Goal: Task Accomplishment & Management: Use online tool/utility

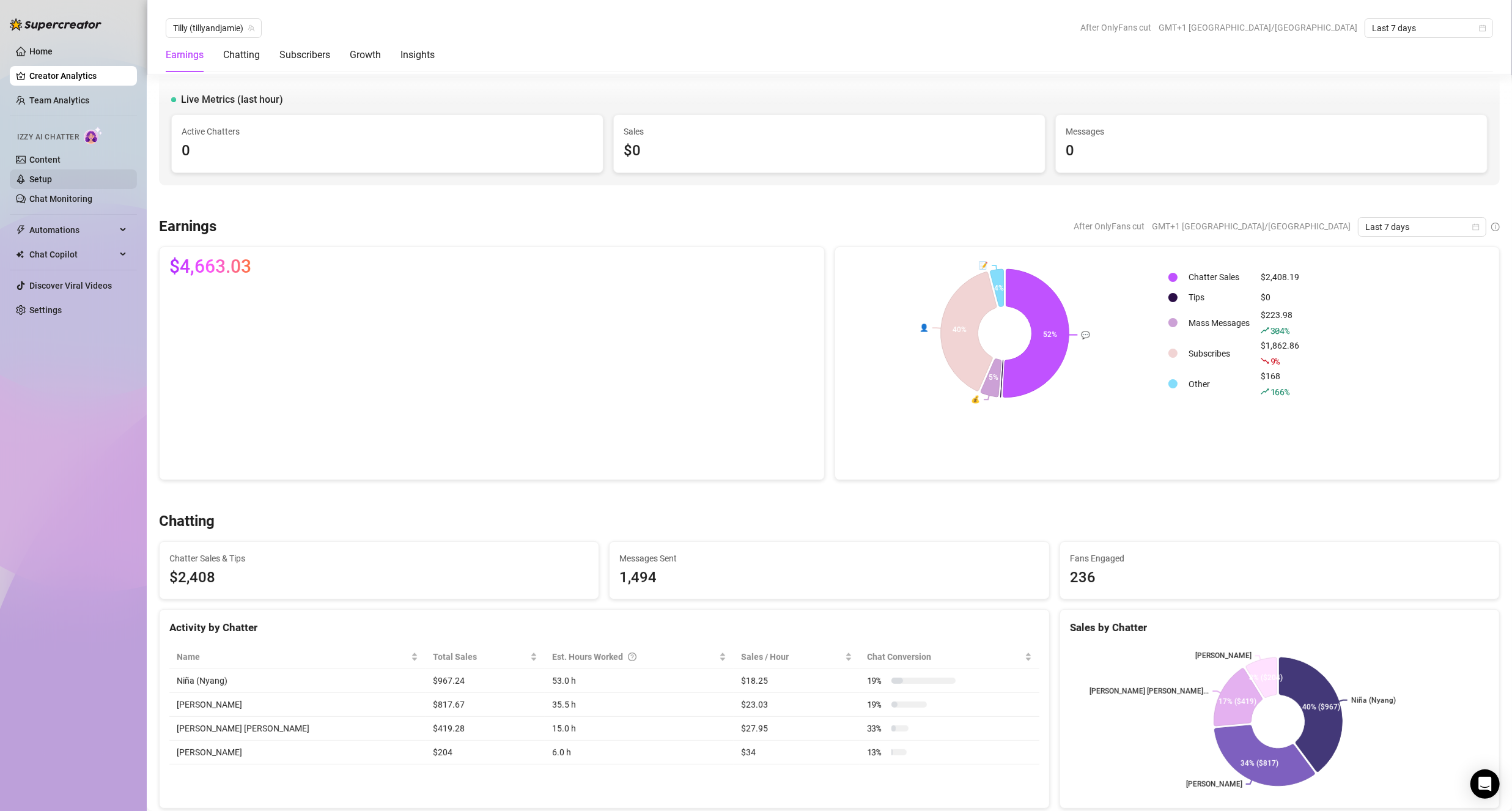
scroll to position [695, 0]
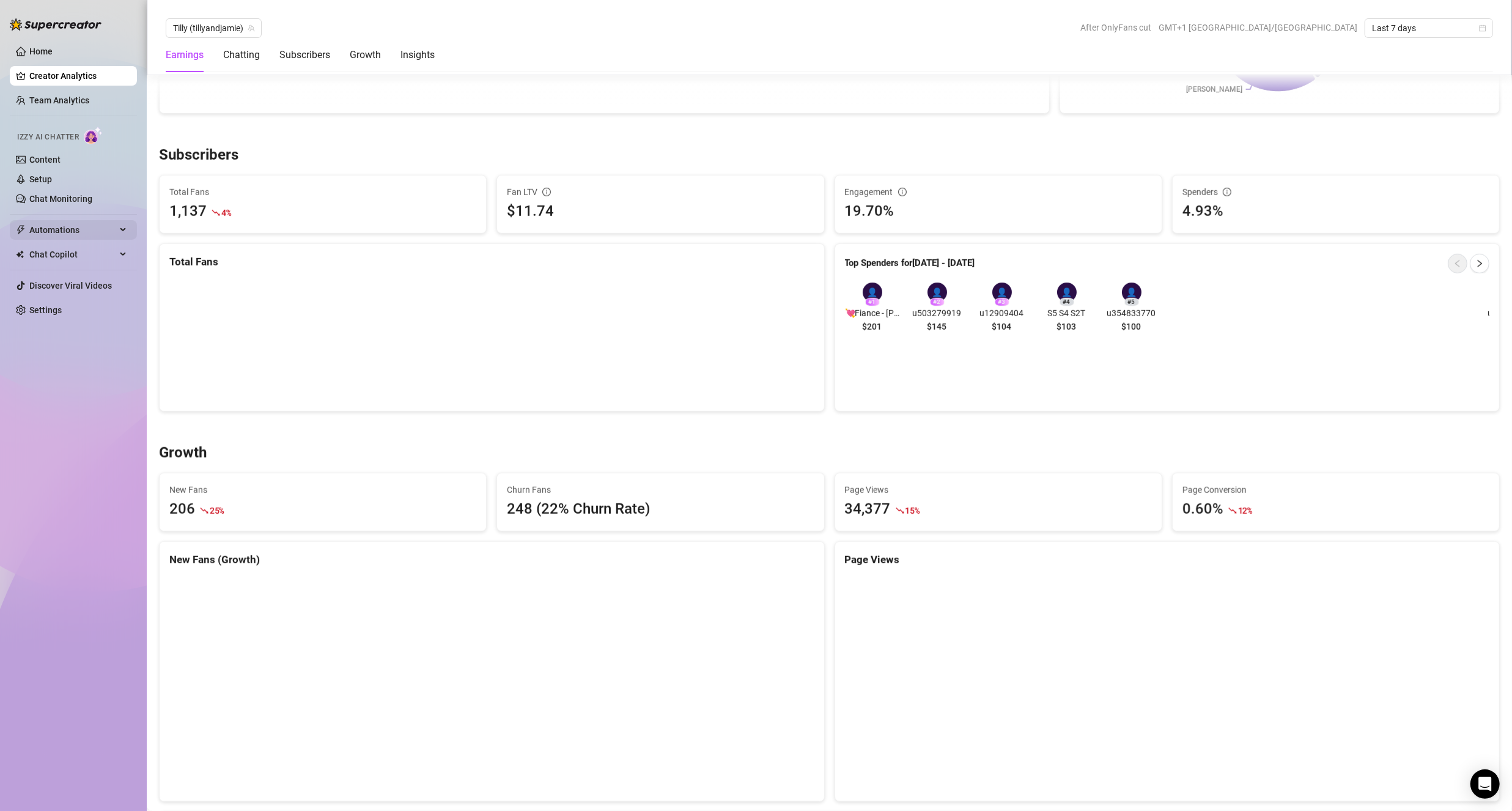
click at [86, 235] on span "Automations" at bounding box center [72, 230] width 86 height 20
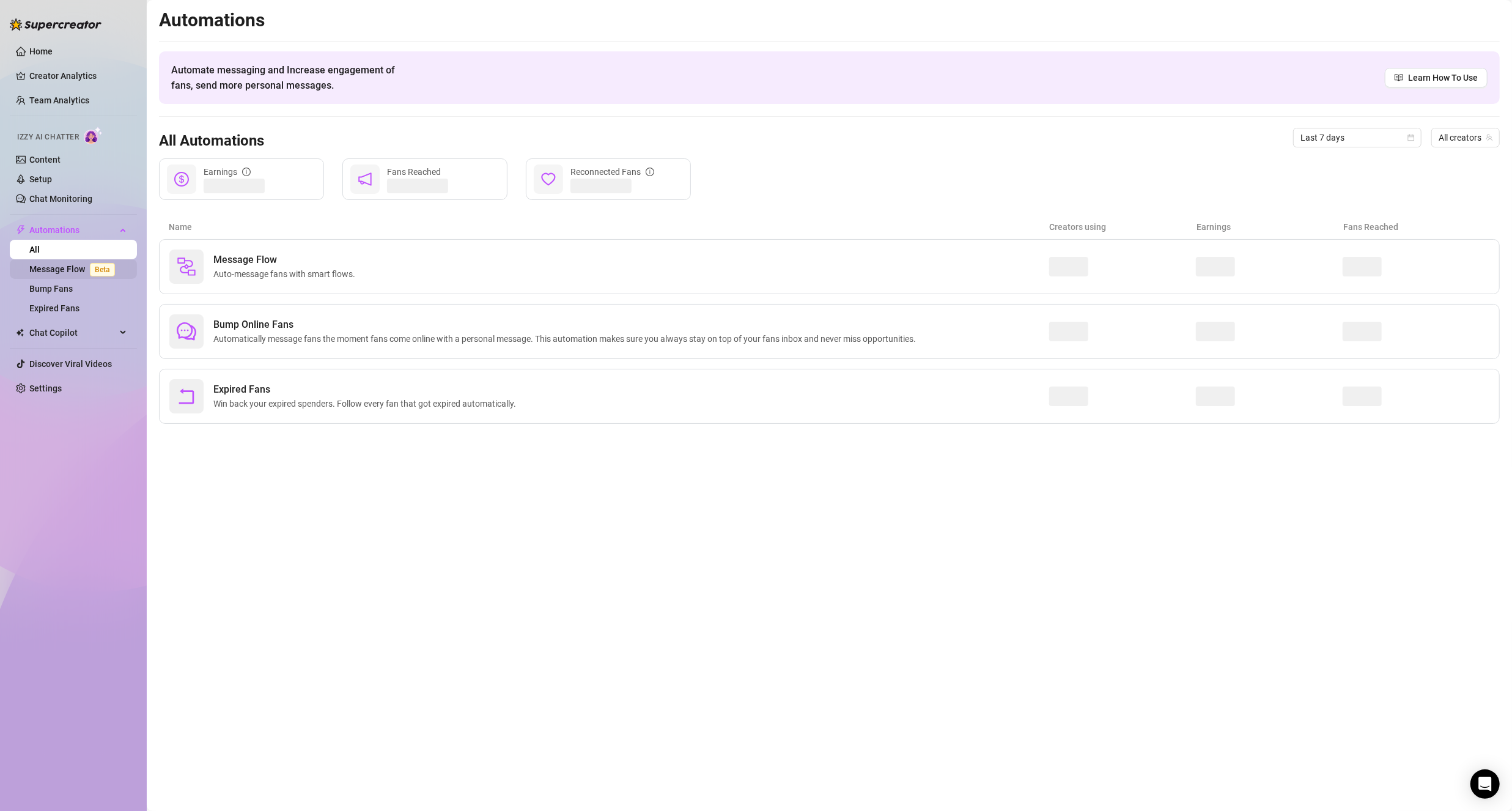
click at [94, 269] on span "Beta" at bounding box center [102, 269] width 25 height 13
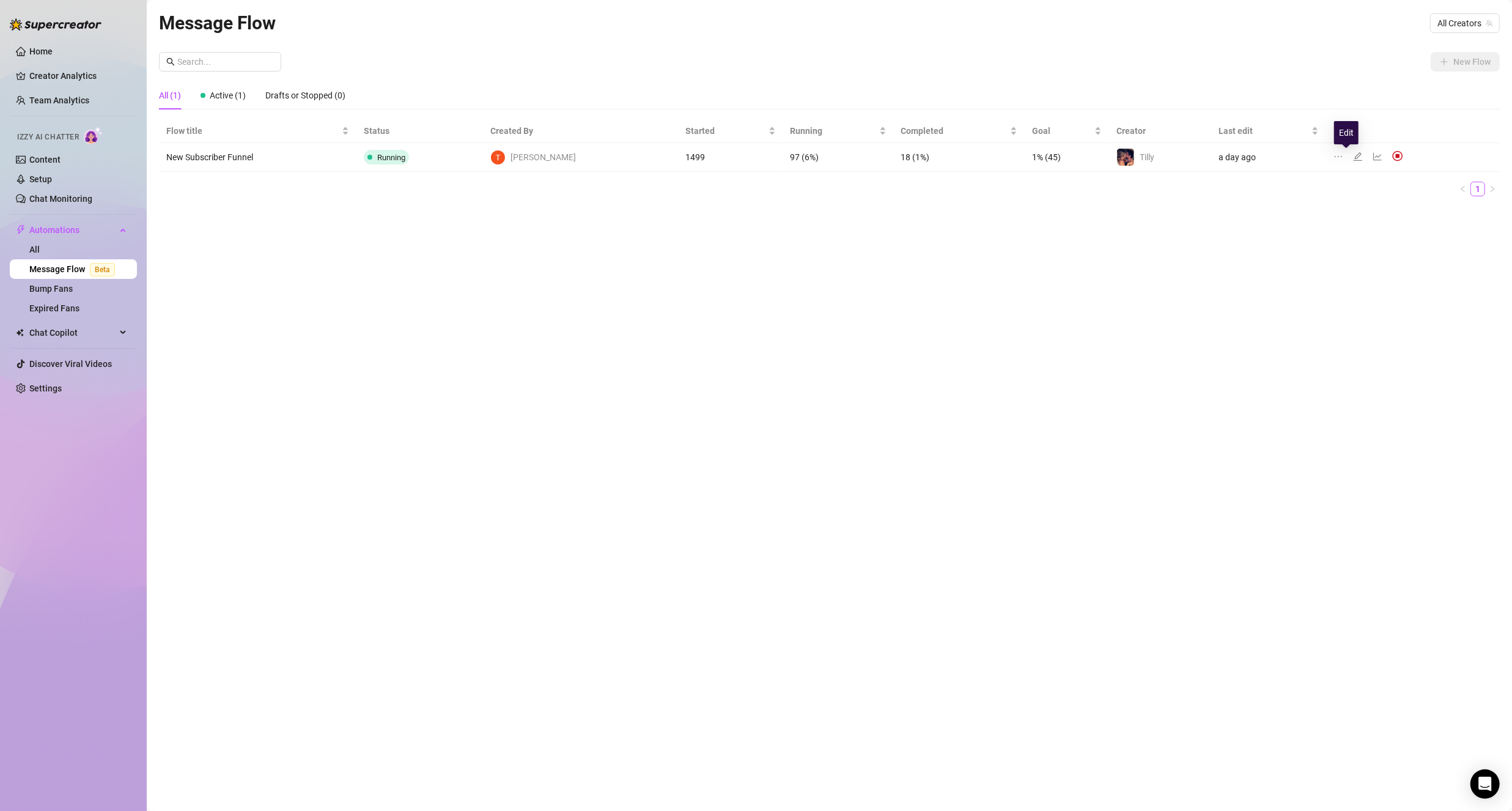
click at [1353, 156] on icon "edit" at bounding box center [1358, 157] width 10 height 10
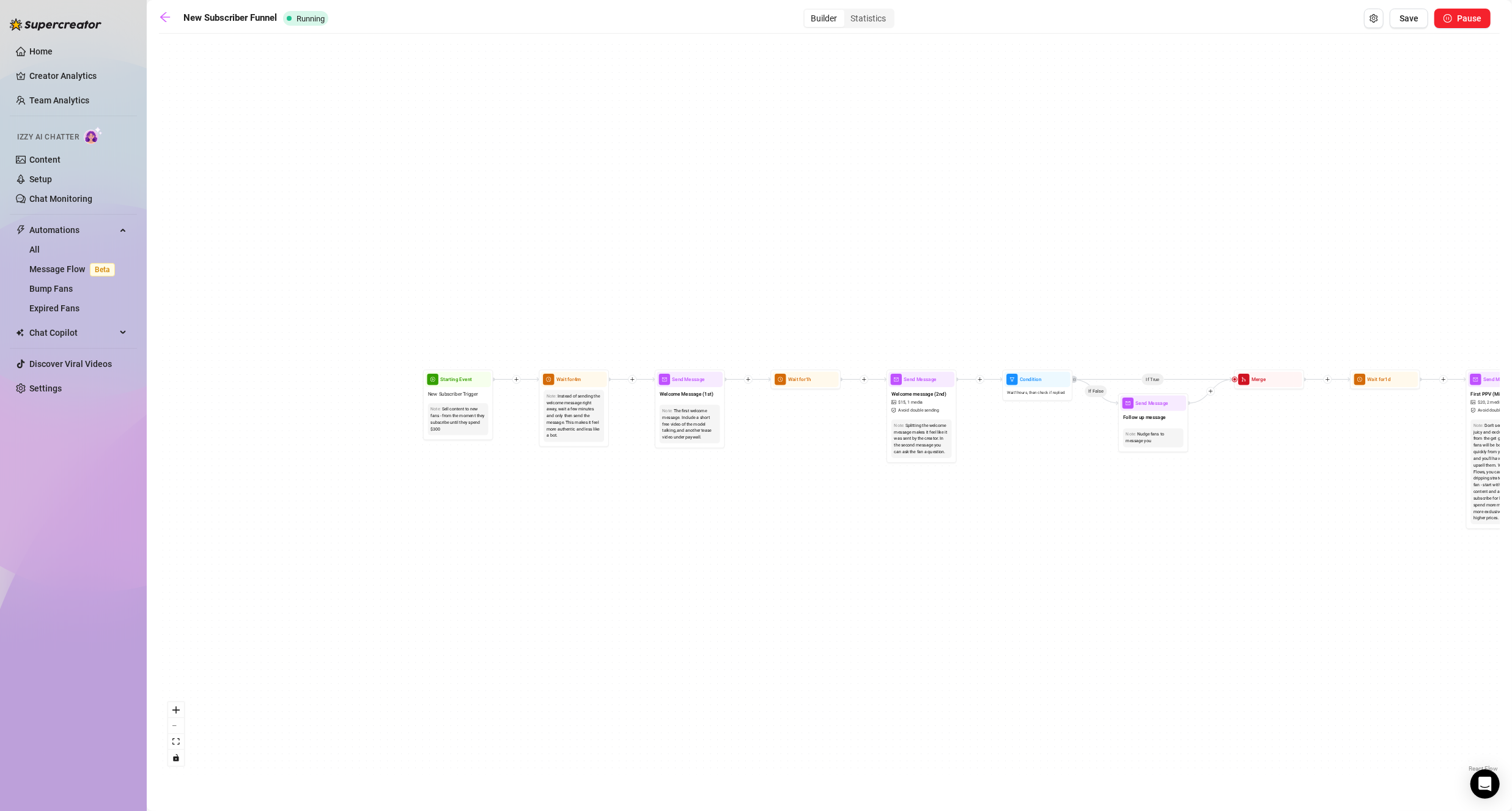
drag, startPoint x: 373, startPoint y: 449, endPoint x: 701, endPoint y: 391, distance: 333.1
click at [778, 496] on div "If True If True If False If False If True If False Wait for 1h Merge Merge Send…" at bounding box center [829, 407] width 1340 height 735
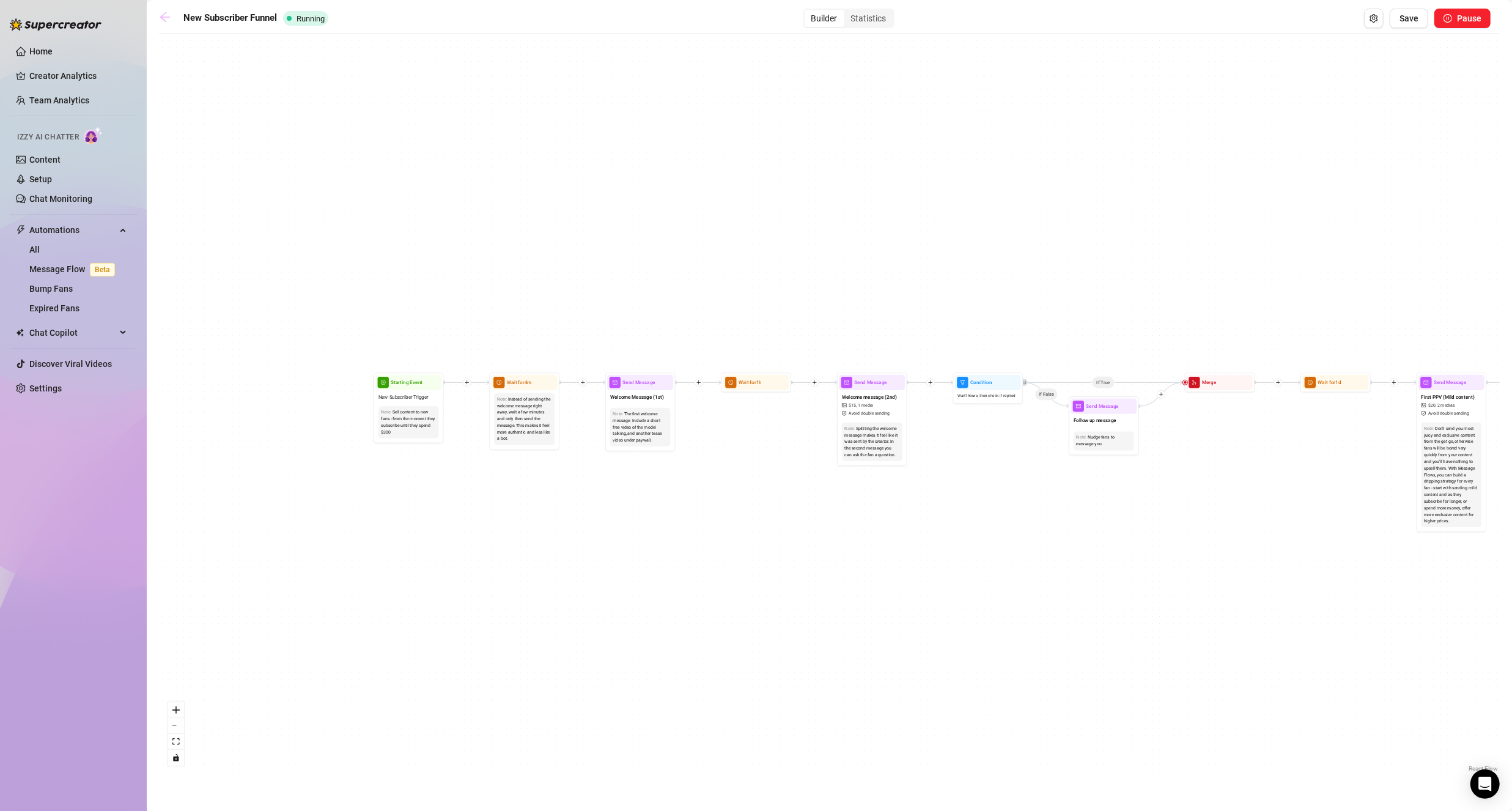
click at [164, 11] on icon "arrow-left" at bounding box center [164, 17] width 12 height 12
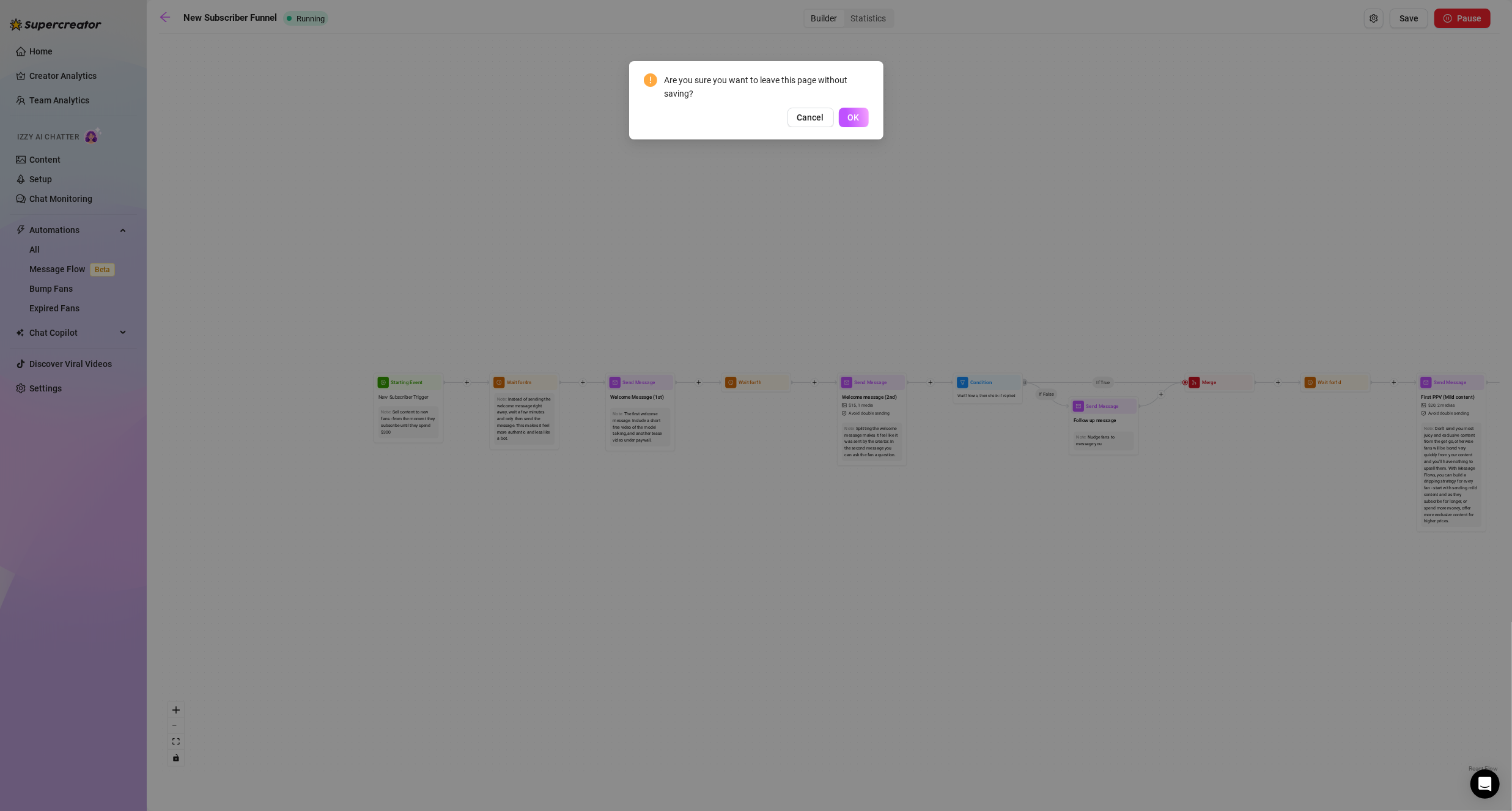
click at [815, 120] on span "Cancel" at bounding box center [811, 118] width 27 height 10
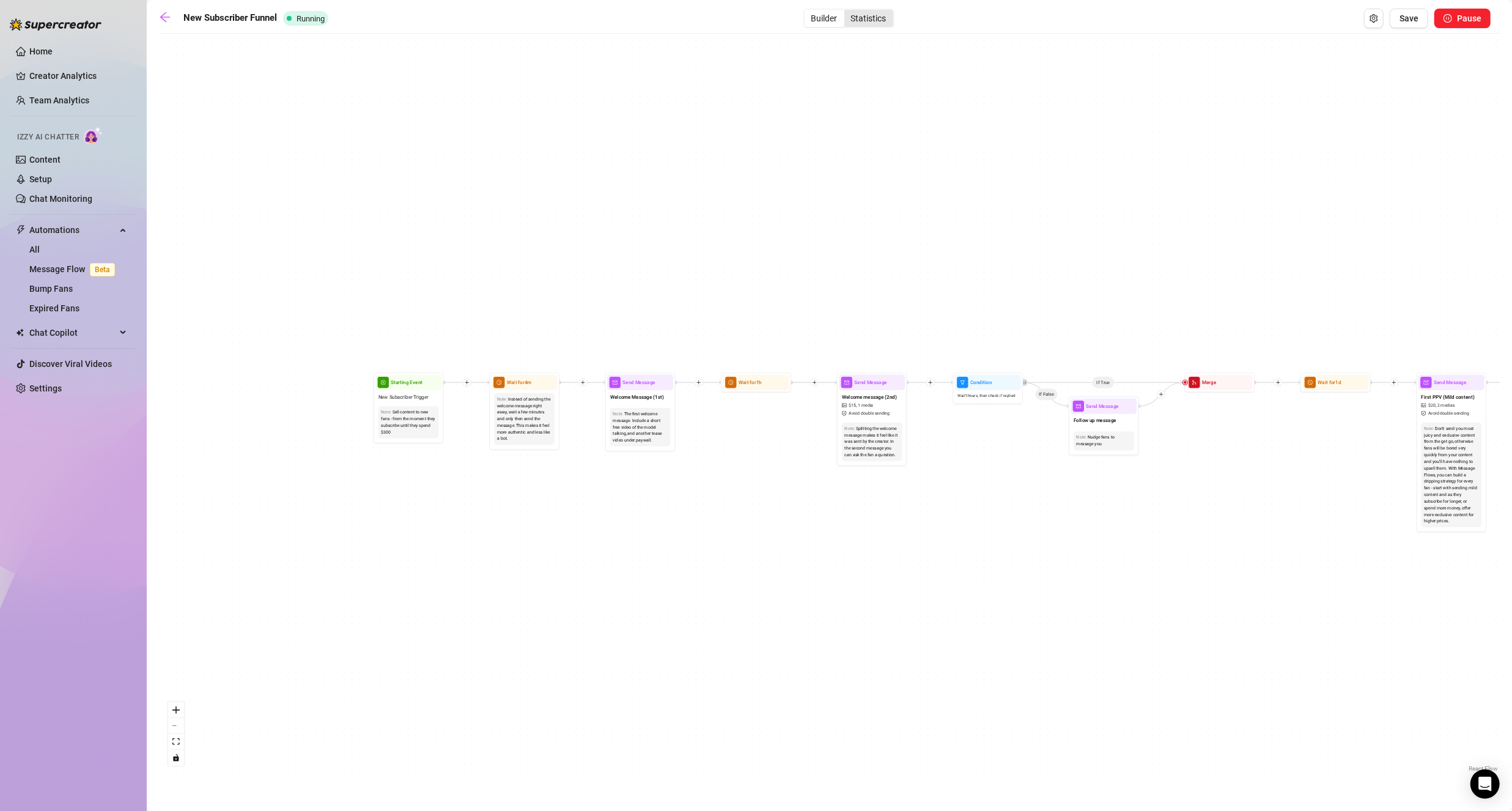
click at [875, 10] on div "Statistics" at bounding box center [868, 18] width 49 height 17
click at [847, 11] on input "Statistics" at bounding box center [847, 11] width 0 height 0
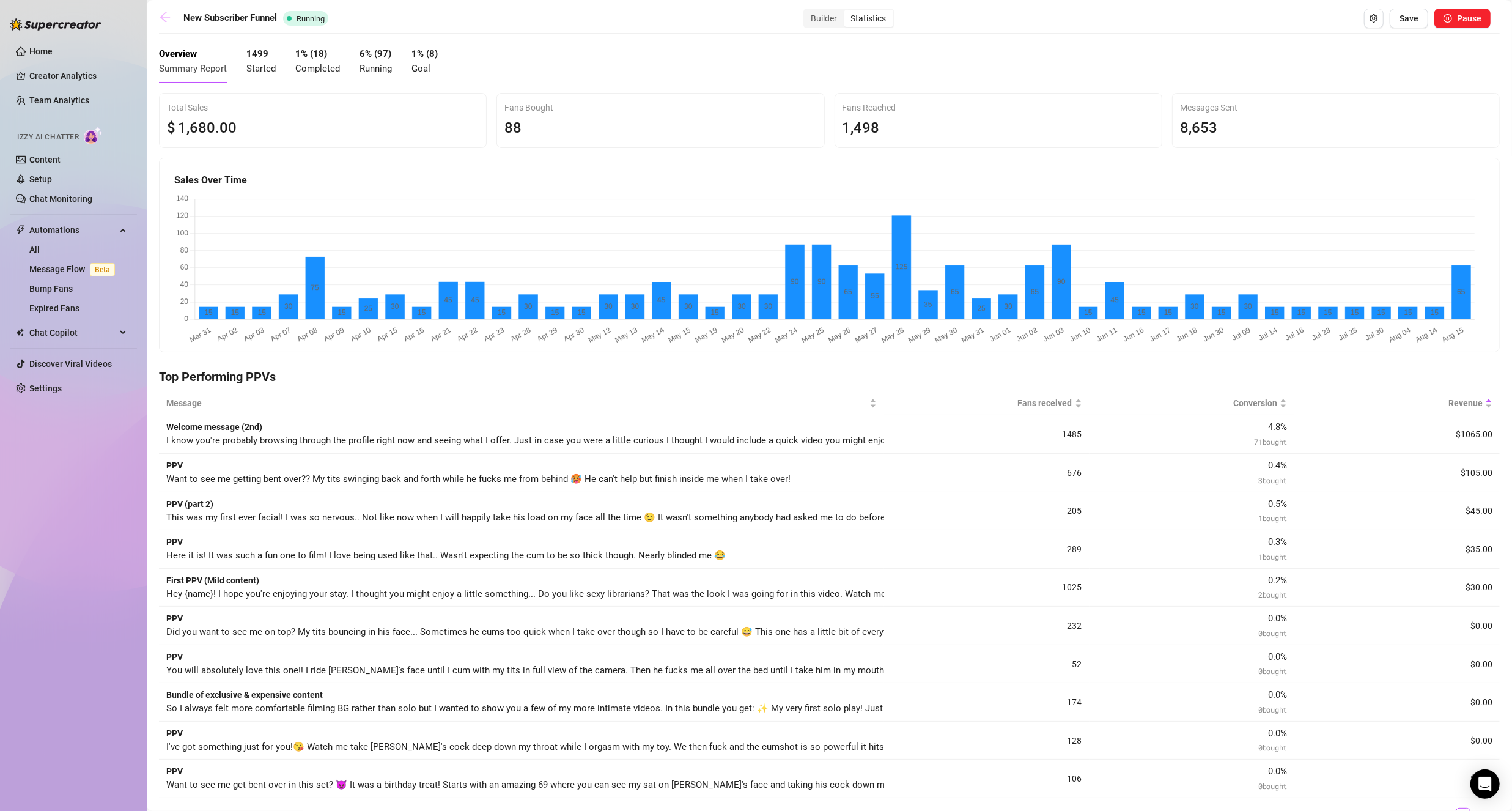
click at [172, 17] on link at bounding box center [168, 18] width 18 height 15
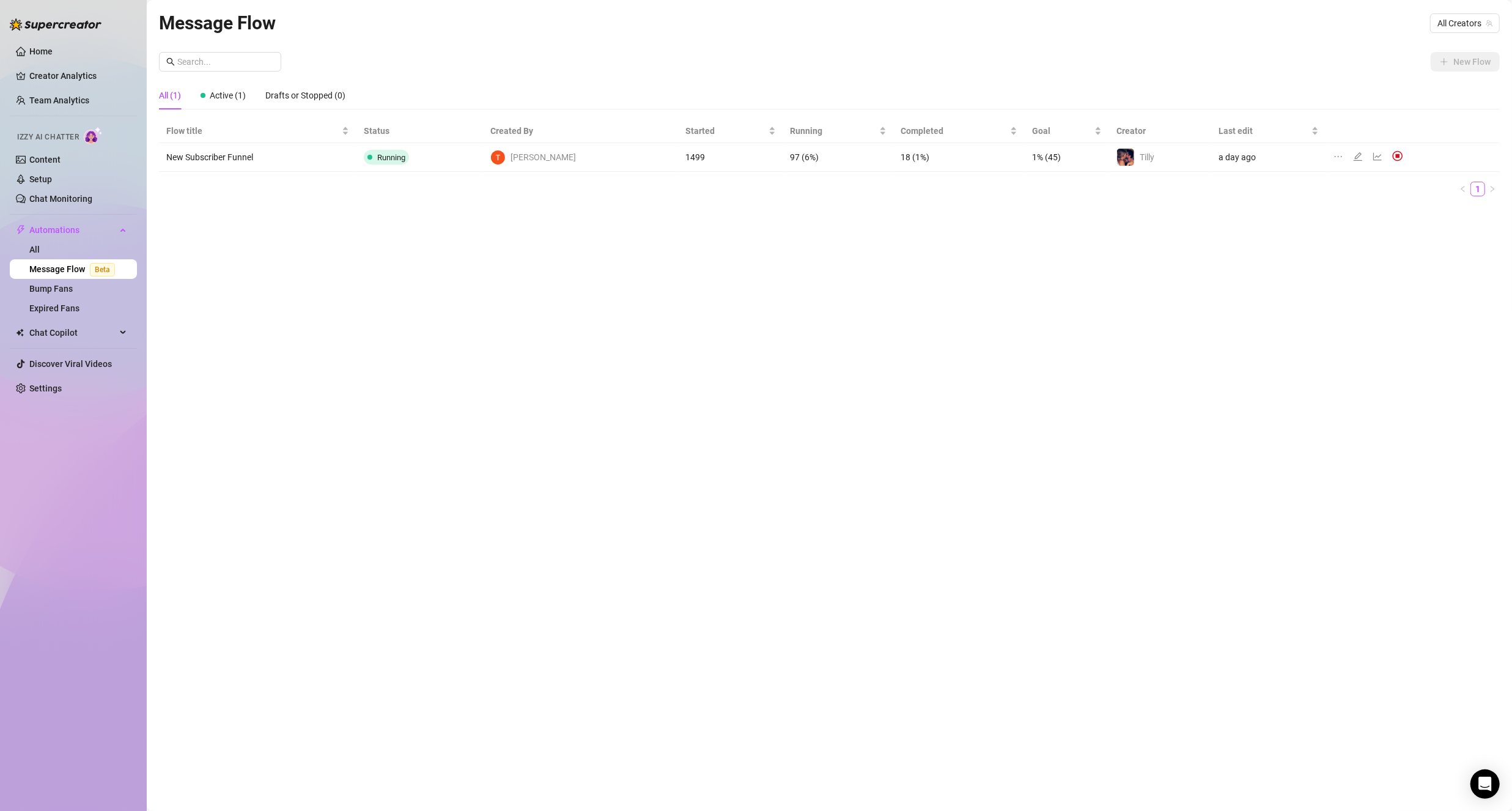
click at [1333, 155] on div at bounding box center [1340, 157] width 15 height 13
click at [1333, 157] on icon "ellipsis" at bounding box center [1338, 157] width 10 height 10
click at [1370, 177] on span "Duplicate" at bounding box center [1384, 176] width 106 height 13
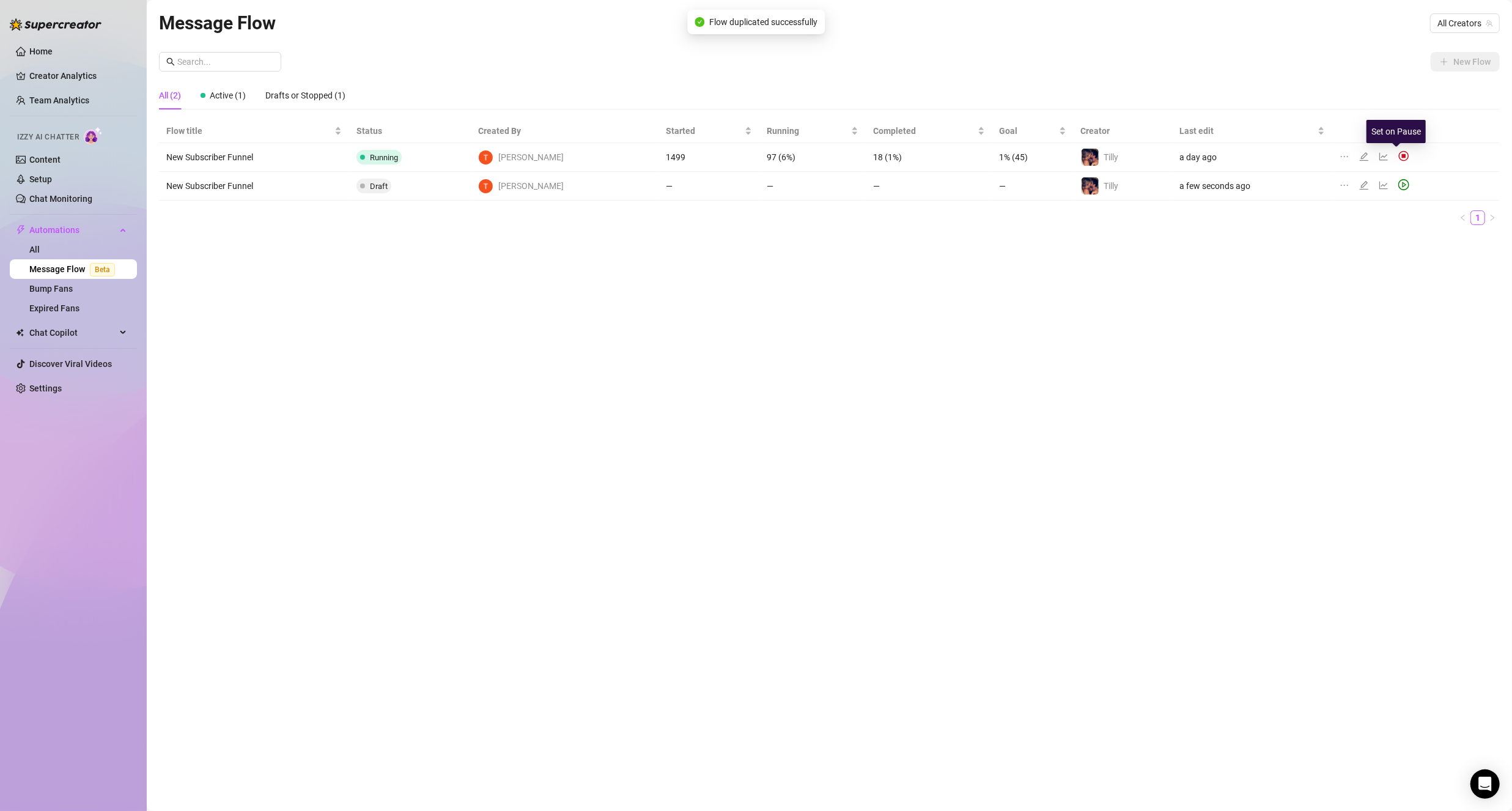
click at [1398, 154] on img at bounding box center [1404, 156] width 11 height 11
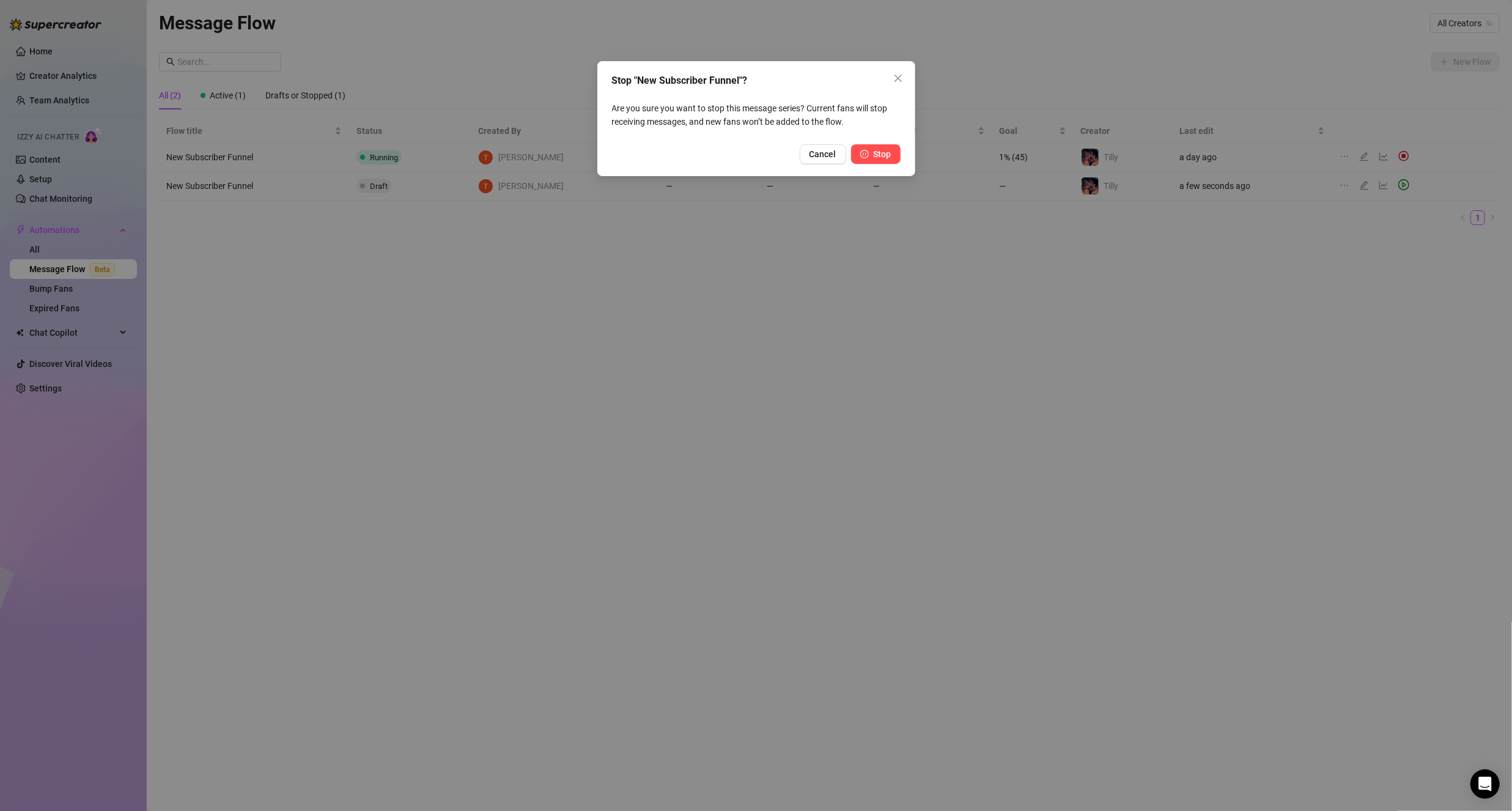
click at [890, 157] on span "Stop" at bounding box center [882, 154] width 18 height 10
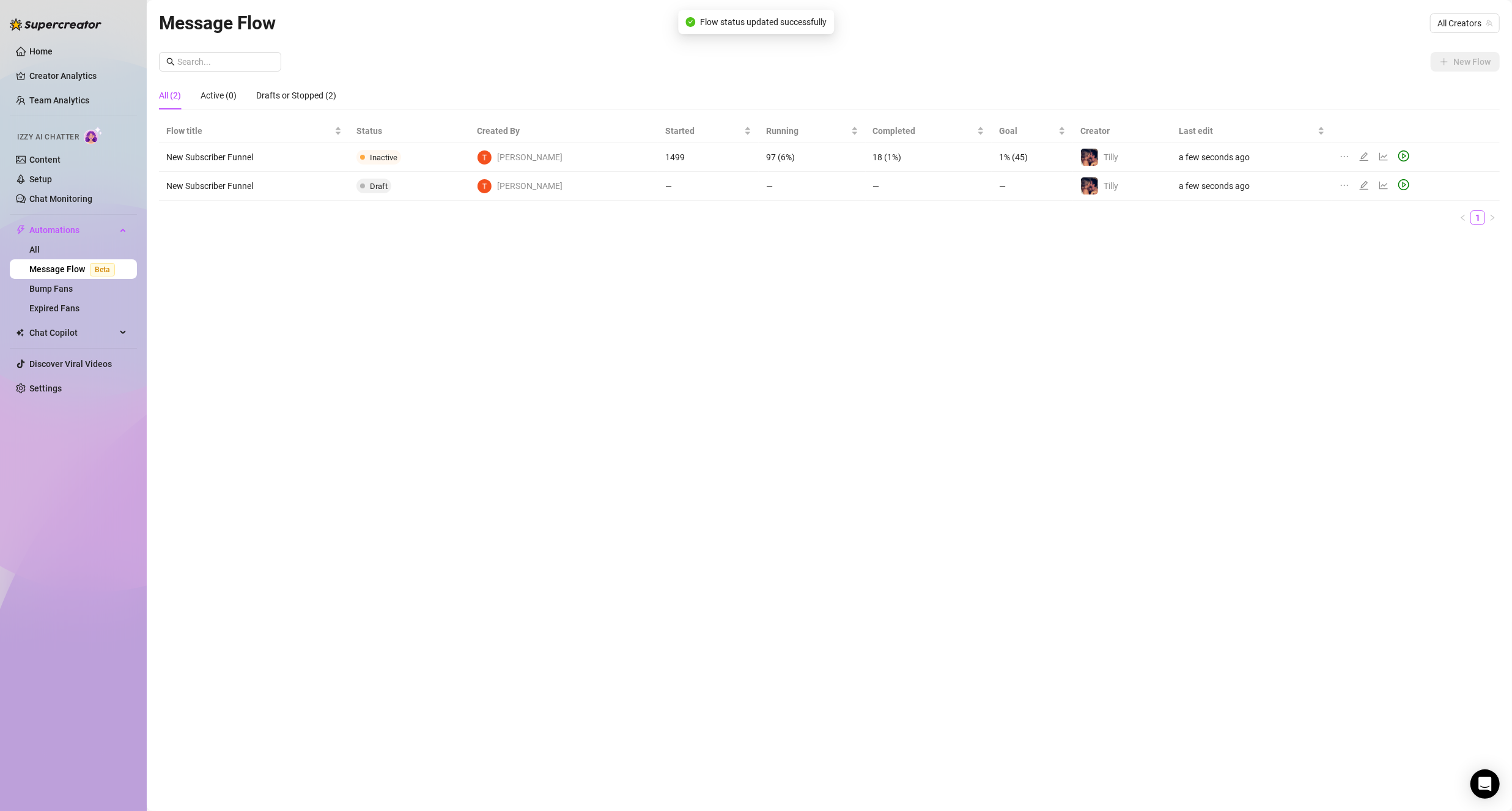
click at [1359, 184] on icon "edit" at bounding box center [1364, 185] width 10 height 10
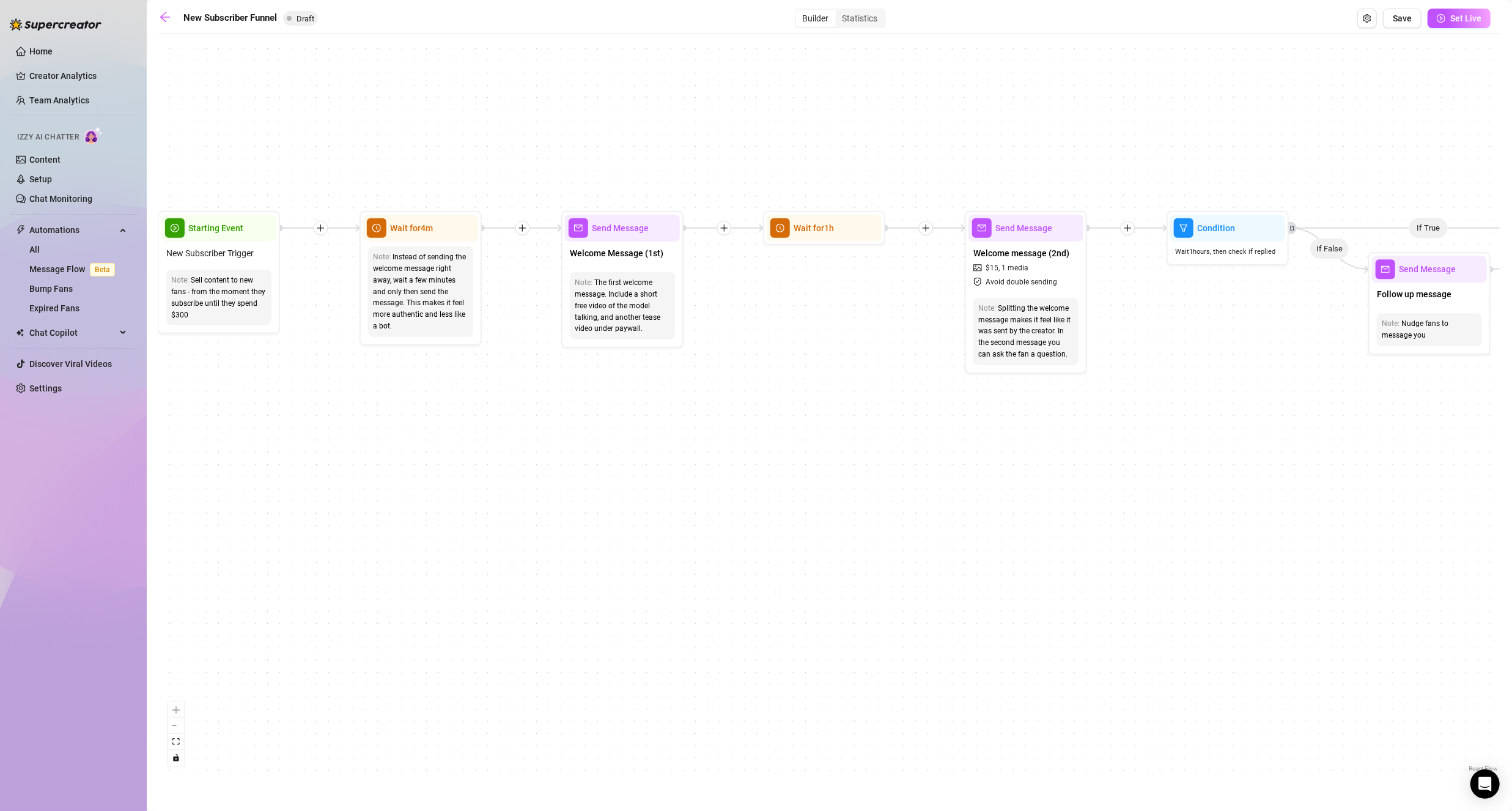
drag, startPoint x: 282, startPoint y: 362, endPoint x: 700, endPoint y: 676, distance: 522.8
click at [700, 676] on div "If True If True If False If False If True If False Wait for 1h Merge Merge Send…" at bounding box center [829, 407] width 1340 height 735
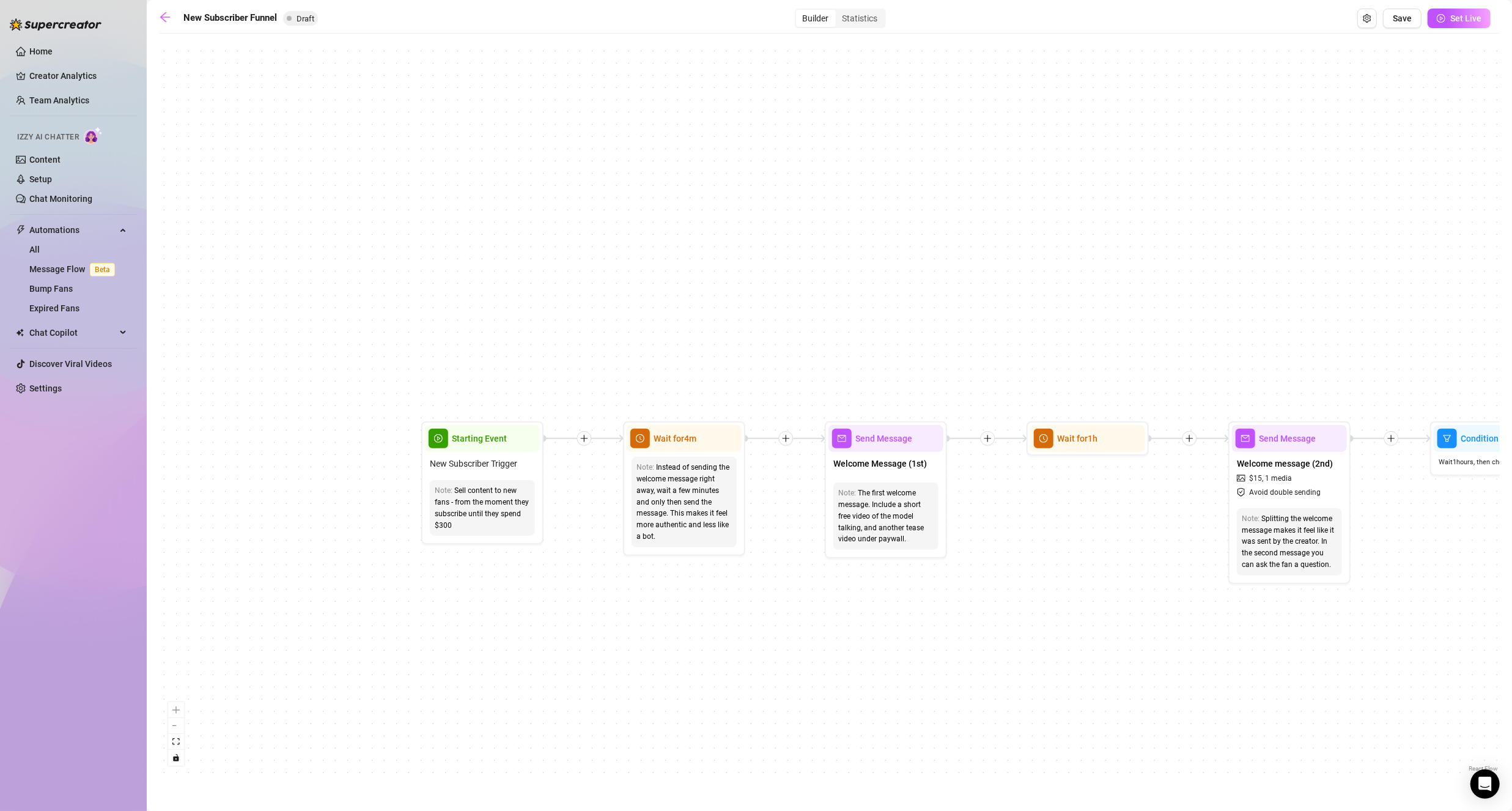
drag, startPoint x: 736, startPoint y: 599, endPoint x: 566, endPoint y: 588, distance: 170.4
click at [566, 588] on div "If True If True If False If False If True If False Wait for 1h Merge Merge Send…" at bounding box center [829, 407] width 1340 height 735
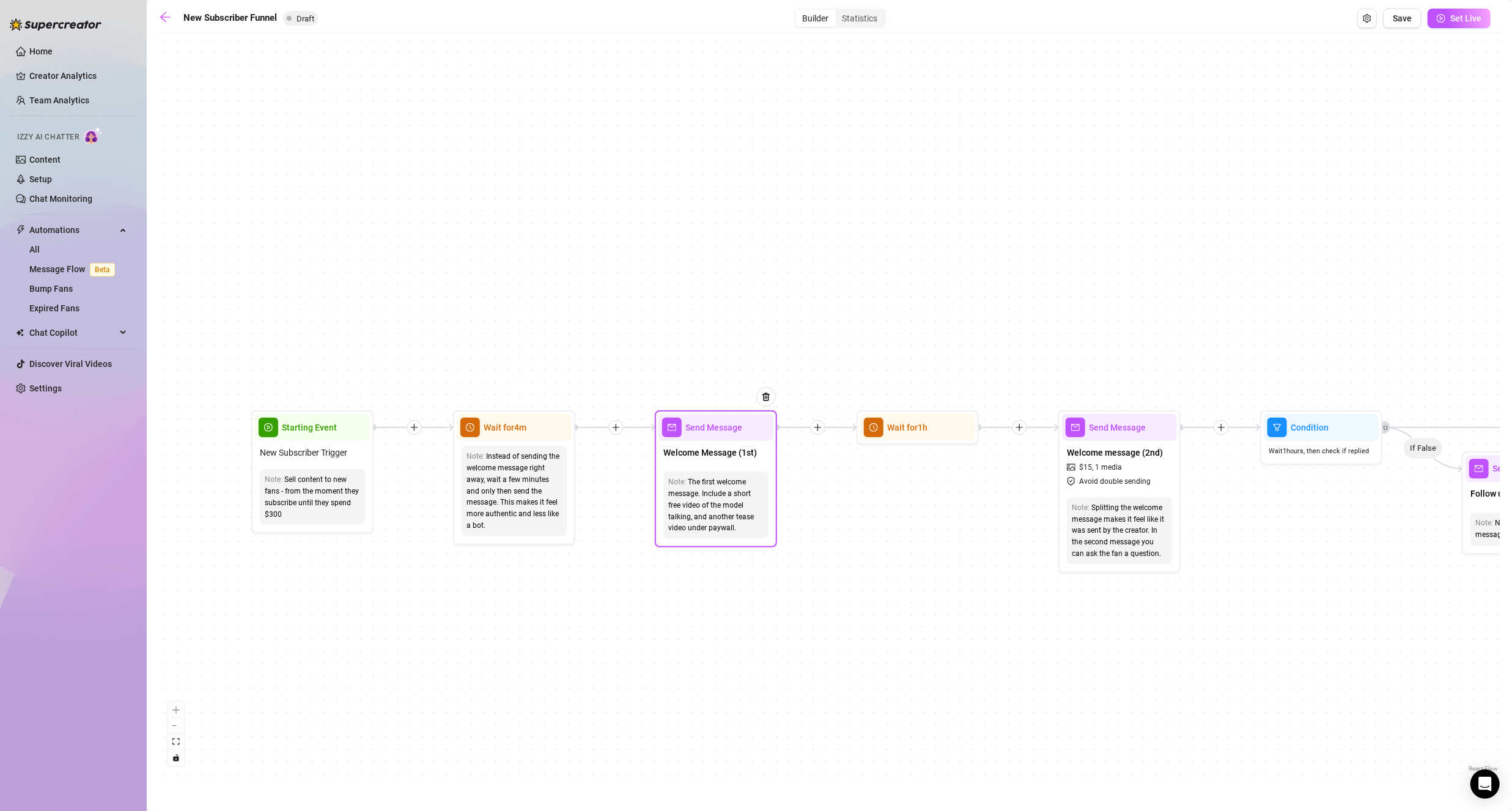
click at [735, 491] on div "The first welcome message. Include a short free video of the model talking, and…" at bounding box center [716, 505] width 96 height 57
click at [700, 430] on span "Send Message" at bounding box center [714, 427] width 57 height 13
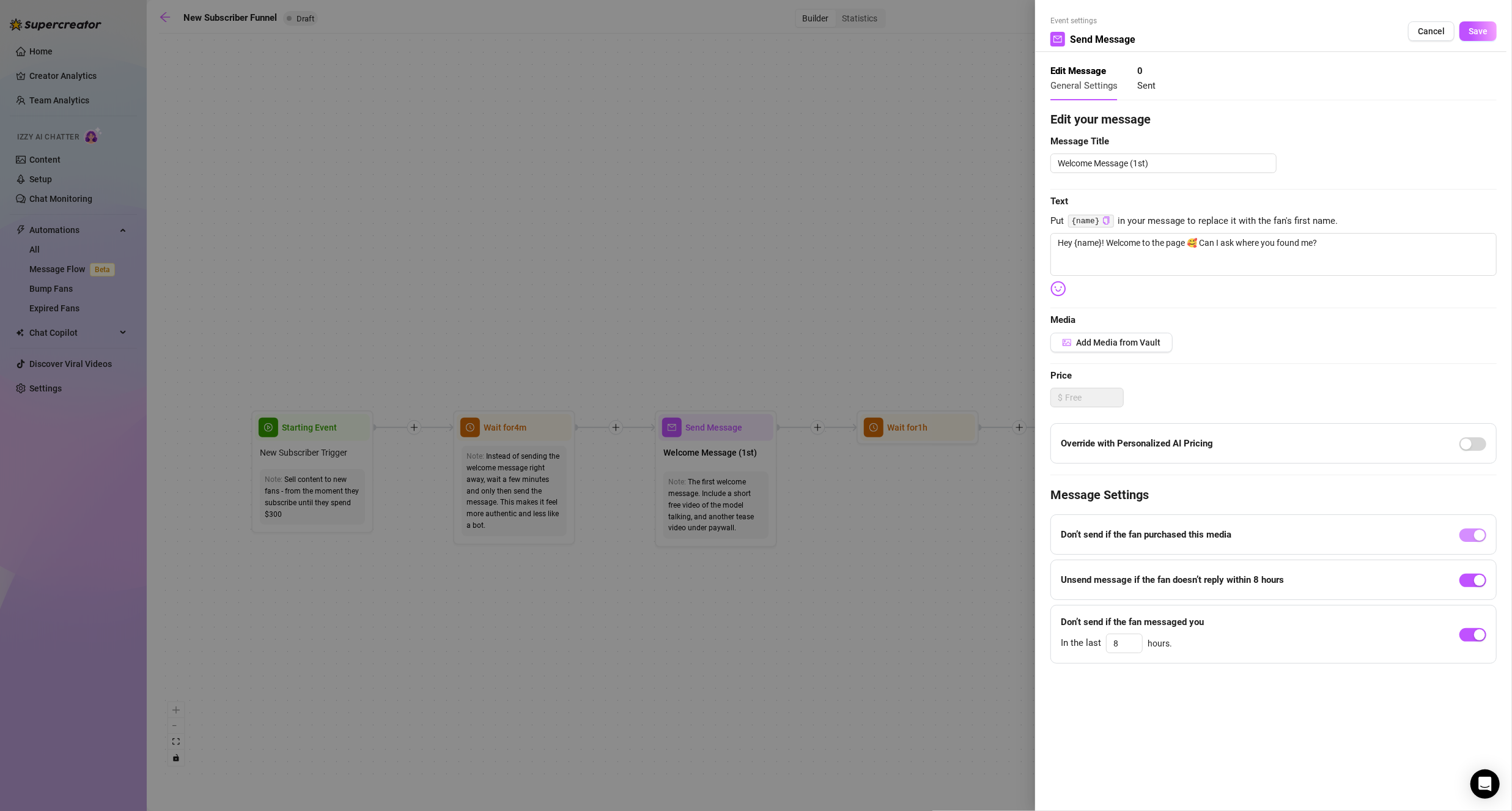
click at [785, 678] on div at bounding box center [756, 406] width 1512 height 811
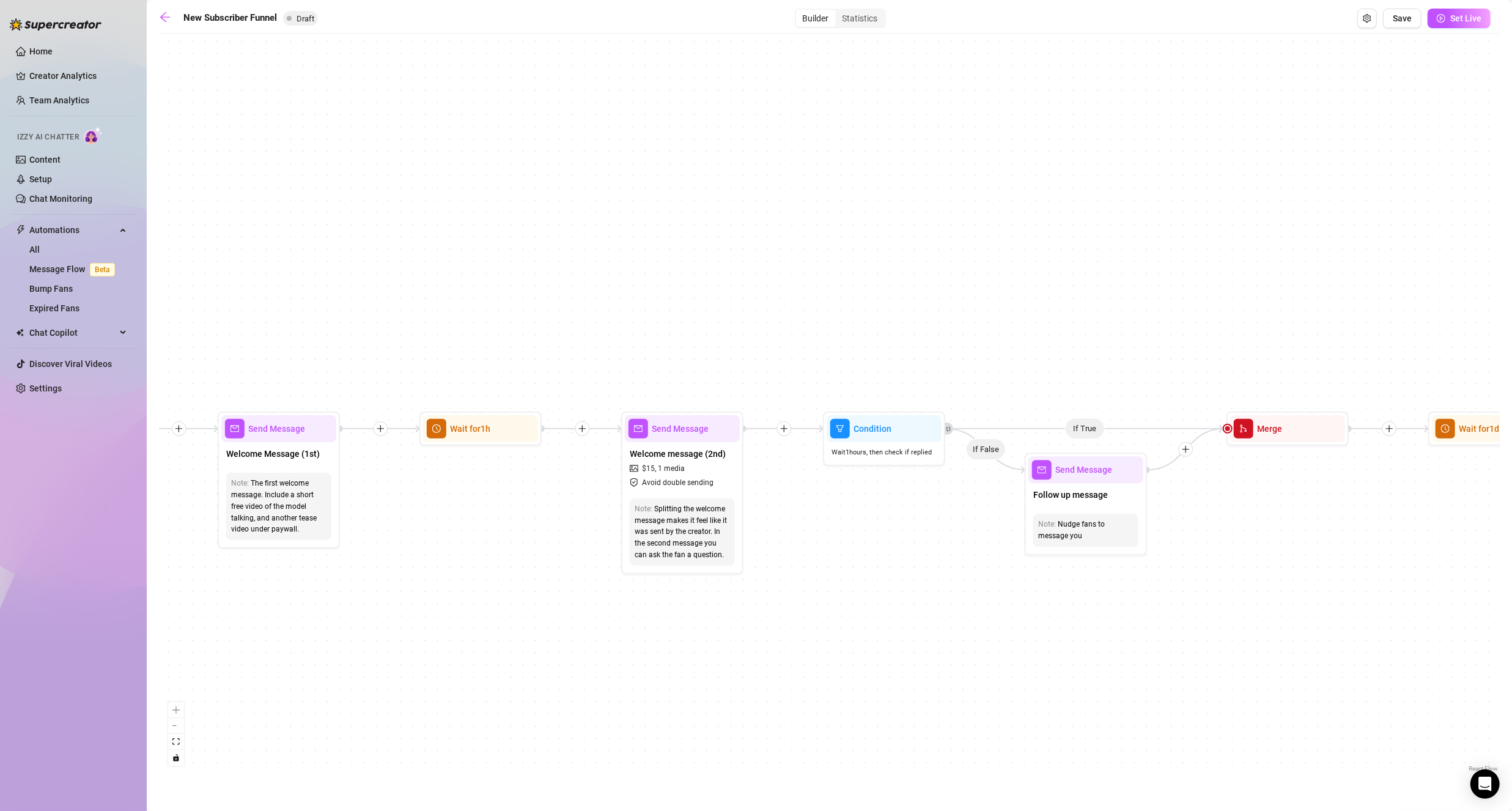
drag, startPoint x: 795, startPoint y: 629, endPoint x: 381, endPoint y: 626, distance: 414.0
click at [374, 632] on div "If True If True If False If False If True If False Wait for 1h Merge Merge Send…" at bounding box center [829, 407] width 1340 height 735
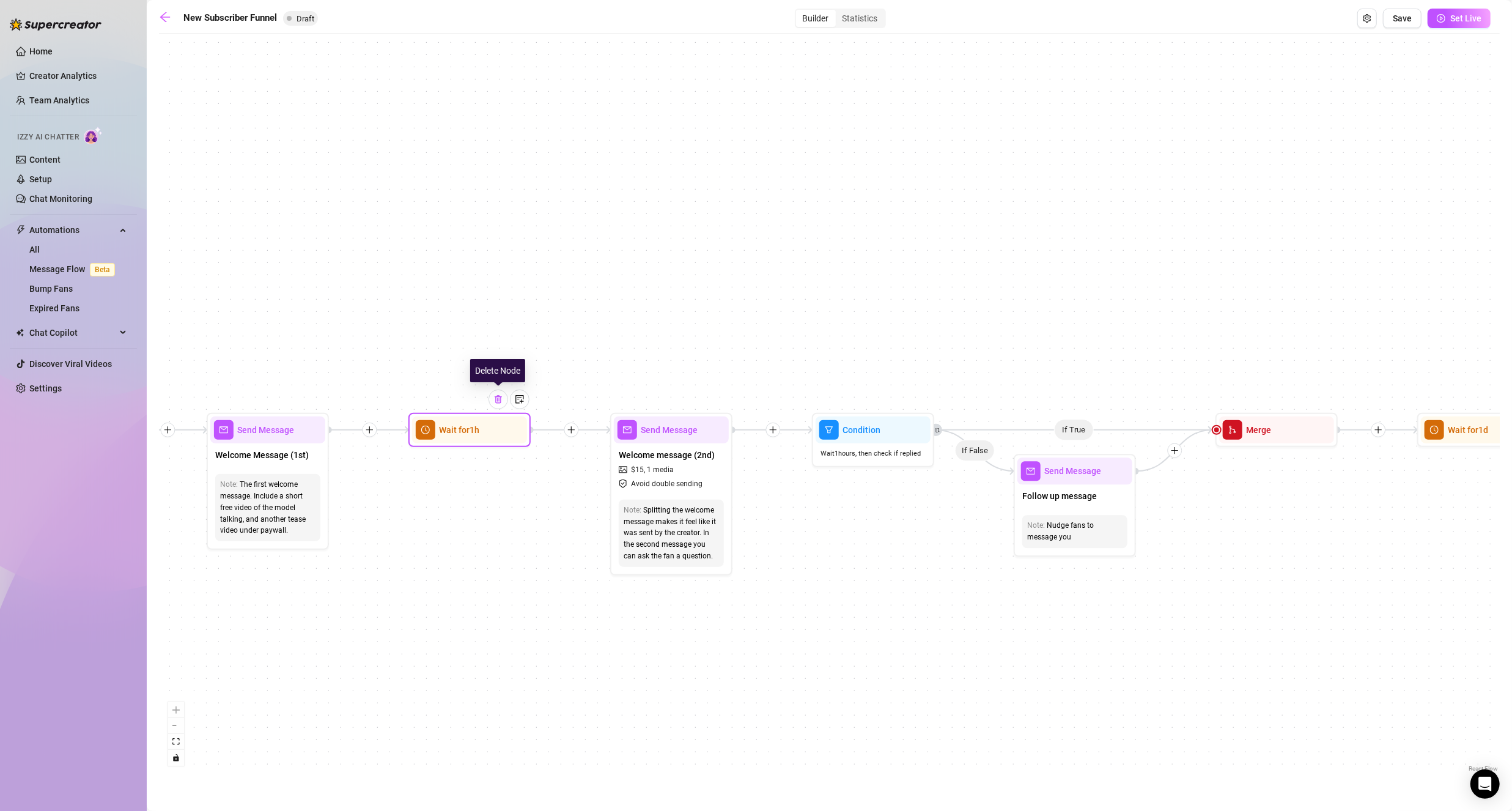
click at [498, 403] on img at bounding box center [498, 399] width 10 height 10
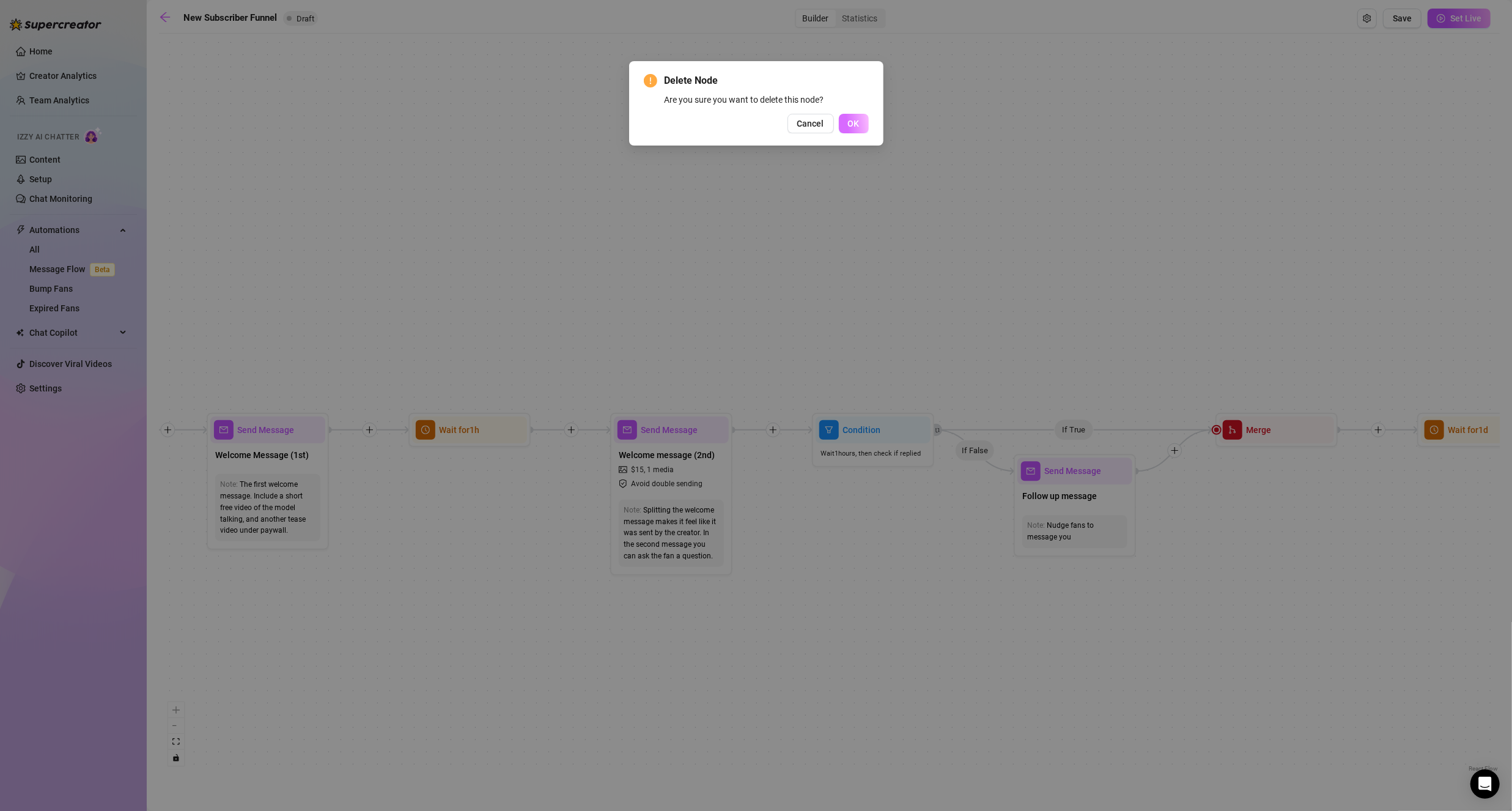
click at [856, 120] on span "OK" at bounding box center [853, 123] width 11 height 10
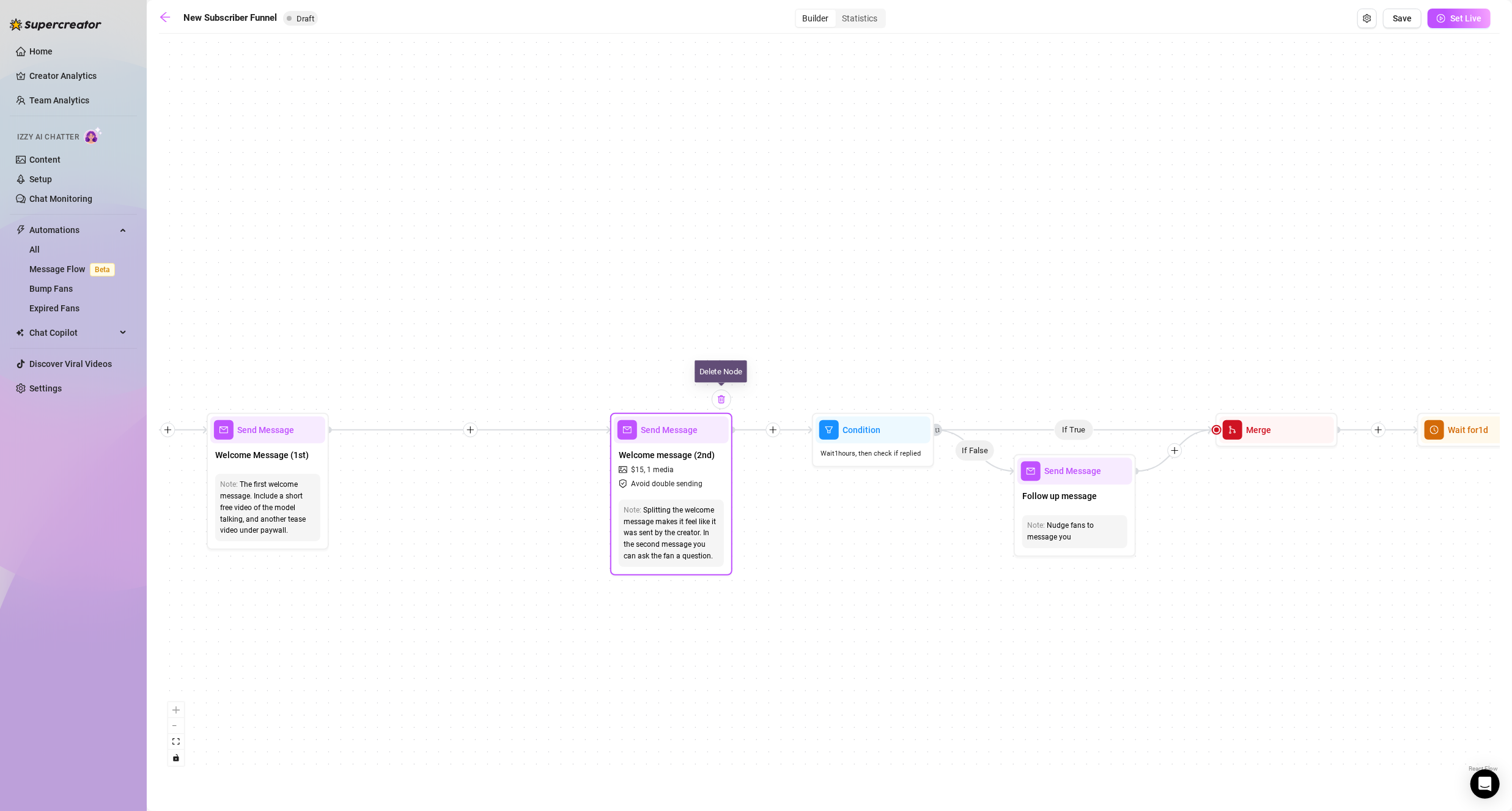
click at [723, 403] on img at bounding box center [722, 399] width 10 height 10
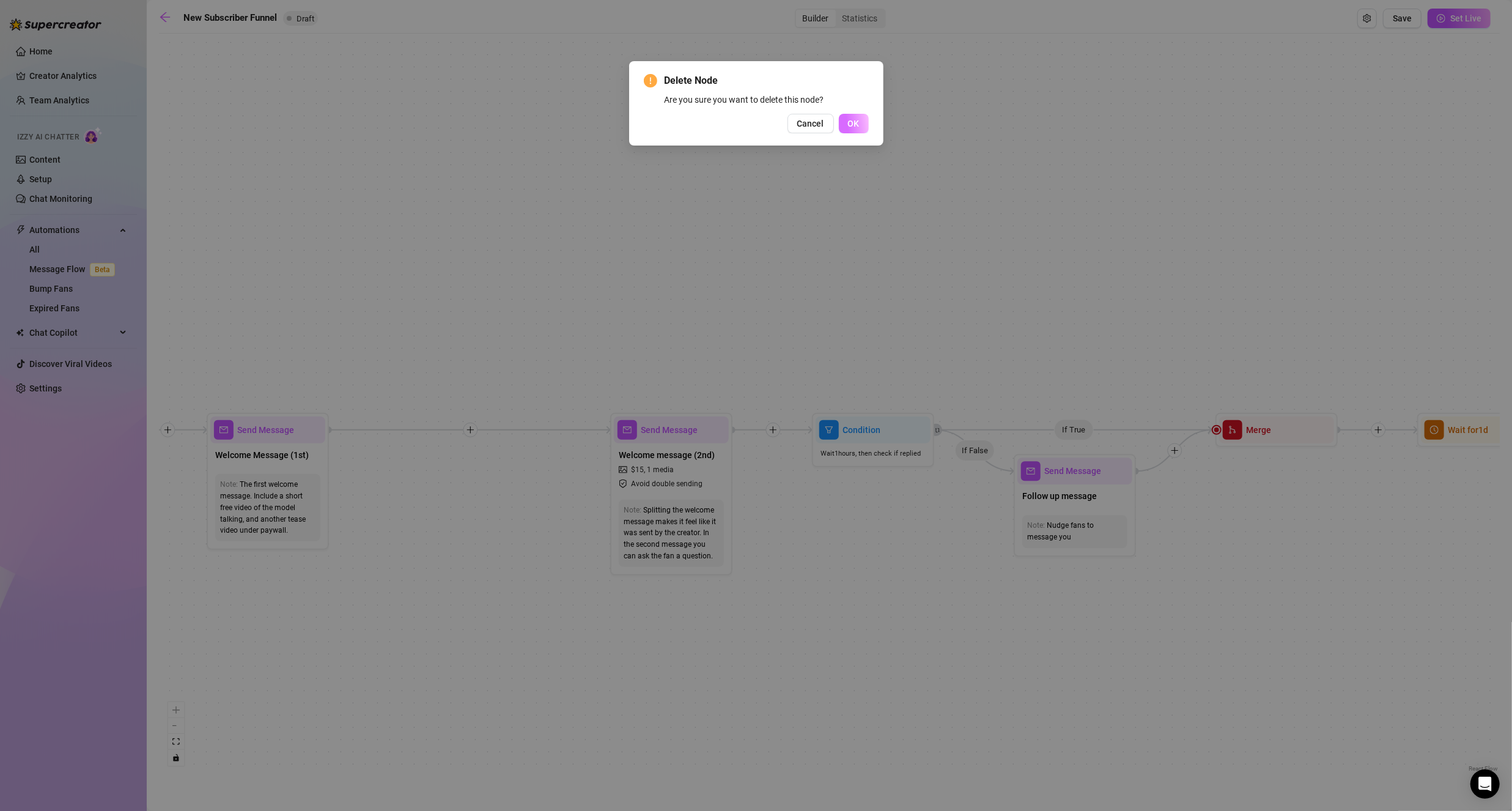
click at [844, 123] on button "OK" at bounding box center [853, 123] width 30 height 20
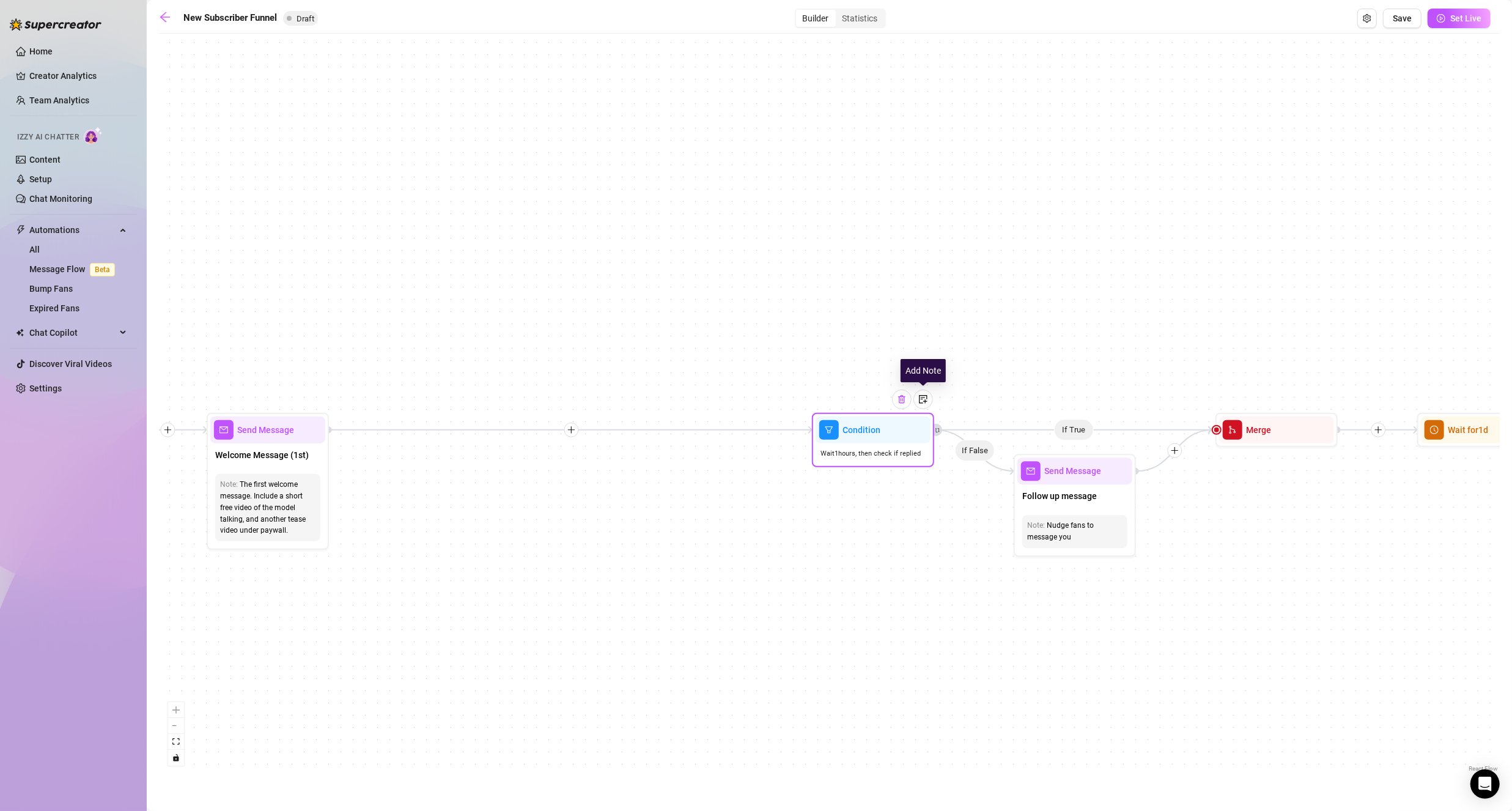
click at [898, 400] on img at bounding box center [902, 399] width 10 height 10
click at [903, 405] on div at bounding box center [902, 399] width 20 height 20
click at [1126, 447] on div at bounding box center [1125, 440] width 20 height 20
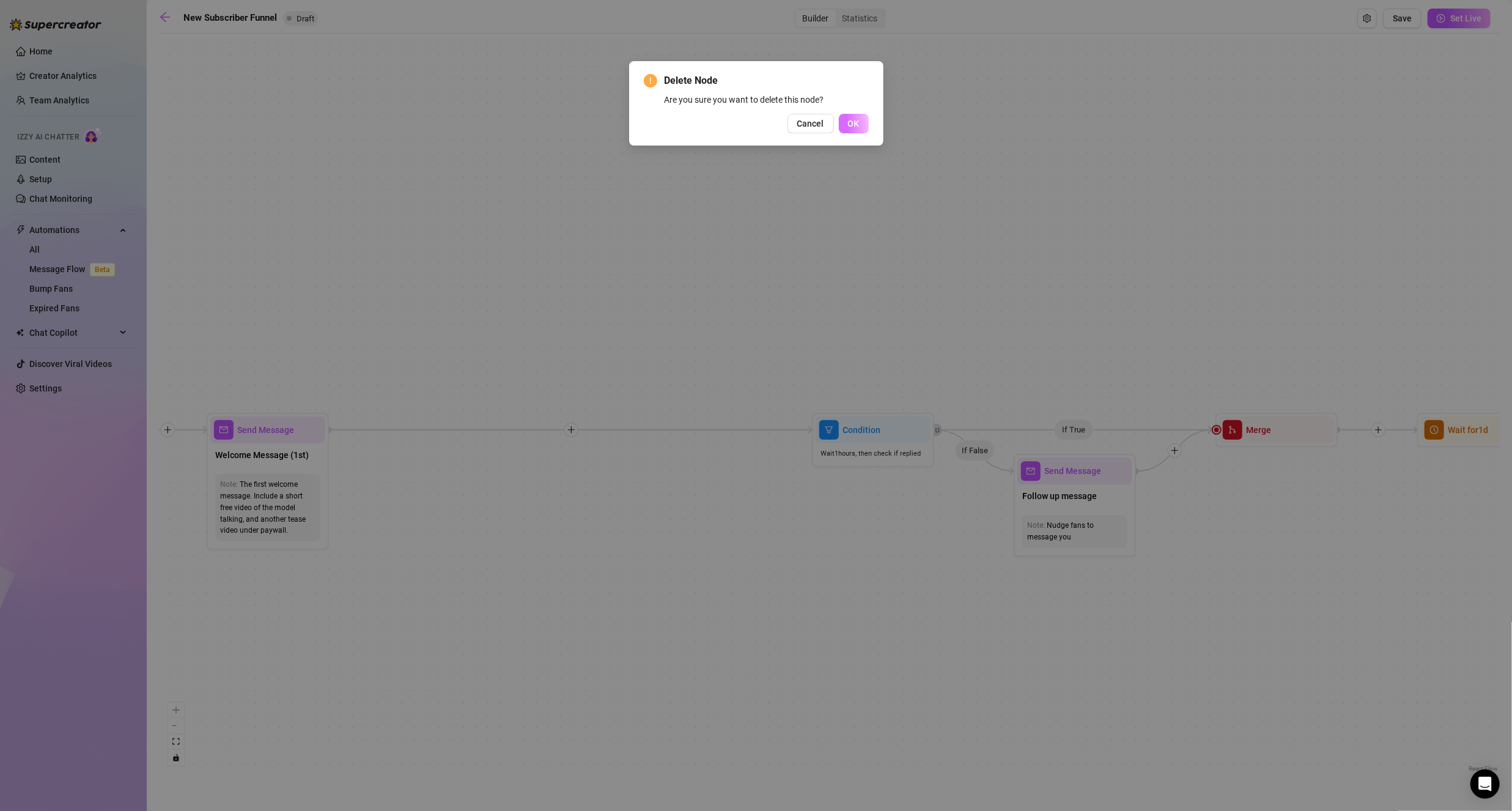
click at [853, 130] on button "OK" at bounding box center [853, 123] width 30 height 20
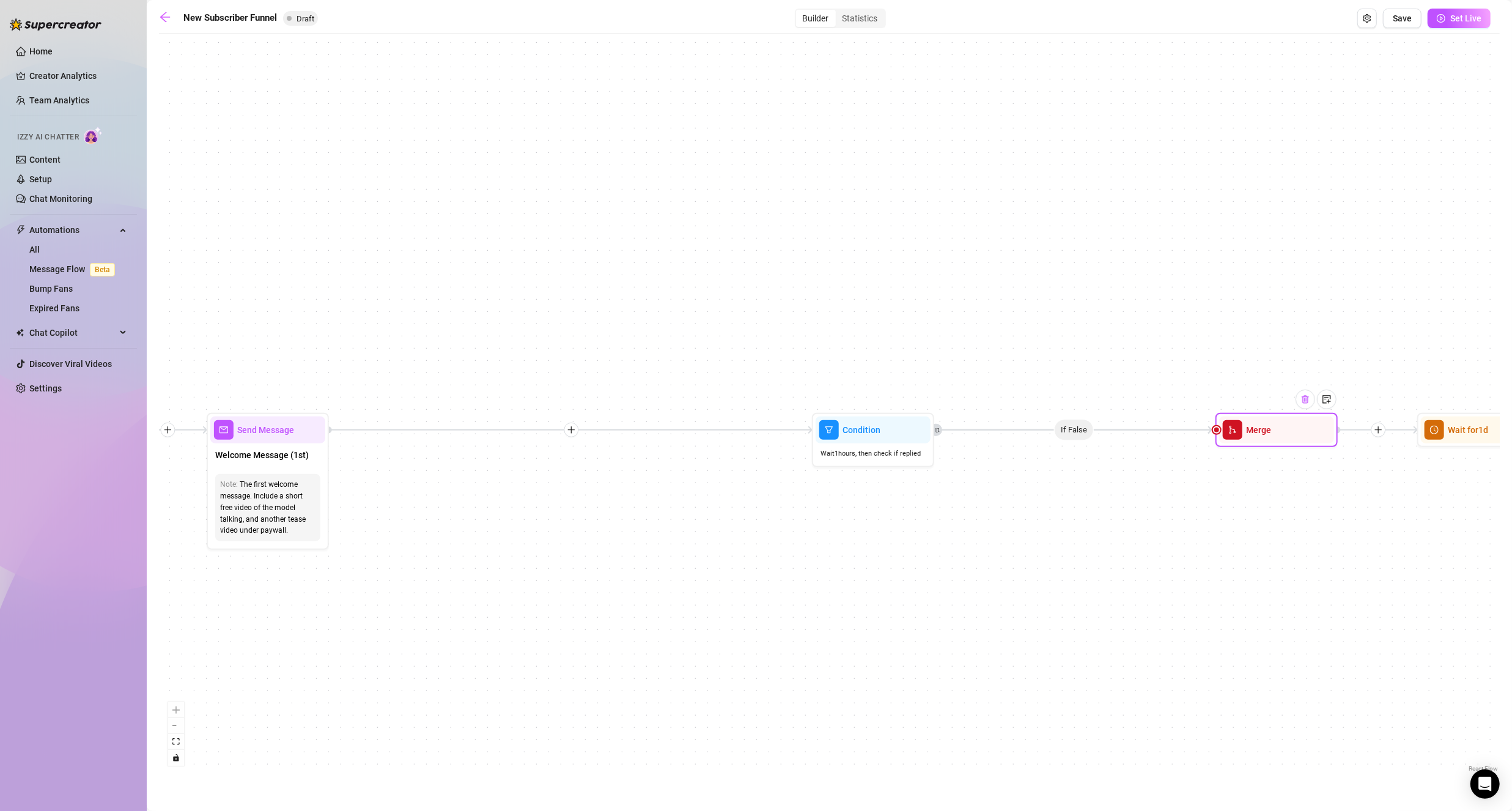
click at [1306, 403] on img at bounding box center [1305, 399] width 10 height 10
click at [1305, 401] on img at bounding box center [1305, 399] width 10 height 10
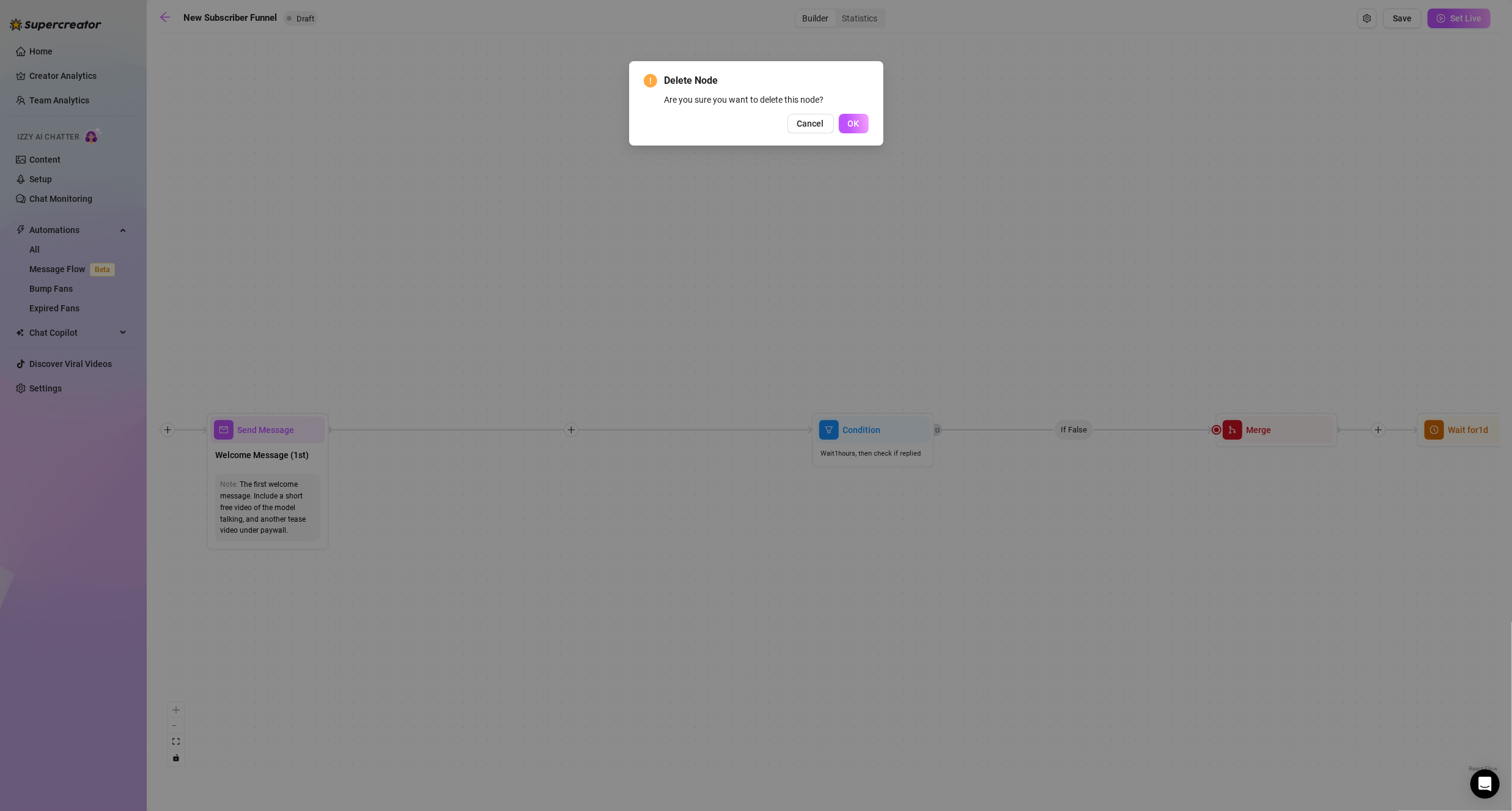
drag, startPoint x: 856, startPoint y: 122, endPoint x: 860, endPoint y: 129, distance: 8.1
click at [856, 122] on span "OK" at bounding box center [853, 123] width 11 height 10
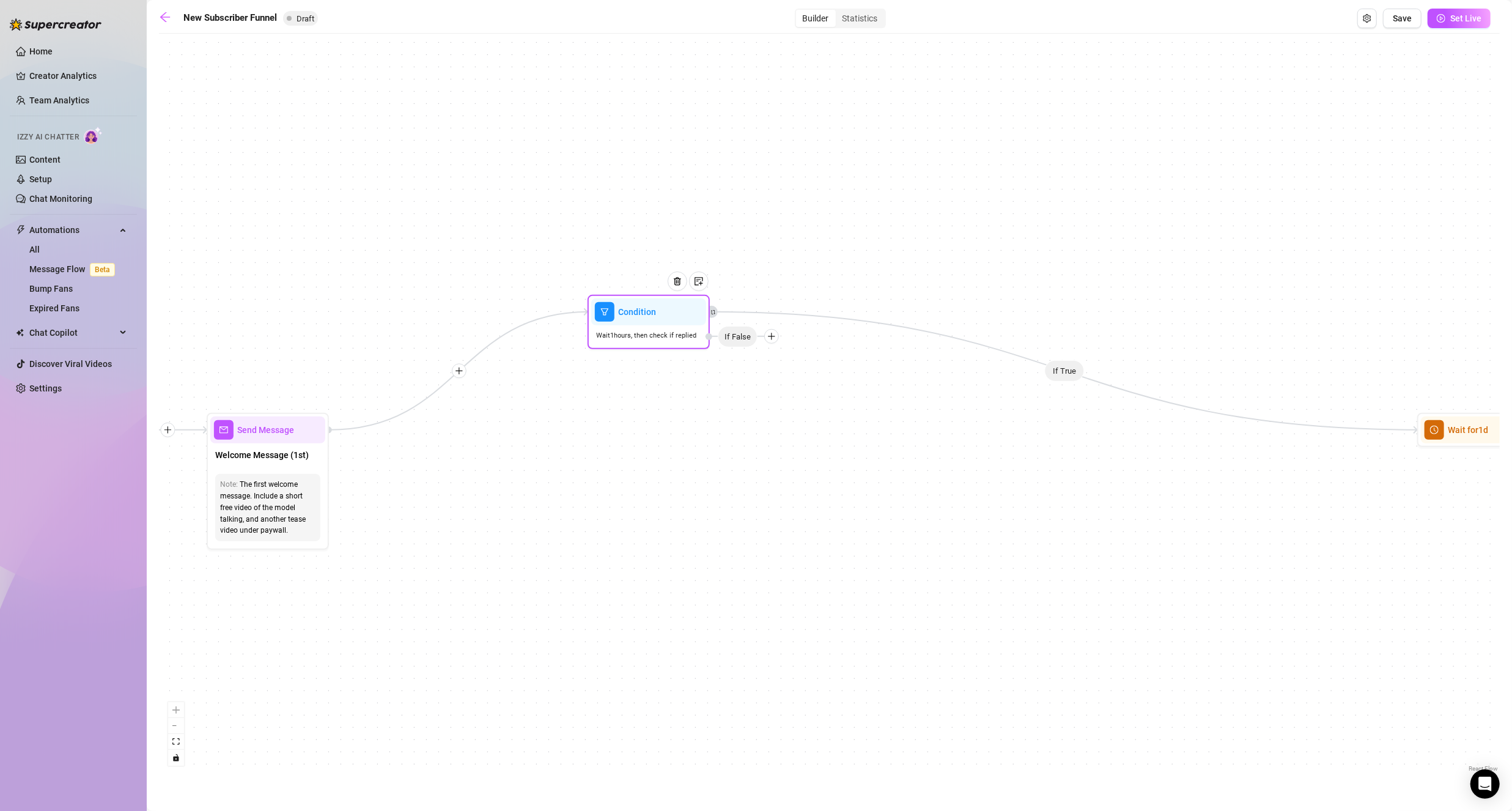
drag, startPoint x: 899, startPoint y: 426, endPoint x: 673, endPoint y: 308, distance: 255.0
click at [677, 285] on img at bounding box center [677, 281] width 10 height 10
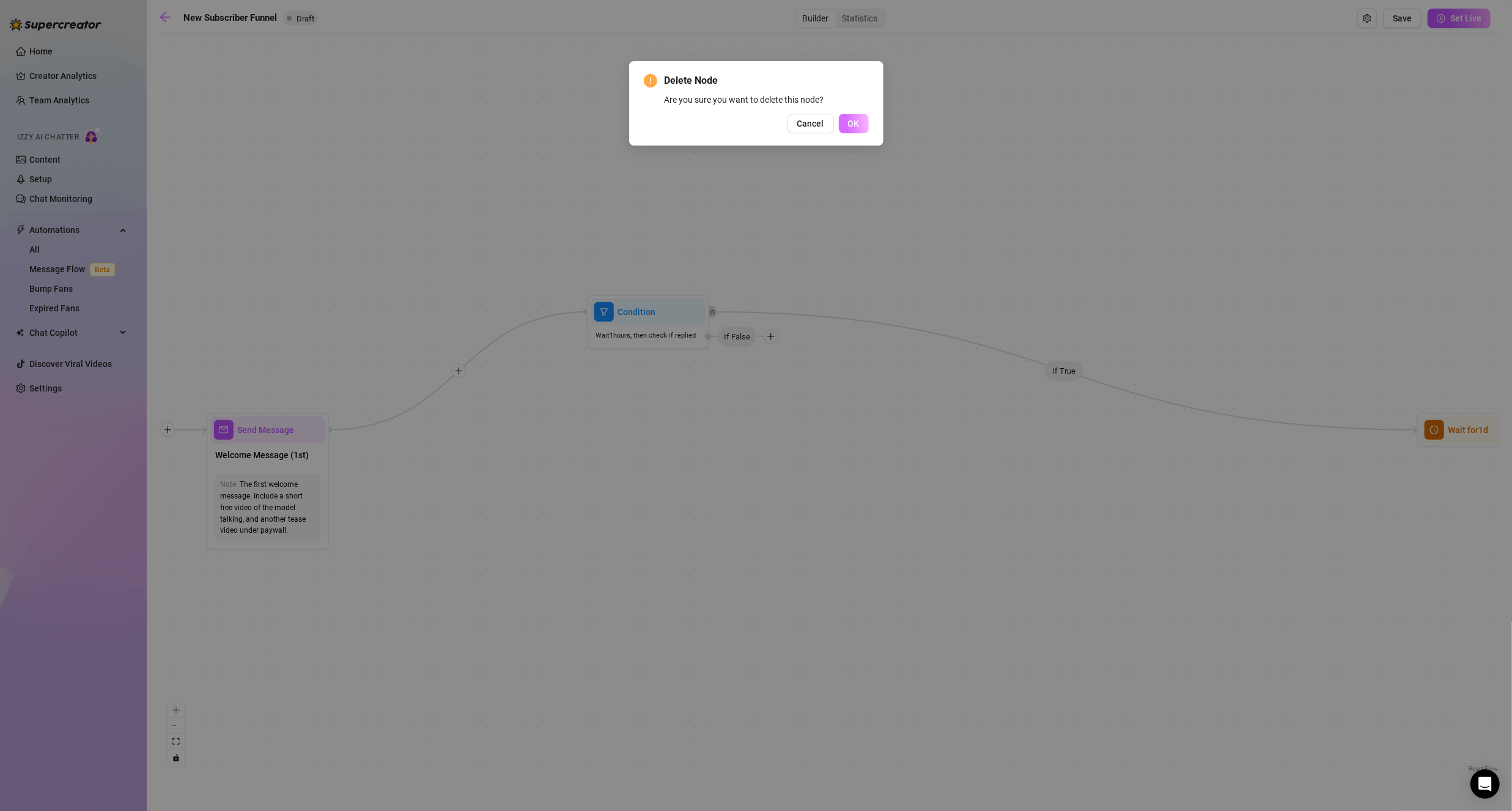
click at [851, 125] on span "OK" at bounding box center [853, 123] width 11 height 10
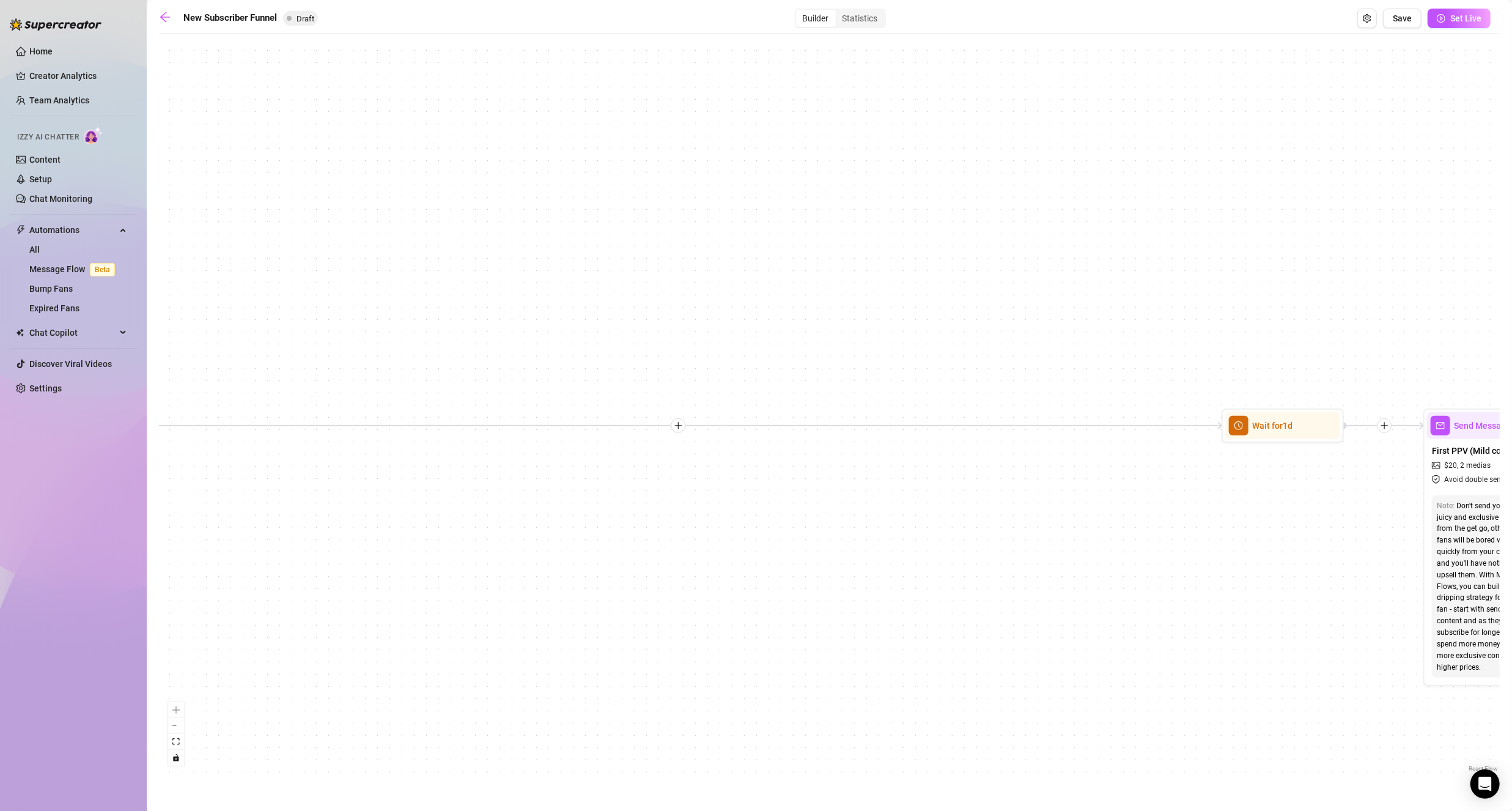
drag, startPoint x: 1148, startPoint y: 542, endPoint x: 118, endPoint y: 671, distance: 1038.0
click at [124, 671] on div "Home Creator Analytics Team Analytics Izzy AI Chatter Content Setup Chat Monito…" at bounding box center [756, 406] width 1512 height 811
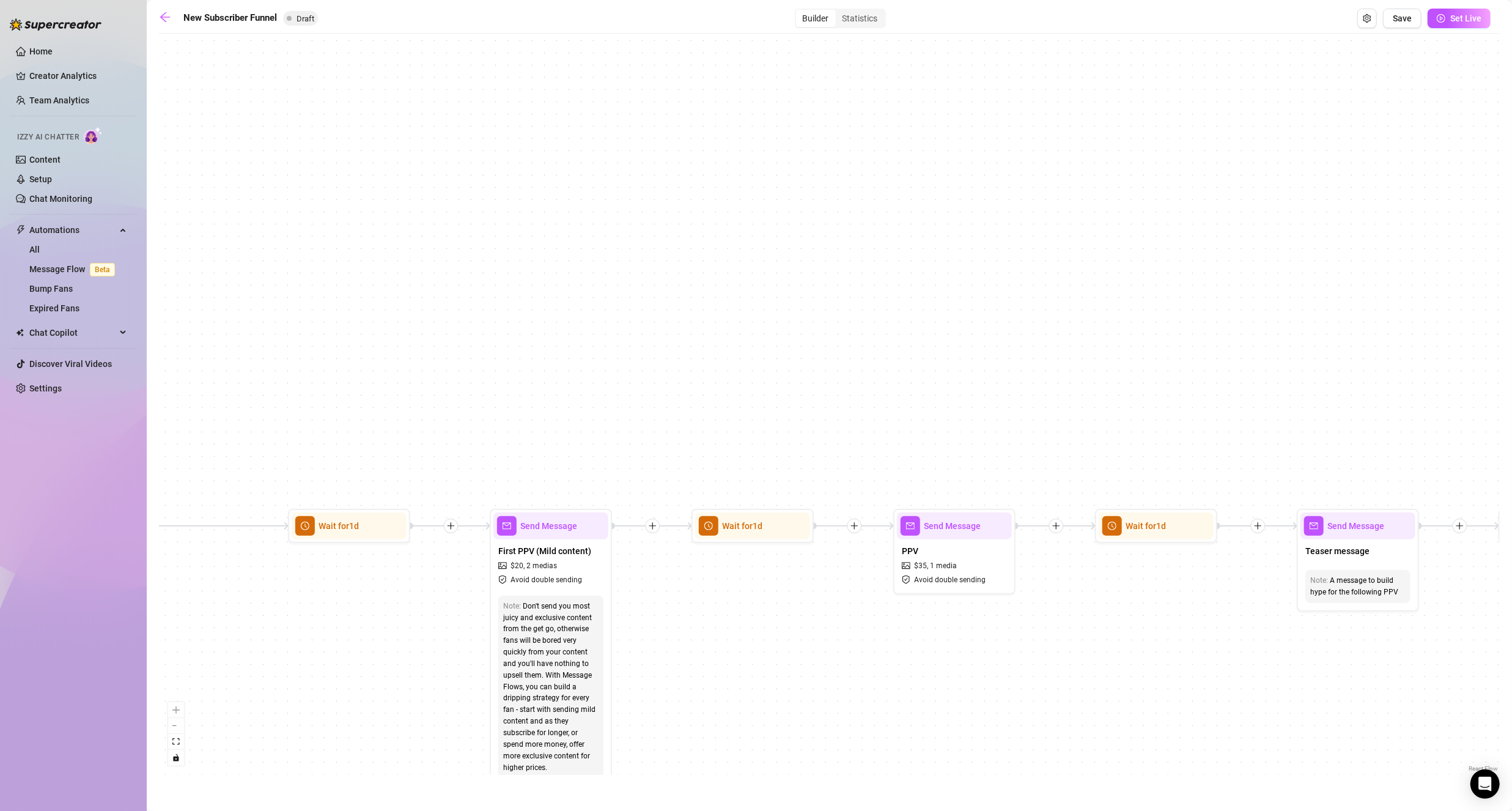
drag, startPoint x: 325, startPoint y: 634, endPoint x: 493, endPoint y: 613, distance: 169.3
click at [493, 614] on div "If True If False If True If False Merge Send Message Regular set $ 75 , 3 media…" at bounding box center [829, 407] width 1340 height 735
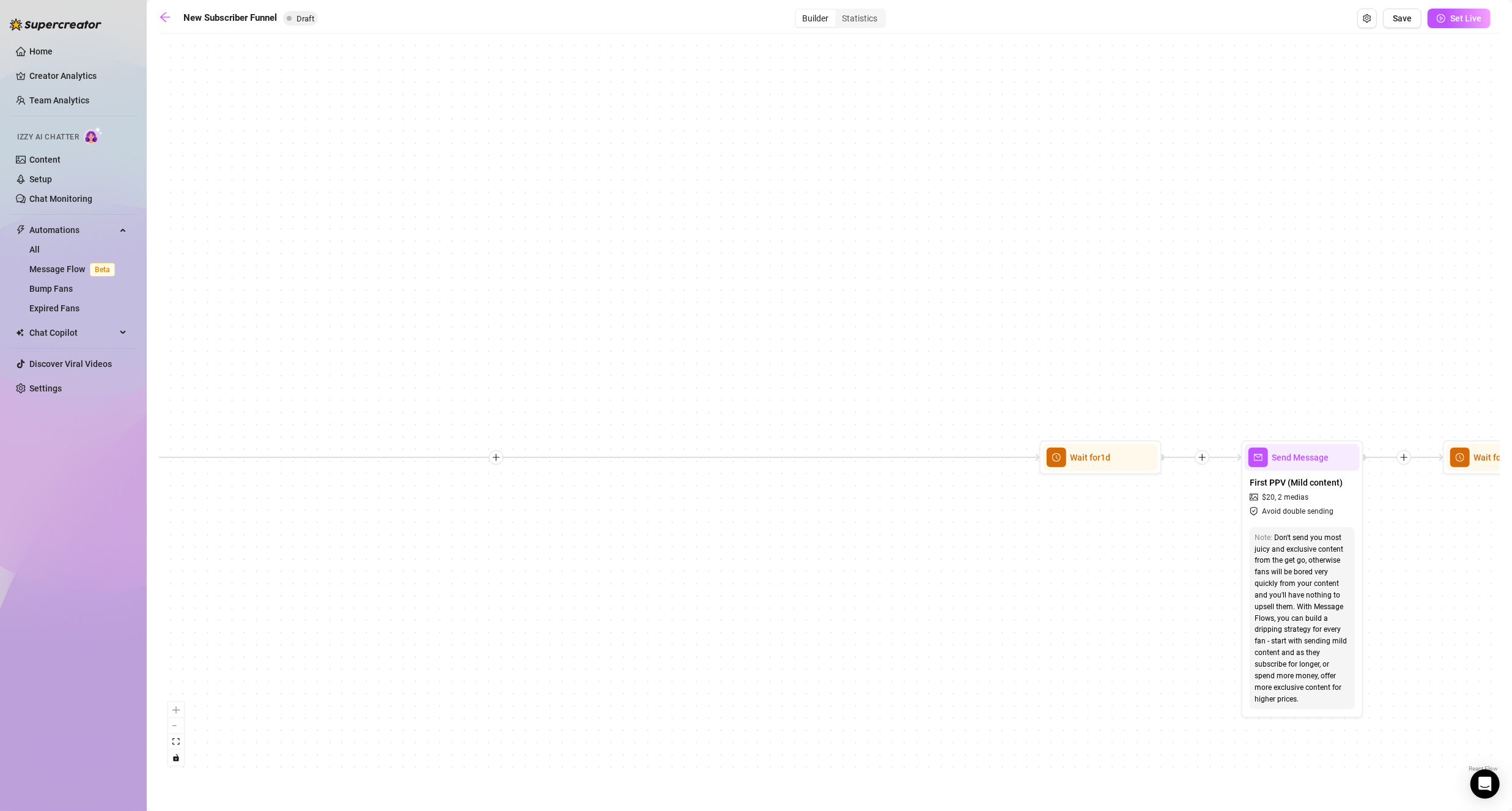
drag, startPoint x: 655, startPoint y: 608, endPoint x: 737, endPoint y: 588, distance: 84.4
click at [829, 582] on div "If True If False If True If False Merge Send Message Regular set $ 75 , 3 media…" at bounding box center [829, 407] width 1340 height 735
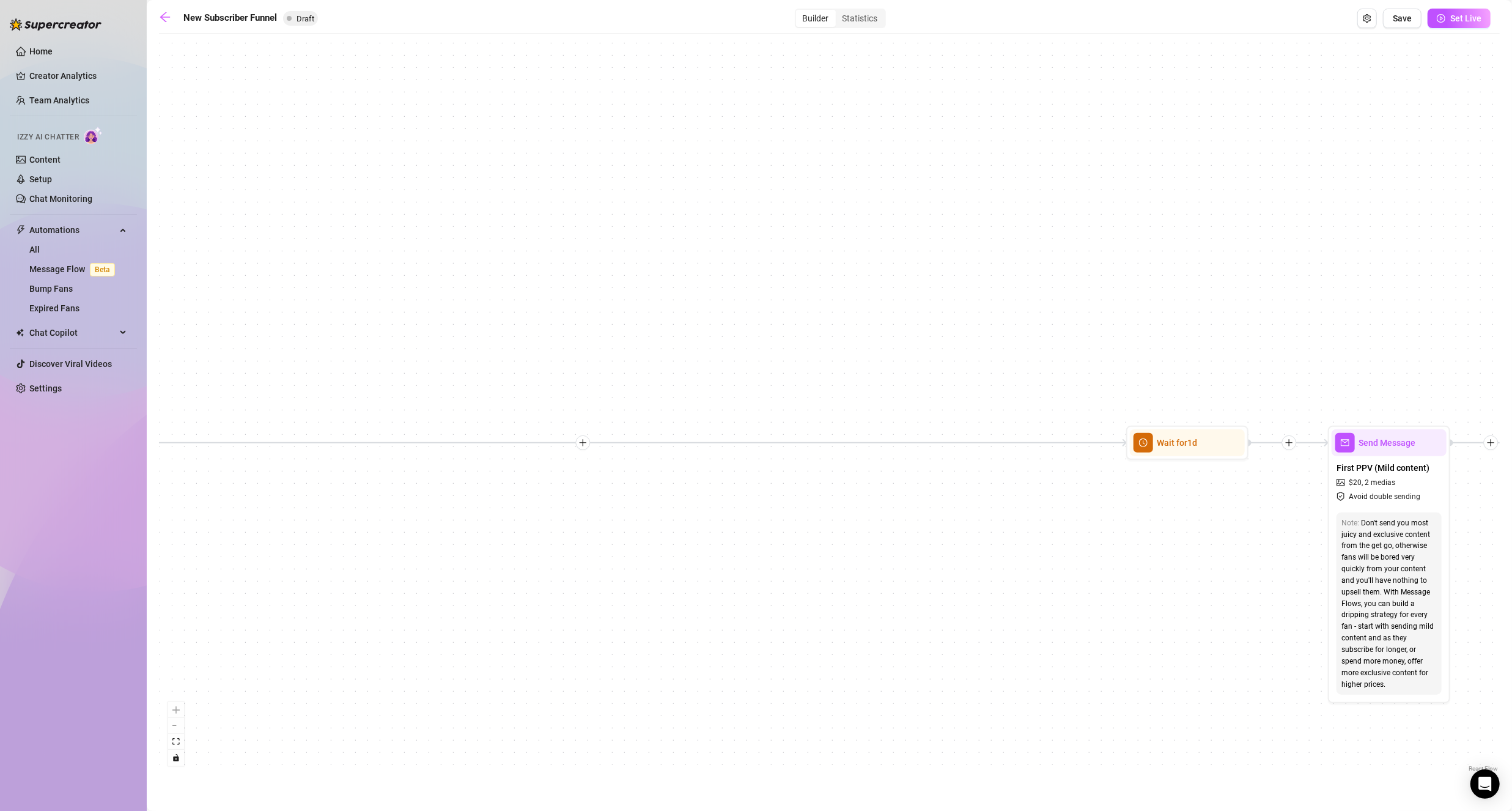
drag, startPoint x: 530, startPoint y: 593, endPoint x: 1155, endPoint y: 559, distance: 625.9
click at [1141, 559] on div "If True If False If True If False Merge Send Message Regular set $ 75 , 3 media…" at bounding box center [829, 407] width 1340 height 735
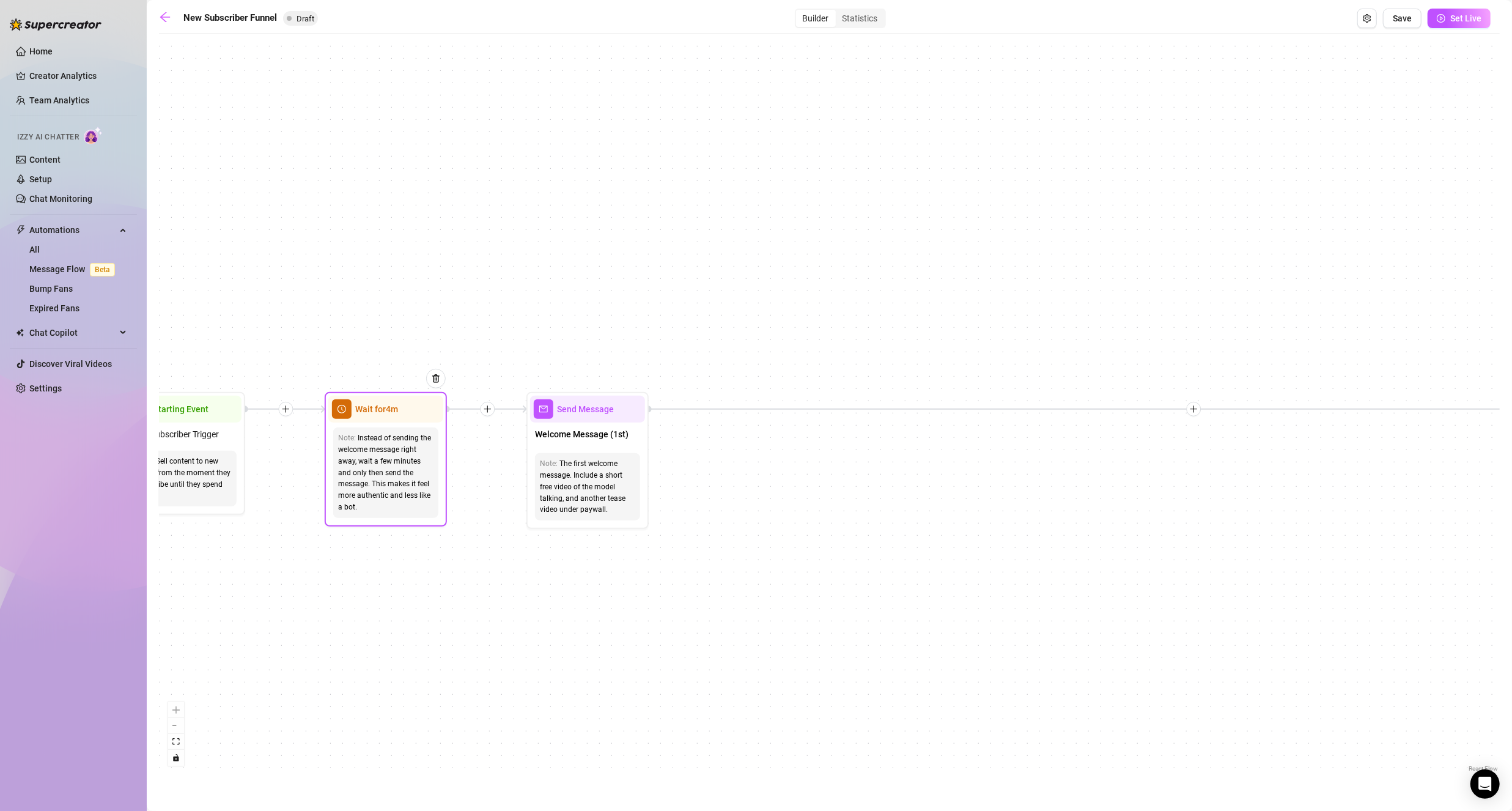
click at [384, 471] on div "Instead of sending the welcome message right away, wait a few minutes and only …" at bounding box center [386, 473] width 96 height 81
click at [654, 430] on div "If True If False If True If False Merge Send Message Regular set $ 75 , 3 media…" at bounding box center [829, 407] width 1340 height 735
click at [589, 415] on div "Send Message" at bounding box center [588, 408] width 115 height 27
click at [607, 410] on span "Send Message" at bounding box center [586, 408] width 57 height 13
click at [600, 459] on div "The first welcome message. Include a short free video of the model talking, and…" at bounding box center [588, 485] width 96 height 57
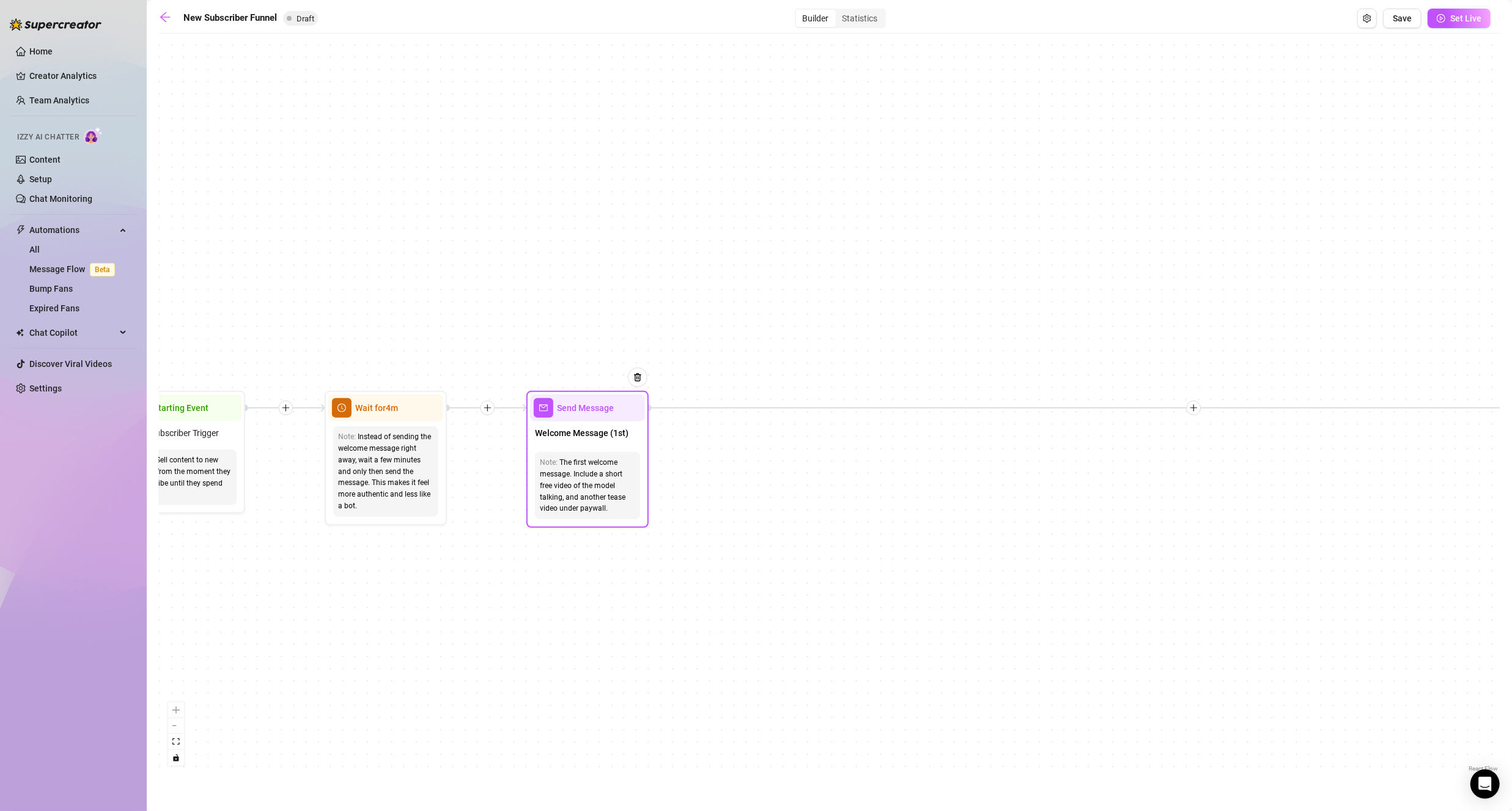
click at [576, 409] on span "Send Message" at bounding box center [586, 408] width 57 height 13
type textarea "Hey {name}! Welcome to the page 🥰 Can I ask where you found me?"
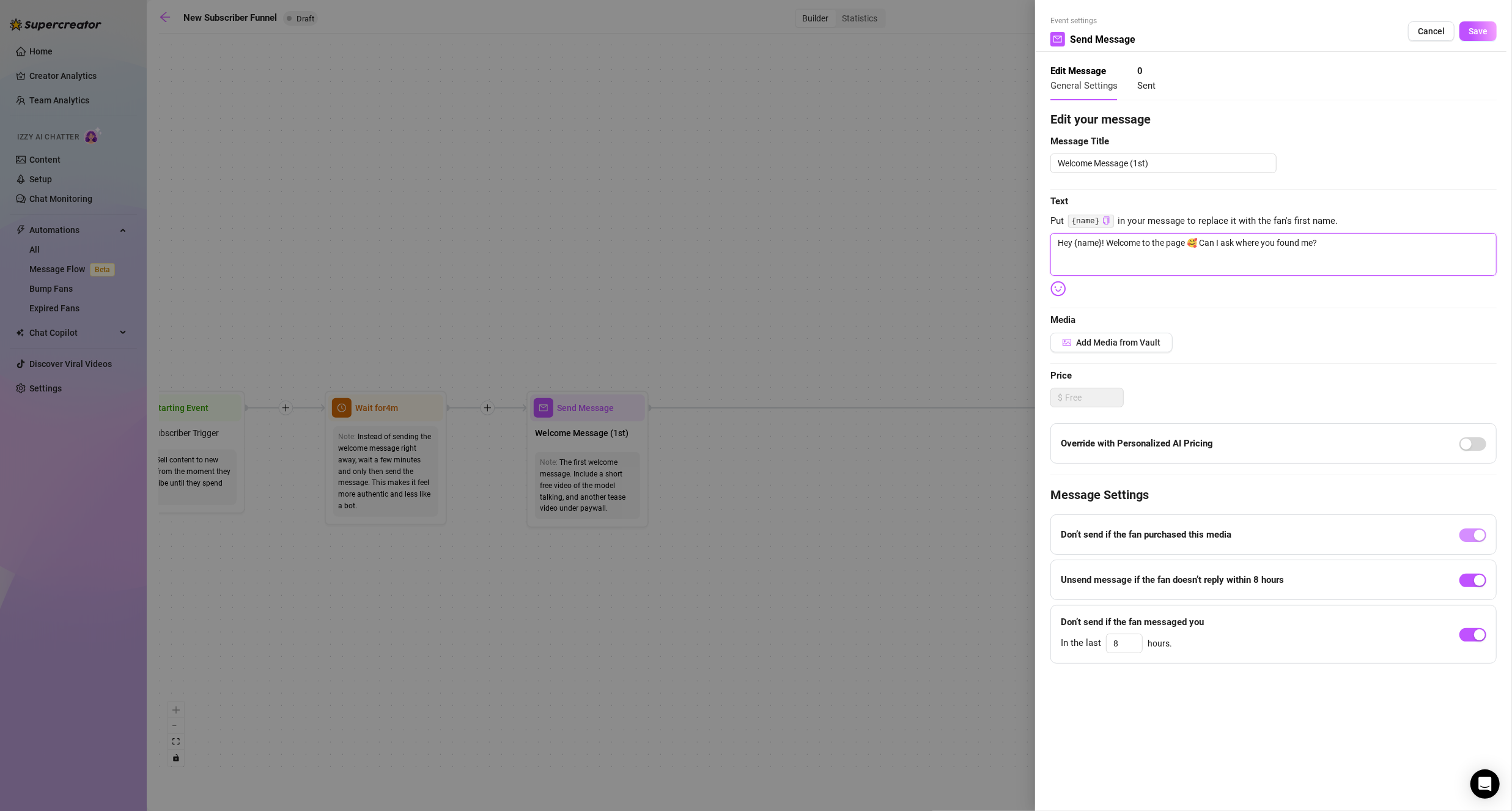
click at [1133, 238] on textarea "Hey {name}! Welcome to the page 🥰 Can I ask where you found me?" at bounding box center [1274, 255] width 447 height 43
paste textarea "babe"
type textarea "Hey babe! Welcome to the page 🥰 Can I ask where you found me?"
type textarea "Hey {name}! Welcome to the page 🥰 Can I ask where you found me?"
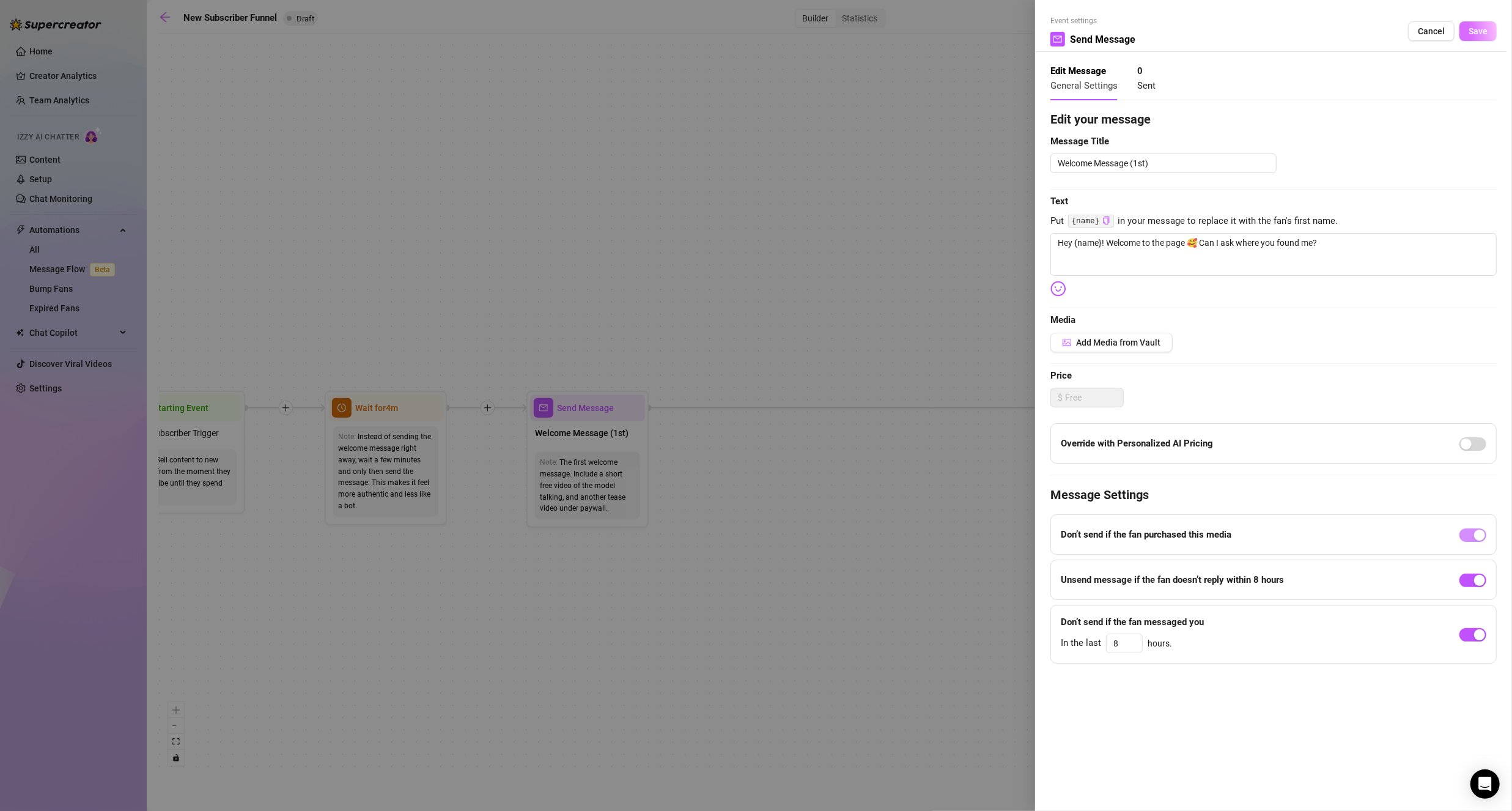
click at [1467, 30] on button "Save" at bounding box center [1478, 31] width 38 height 20
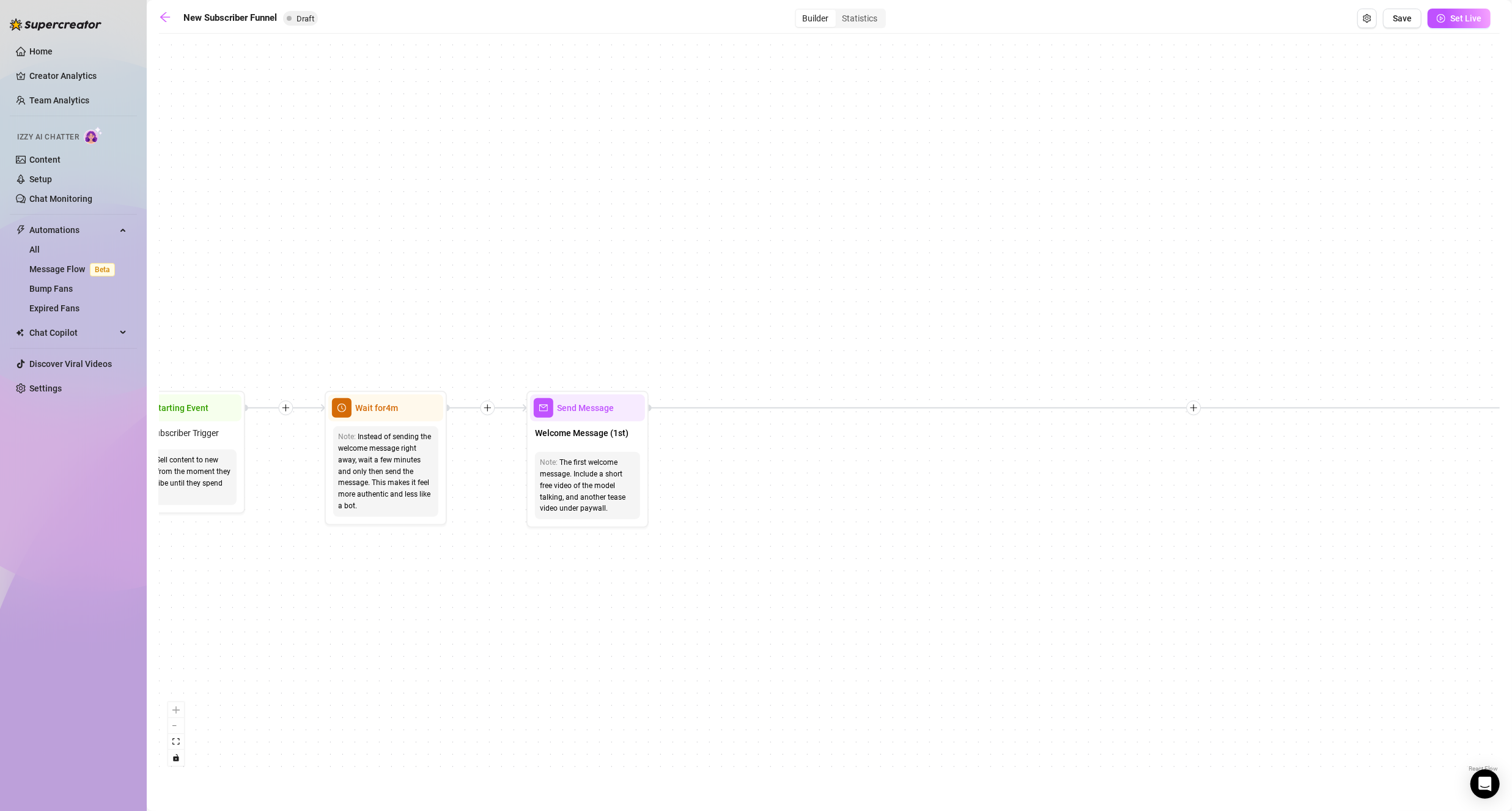
click at [154, 16] on main "New Subscriber Funnel Draft Builder Statistics Save Set Live If True If False I…" at bounding box center [829, 406] width 1365 height 811
click at [161, 16] on icon "arrow-left" at bounding box center [165, 17] width 10 height 10
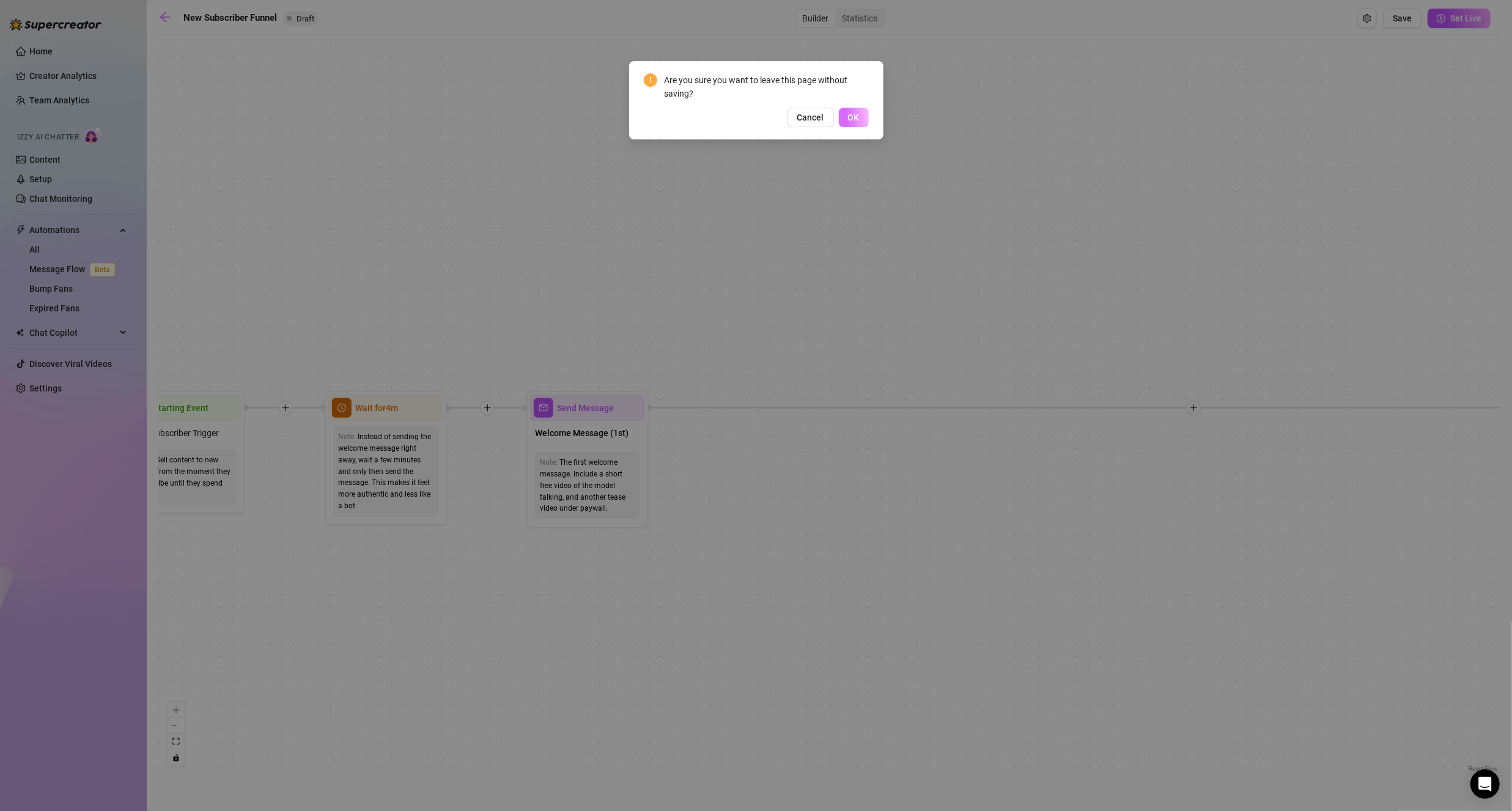
click at [866, 111] on button "OK" at bounding box center [853, 118] width 30 height 20
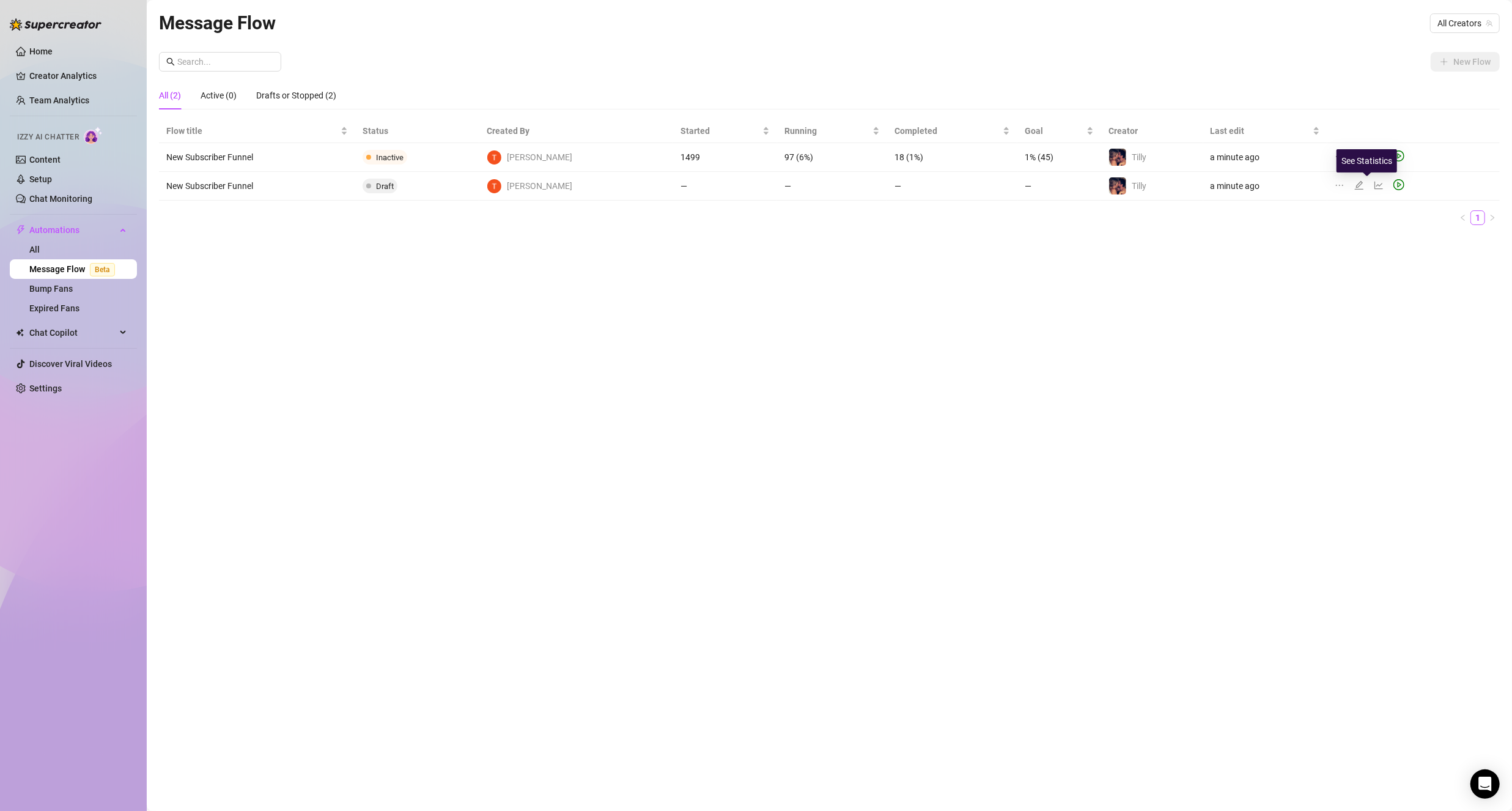
click at [1335, 186] on div at bounding box center [1342, 186] width 15 height 13
click at [1335, 187] on icon "ellipsis" at bounding box center [1340, 185] width 10 height 10
click at [1373, 247] on span "Delete" at bounding box center [1393, 243] width 93 height 13
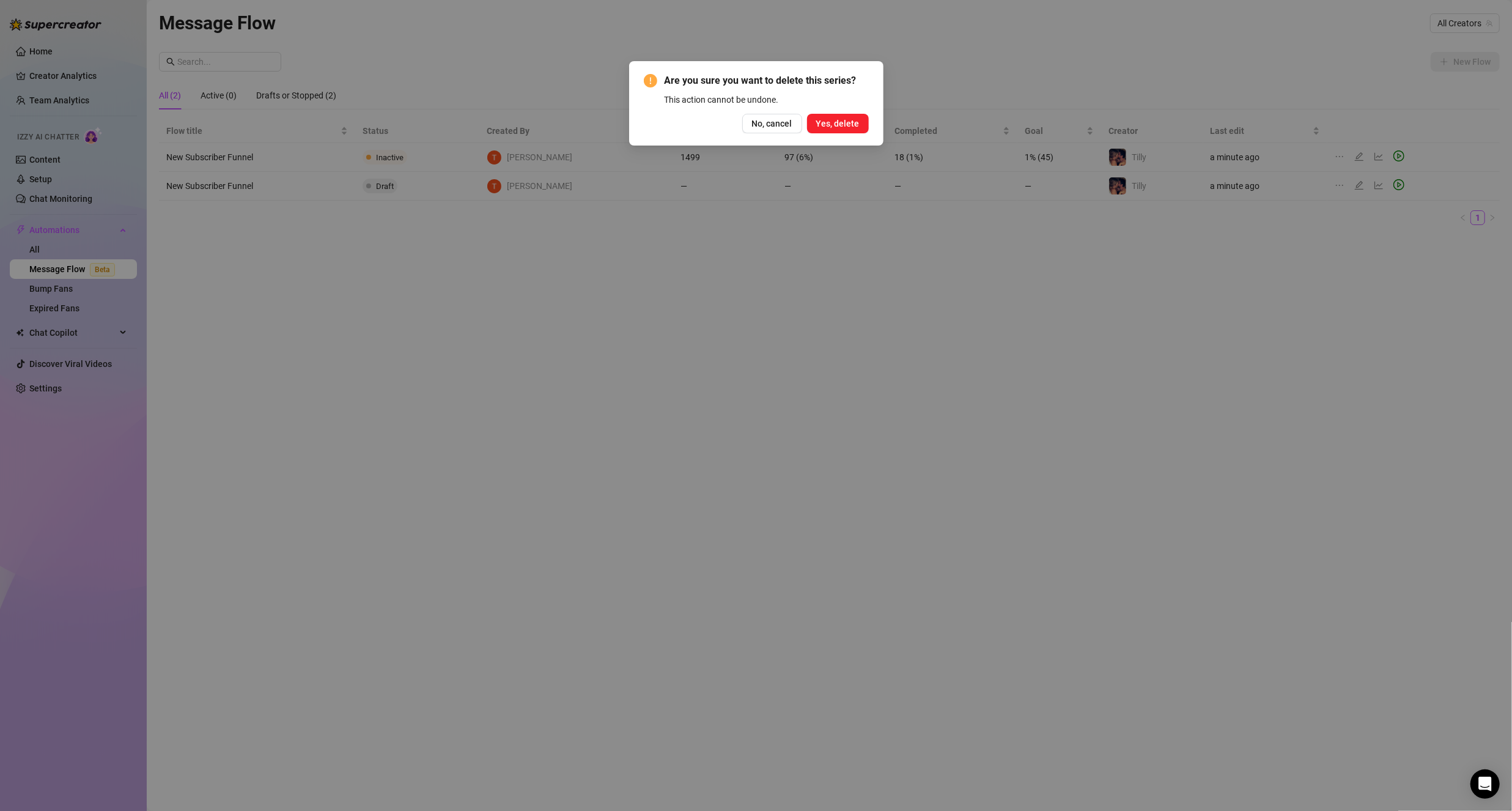
drag, startPoint x: 838, startPoint y: 127, endPoint x: 900, endPoint y: 131, distance: 62.1
click at [838, 127] on span "Yes, delete" at bounding box center [837, 123] width 43 height 10
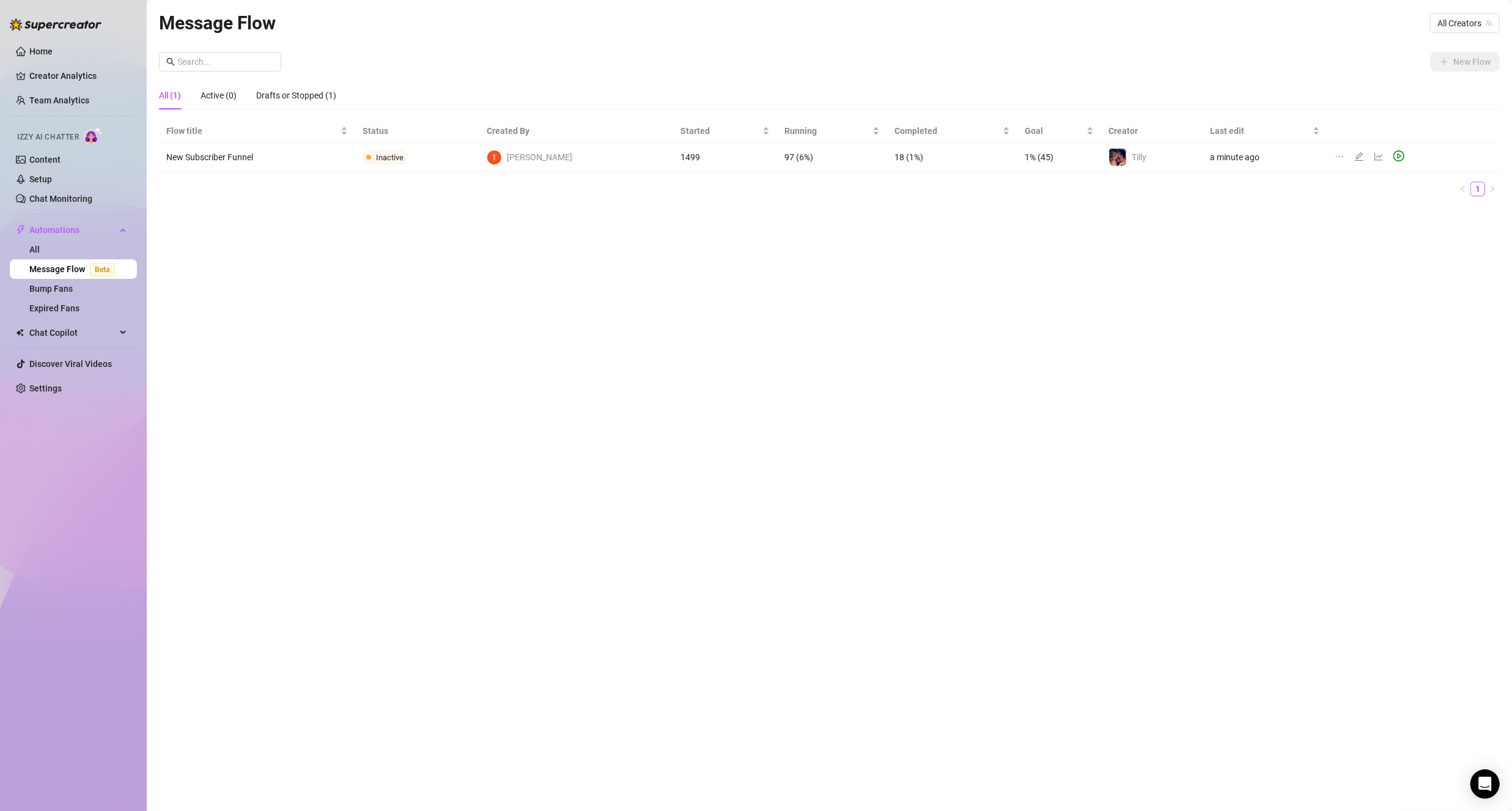
click at [1438, 33] on div "Message Flow All Creators" at bounding box center [829, 23] width 1340 height 29
click at [1447, 23] on span "All Creators" at bounding box center [1465, 23] width 55 height 18
click at [1428, 70] on div "Tilly ( tillyandjamie )" at bounding box center [1443, 67] width 93 height 15
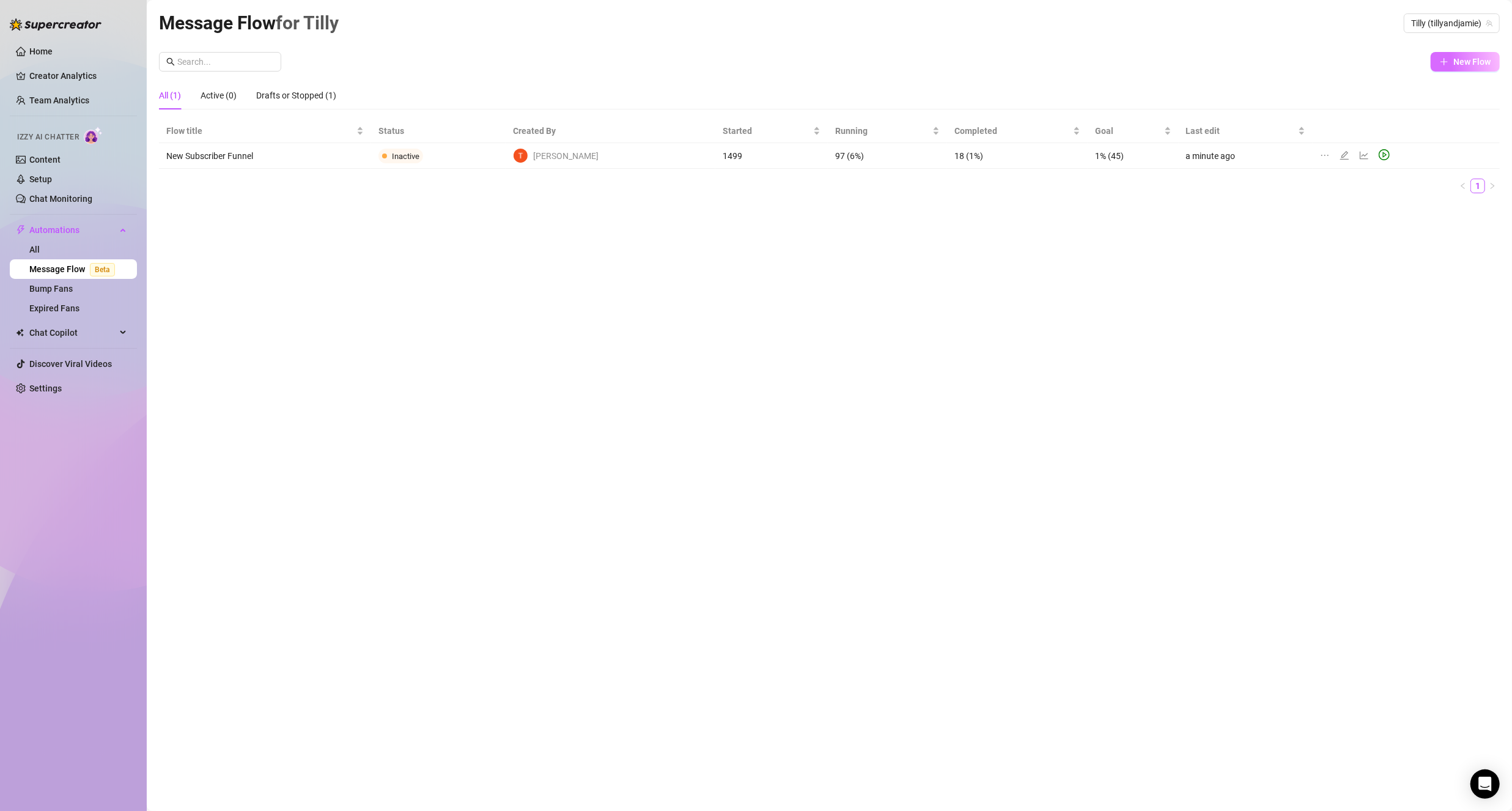
click at [1440, 65] on icon "plus" at bounding box center [1444, 62] width 9 height 9
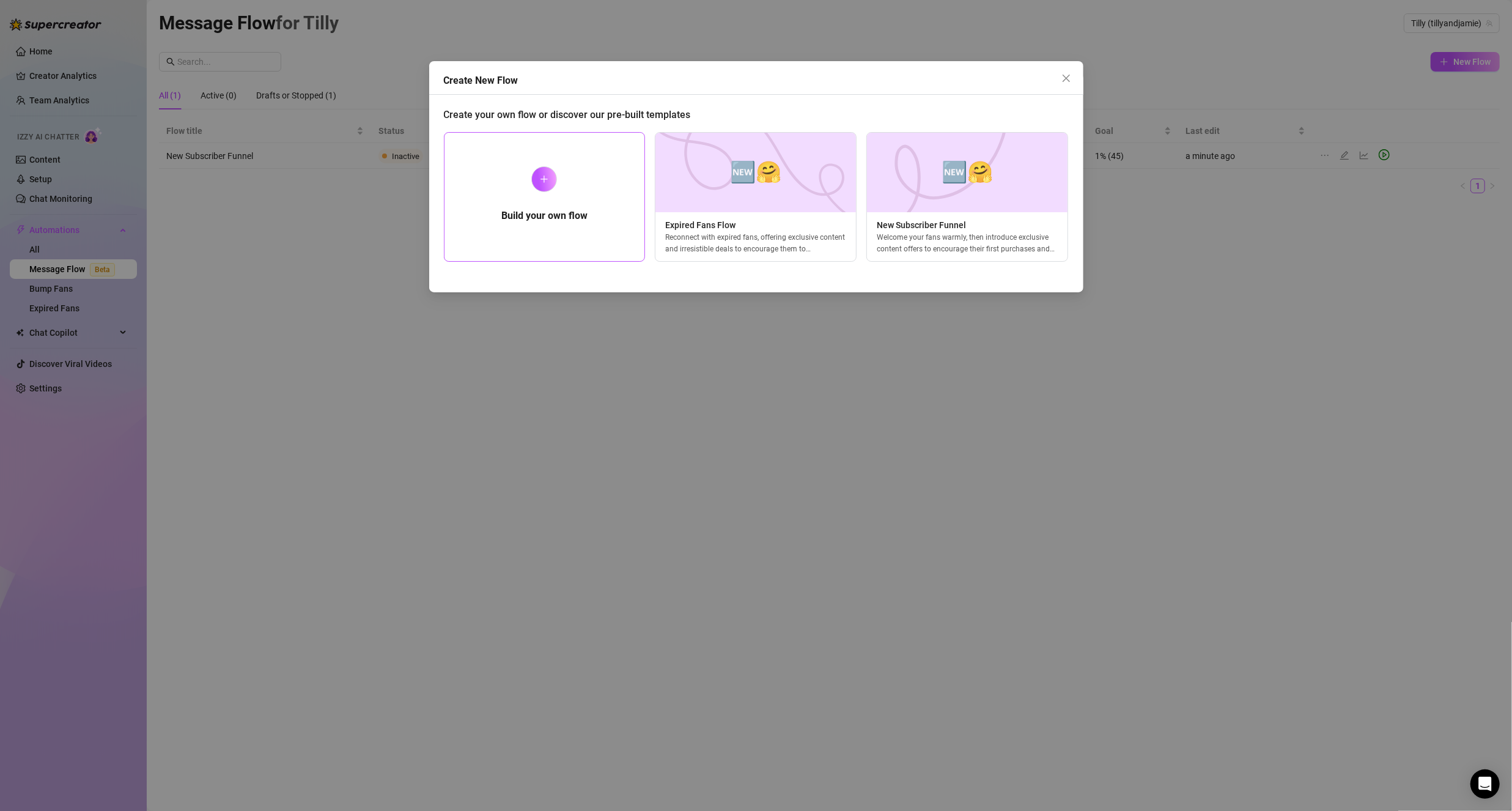
click at [617, 170] on div "Build your own flow" at bounding box center [544, 196] width 202 height 130
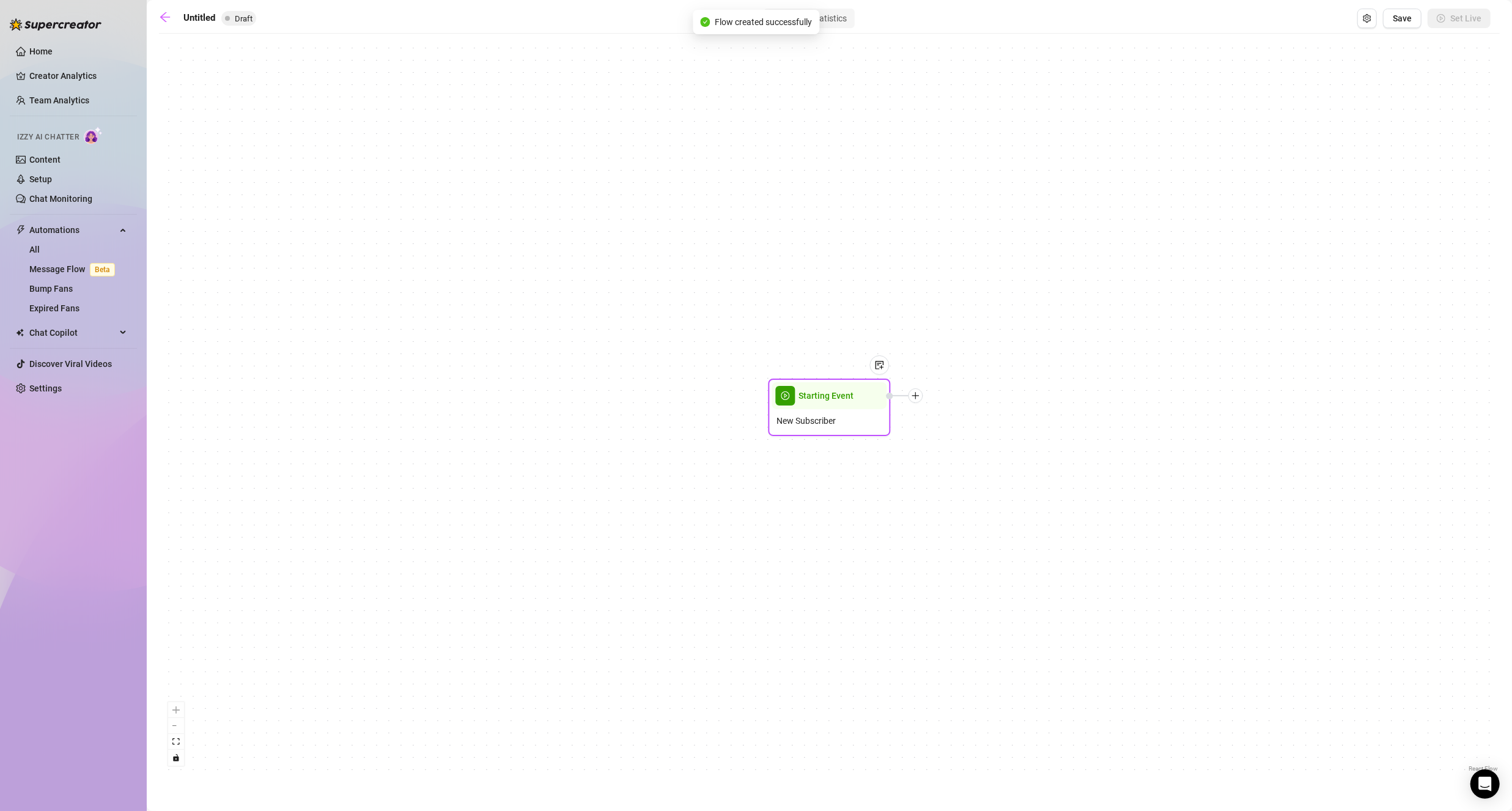
click at [836, 396] on span "Starting Event" at bounding box center [827, 396] width 55 height 13
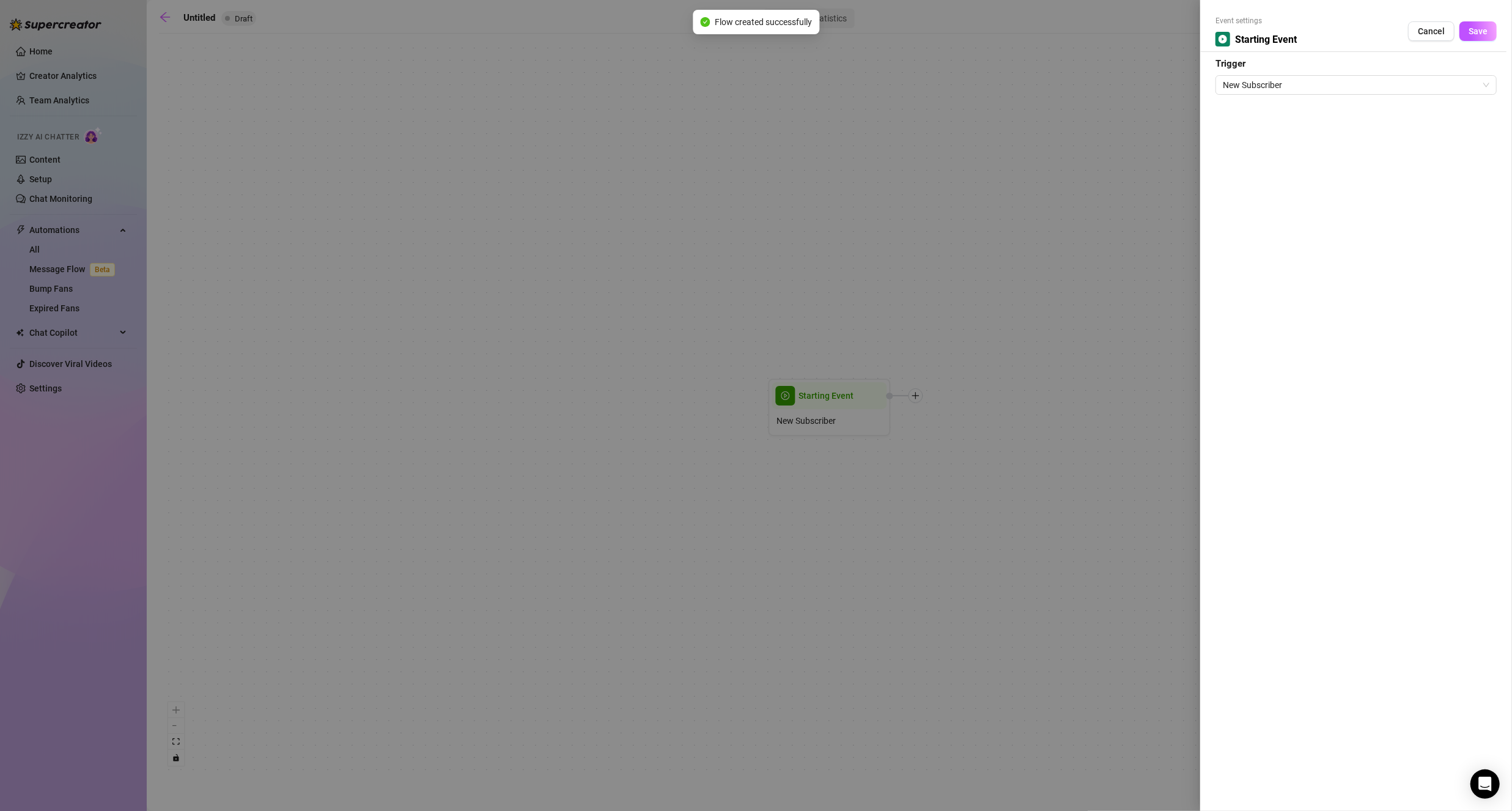
click at [926, 504] on div at bounding box center [756, 406] width 1512 height 811
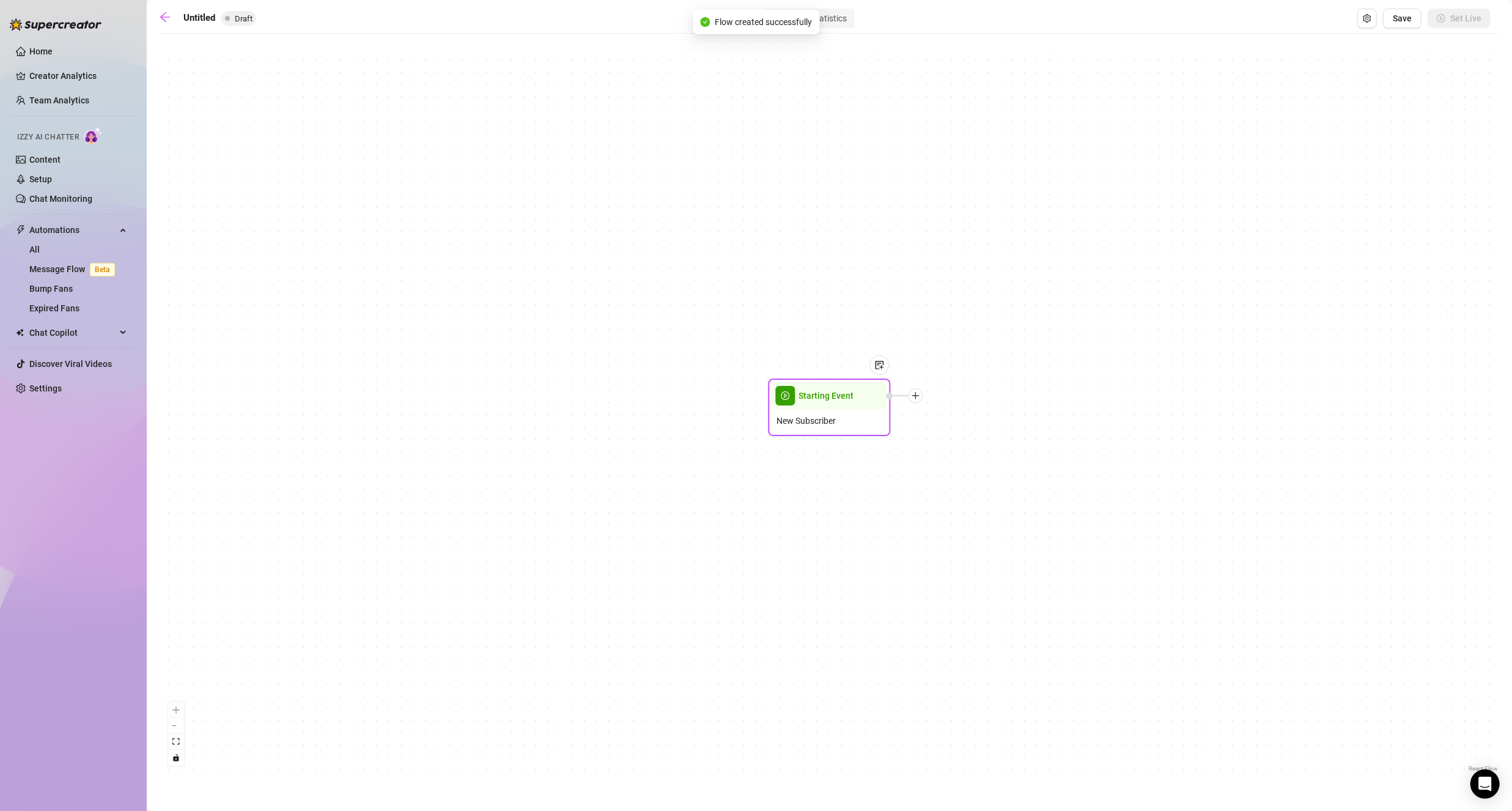
click at [916, 393] on icon "plus" at bounding box center [915, 395] width 1 height 6
click at [982, 396] on div "Time Delay" at bounding box center [976, 396] width 89 height 21
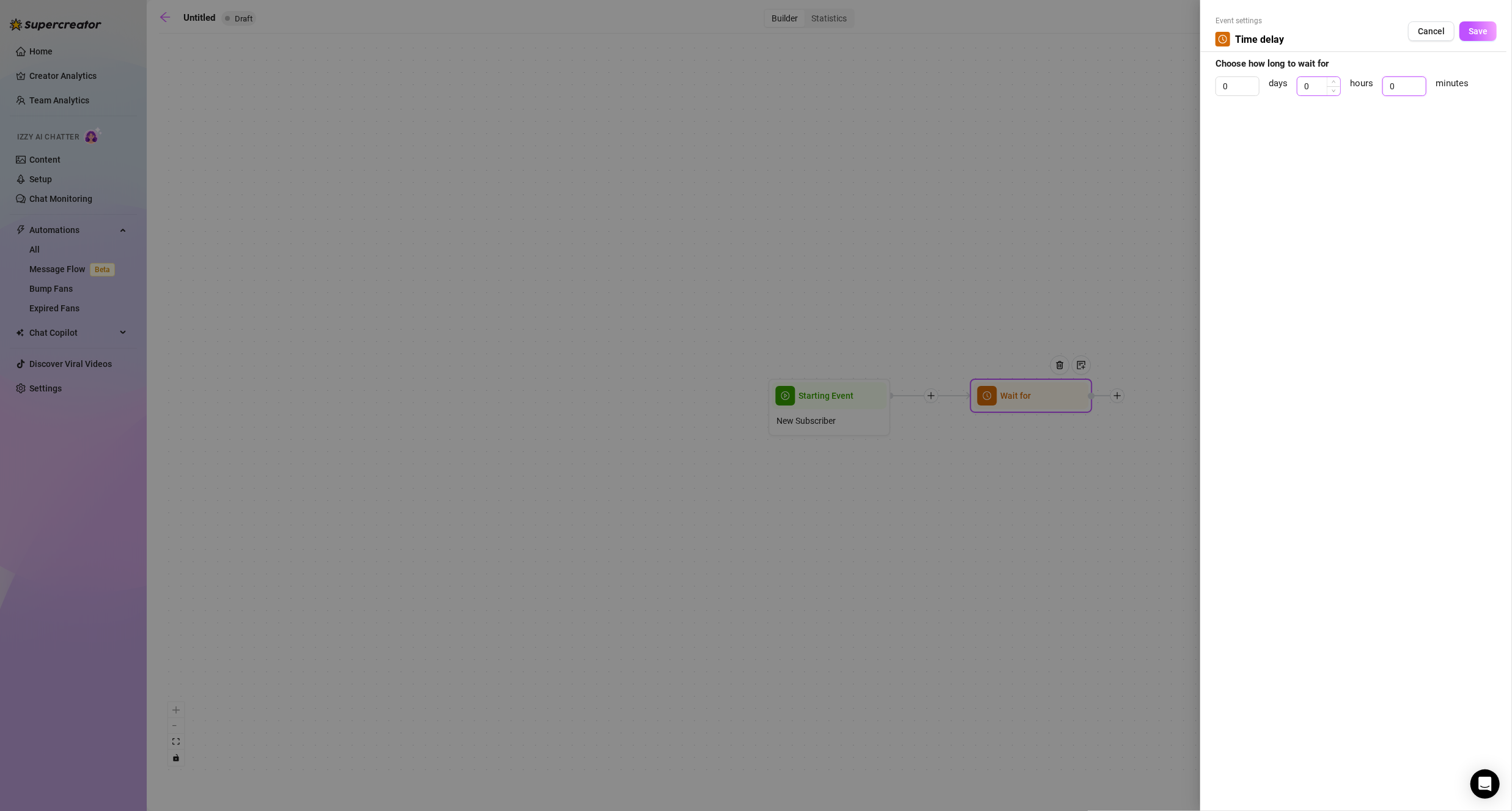
drag, startPoint x: 1398, startPoint y: 85, endPoint x: 1316, endPoint y: 91, distance: 82.2
click at [1314, 89] on div "0 days 0 hours 0 minutes" at bounding box center [1356, 91] width 281 height 30
type input "5"
drag, startPoint x: 1477, startPoint y: 33, endPoint x: 1438, endPoint y: 57, distance: 45.8
click at [1477, 33] on span "Save" at bounding box center [1478, 31] width 19 height 10
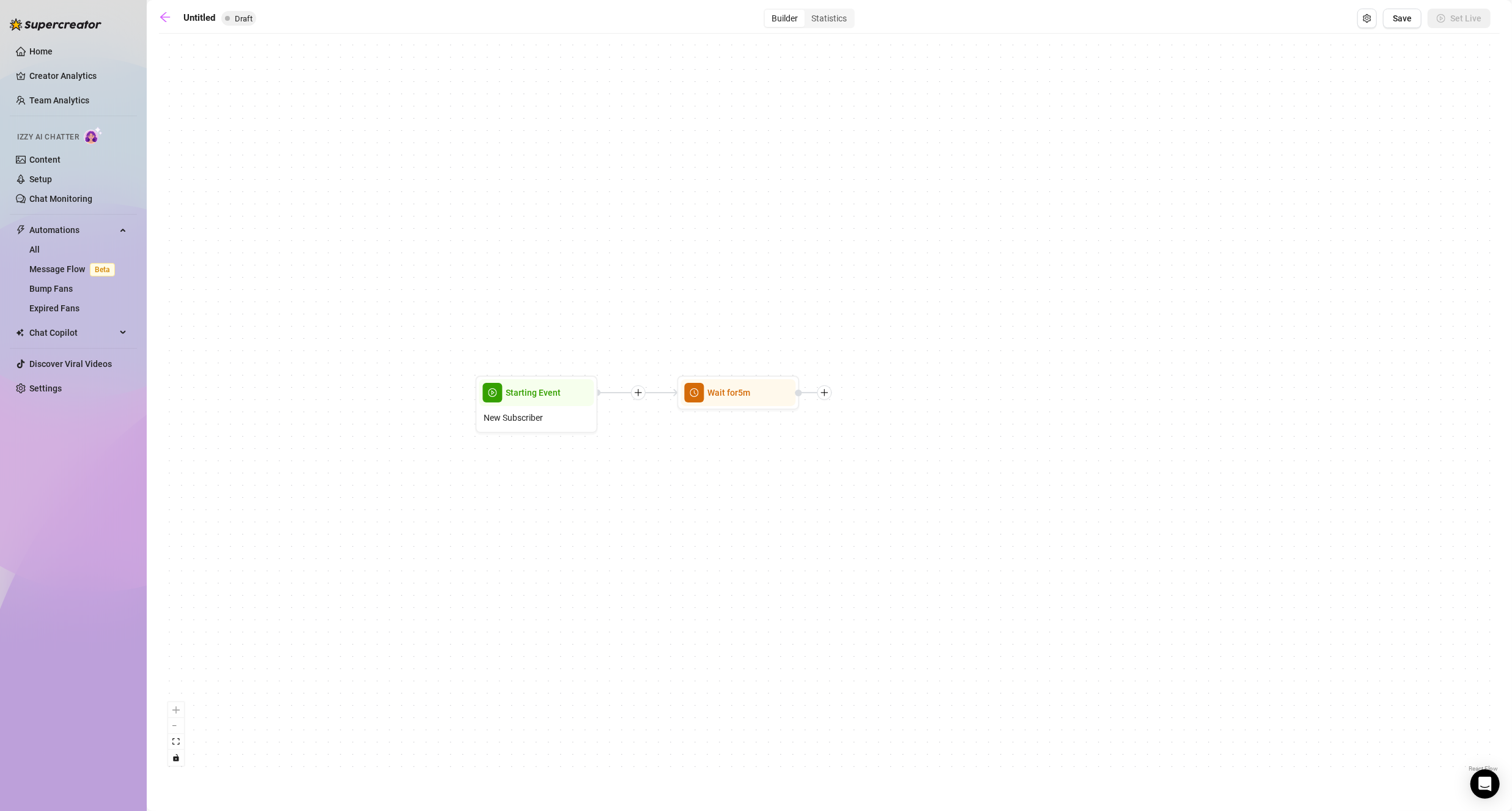
drag, startPoint x: 791, startPoint y: 515, endPoint x: 574, endPoint y: 506, distance: 217.2
click at [574, 506] on div "Wait for 5m Starting Event New Subscriber" at bounding box center [829, 407] width 1340 height 735
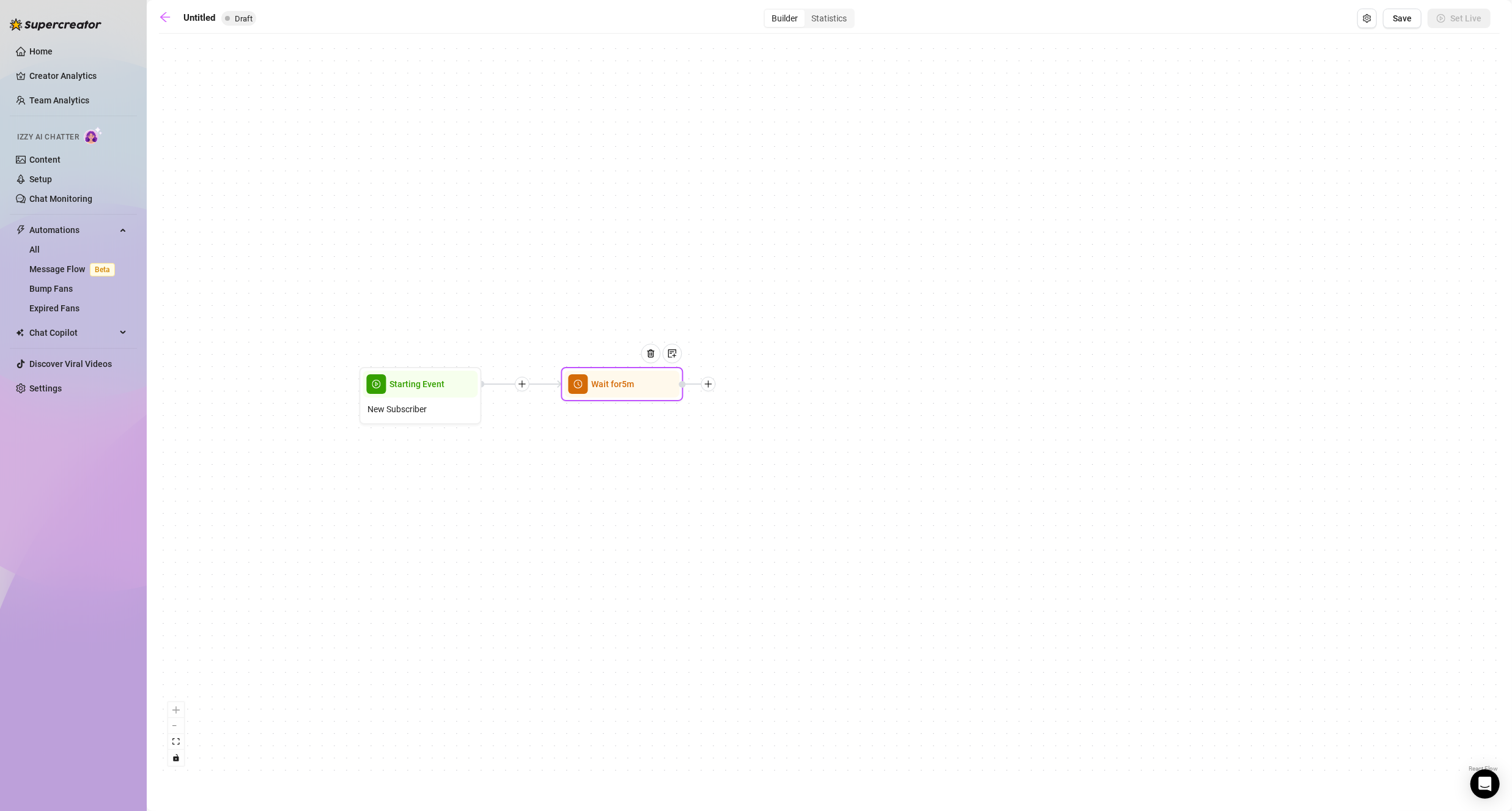
click at [711, 384] on icon "plus" at bounding box center [709, 384] width 9 height 9
click at [766, 427] on div "Message" at bounding box center [769, 426] width 89 height 21
type textarea "Write your message here"
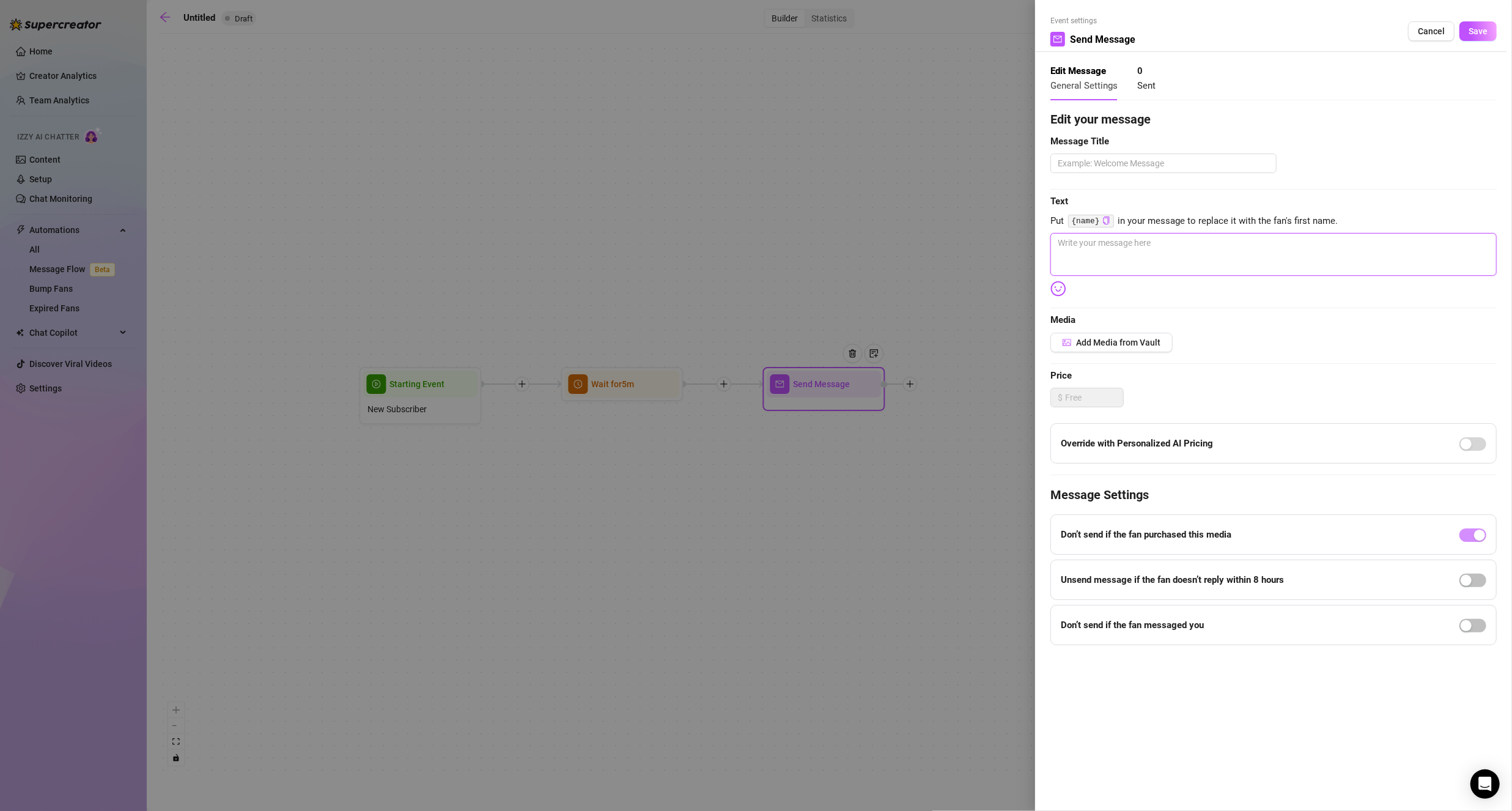
click at [1136, 255] on textarea at bounding box center [1274, 255] width 447 height 43
paste textarea "Hey {name}! Welcome to the page 🥰 Can I ask where you found me?"
type textarea "Hey {name}! Welcome to the page 🥰 Can I ask where you found me?"
click at [1471, 624] on div "button" at bounding box center [1466, 626] width 11 height 11
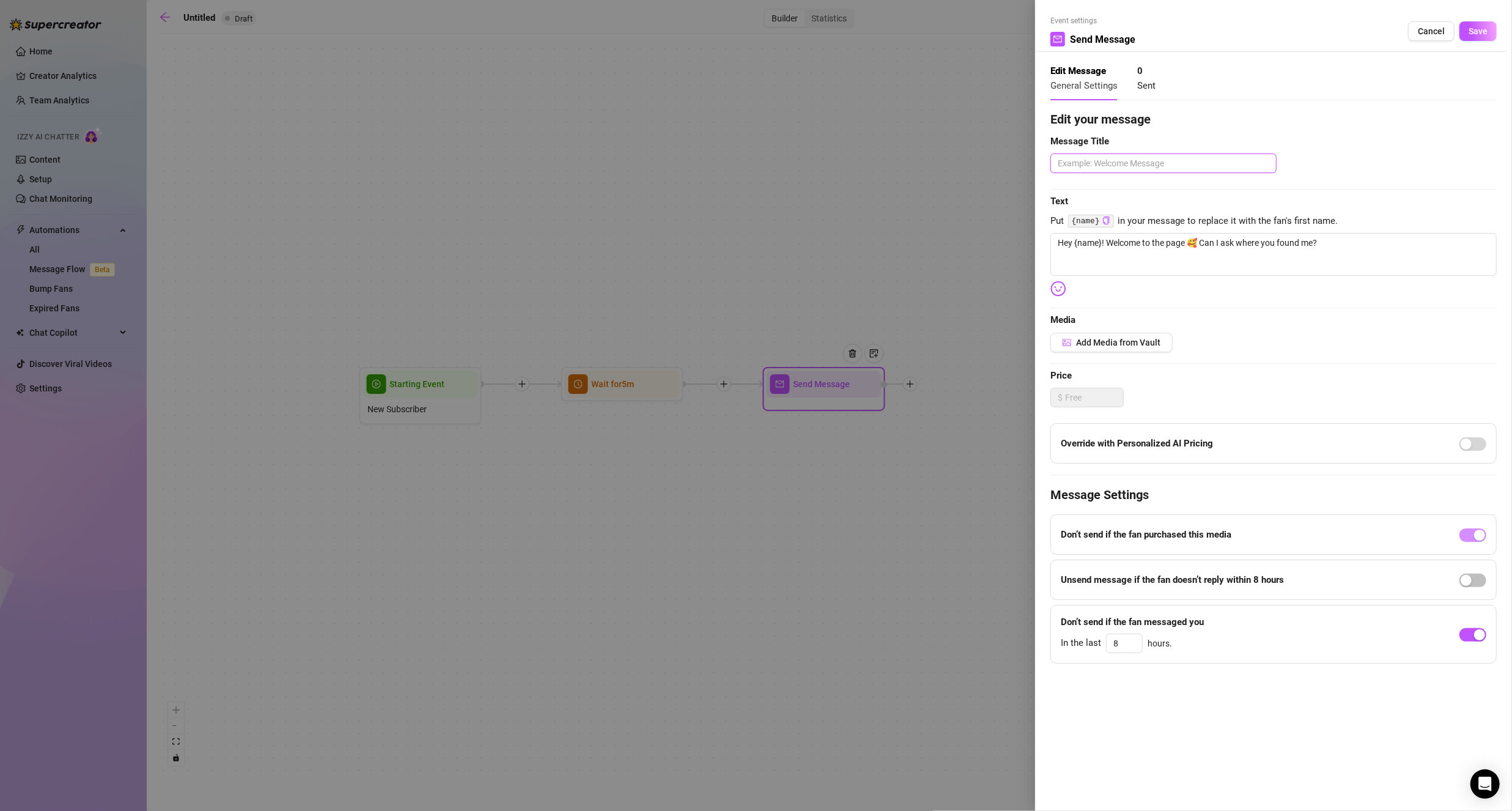
click at [1120, 161] on textarea at bounding box center [1163, 162] width 226 height 19
type textarea "W"
type textarea "We"
type textarea "Wel"
type textarea "Welc"
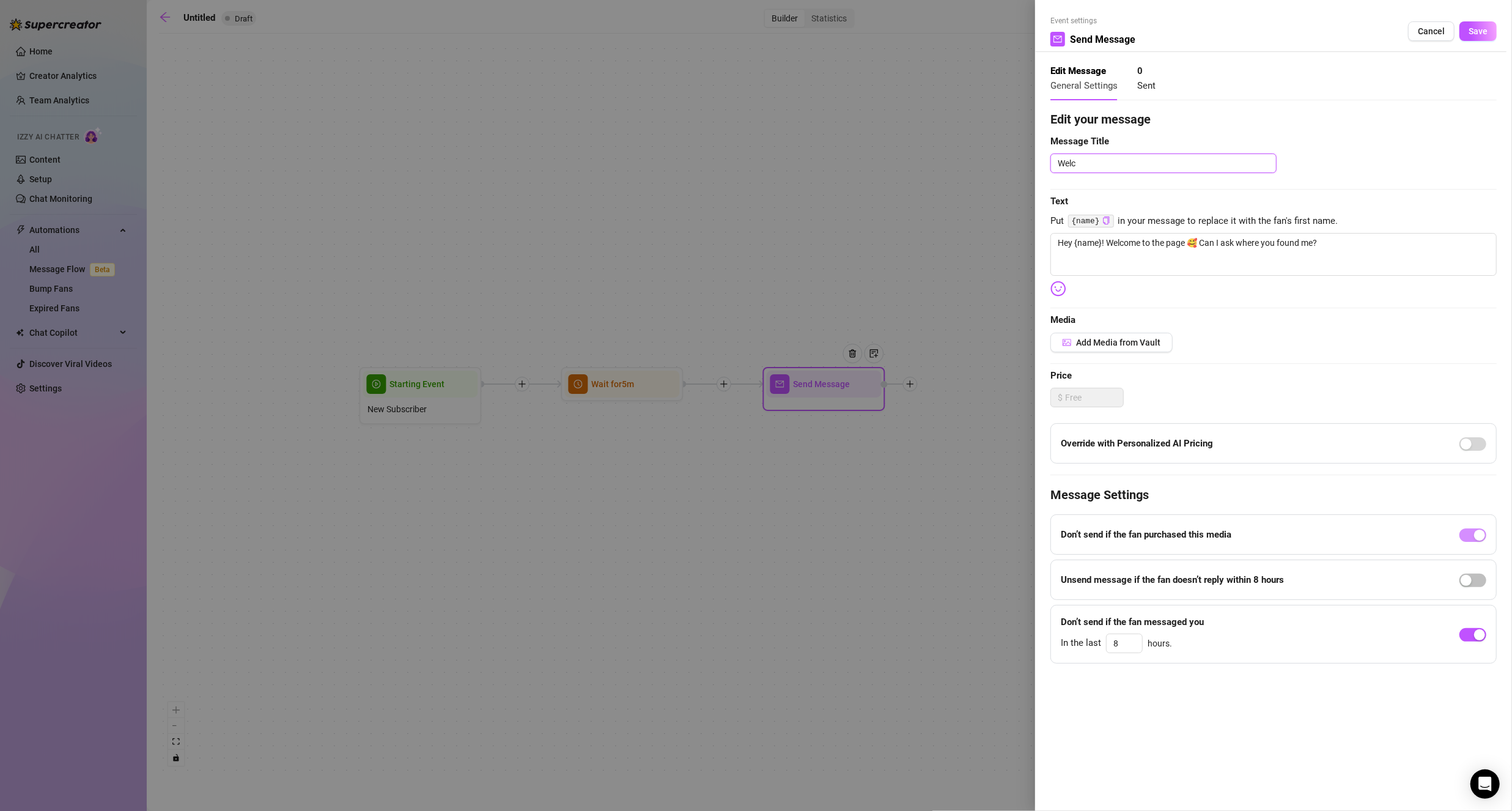
type textarea "Welco"
type textarea "Welcome"
type textarea "Welcome M"
type textarea "Welcome Me"
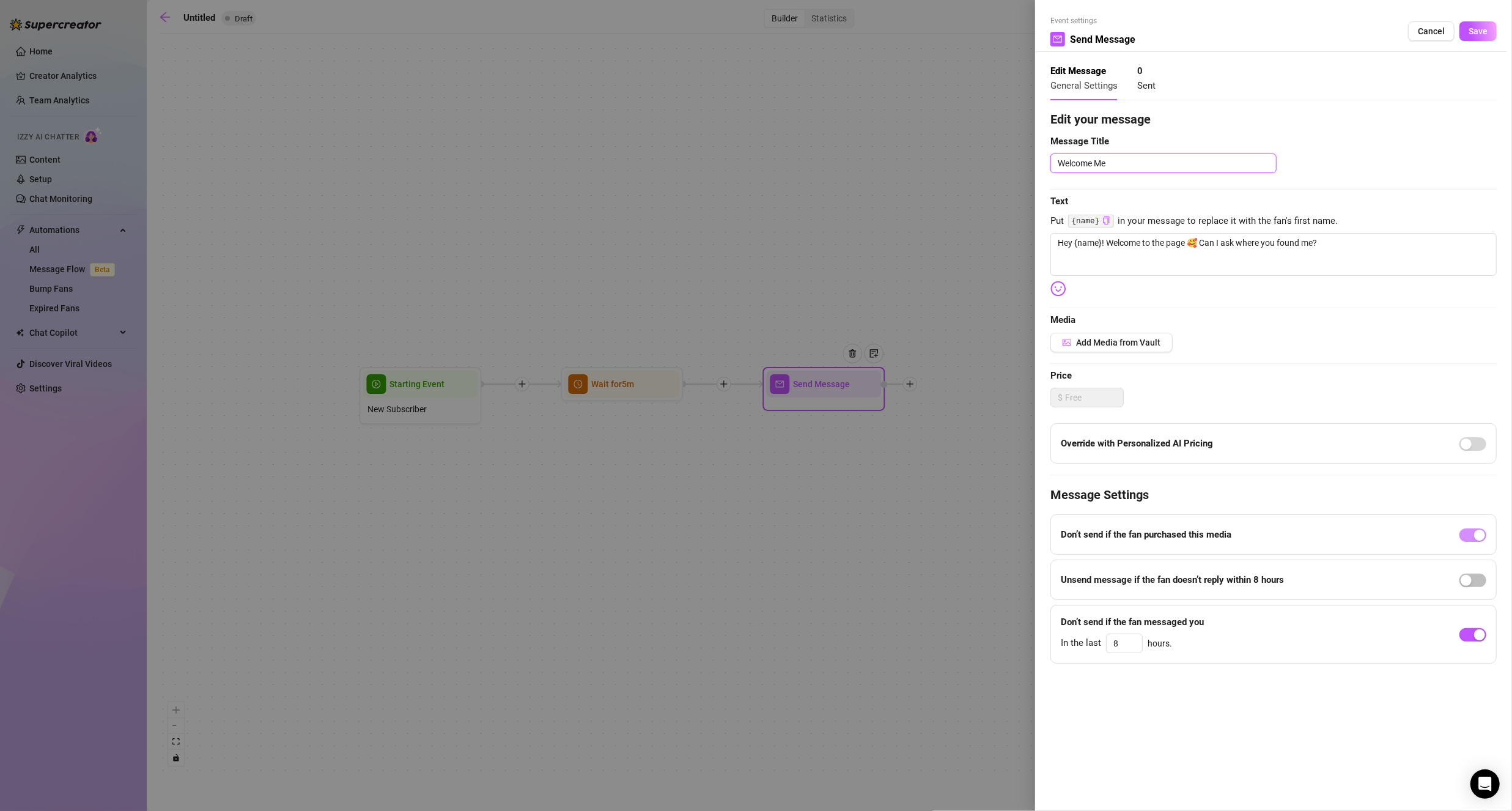
type textarea "Welcome Mes"
type textarea "Welcome Mess"
type textarea "Welcome Messa"
type textarea "Welcome Messag"
type textarea "Welcome Message"
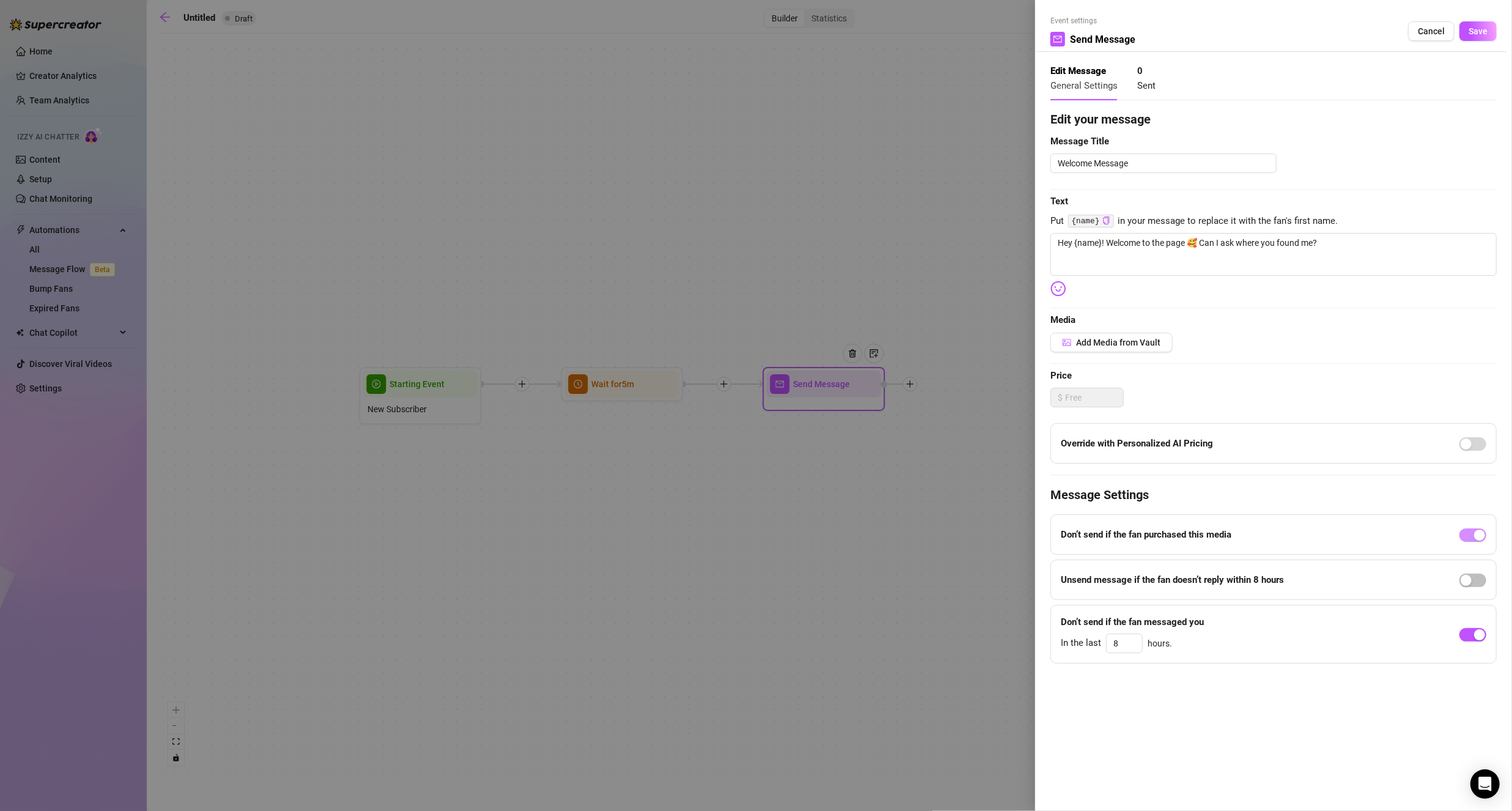
click at [1485, 32] on span "Save" at bounding box center [1478, 31] width 19 height 10
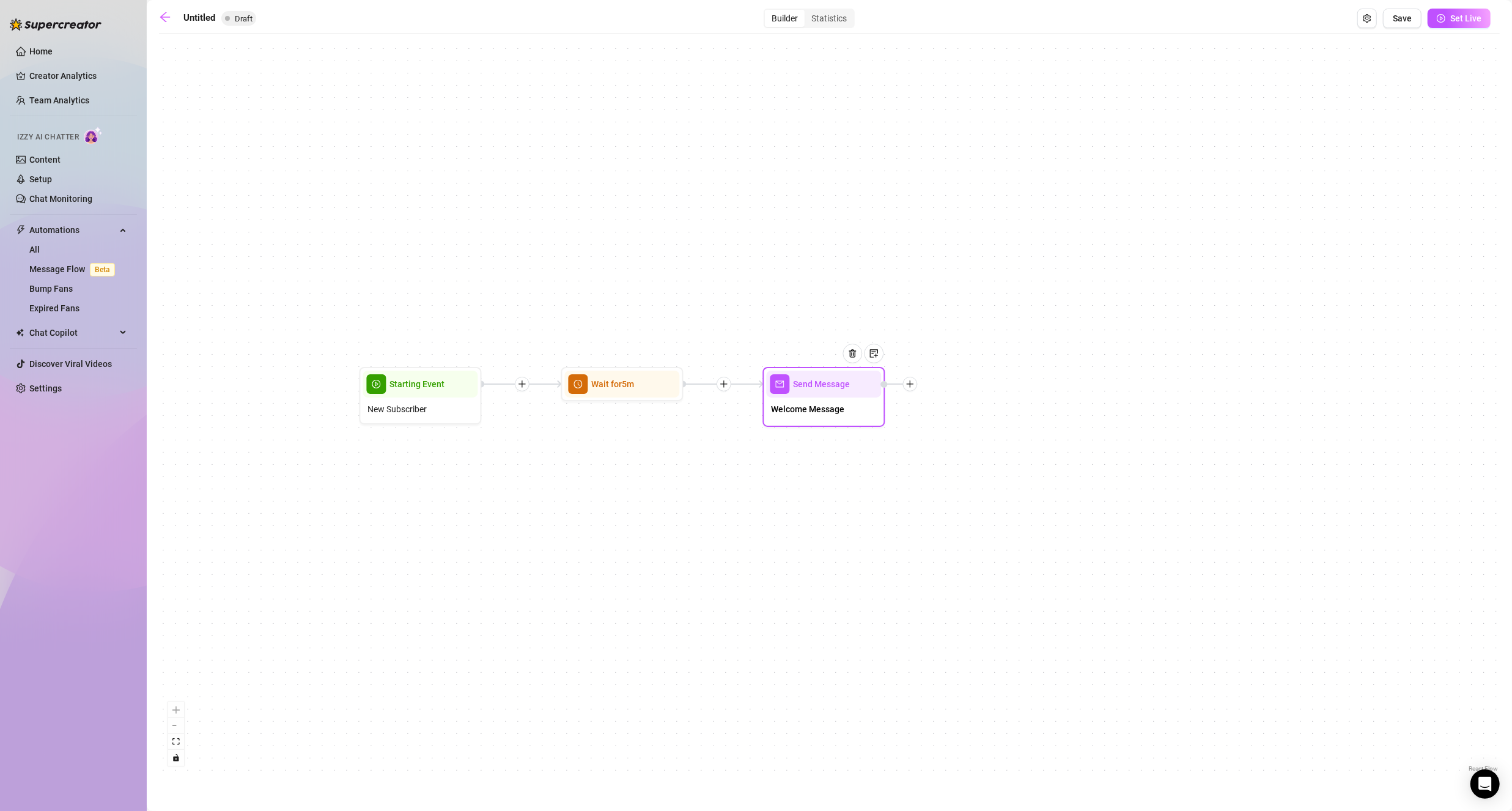
click at [824, 393] on div "Send Message" at bounding box center [824, 384] width 115 height 27
type textarea "Hey {name}! Welcome to the page 🥰 Can I ask where you found me?"
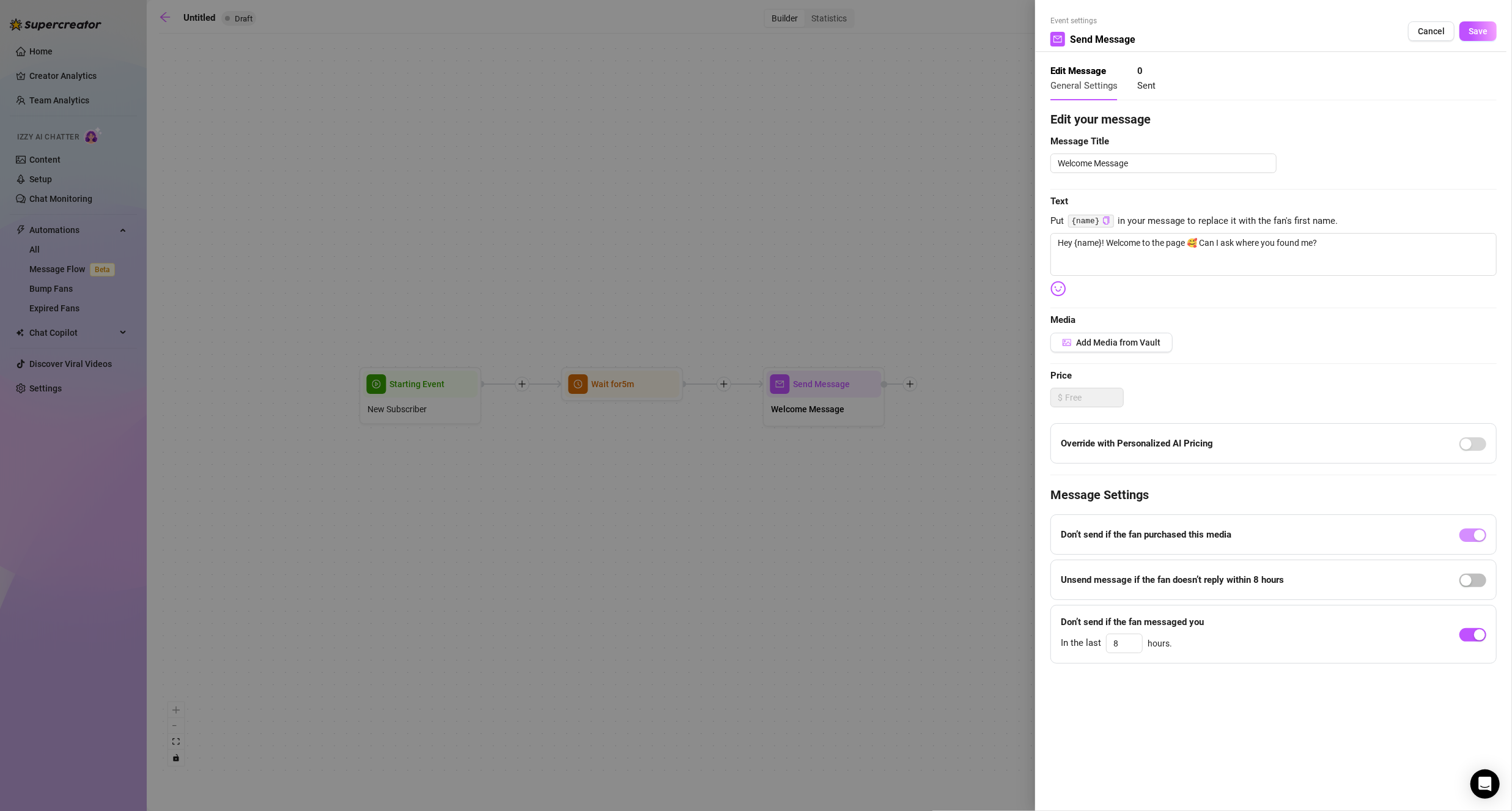
drag, startPoint x: 1406, startPoint y: 225, endPoint x: 1399, endPoint y: 231, distance: 9.2
click at [1399, 230] on div "Edit your message Message Title Welcome Message Text Put {name} in your message…" at bounding box center [1274, 386] width 447 height 553
drag, startPoint x: 1330, startPoint y: 251, endPoint x: 736, endPoint y: 282, distance: 594.8
click at [736, 282] on div "Event settings Send Message Cancel Save Edit Message General Settings 0 Sent Ed…" at bounding box center [756, 406] width 1512 height 811
paste textarea "babe 🥰 so glad you’re here! Can I ask where you found me? And… tell me, what’s …"
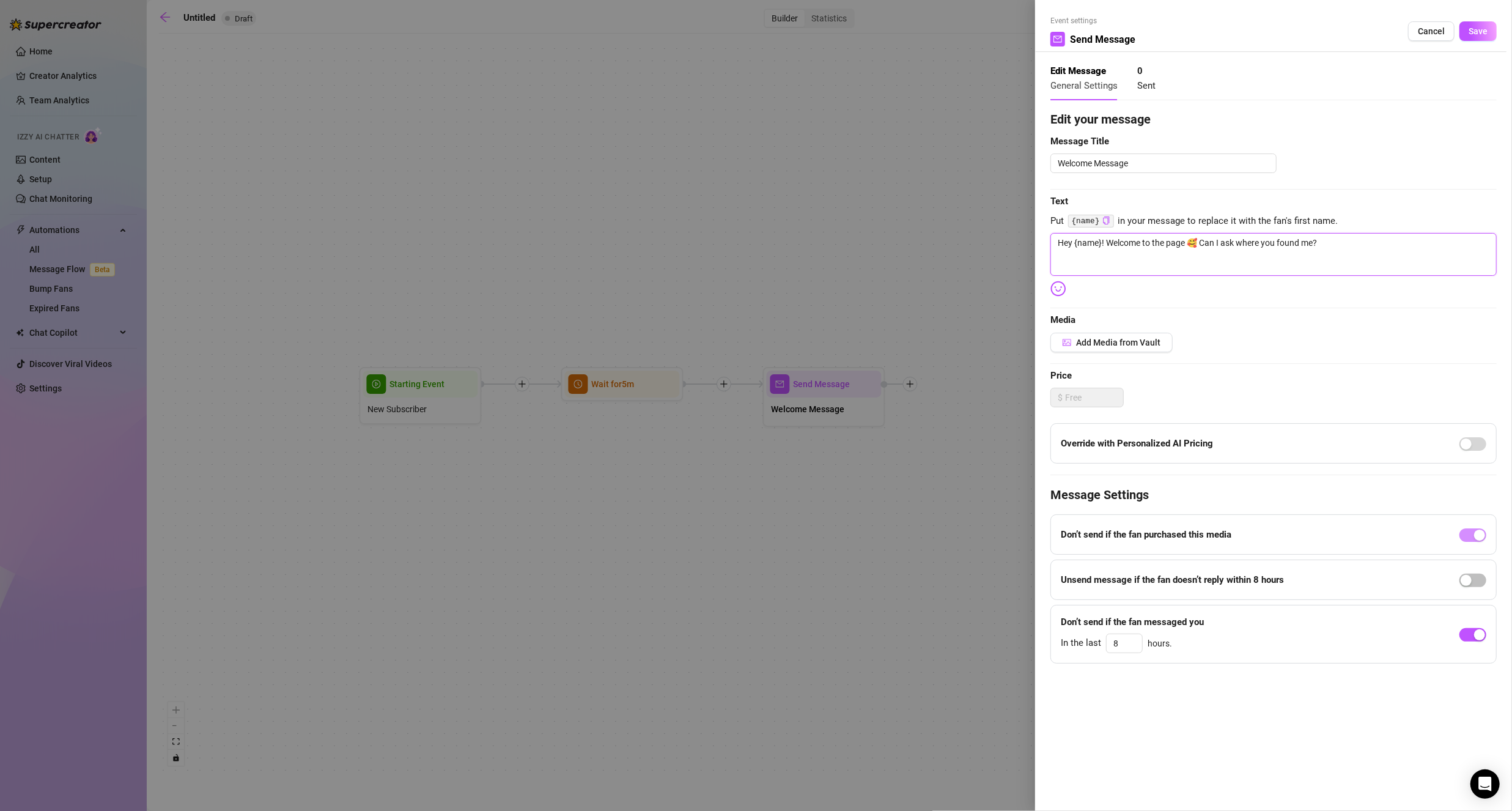
type textarea "Hey babe 🥰 so glad you’re here! Can I ask where you found me? And… tell me, wha…"
click at [651, 666] on div at bounding box center [756, 406] width 1512 height 811
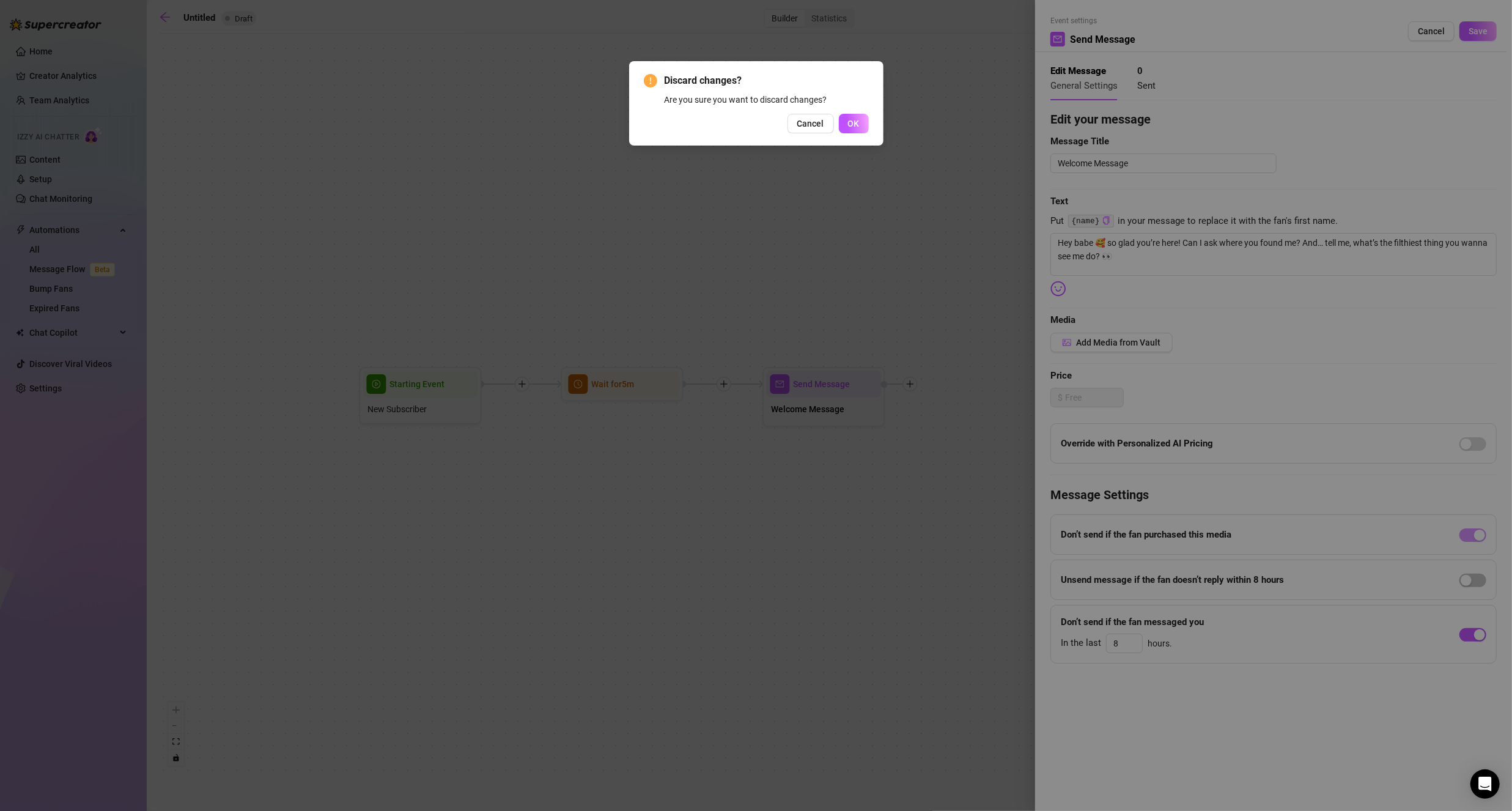
drag, startPoint x: 817, startPoint y: 125, endPoint x: 880, endPoint y: 116, distance: 63.6
click at [817, 124] on span "Cancel" at bounding box center [811, 123] width 27 height 10
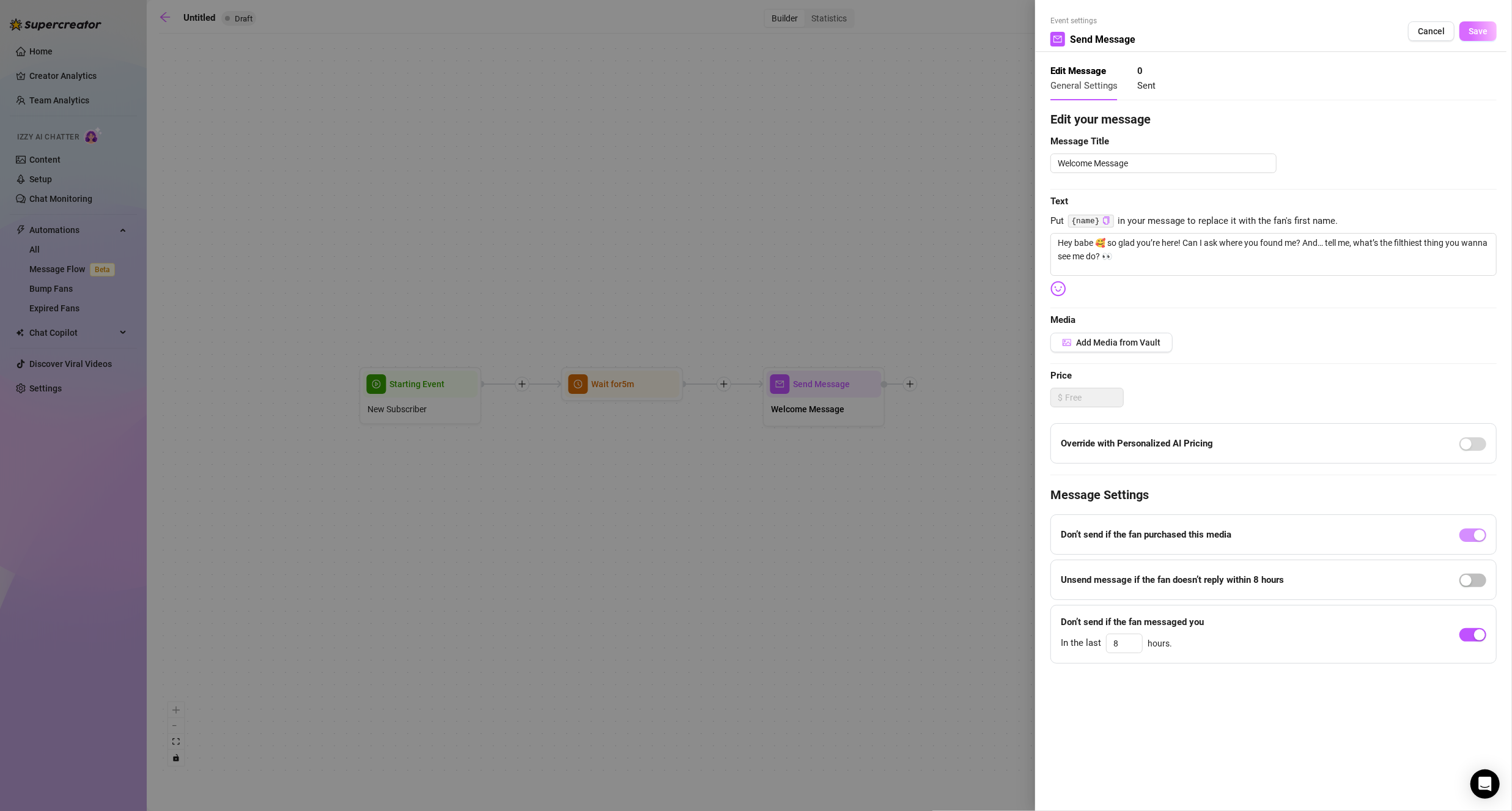
click at [1477, 29] on span "Save" at bounding box center [1478, 31] width 19 height 10
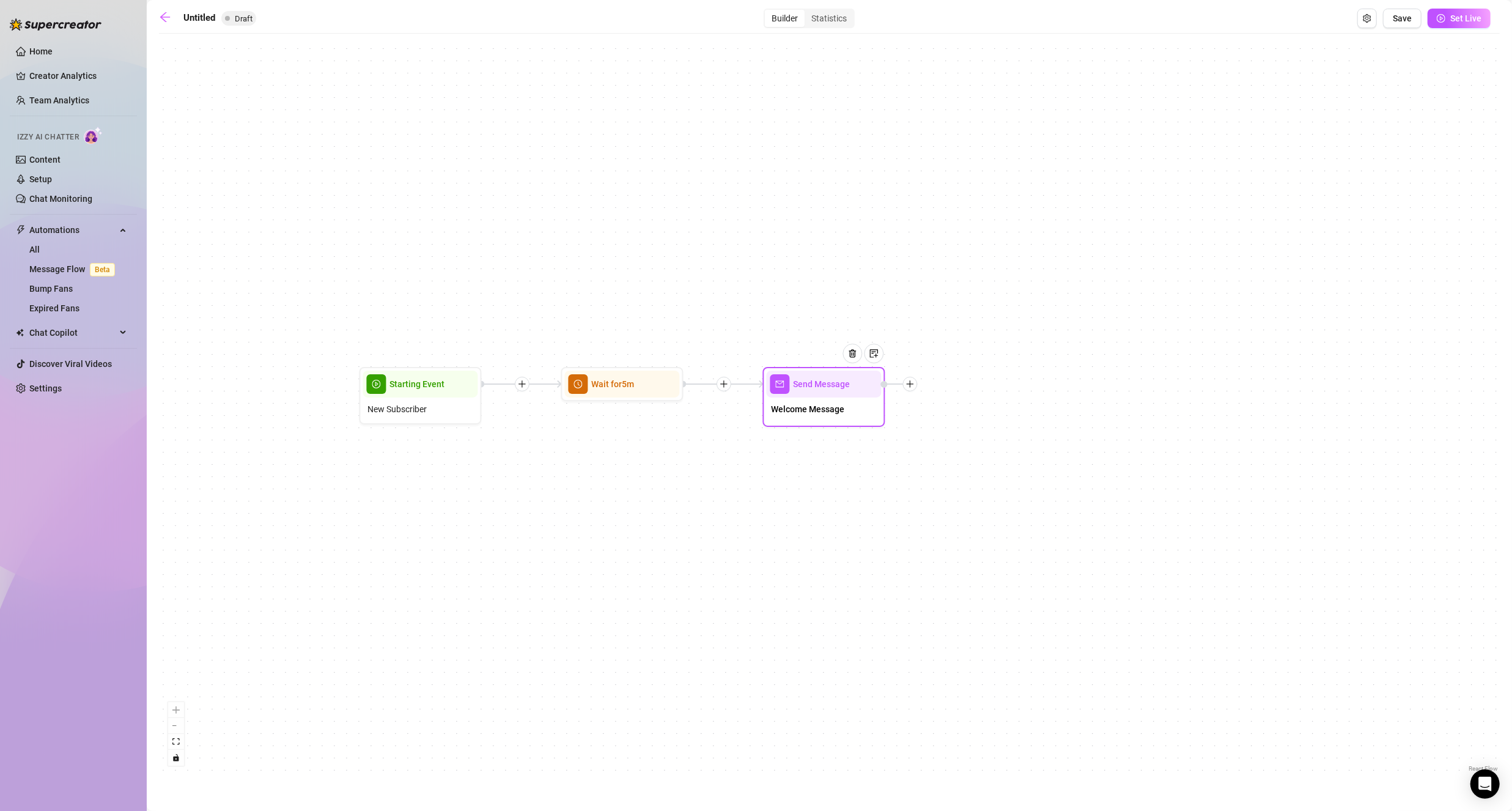
click at [910, 385] on icon "plus" at bounding box center [909, 383] width 1 height 6
click at [913, 382] on icon "plus" at bounding box center [910, 384] width 9 height 9
click at [976, 382] on div "Time Delay" at bounding box center [971, 385] width 89 height 21
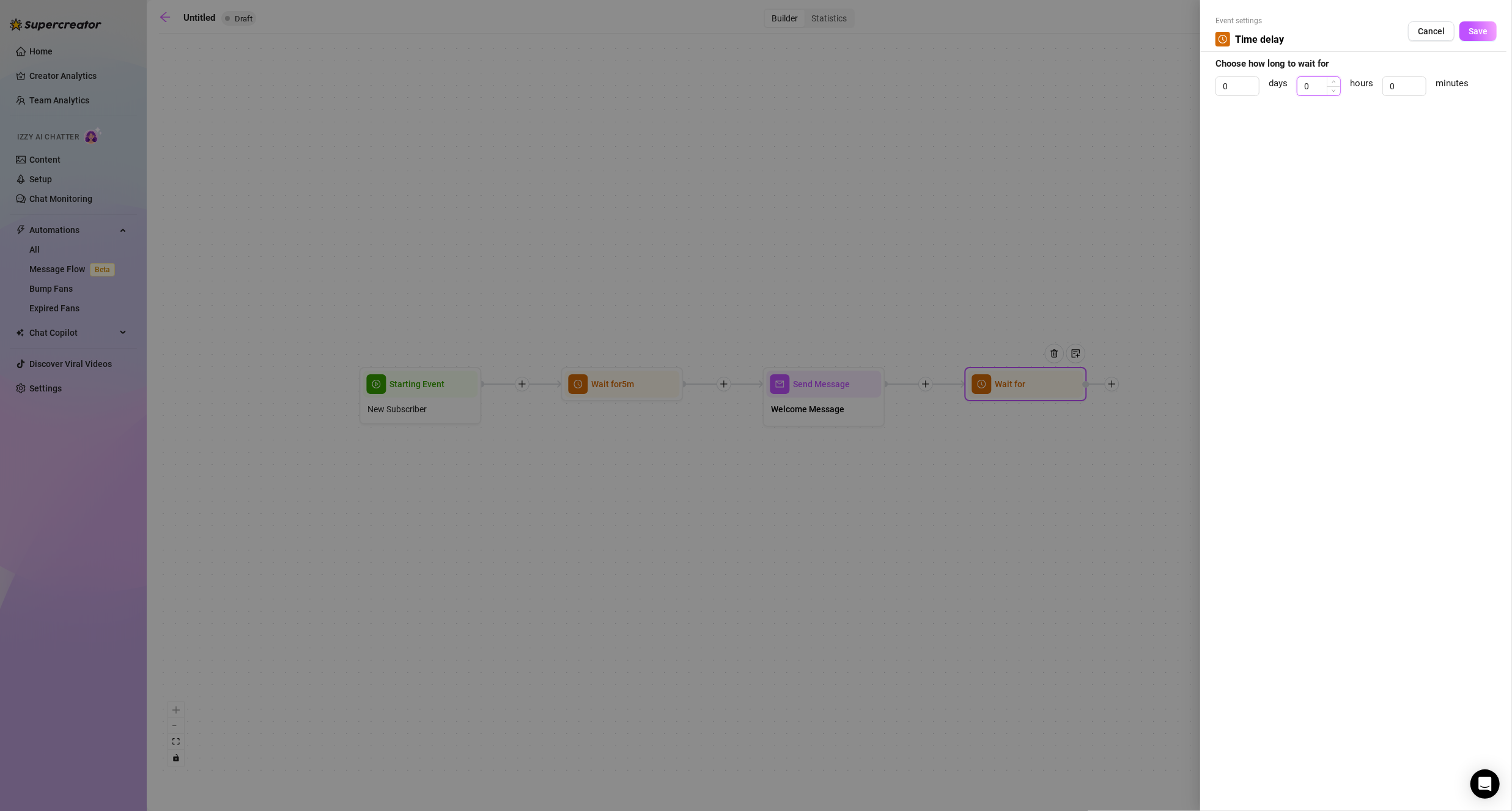
click at [1309, 88] on input "0" at bounding box center [1318, 86] width 43 height 18
type input "1"
click at [1332, 80] on icon "up" at bounding box center [1333, 82] width 4 height 4
click at [1475, 30] on span "Save" at bounding box center [1478, 31] width 19 height 10
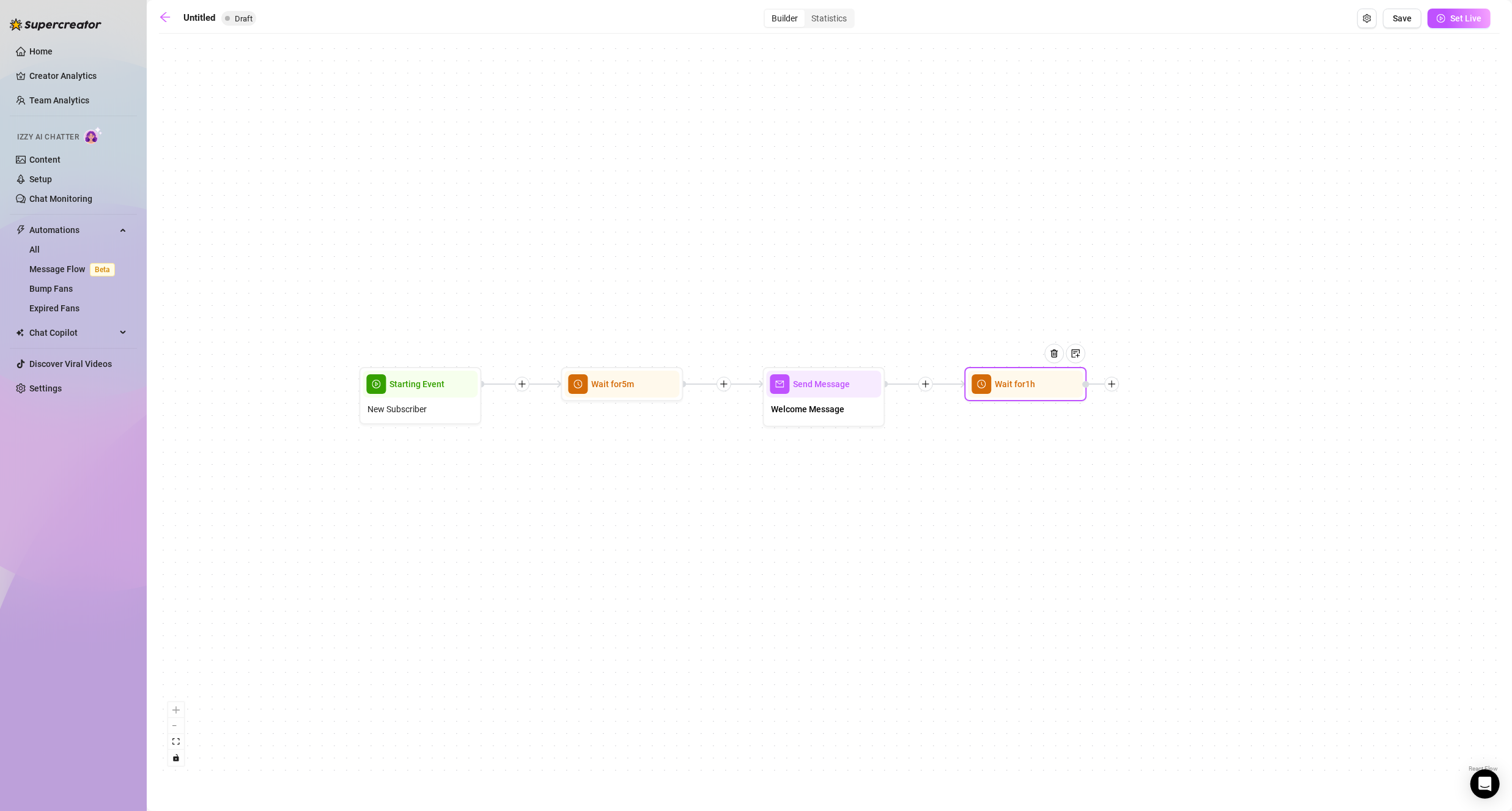
click at [1110, 388] on div at bounding box center [1111, 384] width 15 height 15
click at [1110, 384] on icon "plus" at bounding box center [1111, 384] width 6 height 1
drag, startPoint x: 1117, startPoint y: 384, endPoint x: 1123, endPoint y: 386, distance: 6.3
click at [1117, 384] on div at bounding box center [1111, 384] width 15 height 15
click at [1159, 428] on div "Message" at bounding box center [1172, 426] width 89 height 21
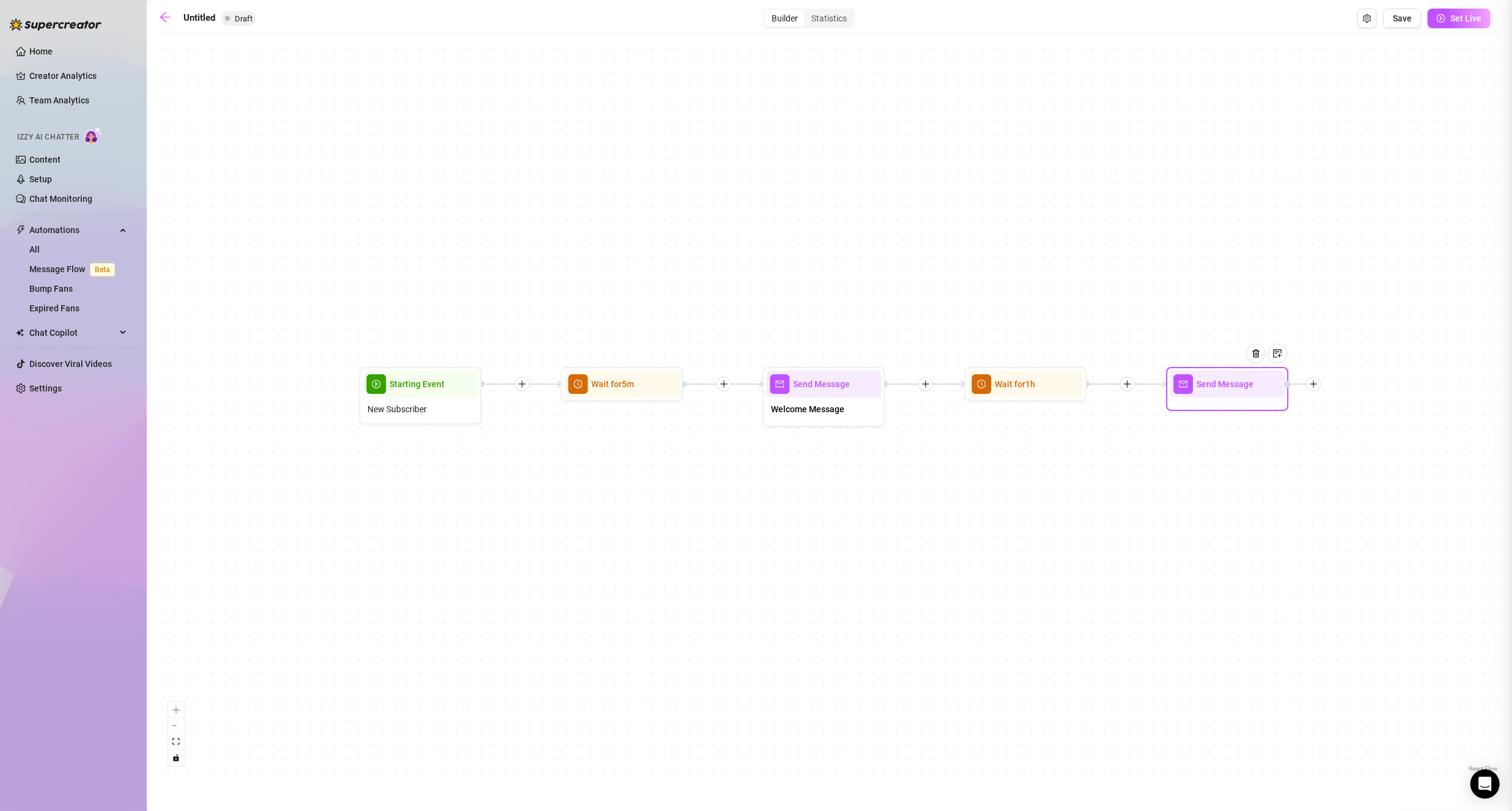
type textarea "Write your message here"
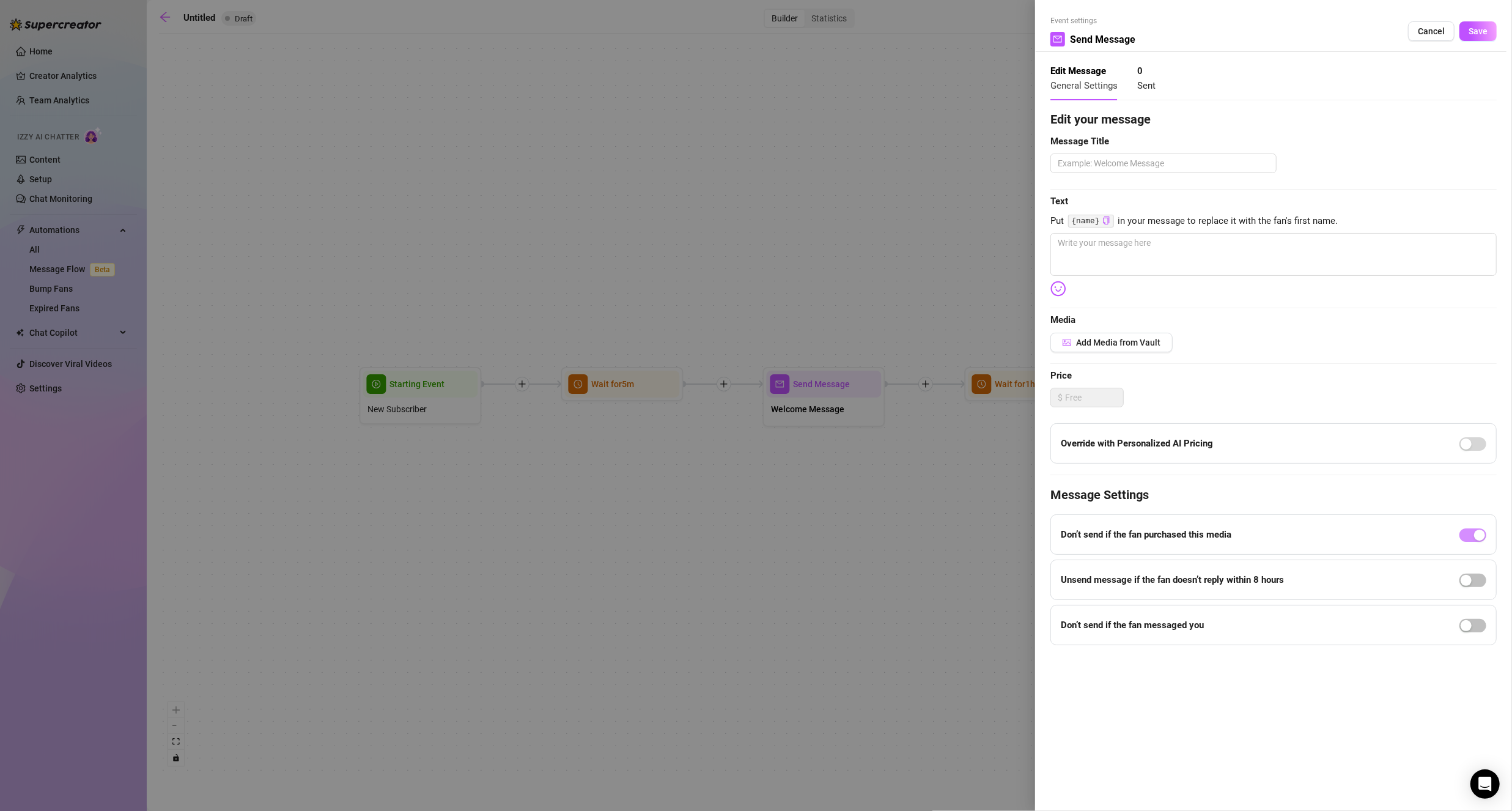
click at [1143, 284] on div "Edit your message Message Title Text Put {name} in your message to replace it w…" at bounding box center [1274, 377] width 447 height 535
click at [1147, 271] on textarea at bounding box center [1274, 255] width 447 height 43
paste textarea "Since you’re new, here’s something just for you 💦 expires [DATE] ⏳"
type textarea "Since you’re new, here’s something just for you 💦 expires [DATE] ⏳"
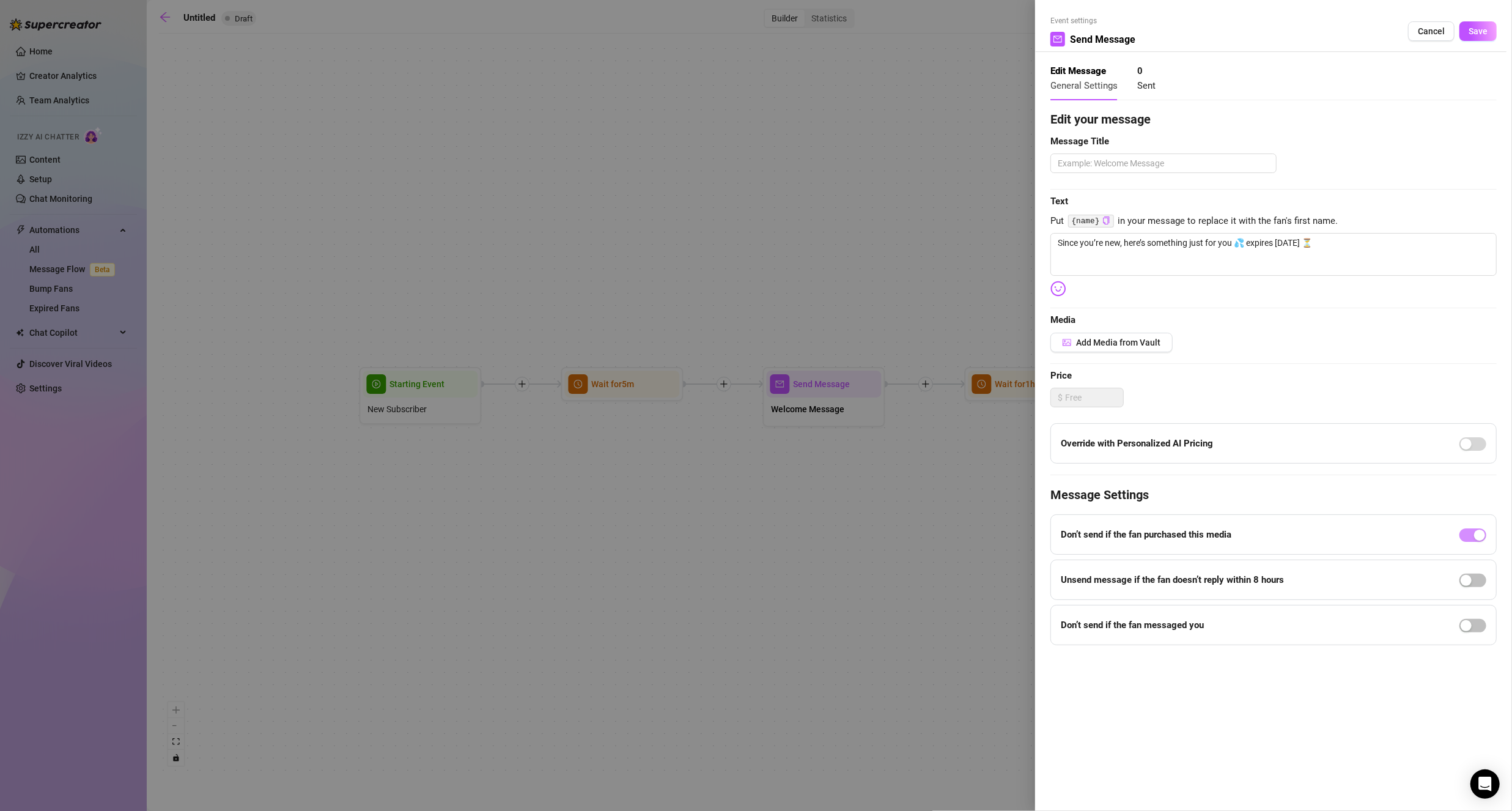
click at [1134, 328] on div "Edit your message Message Title Text Put {name} in your message to replace it w…" at bounding box center [1274, 377] width 447 height 535
click at [1134, 338] on span "Add Media from Vault" at bounding box center [1118, 342] width 84 height 10
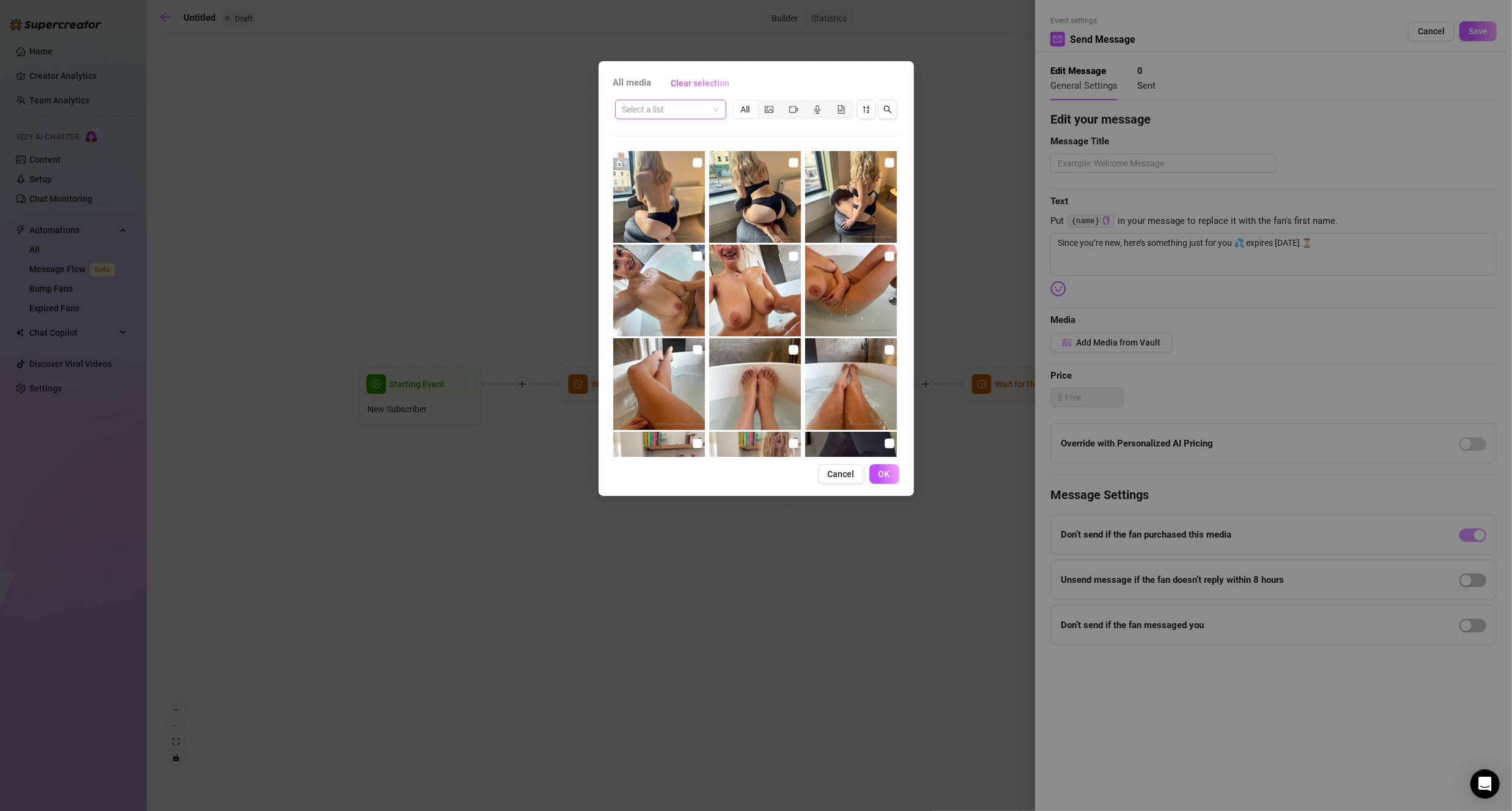
click at [716, 109] on span at bounding box center [671, 109] width 96 height 18
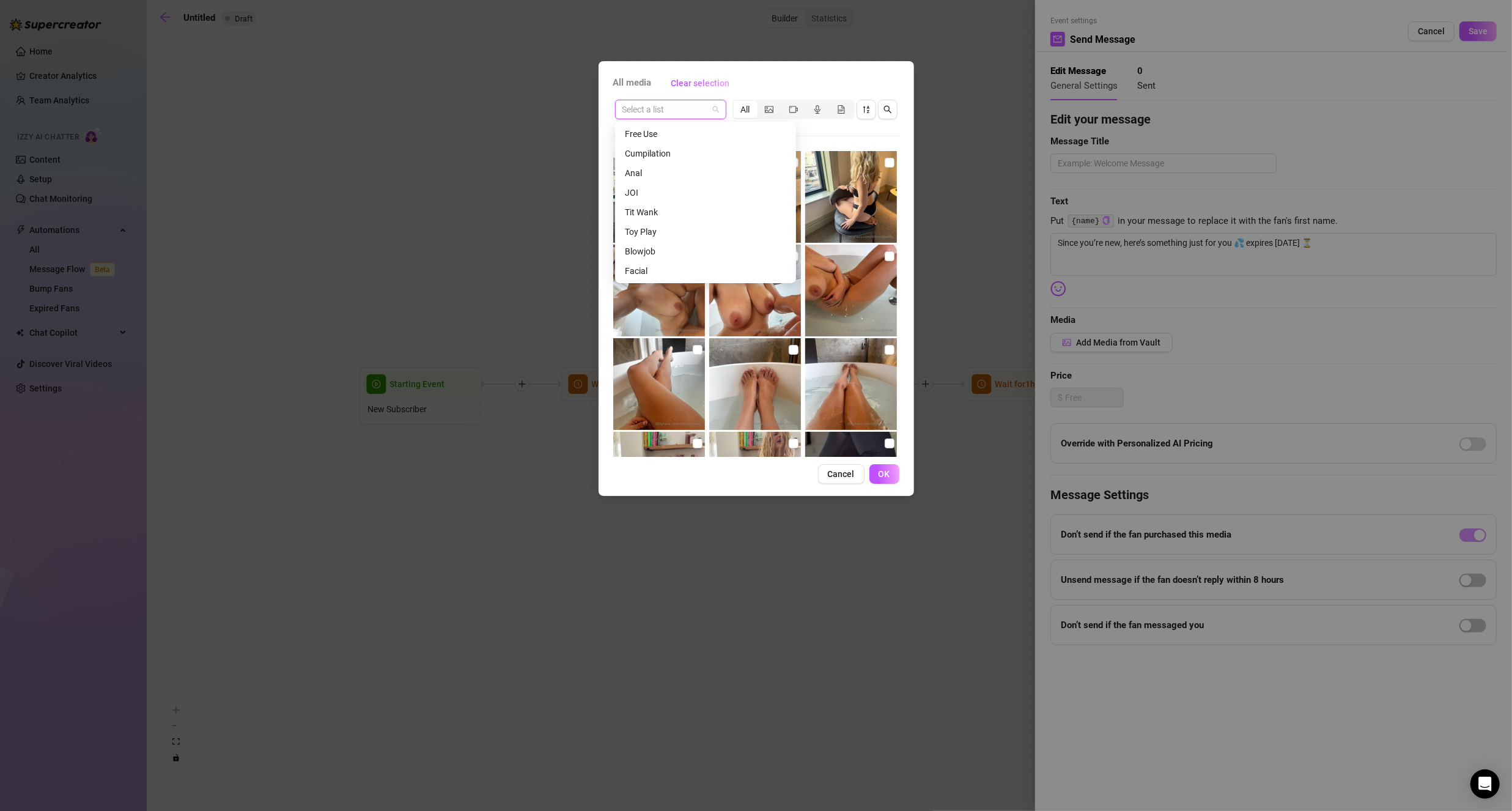
scroll to position [491, 0]
click at [646, 213] on div "Facial" at bounding box center [705, 209] width 162 height 13
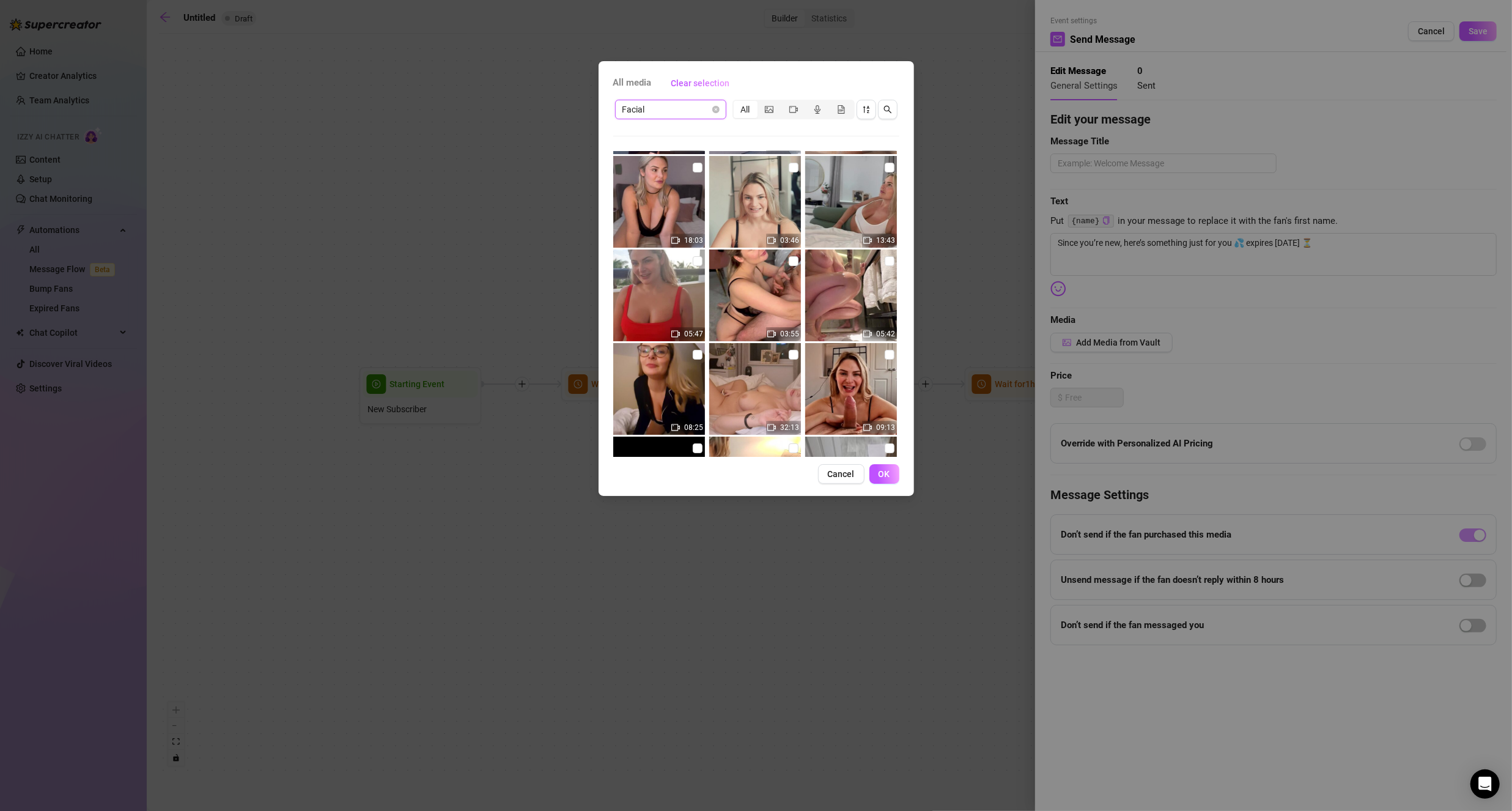
scroll to position [184, 0]
click at [749, 282] on img at bounding box center [754, 293] width 91 height 91
click at [791, 261] on input "checkbox" at bounding box center [794, 260] width 10 height 10
checkbox input "true"
click at [664, 118] on div "Facial" at bounding box center [671, 110] width 111 height 20
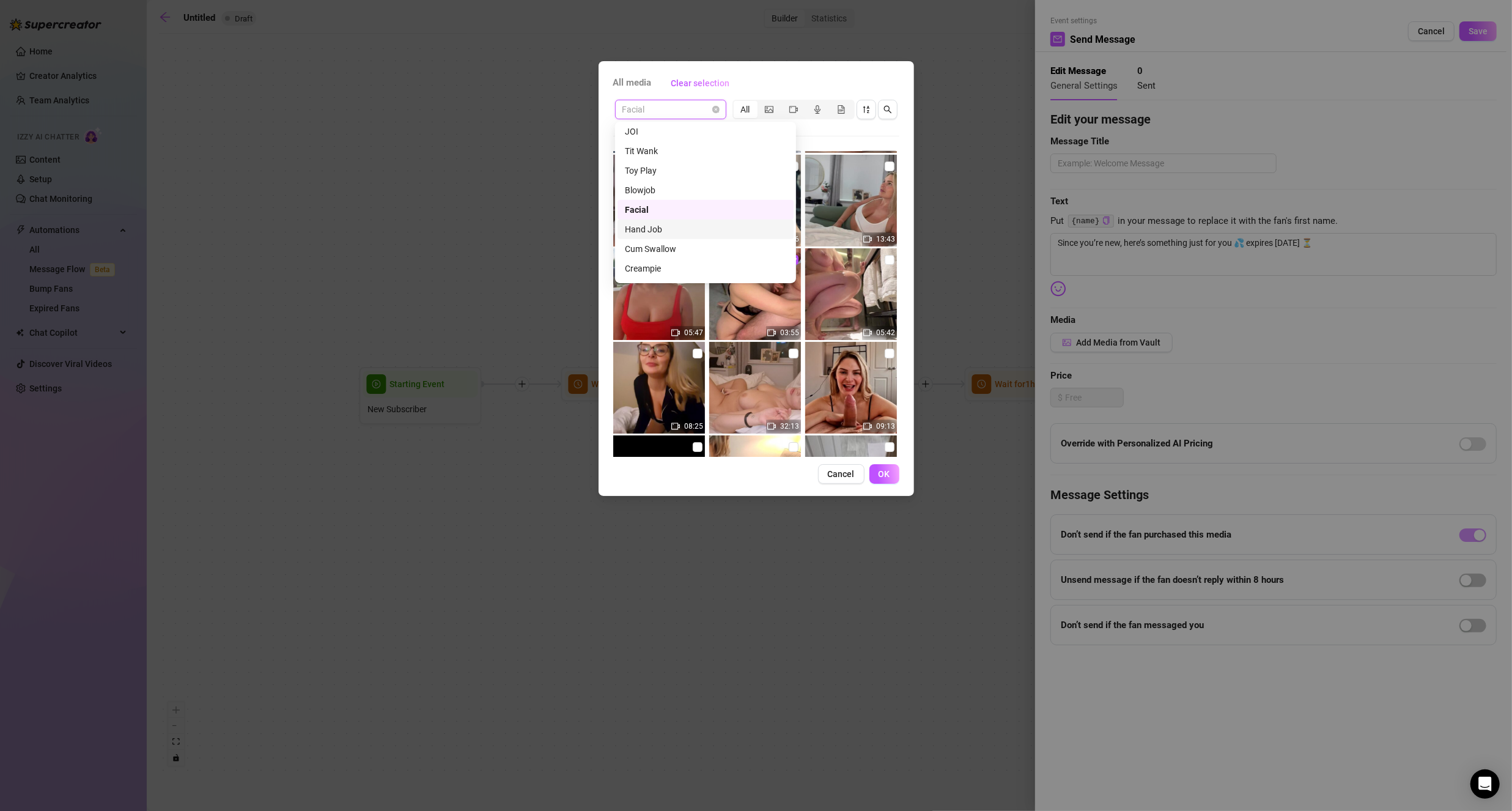
click at [652, 229] on div "Hand Job" at bounding box center [705, 229] width 162 height 13
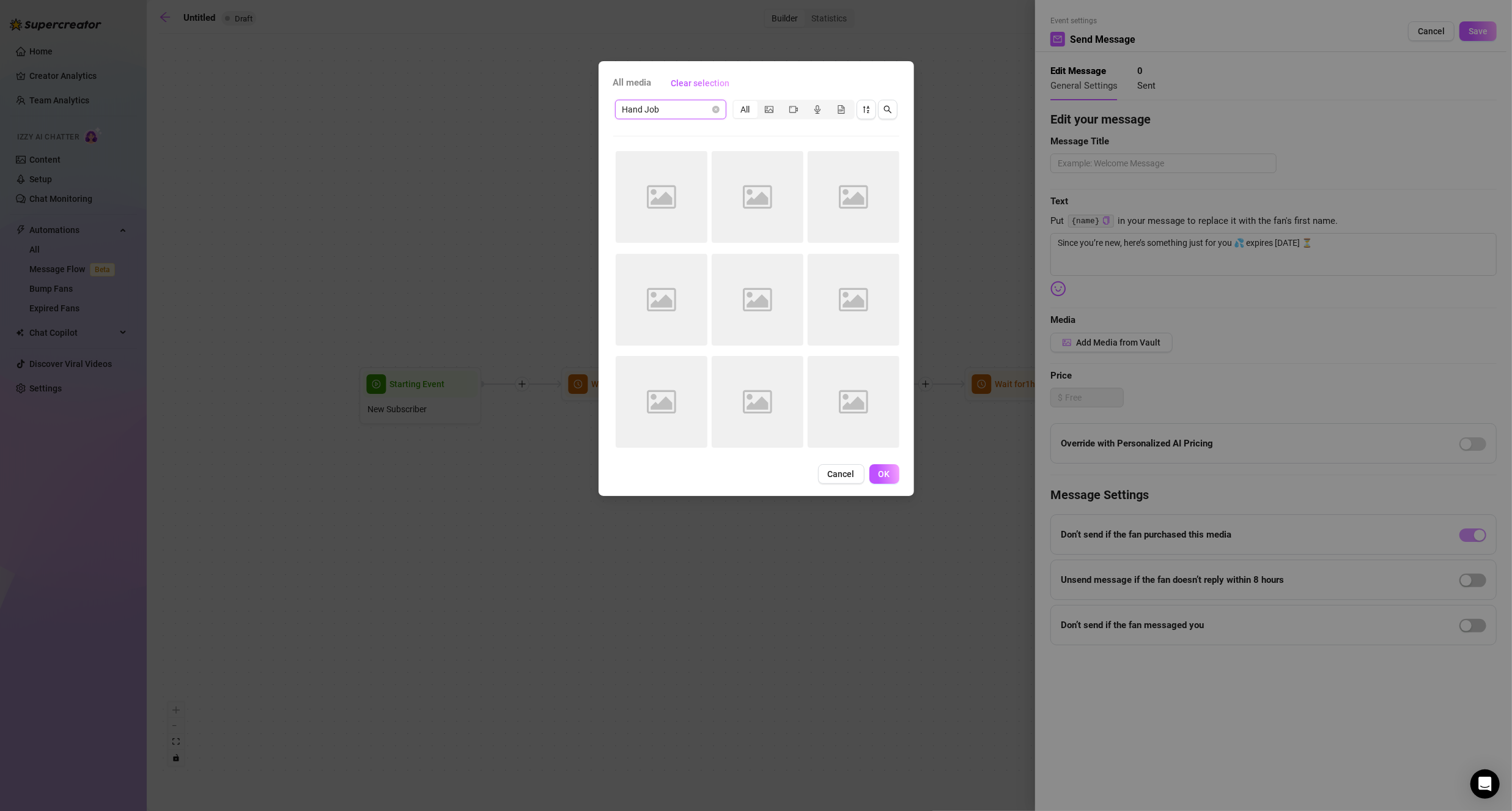
scroll to position [0, 0]
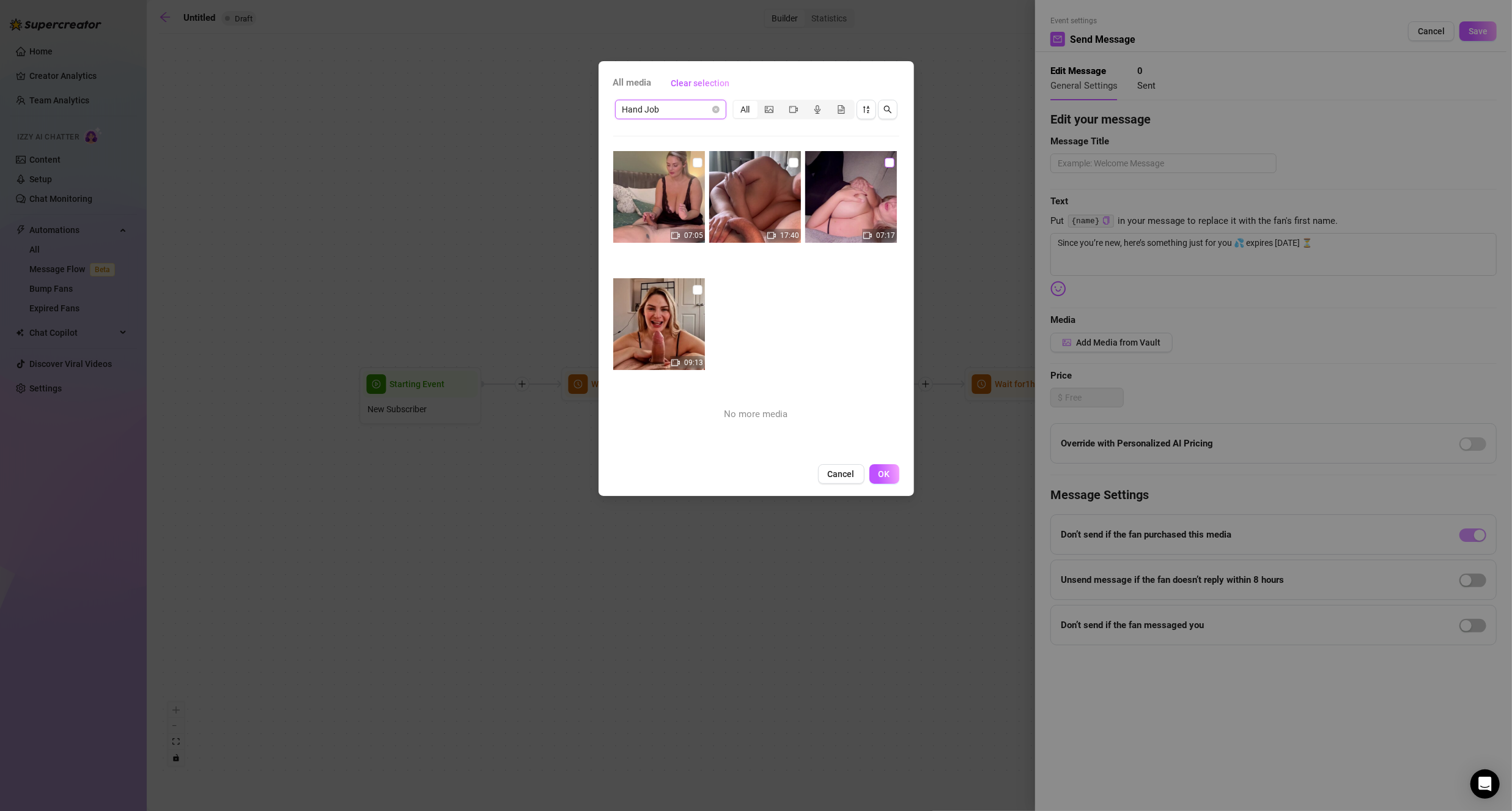
click at [886, 163] on input "checkbox" at bounding box center [890, 163] width 10 height 10
checkbox input "true"
click at [881, 474] on span "OK" at bounding box center [884, 474] width 11 height 10
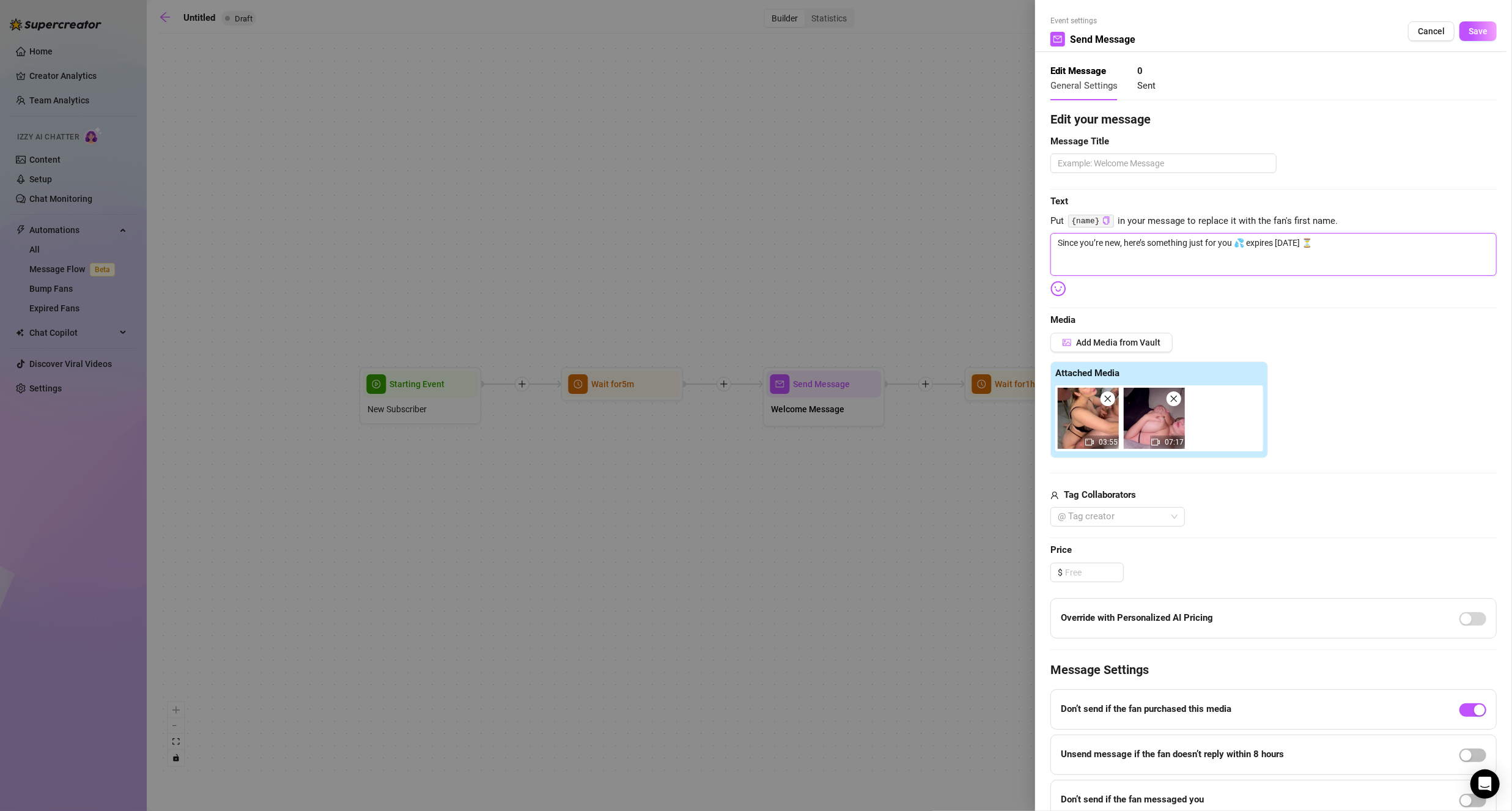
drag, startPoint x: 1363, startPoint y: 238, endPoint x: 905, endPoint y: 259, distance: 458.5
click at [905, 258] on div "Event settings Send Message Cancel Save Edit Message General Settings 0 Sent Ed…" at bounding box center [756, 406] width 1512 height 811
paste textarea "here, I’ve got something just for you 😘 🔥 2-Video Bundle ([DATE] only) 🔥 💋 A sl…"
type textarea "Since you’re new here, I’ve got something just for you 😘 🔥 2-Video Bundle ([DAT…"
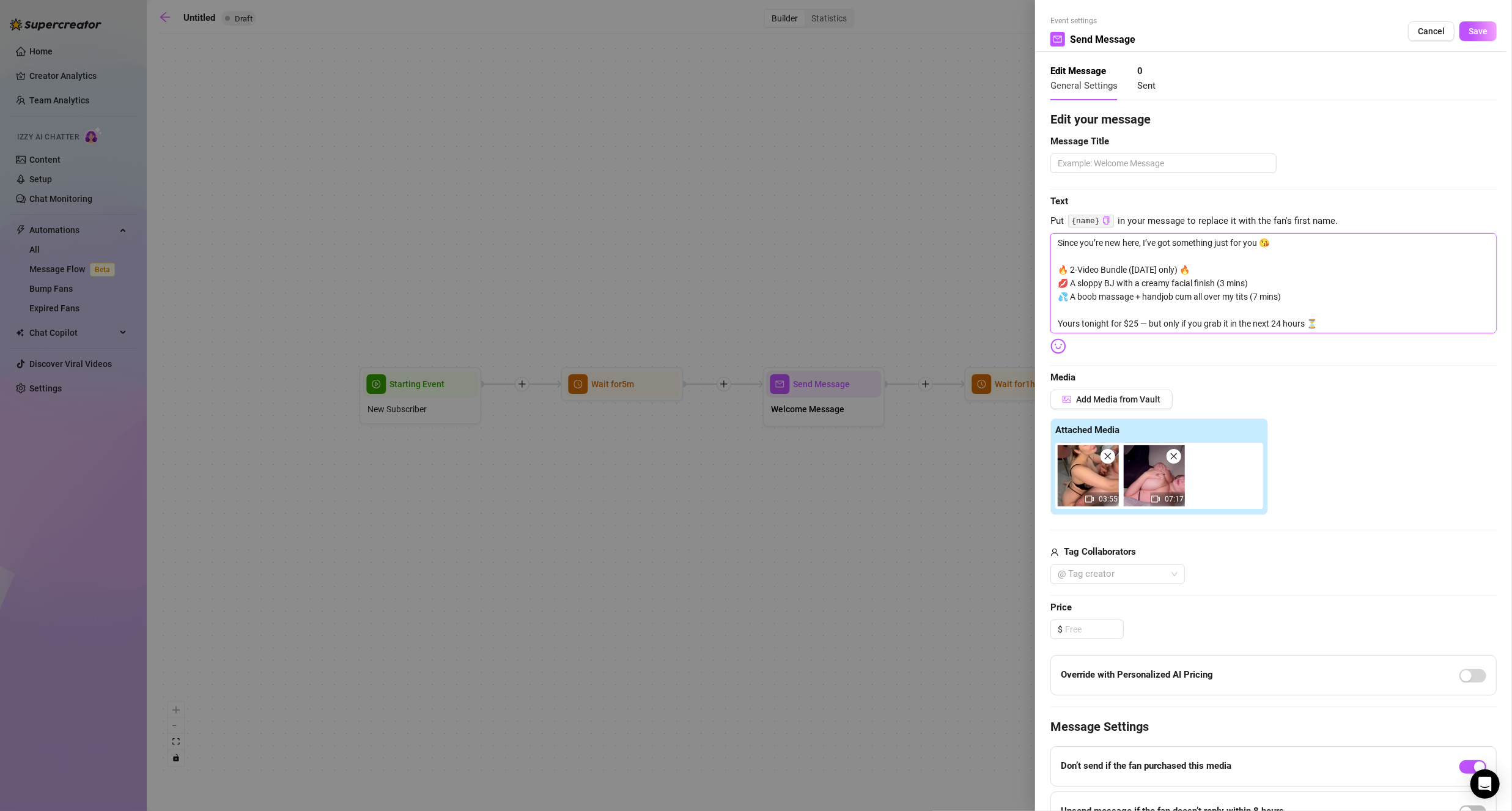
drag, startPoint x: 1134, startPoint y: 296, endPoint x: 1073, endPoint y: 297, distance: 61.0
click at [1073, 297] on textarea "Since you’re new here, I’ve got something just for you 😘 🔥 2-Video Bundle ([DAT…" at bounding box center [1274, 283] width 447 height 100
type textarea "Since you’re new here, I’ve got something just for you 😘 🔥 2-Video Bundle ([DAT…"
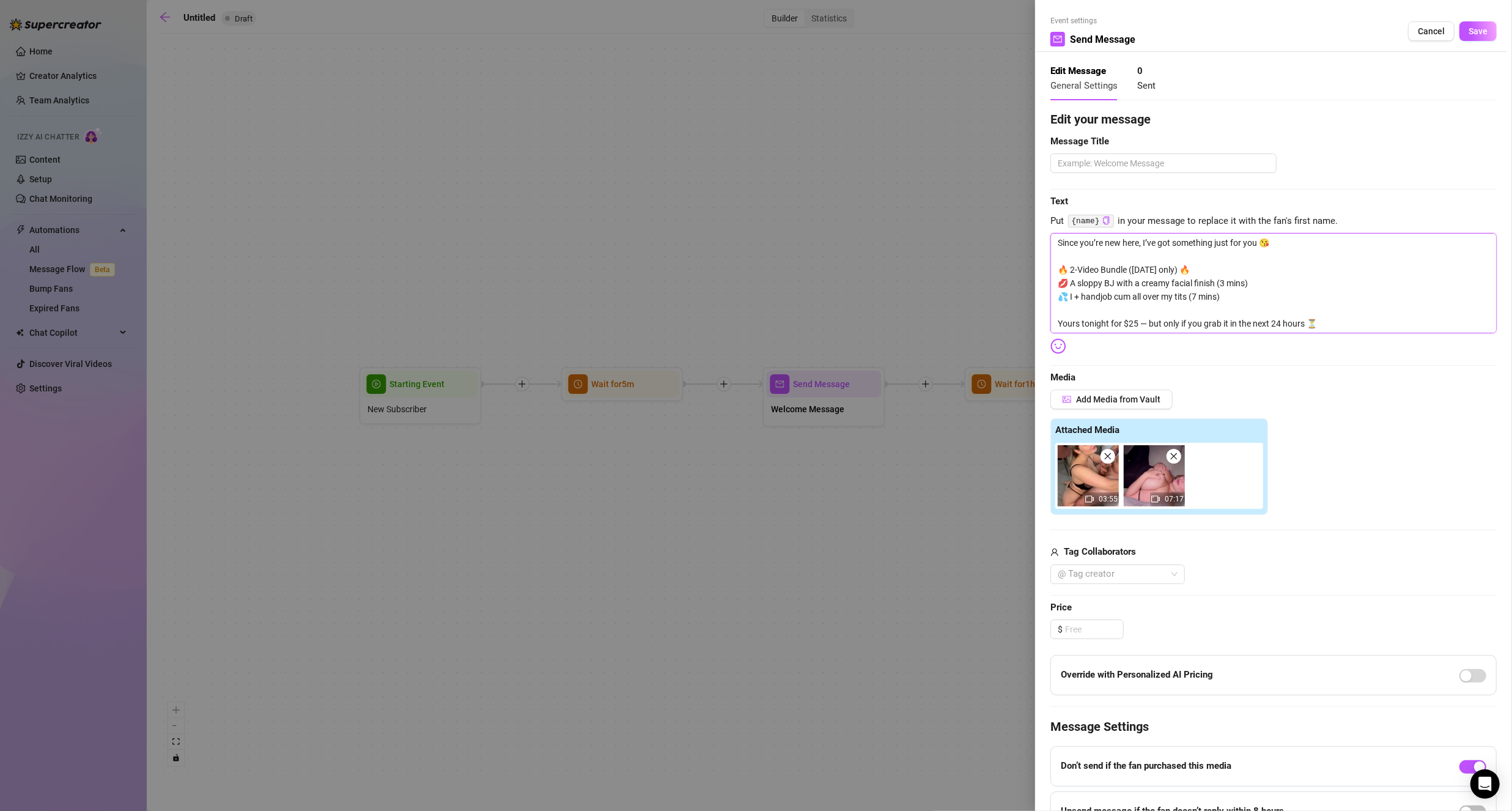
type textarea "Since you’re new here, I’ve got something just for you 😘 🔥 2-Video Bundle ([DAT…"
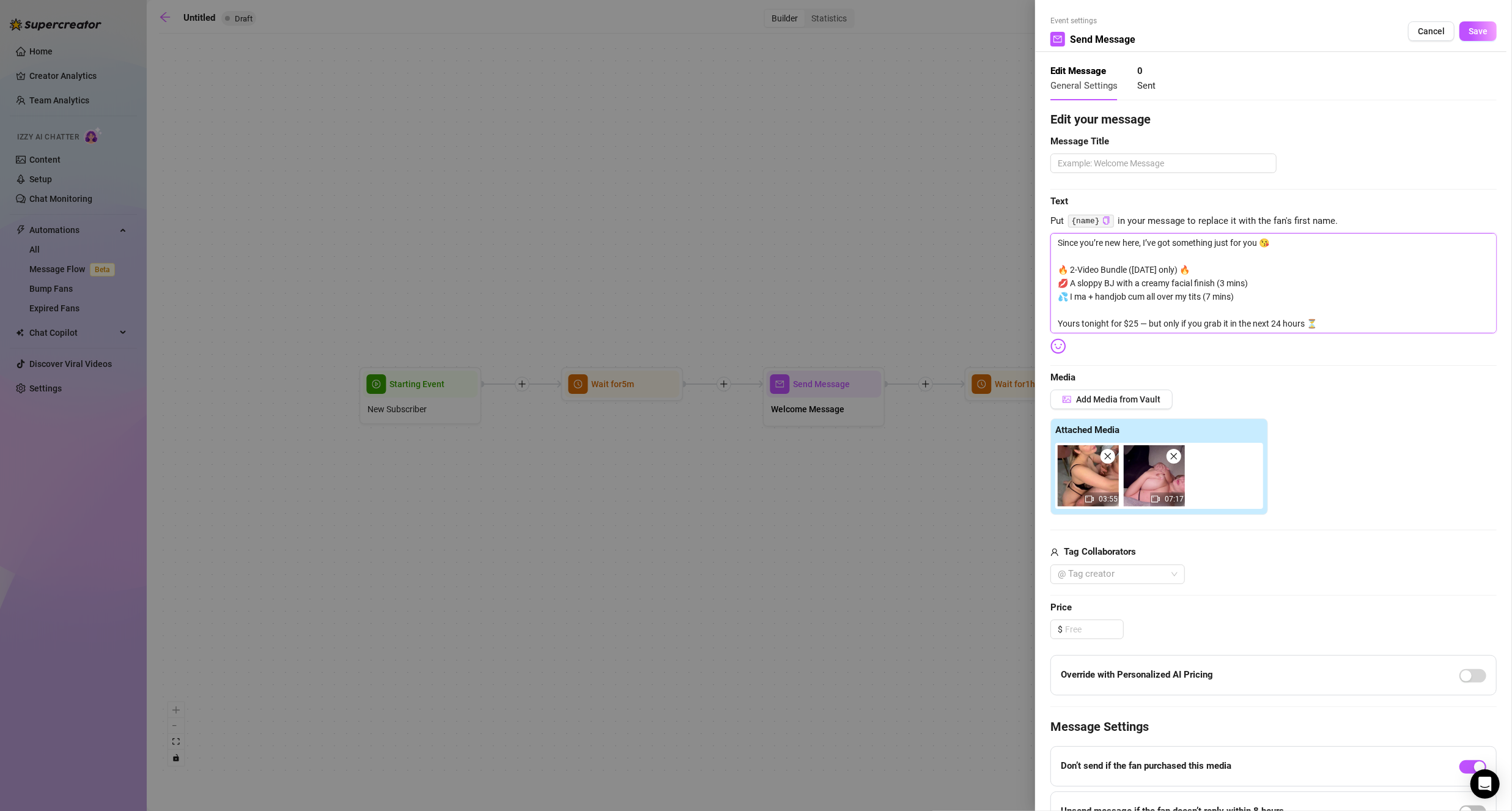
type textarea "Since you’re new here, I’ve got something just for you 😘 🔥 2-Video Bundle ([DAT…"
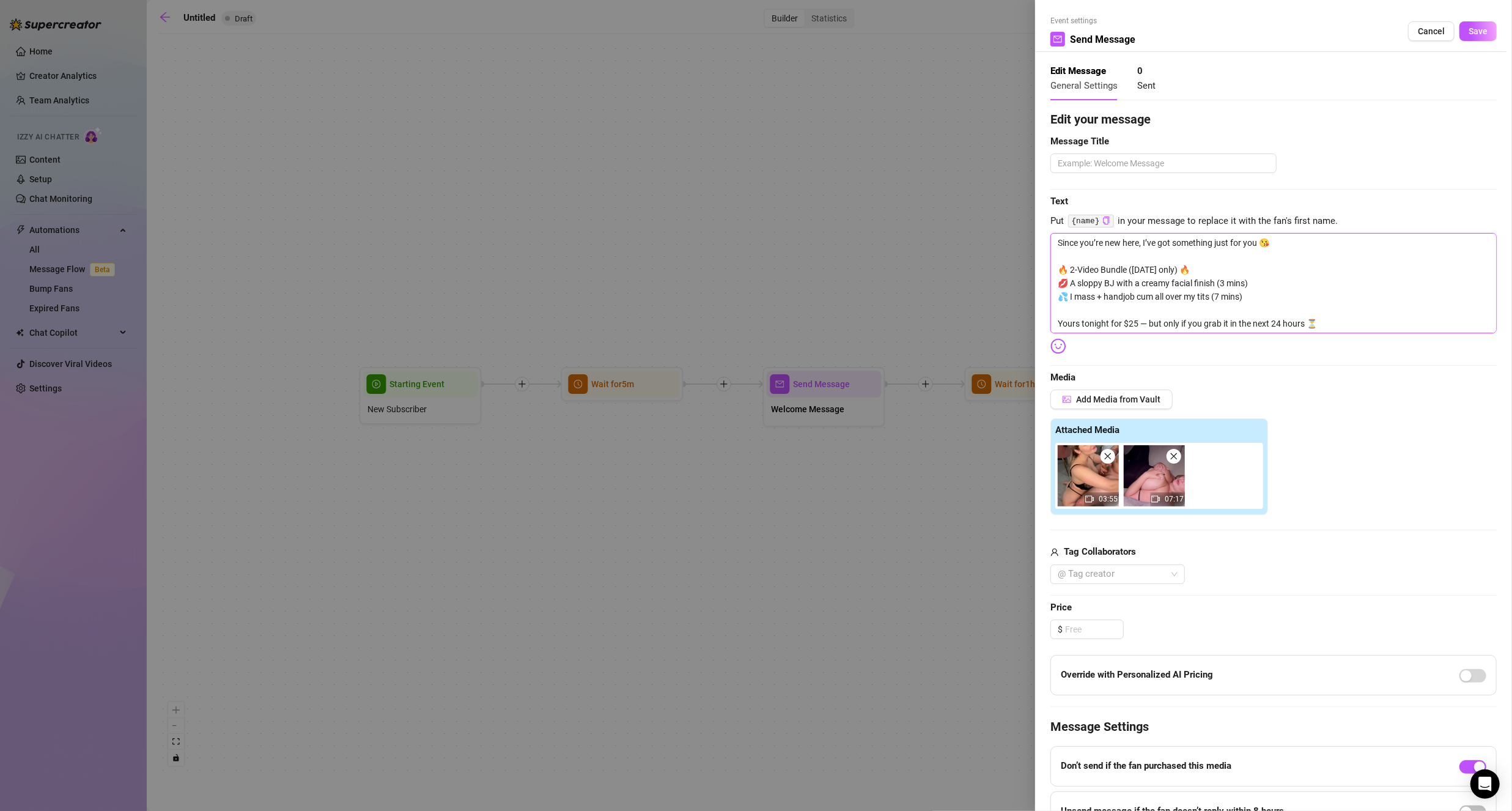
type textarea "Since you’re new here, I’ve got something just for you 😘 🔥 2-Video Bundle ([DAT…"
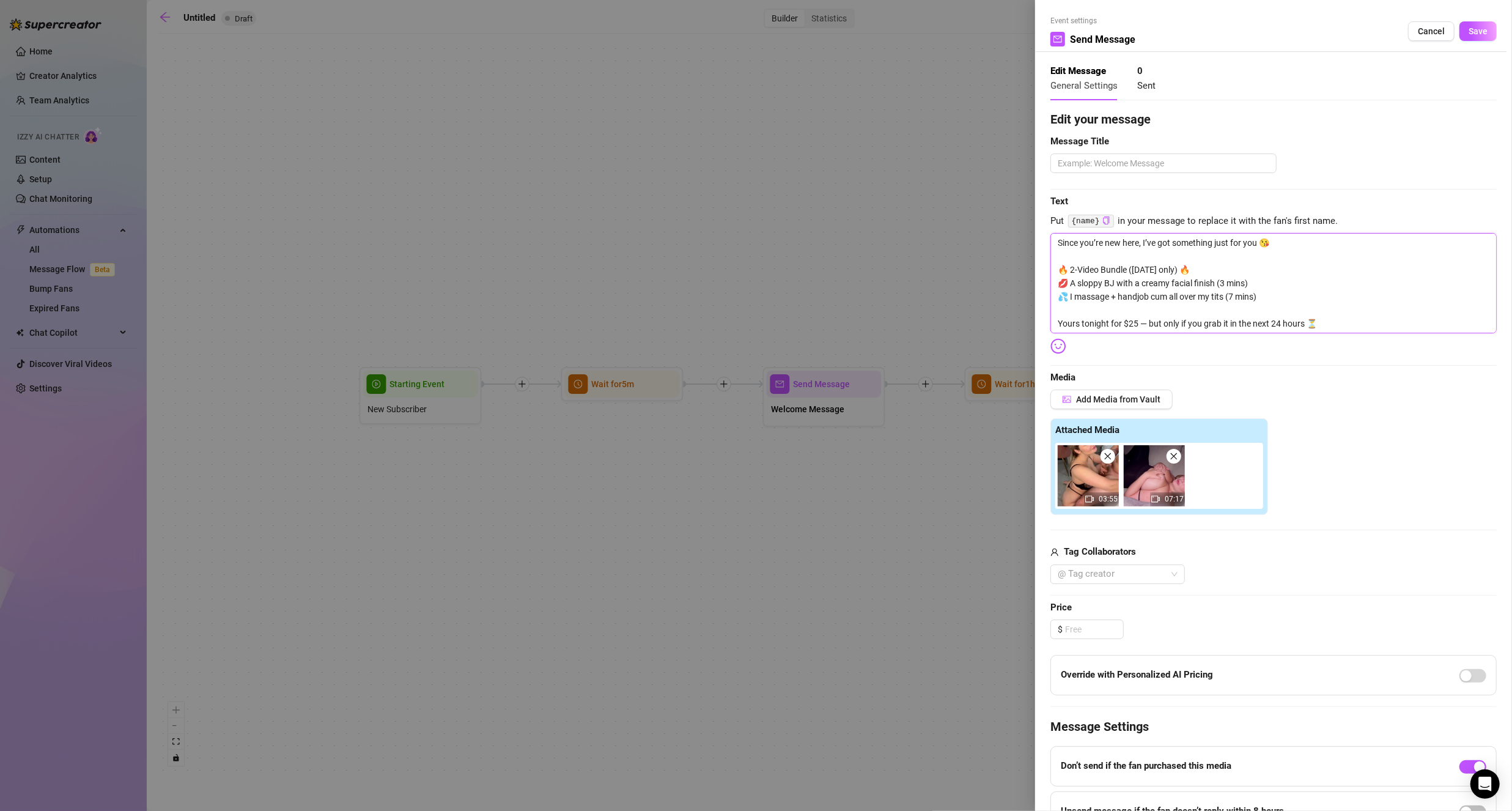
type textarea "Since you’re new here, I’ve got something just for you 😘 🔥 2-Video Bundle ([DAT…"
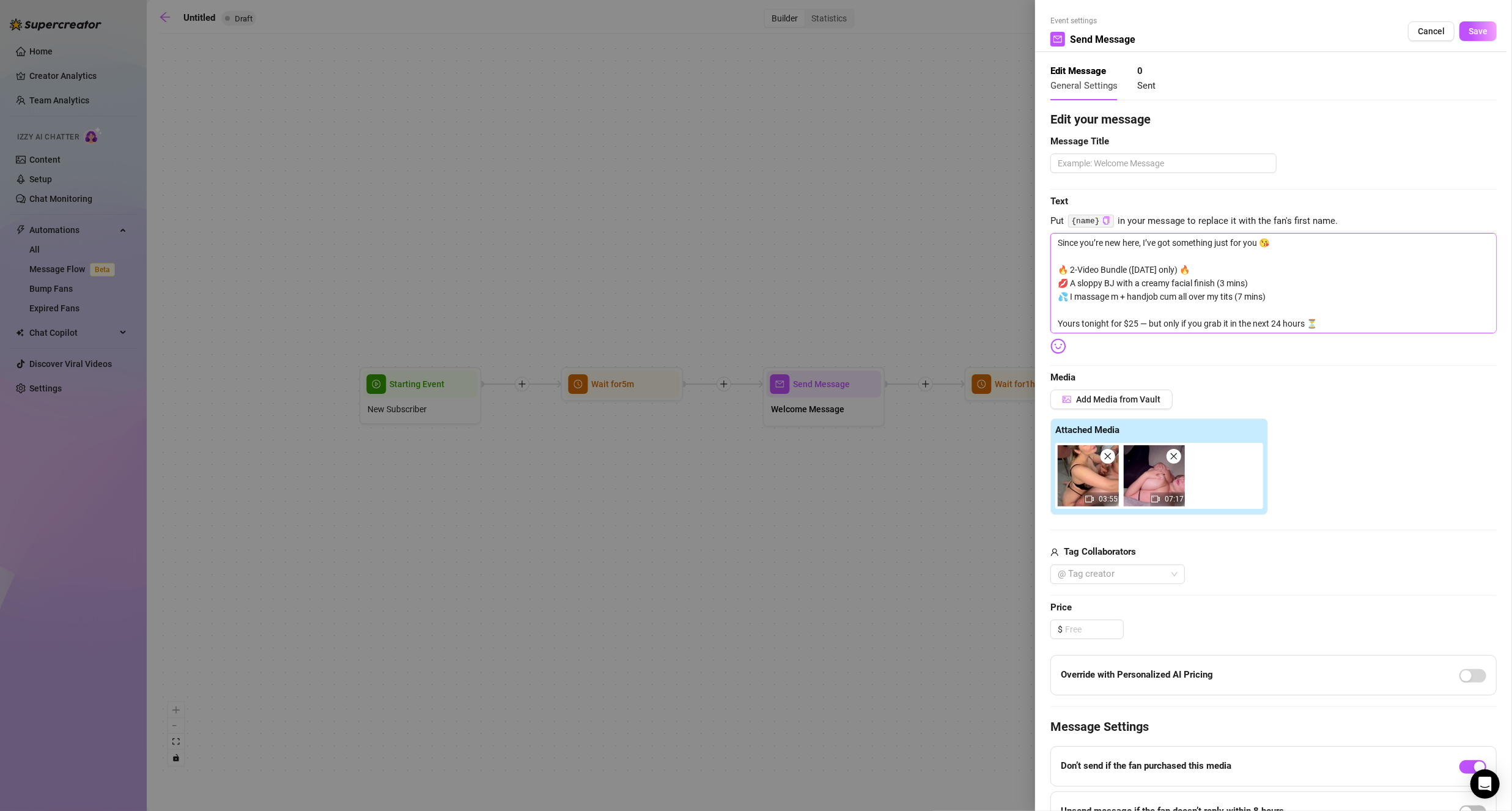
type textarea "Since you’re new here, I’ve got something just for you 😘 🔥 2-Video Bundle ([DAT…"
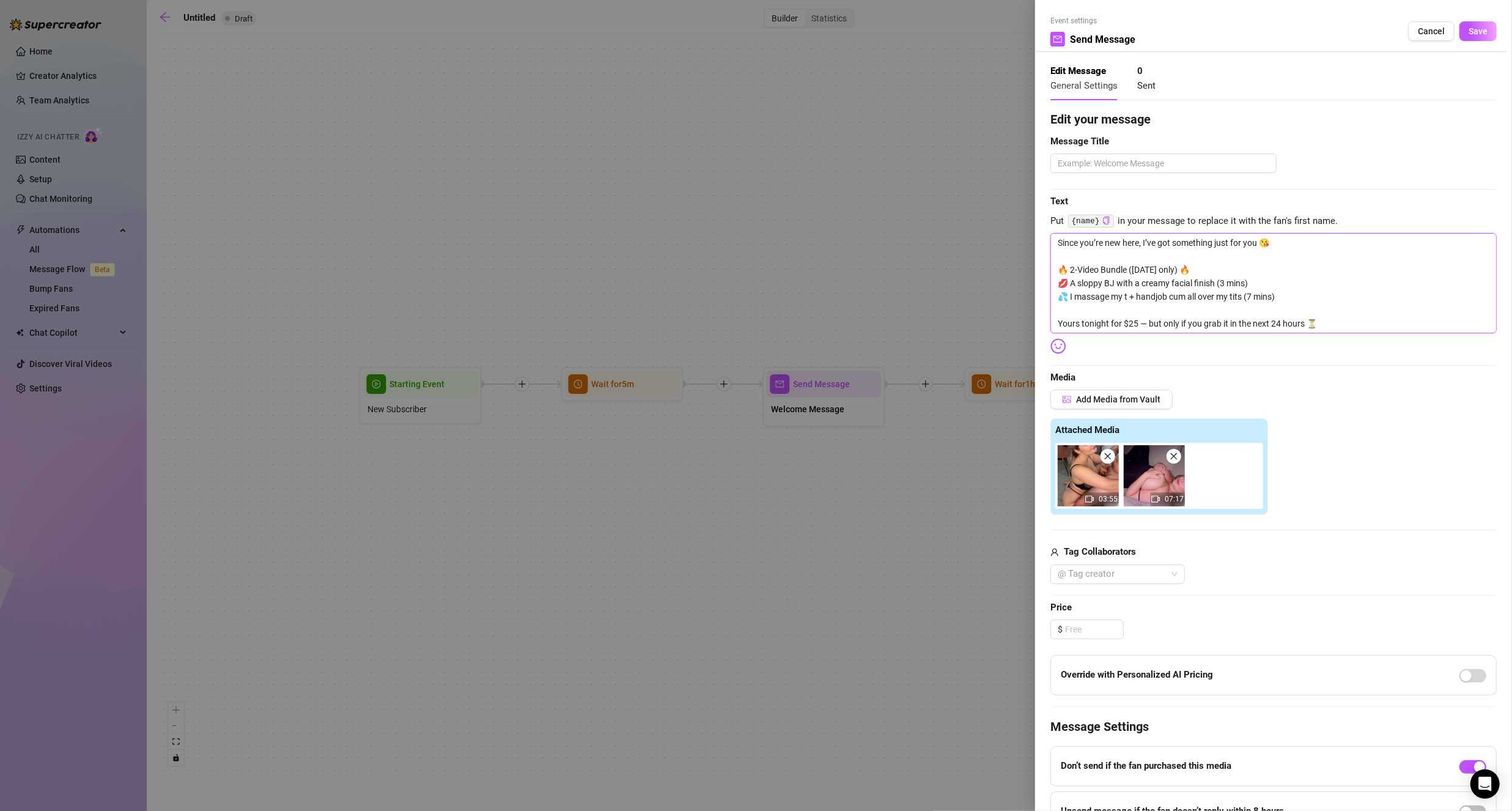
type textarea "Since you’re new here, I’ve got something just for you 😘 🔥 2-Video Bundle ([DAT…"
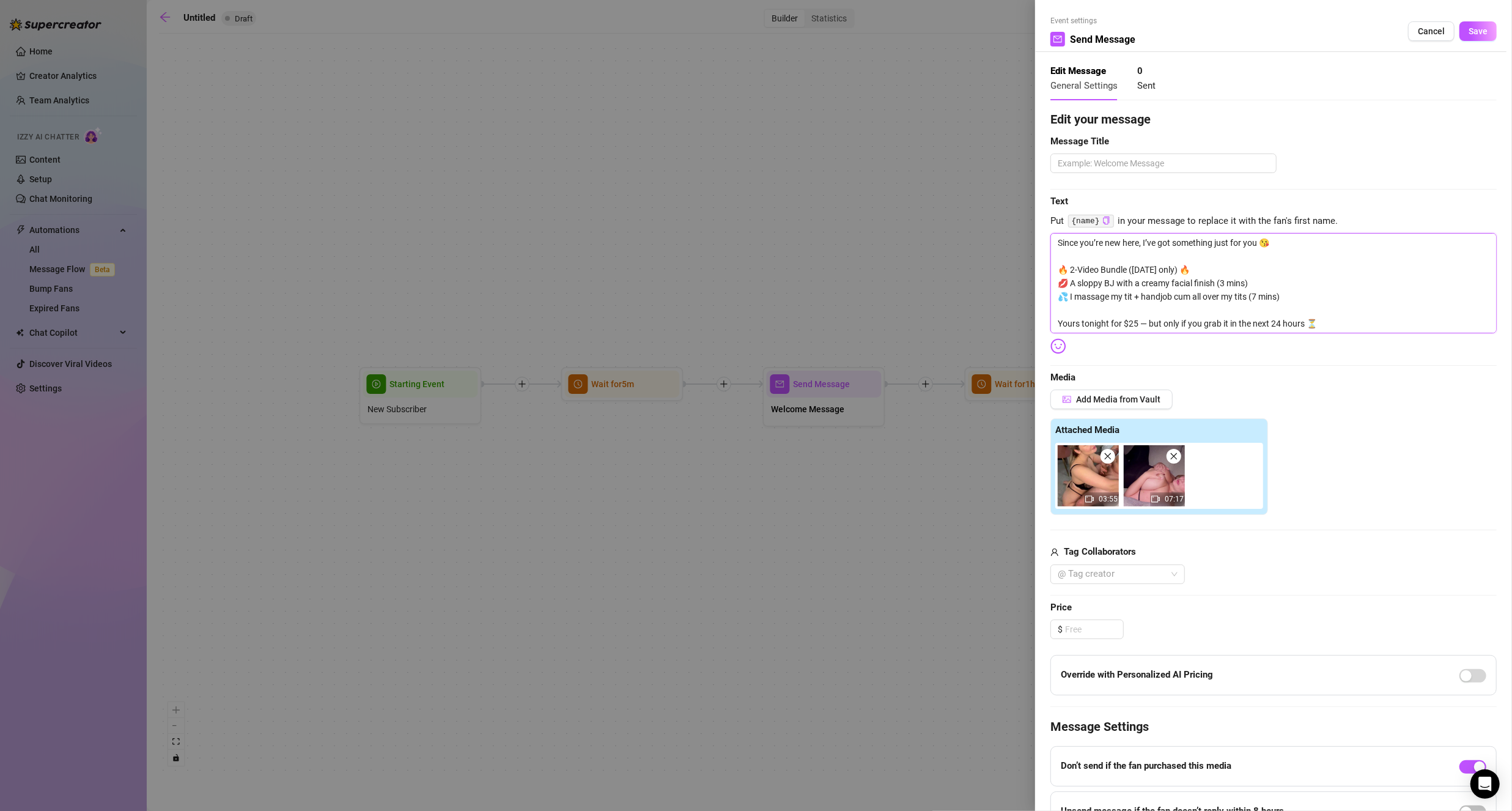
type textarea "Since you’re new here, I’ve got something just for you 😘 🔥 2-Video Bundle ([DAT…"
click at [1147, 293] on textarea "Since you’re new here, I’ve got something just for you 😘 🔥 2-Video Bundle ([DAT…" at bounding box center [1274, 283] width 447 height 100
type textarea "Since you’re new here, I’ve got something just for you 😘 🔥 2-Video Bundle ([DAT…"
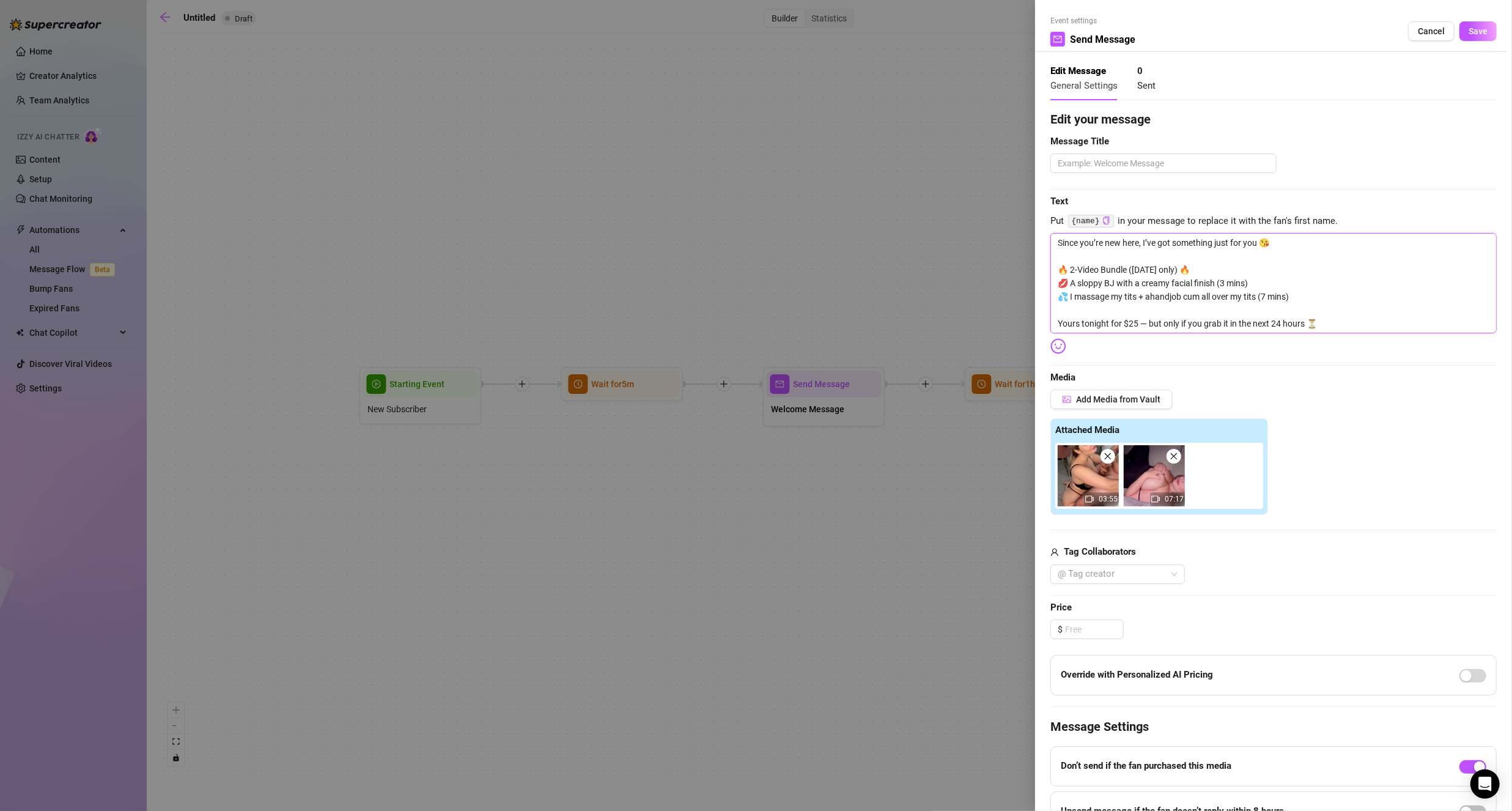
type textarea "Since you’re new here, I’ve got something just for you 😘 🔥 2-Video Bundle ([DAT…"
click at [1197, 296] on textarea "Since you’re new here, I’ve got something just for you 😘 🔥 2-Video Bundle ([DAT…" at bounding box center [1274, 283] width 447 height 100
click at [1197, 295] on textarea "Since you’re new here, I’ve got something just for you 😘 🔥 2-Video Bundle ([DAT…" at bounding box center [1274, 283] width 447 height 100
click at [1220, 294] on textarea "Since you’re new here, I’ve got something just for you 😘 🔥 2-Video Bundle ([DAT…" at bounding box center [1274, 283] width 447 height 100
drag, startPoint x: 1261, startPoint y: 295, endPoint x: 1187, endPoint y: 296, distance: 74.0
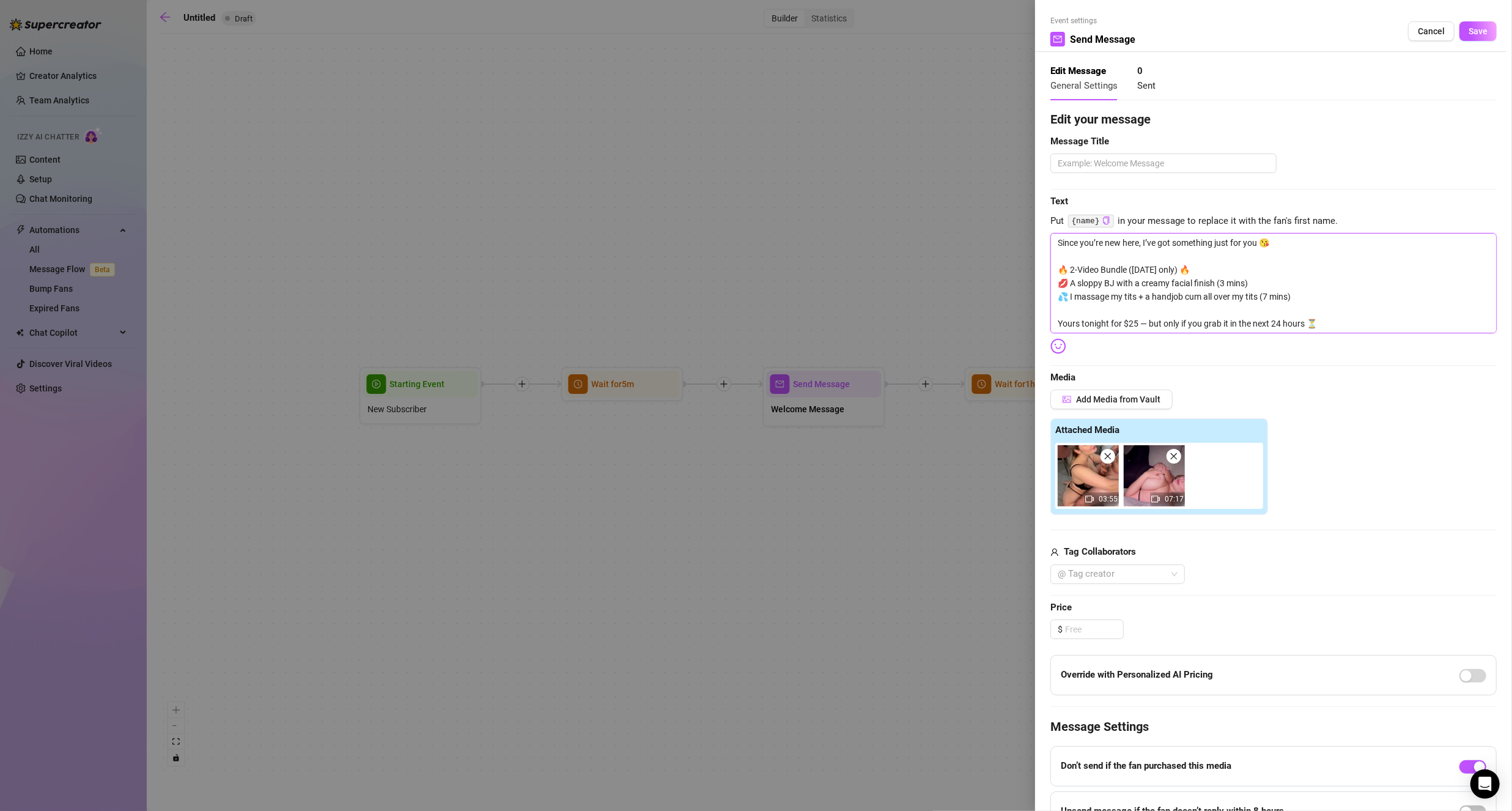
click at [1187, 296] on textarea "Since you’re new here, I’ve got something just for you 😘 🔥 2-Video Bundle ([DAT…" at bounding box center [1274, 283] width 447 height 100
type textarea "Since you’re new here, I’ve got something just for you 😘 🔥 2-Video Bundle ([DAT…"
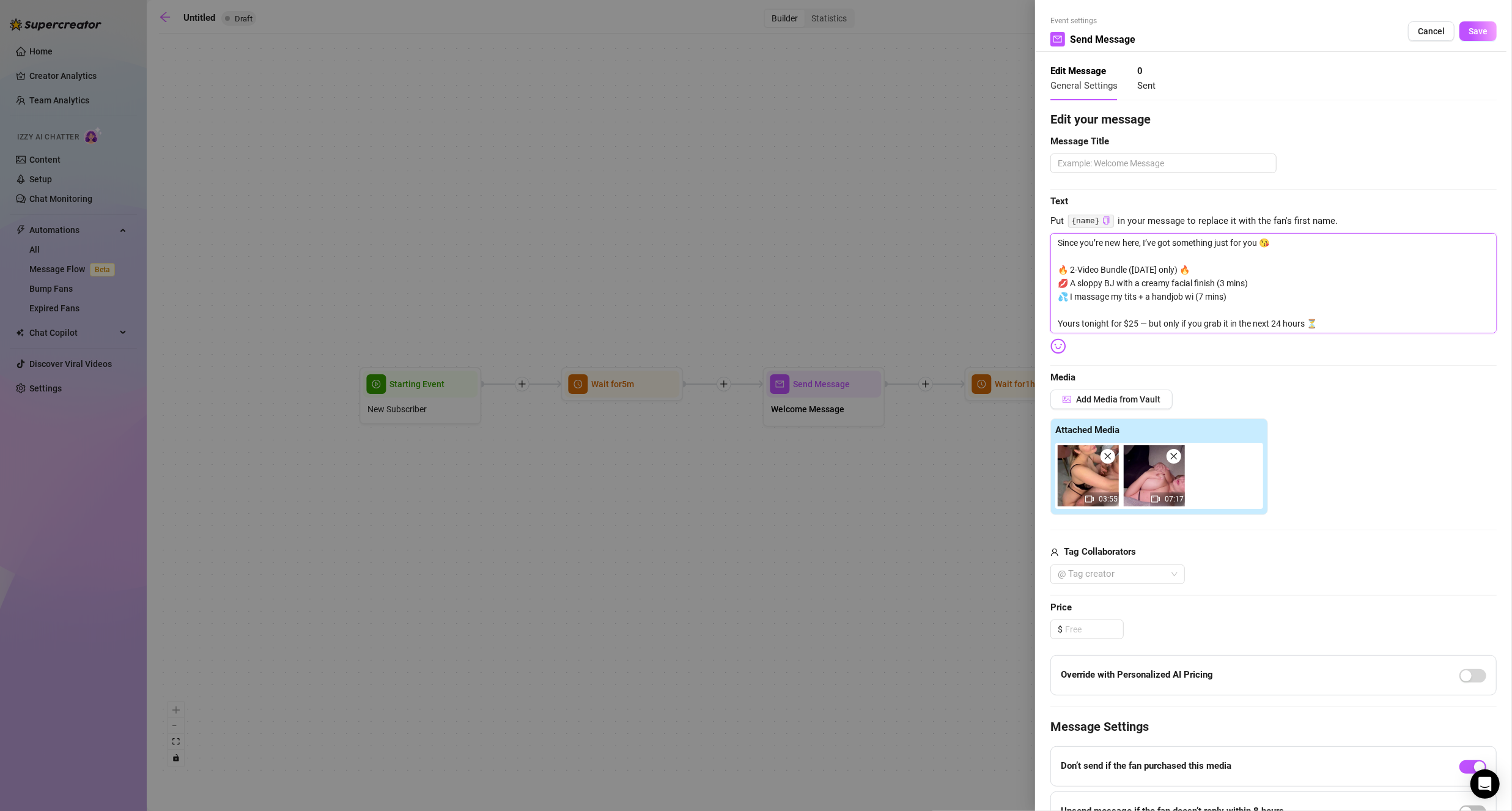
type textarea "Since you’re new here, I’ve got something just for you 😘 🔥 2-Video Bundle ([DAT…"
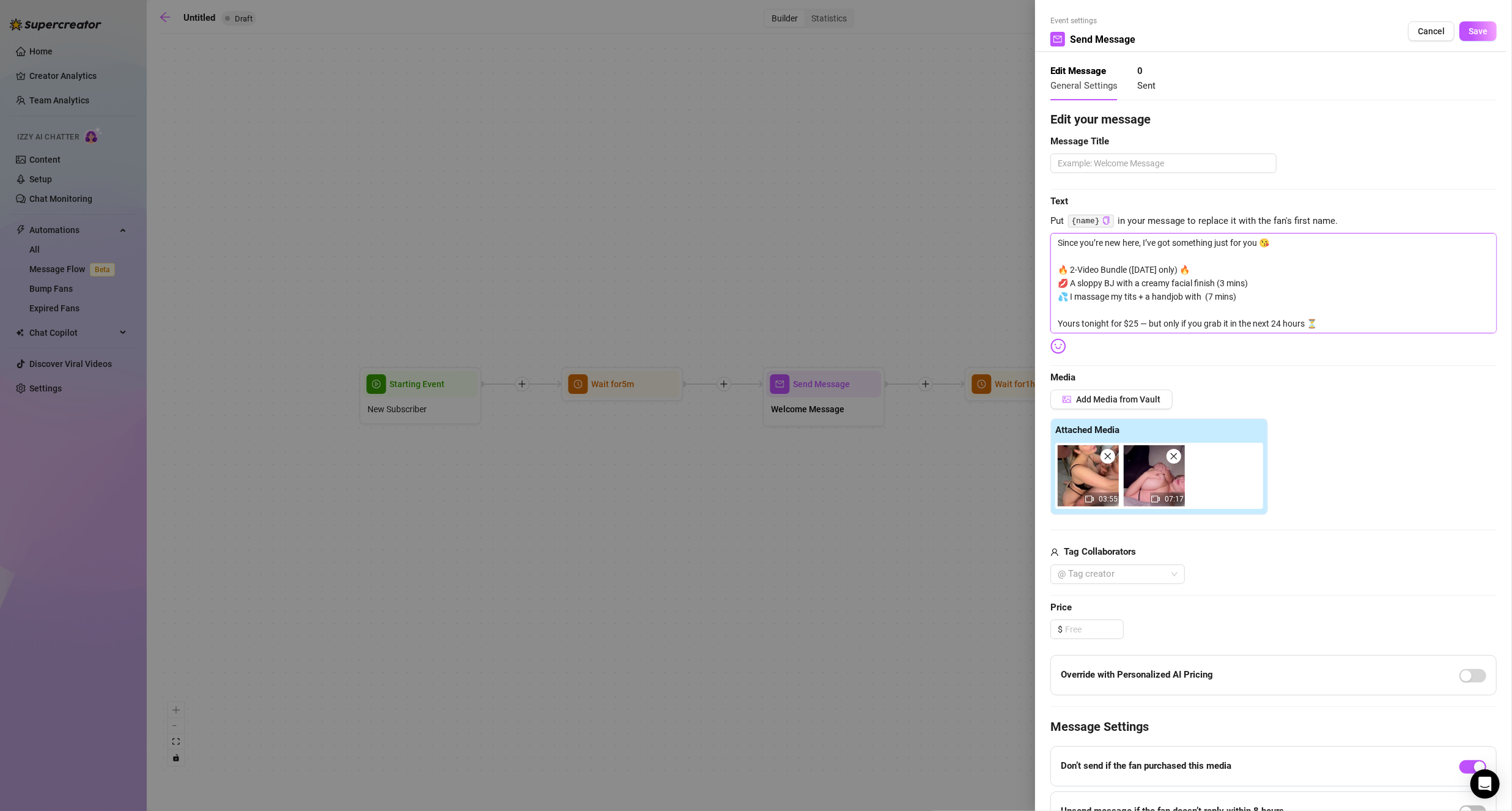
type textarea "Since you’re new here, I’ve got something just for you 😘 🔥 2-Video Bundle ([DAT…"
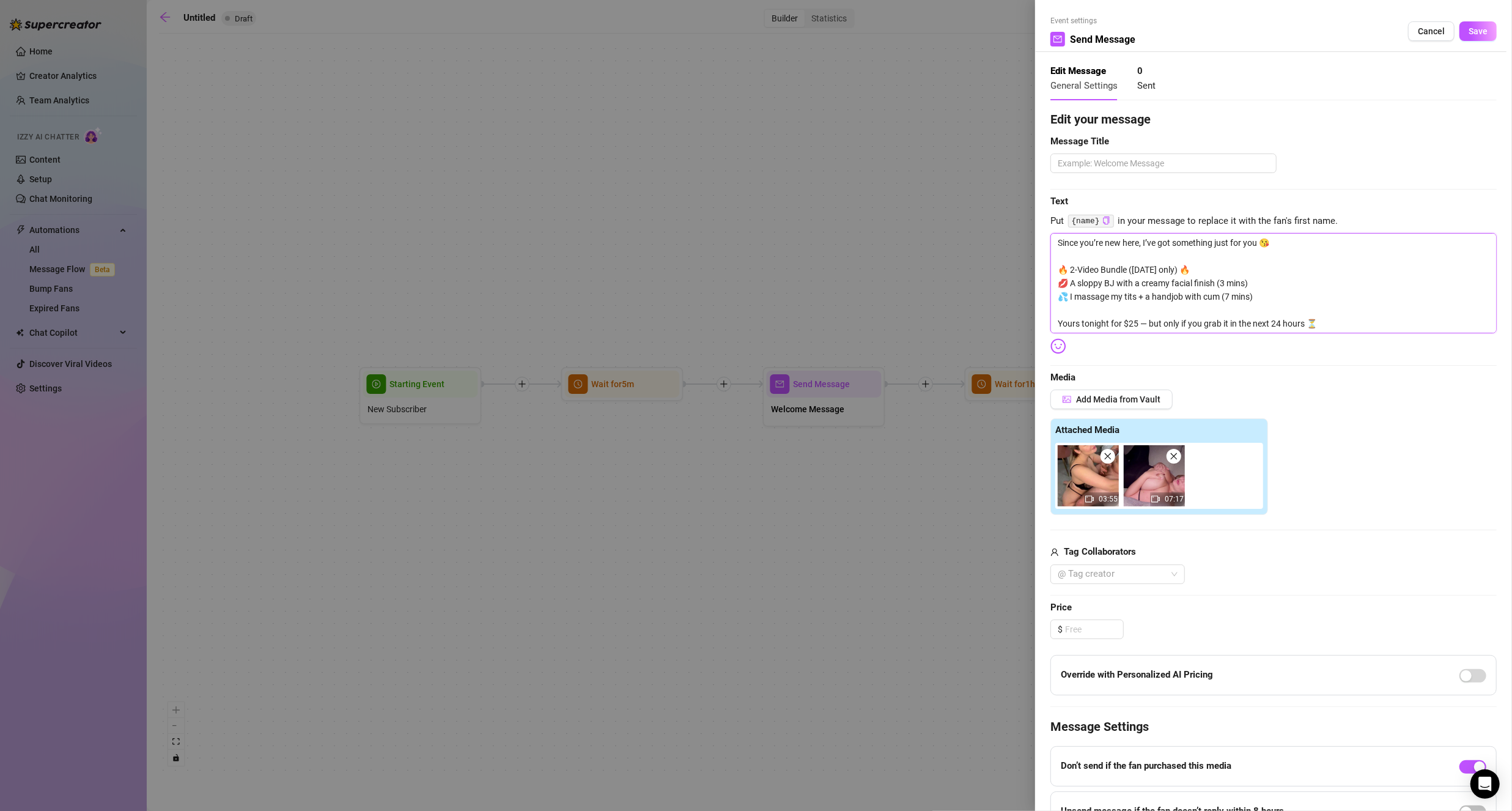
type textarea "Since you’re new here, I’ve got something just for you 😘 🔥 2-Video Bundle ([DAT…"
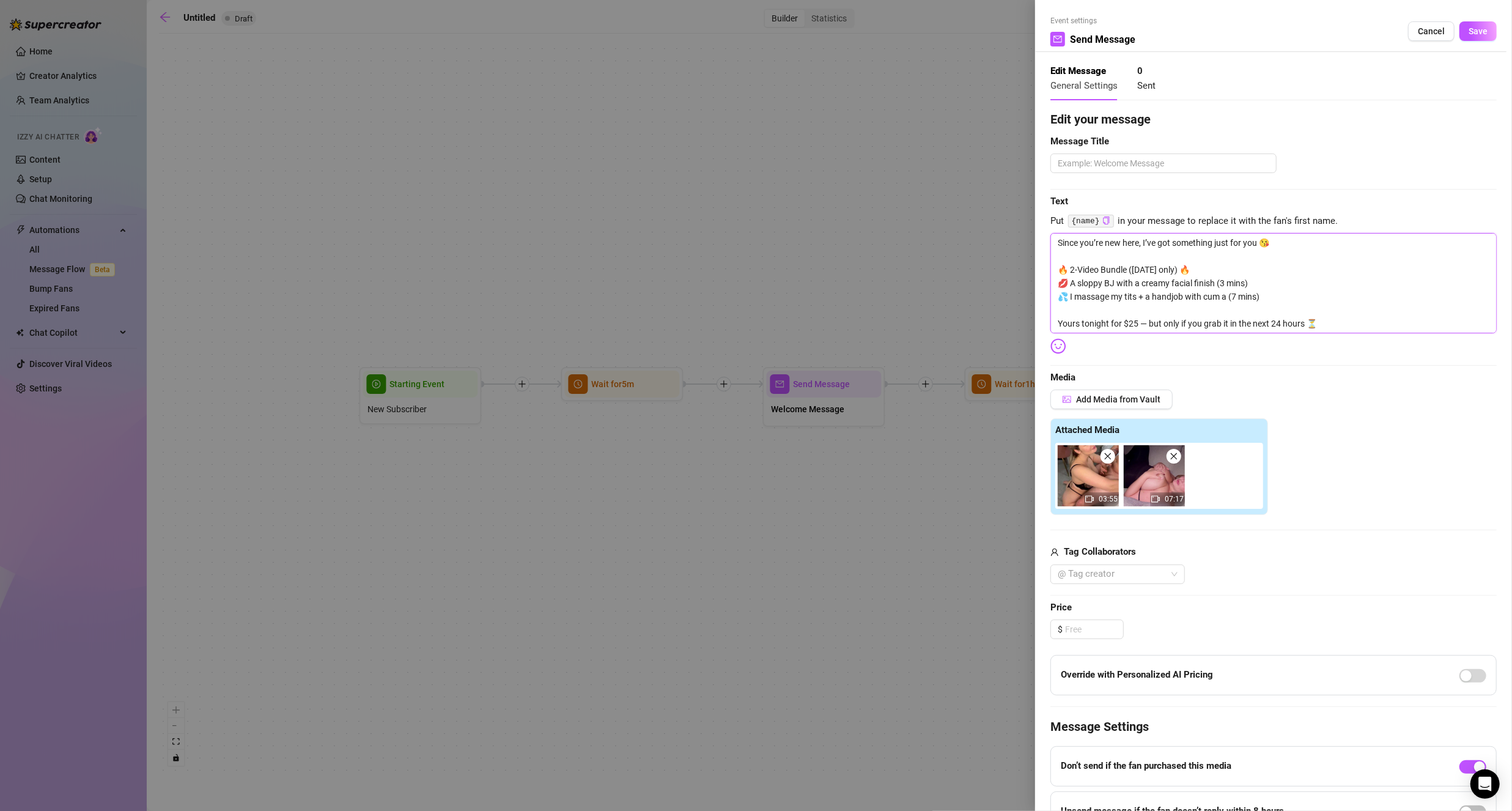
type textarea "Since you’re new here, I’ve got something just for you 😘 🔥 2-Video Bundle ([DAT…"
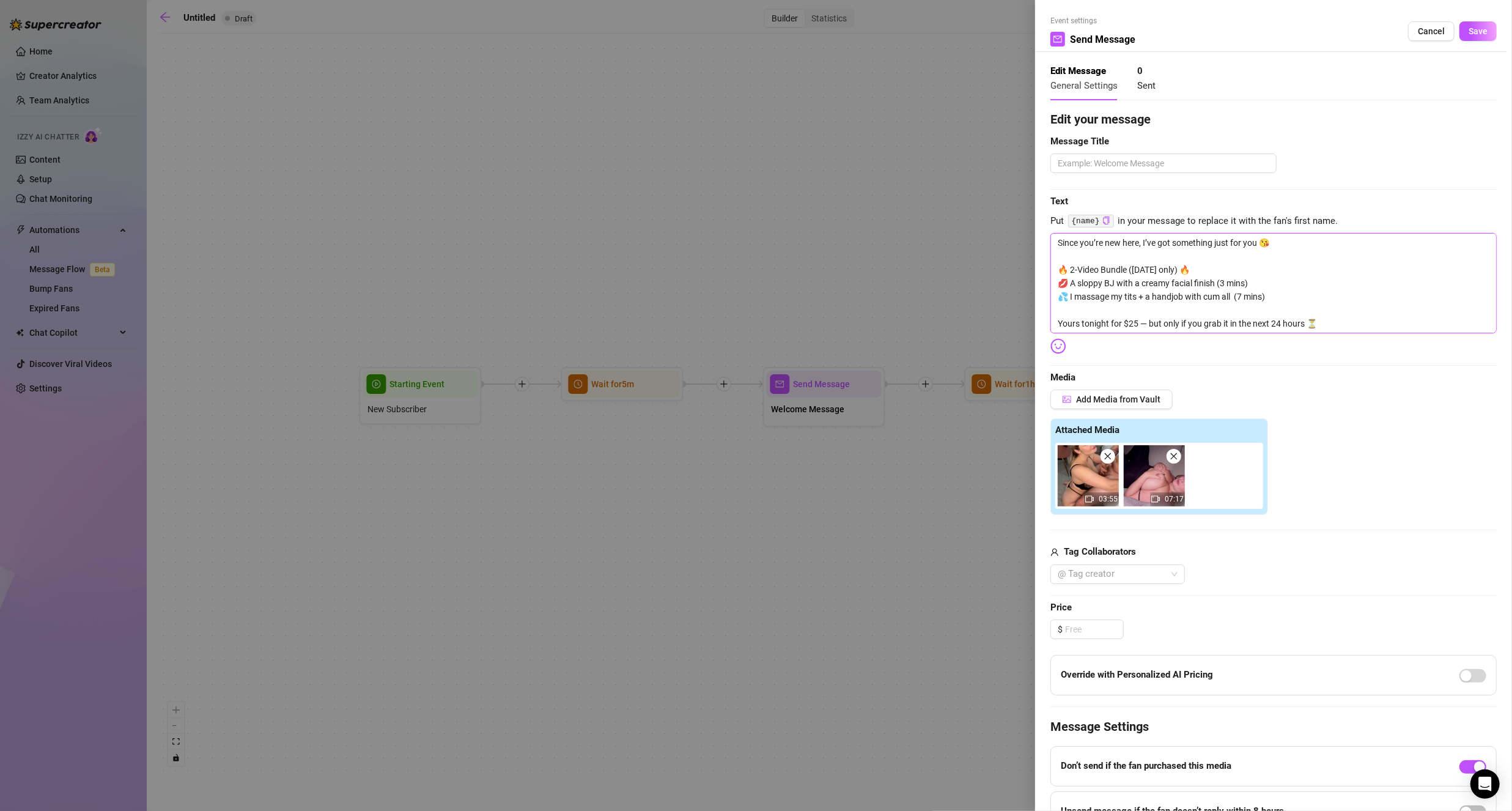
type textarea "Since you’re new here, I’ve got something just for you 😘 🔥 2-Video Bundle ([DAT…"
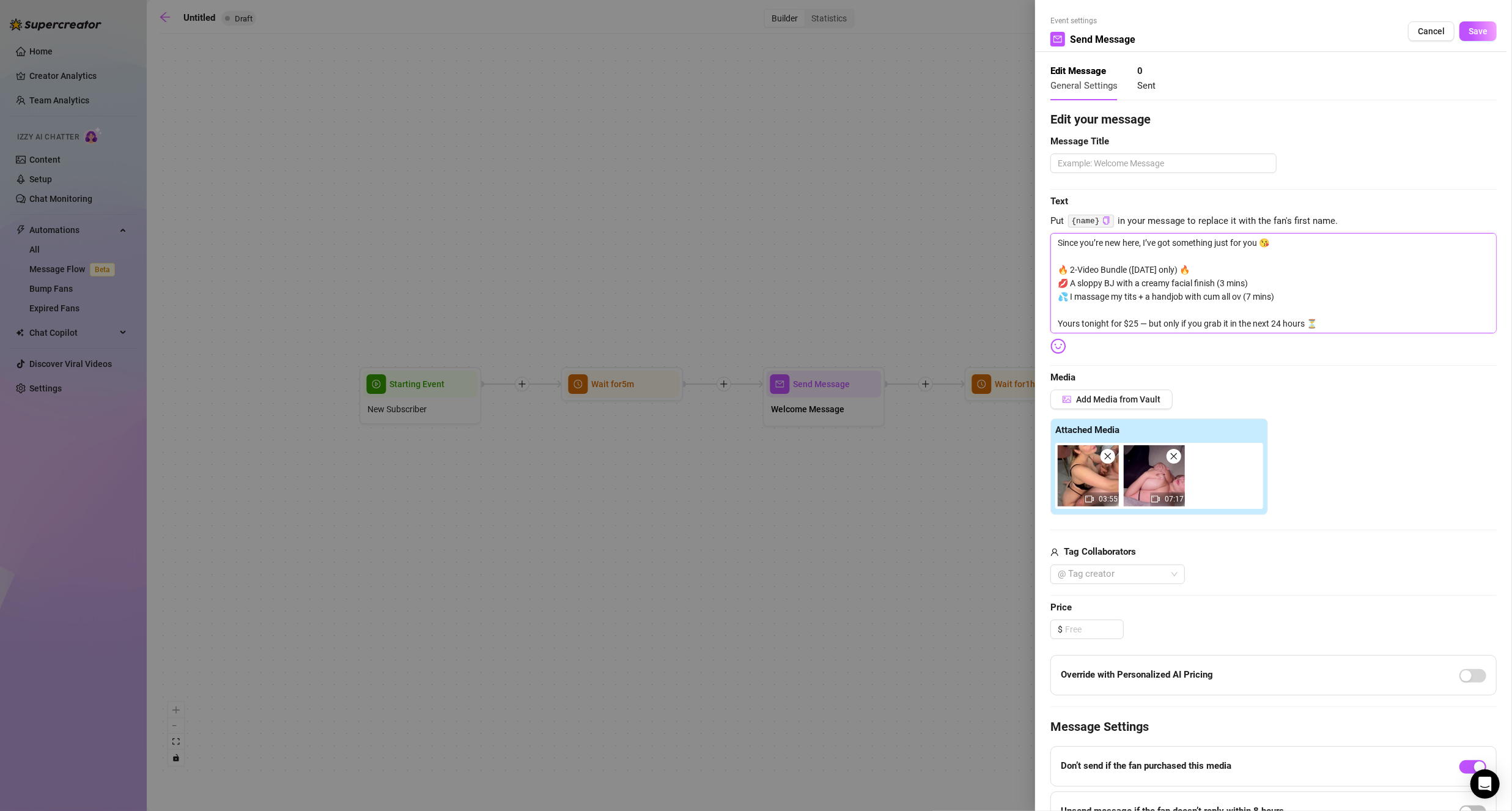
type textarea "Since you’re new here, I’ve got something just for you 😘 🔥 2-Video Bundle ([DAT…"
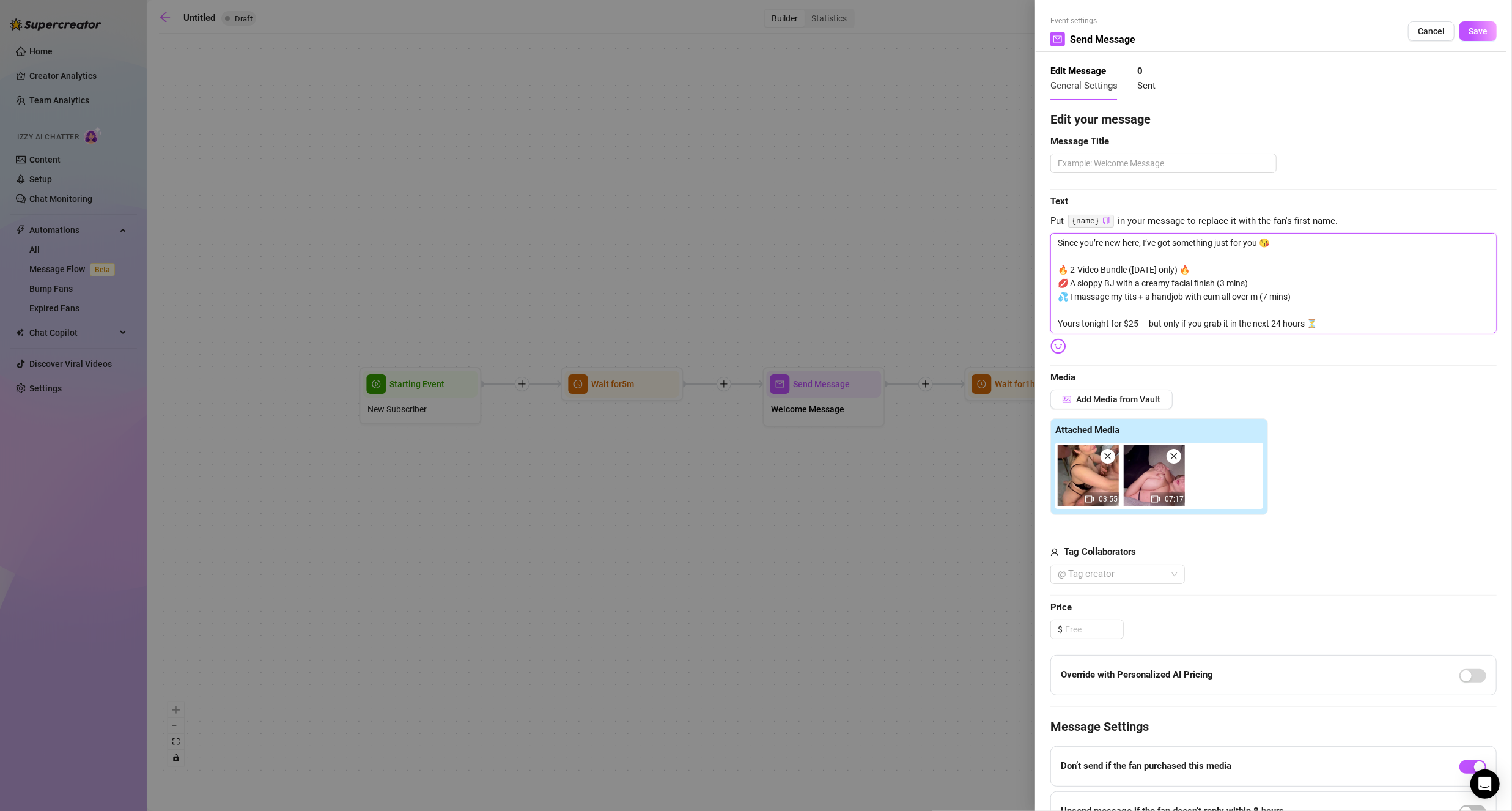
type textarea "Since you’re new here, I’ve got something just for you 😘 🔥 2-Video Bundle ([DAT…"
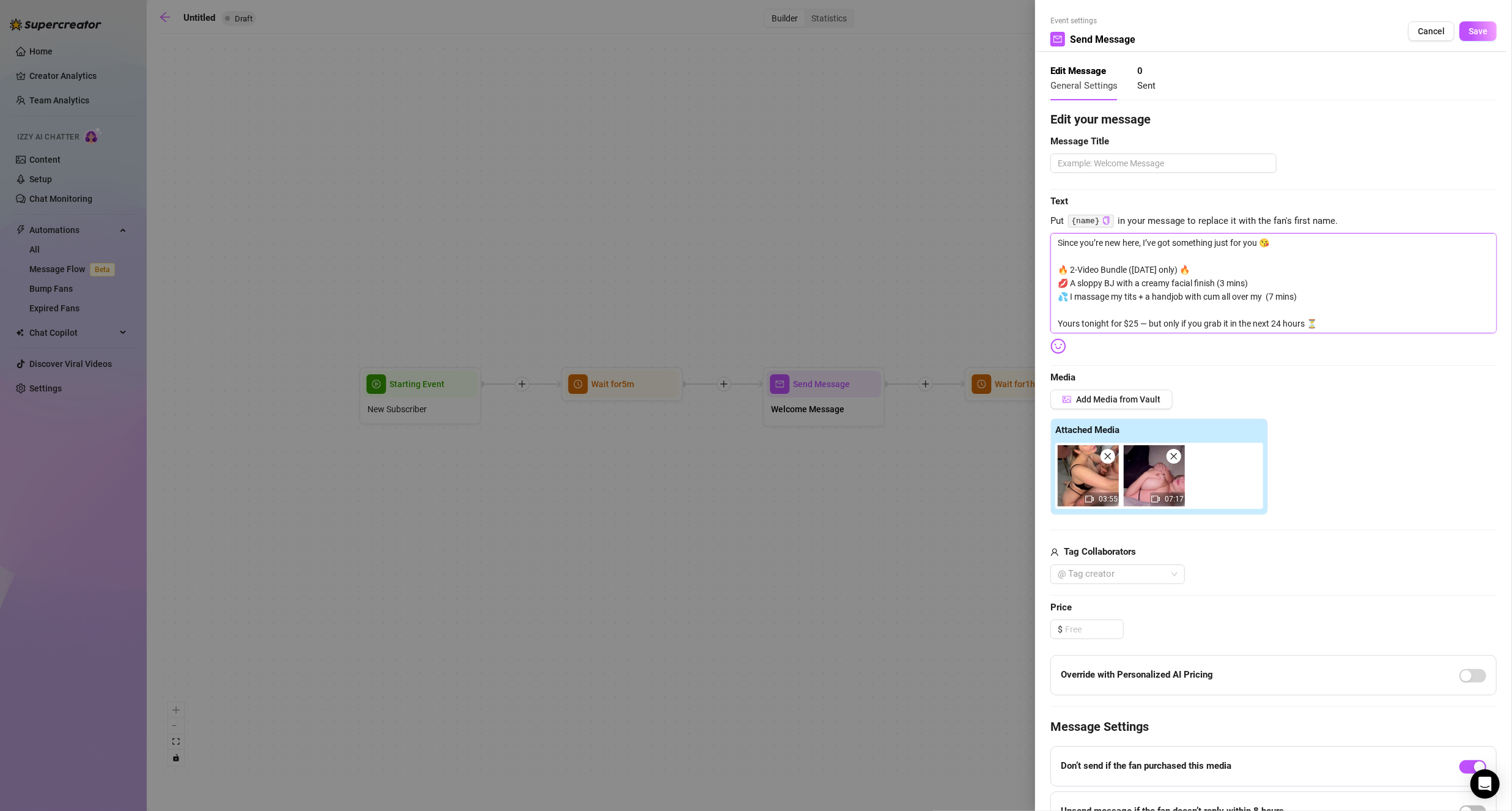
type textarea "Since you’re new here, I’ve got something just for you 😘 🔥 2-Video Bundle ([DAT…"
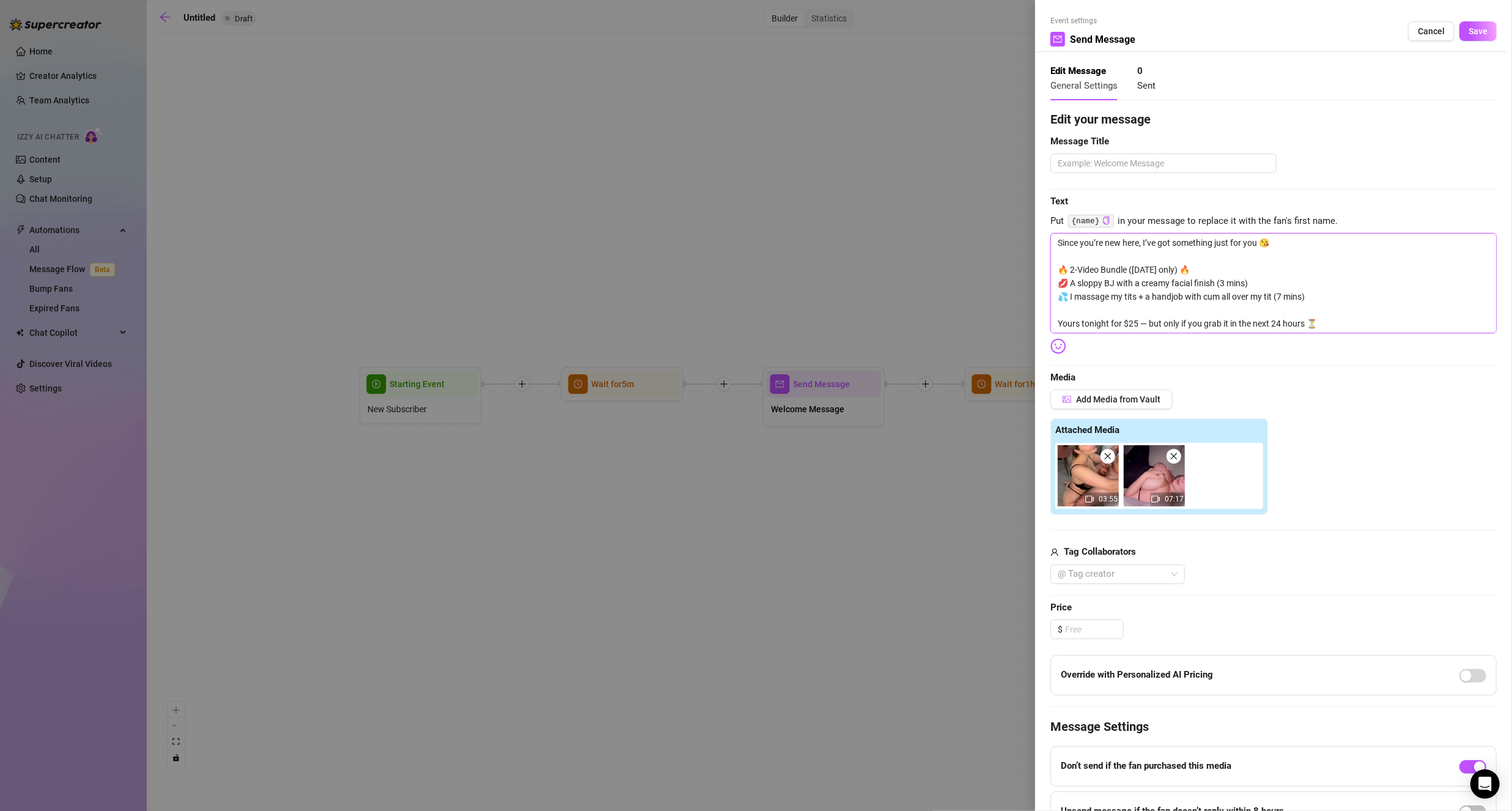
type textarea "Since you’re new here, I’ve got something just for you 😘 🔥 2-Video Bundle ([DAT…"
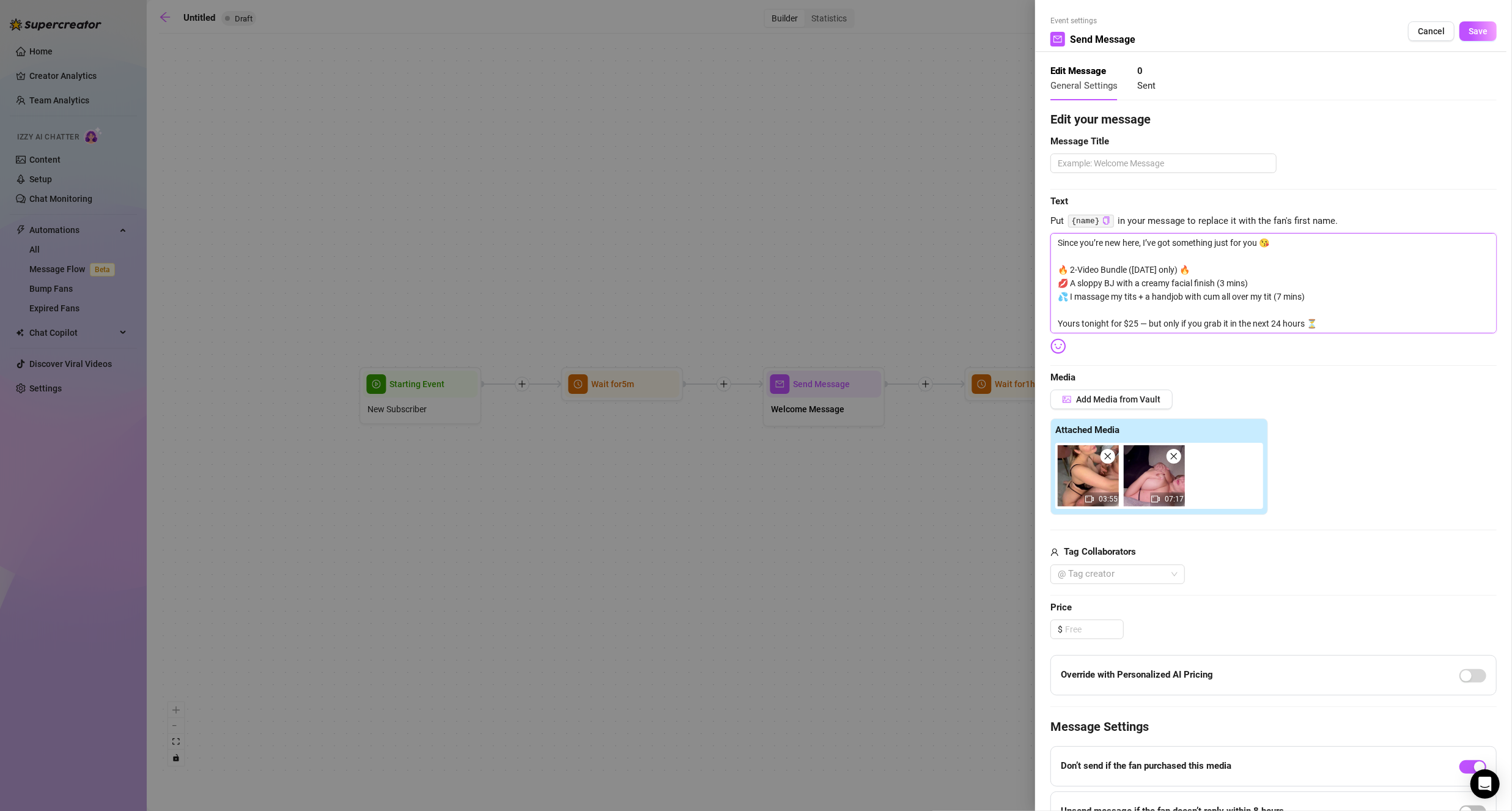
type textarea "Since you’re new here, I’ve got something just for you 😘 🔥 2-Video Bundle ([DAT…"
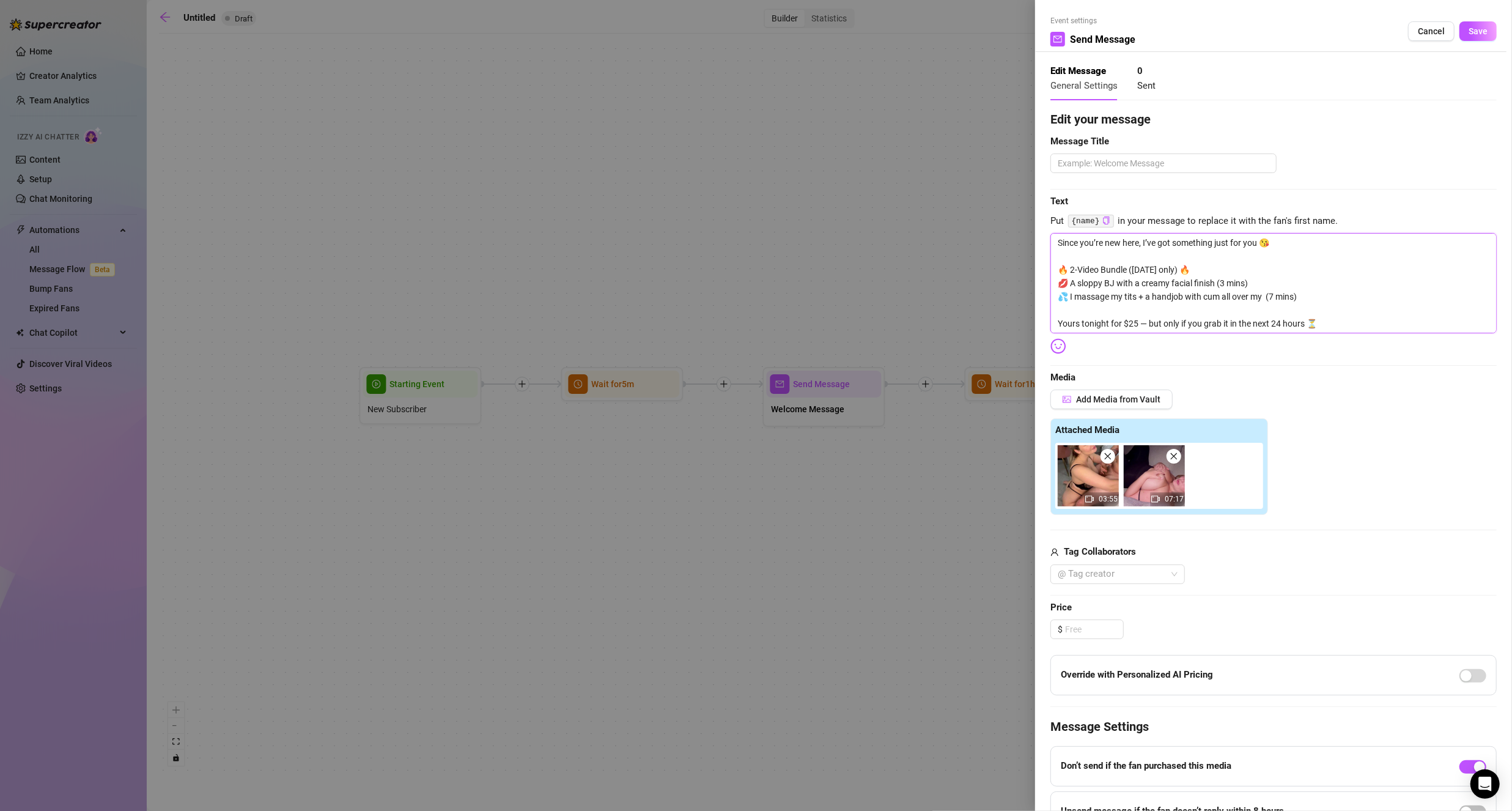
type textarea "Since you’re new here, I’ve got something just for you 😘 🔥 2-Video Bundle ([DAT…"
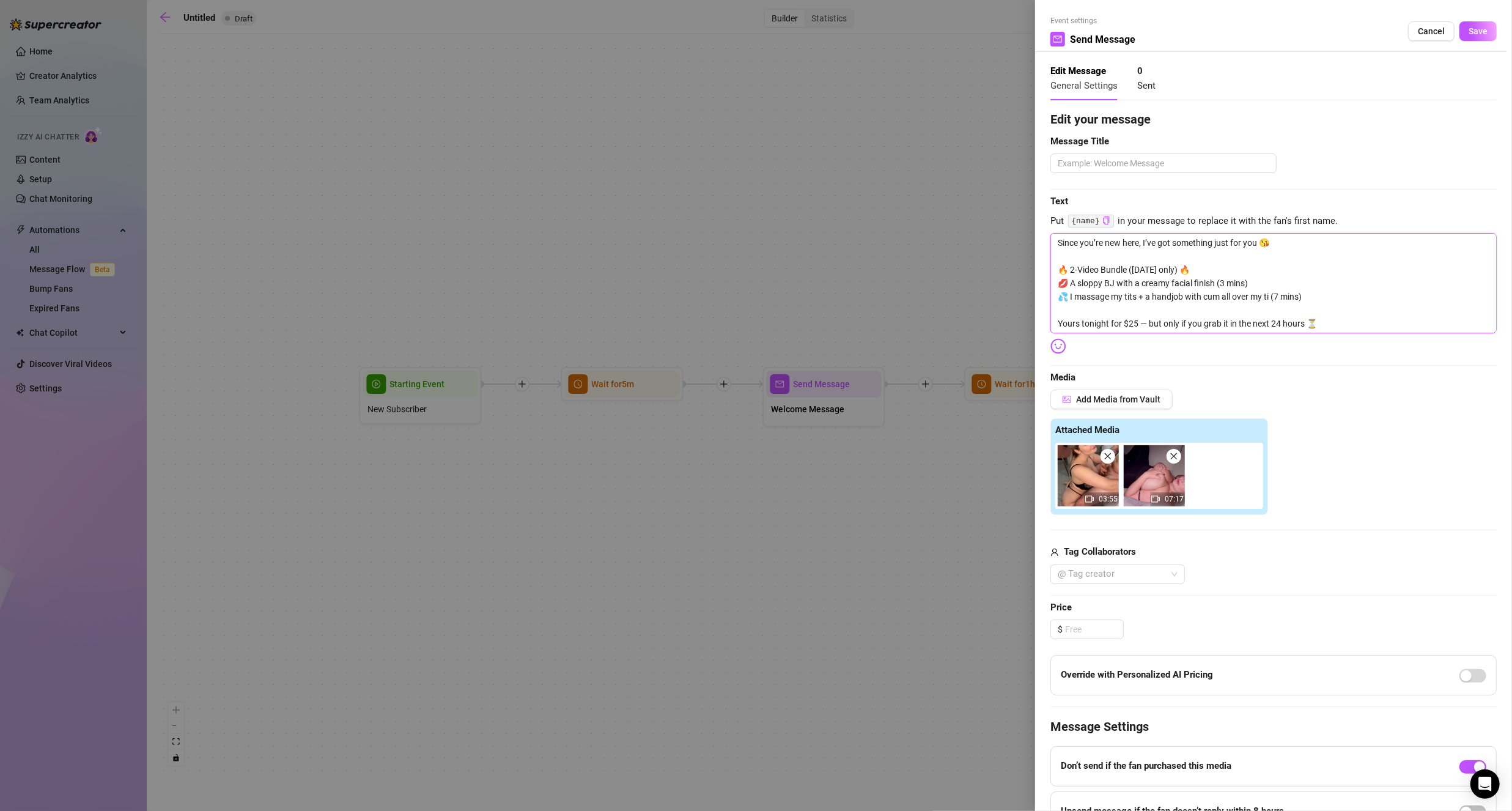
type textarea "Since you’re new here, I’ve got something just for you 😘 🔥 2-Video Bundle ([DAT…"
drag, startPoint x: 1280, startPoint y: 296, endPoint x: 1205, endPoint y: 295, distance: 75.0
click at [1205, 295] on textarea "Since you’re new here, I’ve got something just for you 😘 🔥 2-Video Bundle ([DAT…" at bounding box center [1274, 283] width 447 height 100
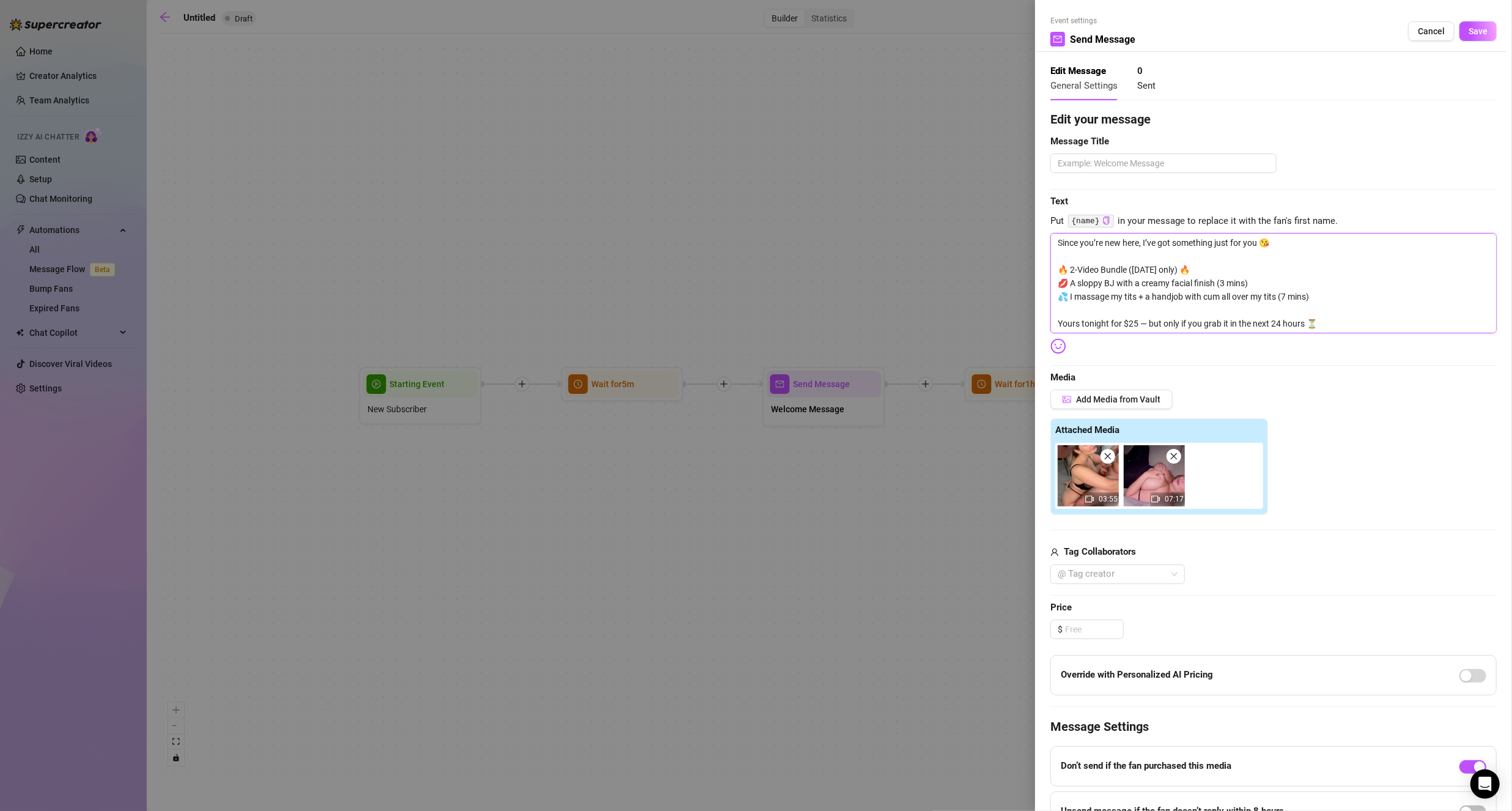
type textarea "Since you’re new here, I’ve got something just for you 😘 🔥 2-Video Bundle ([DAT…"
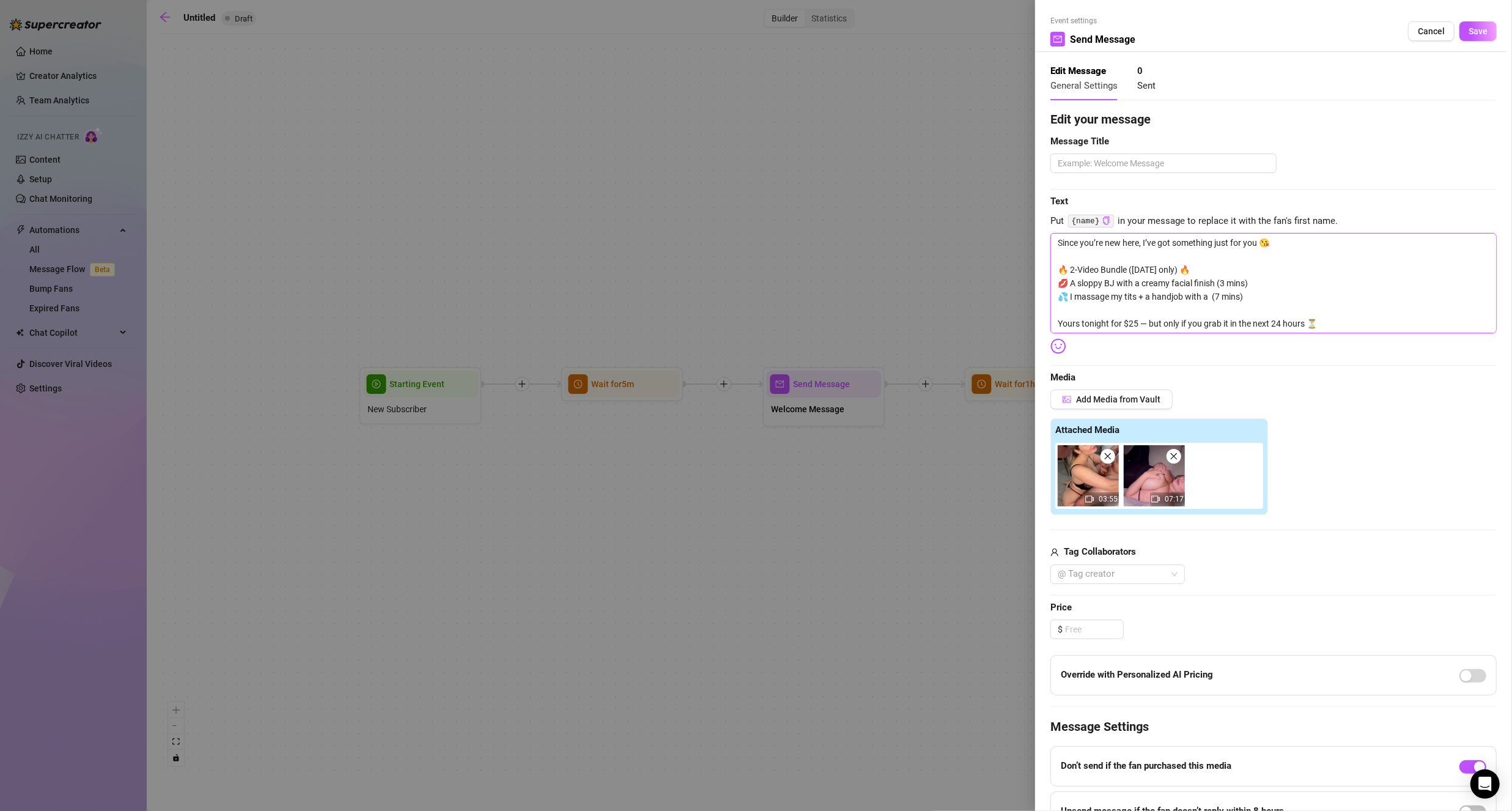
type textarea "Since you’re new here, I’ve got something just for you 😘 🔥 2-Video Bundle ([DAT…"
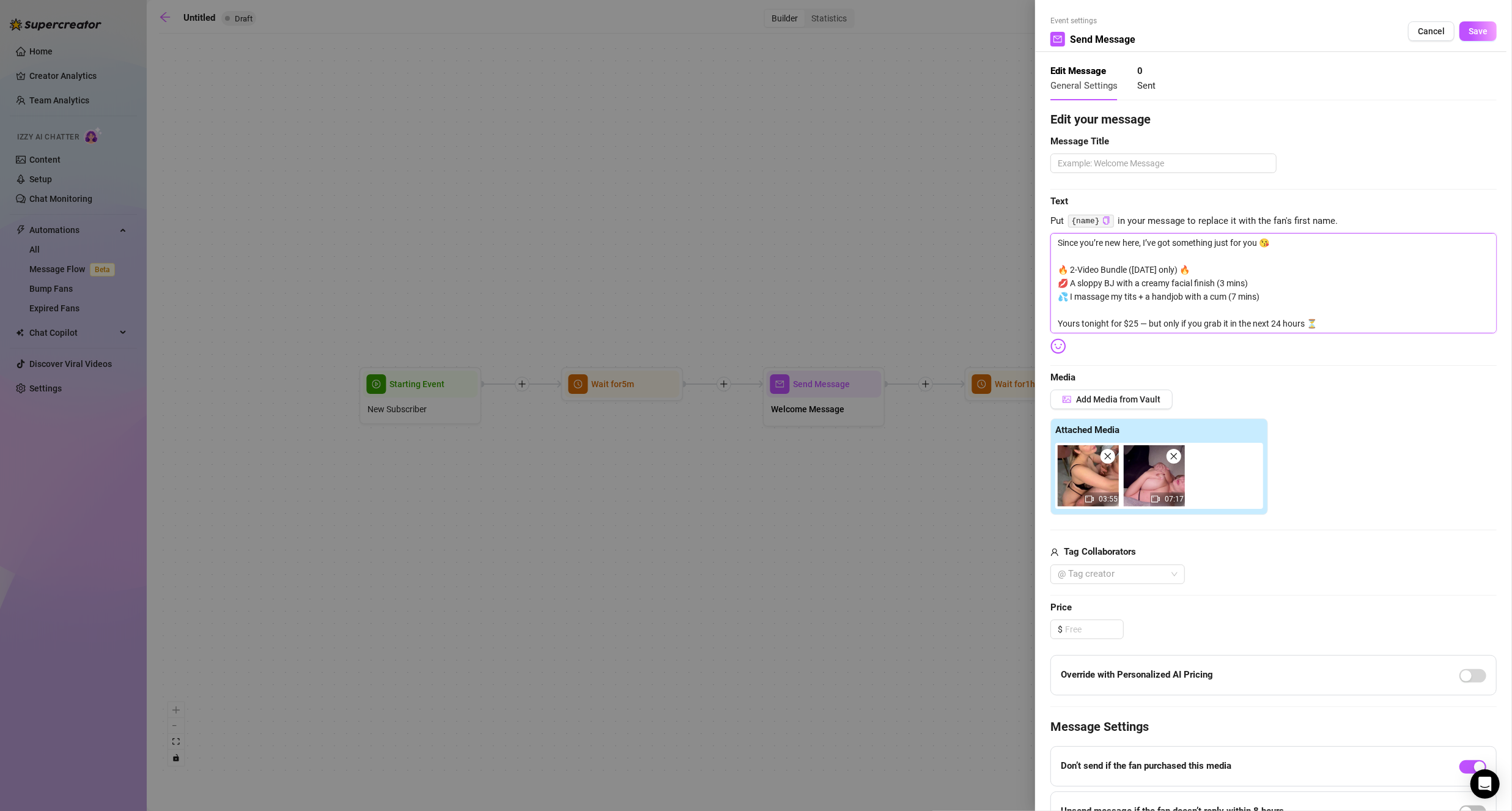
type textarea "Since you’re new here, I’ve got something just for you 😘 🔥 2-Video Bundle ([DAT…"
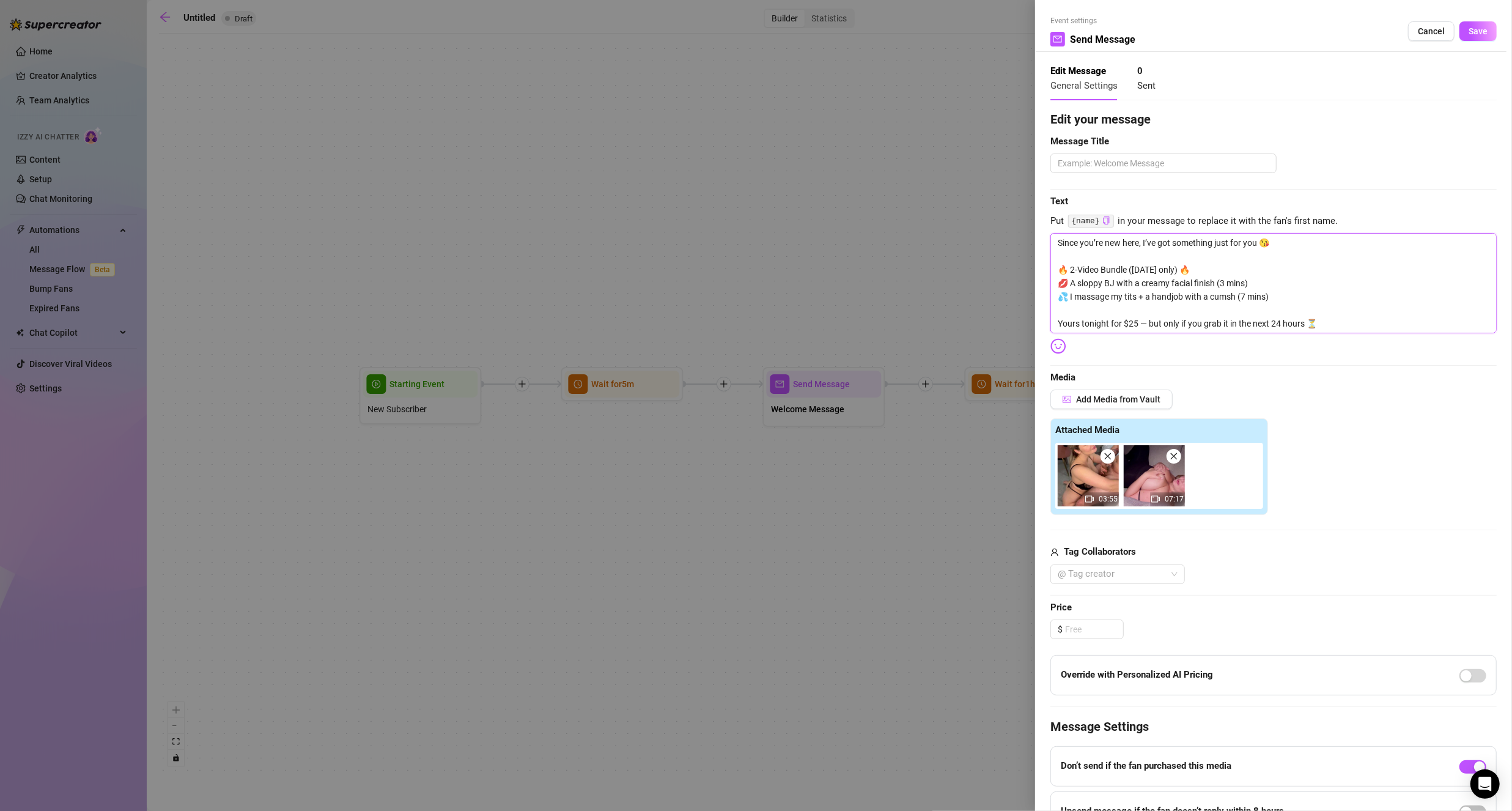
type textarea "Since you’re new here, I’ve got something just for you 😘 🔥 2-Video Bundle ([DAT…"
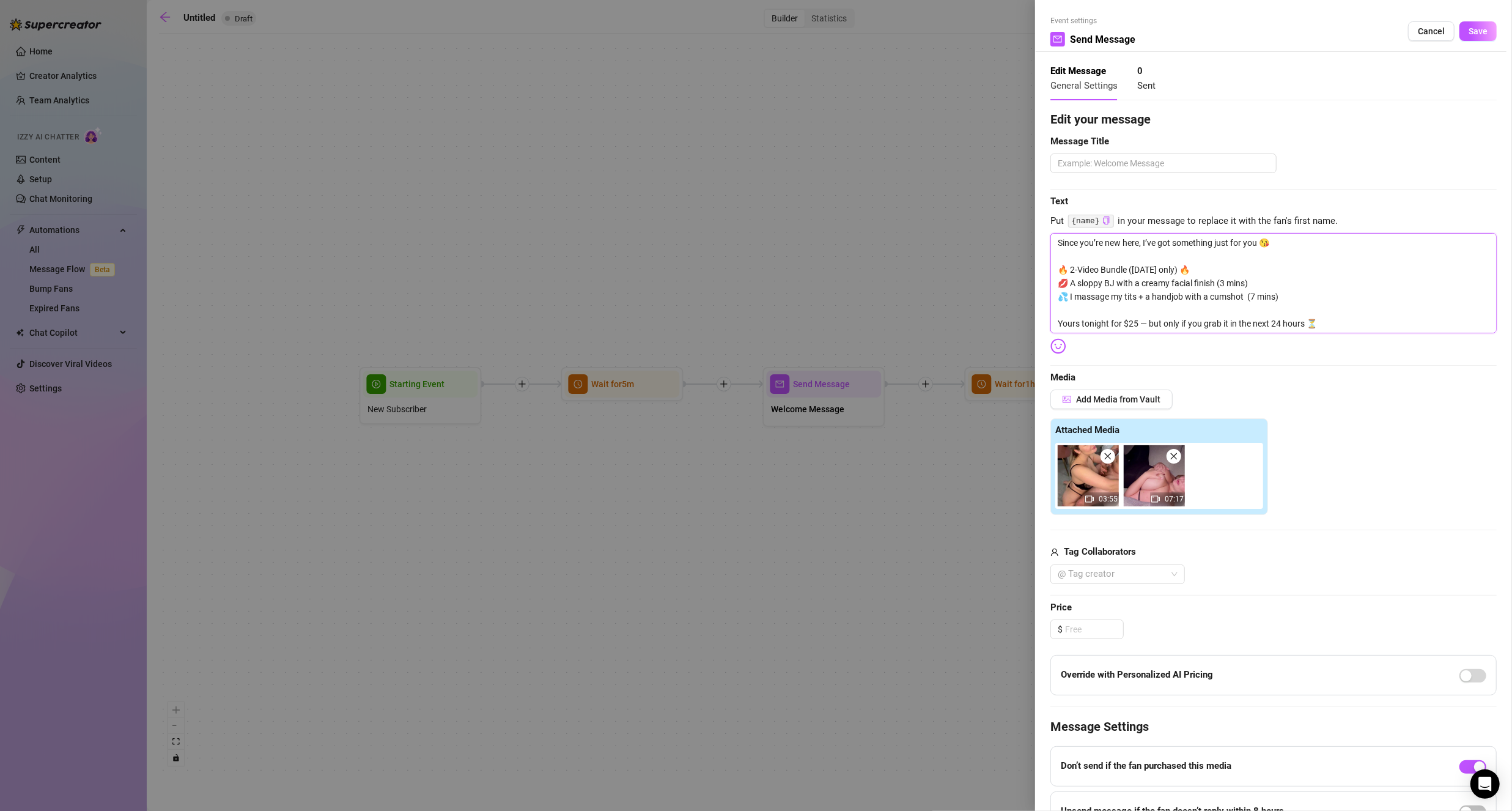
type textarea "Since you’re new here, I’ve got something just for you 😘 🔥 2-Video Bundle ([DAT…"
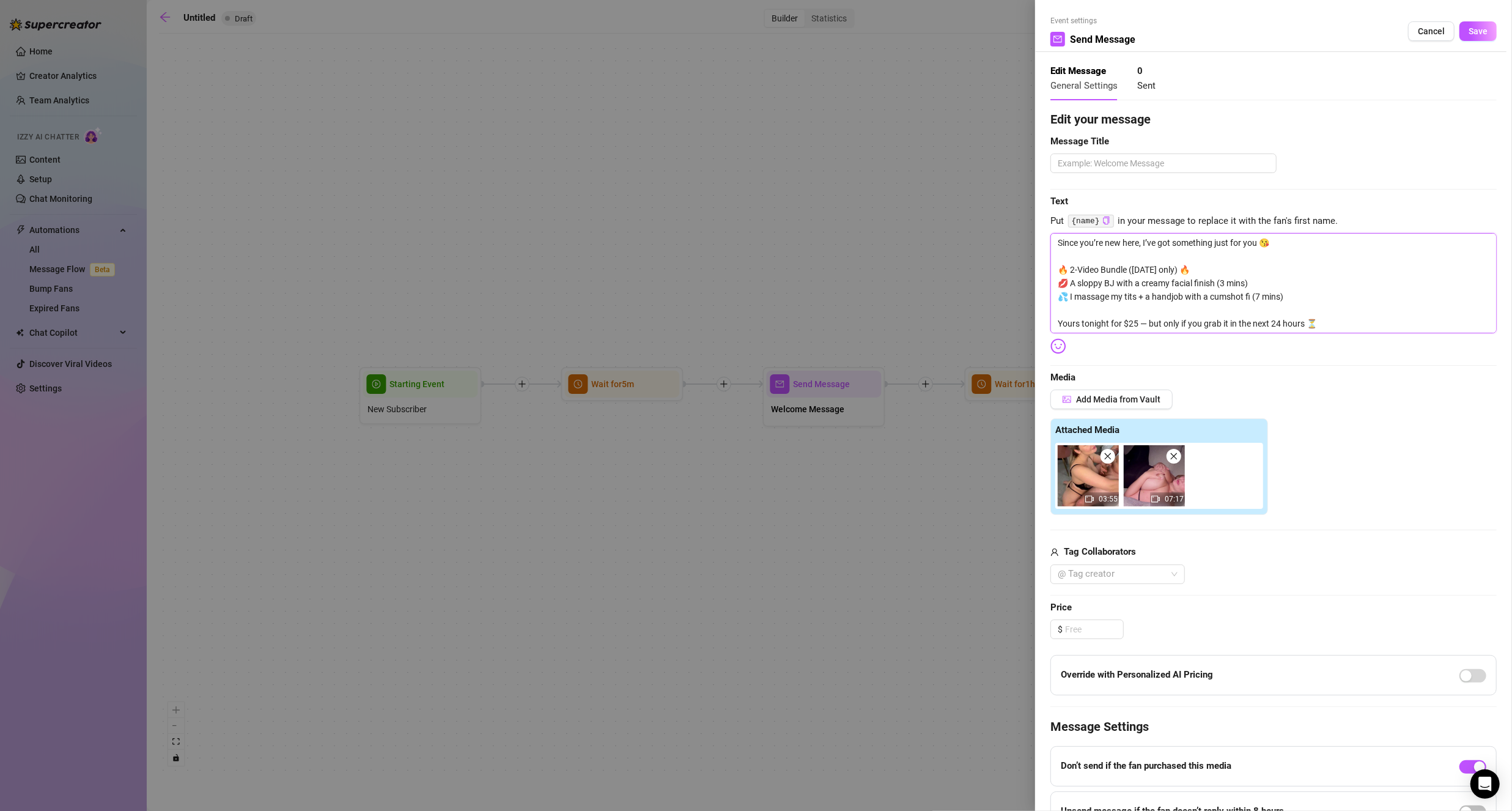
type textarea "Since you’re new here, I’ve got something just for you 😘 🔥 2-Video Bundle ([DAT…"
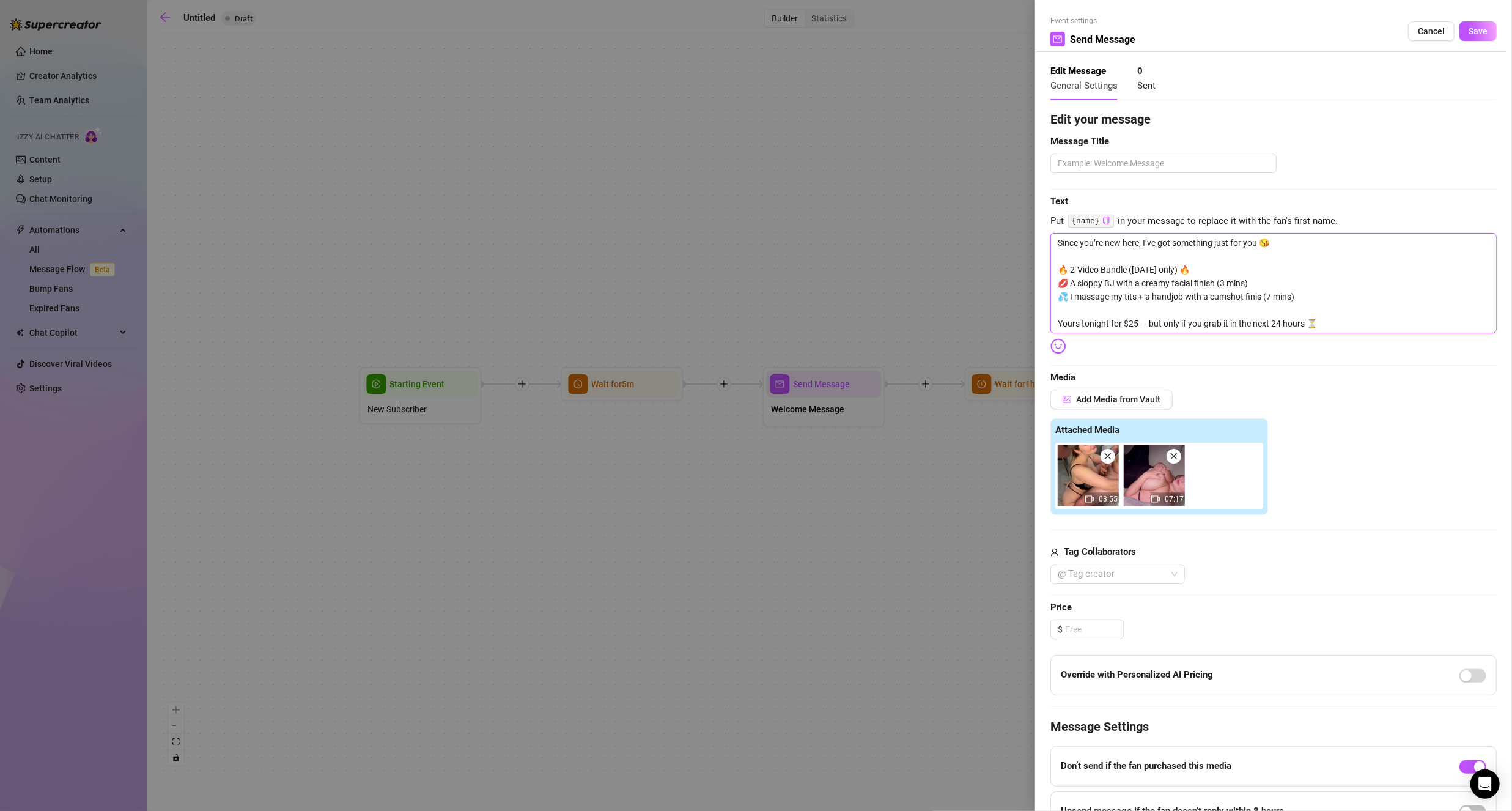
type textarea "Since you’re new here, I’ve got something just for you 😘 🔥 2-Video Bundle ([DAT…"
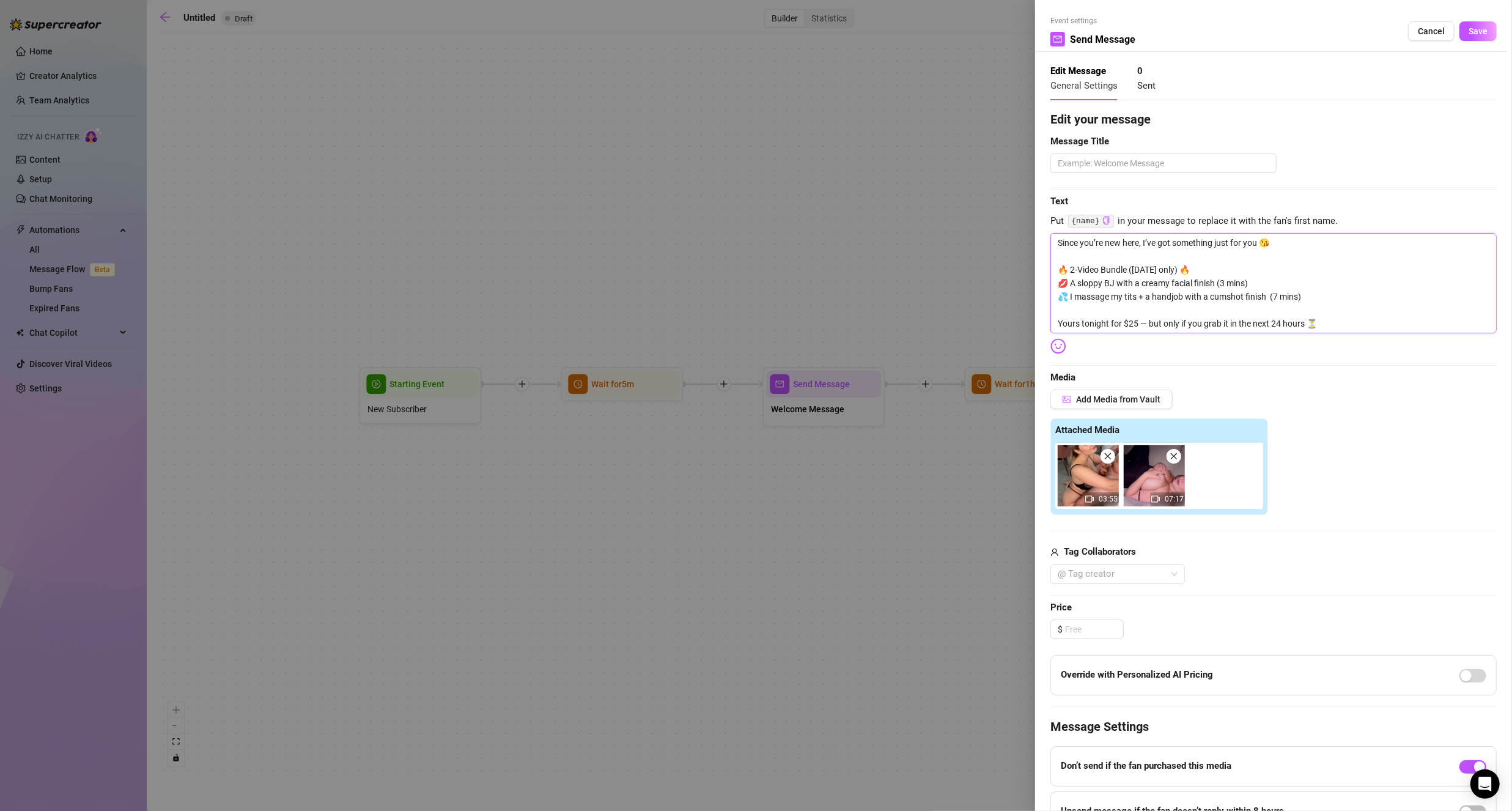
type textarea "Since you’re new here, I’ve got something just for you 😘 🔥 2-Video Bundle ([DAT…"
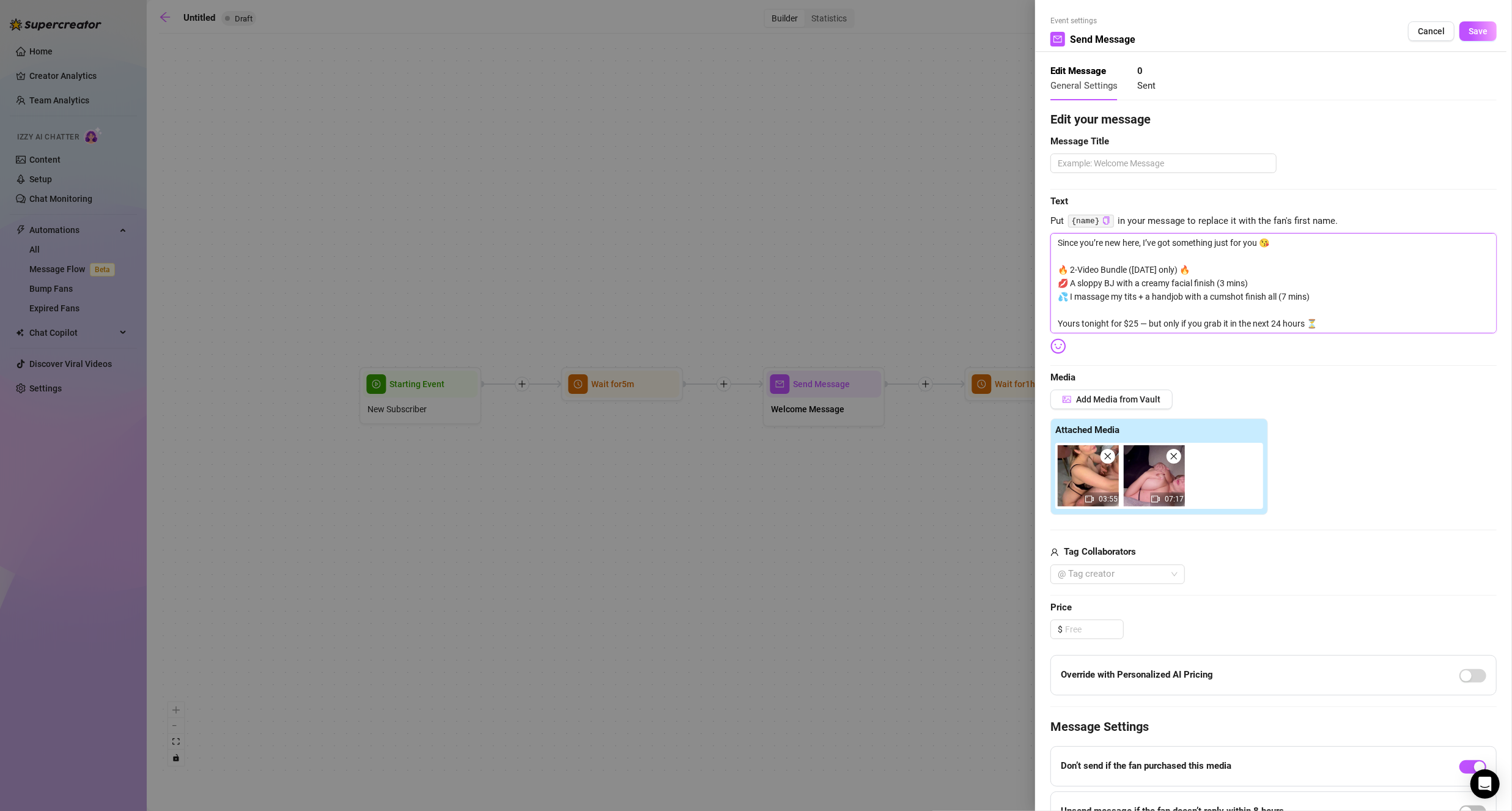
type textarea "Since you’re new here, I’ve got something just for you 😘 🔥 2-Video Bundle ([DAT…"
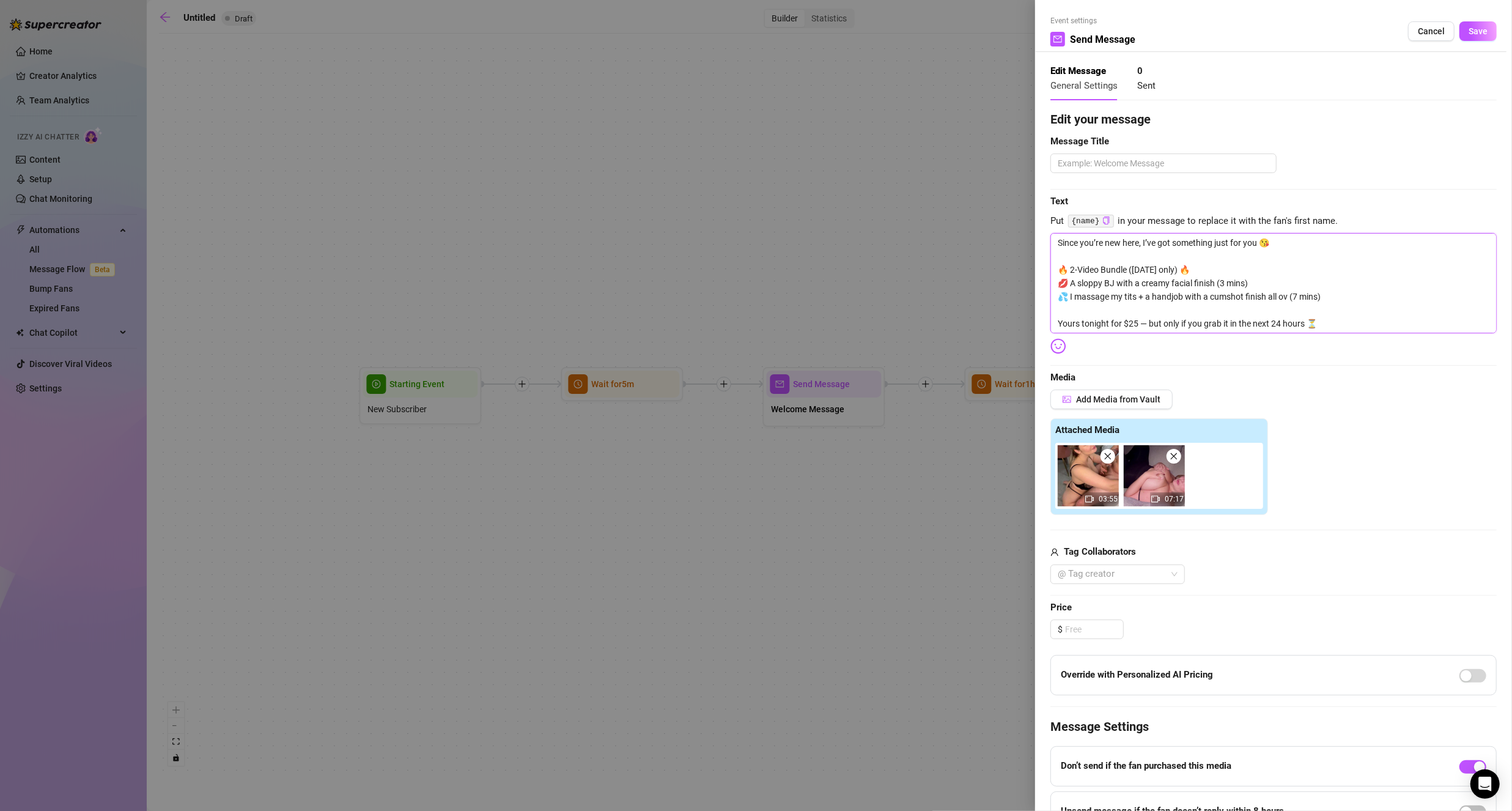
type textarea "Since you’re new here, I’ve got something just for you 😘 🔥 2-Video Bundle ([DAT…"
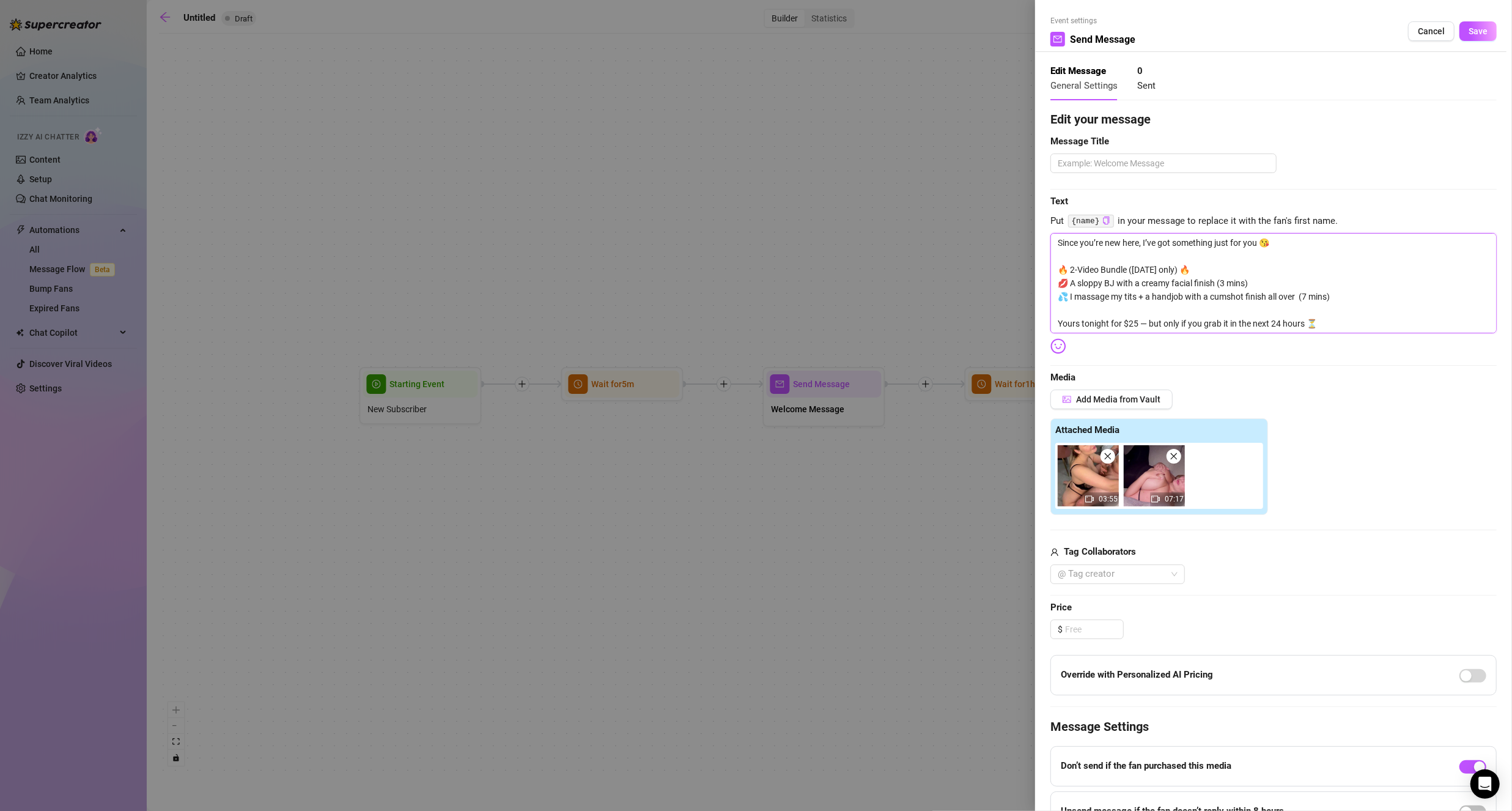
type textarea "Since you’re new here, I’ve got something just for you 😘 🔥 2-Video Bundle ([DAT…"
click at [1092, 625] on input at bounding box center [1094, 630] width 58 height 18
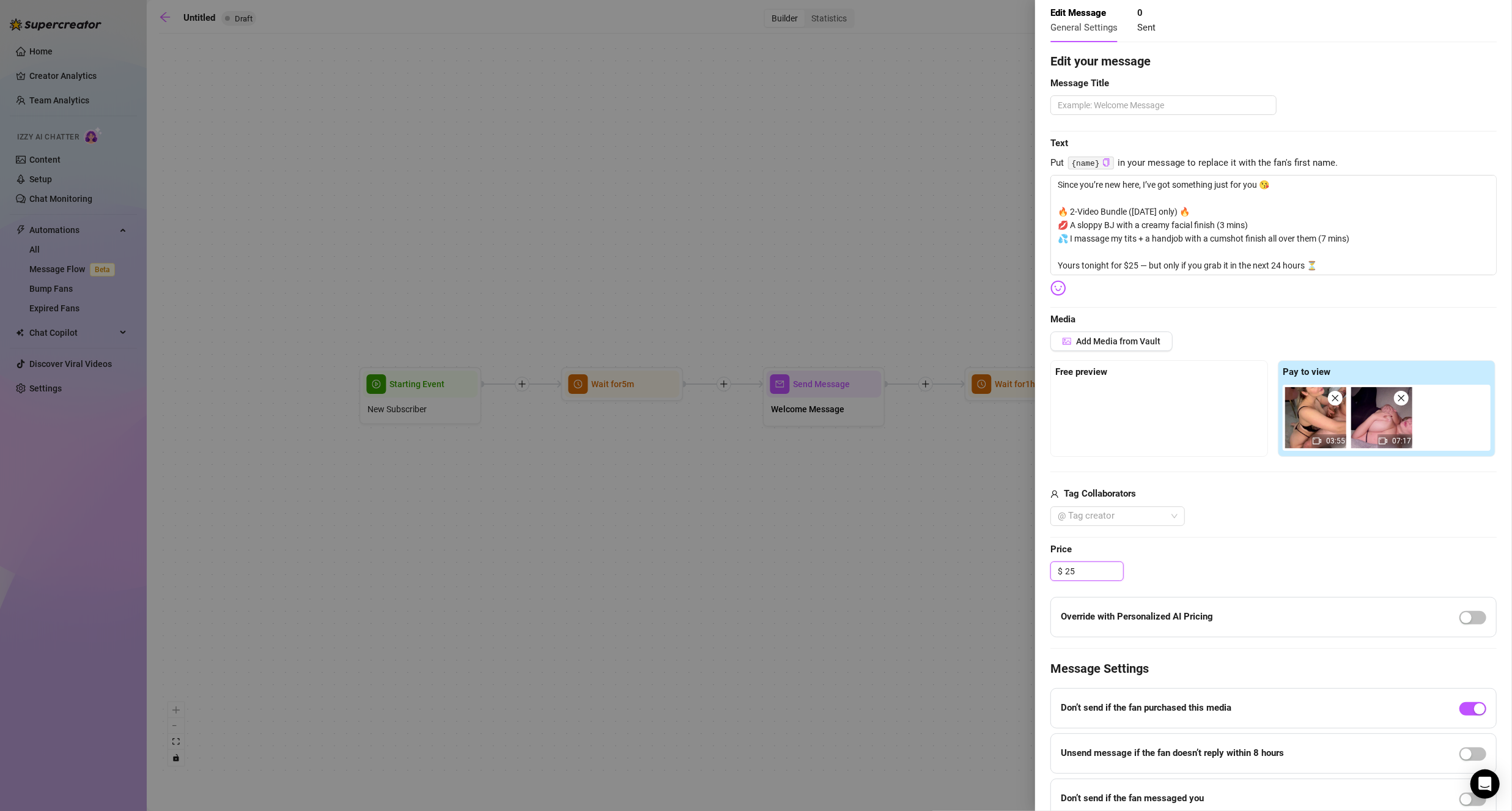
scroll to position [109, 0]
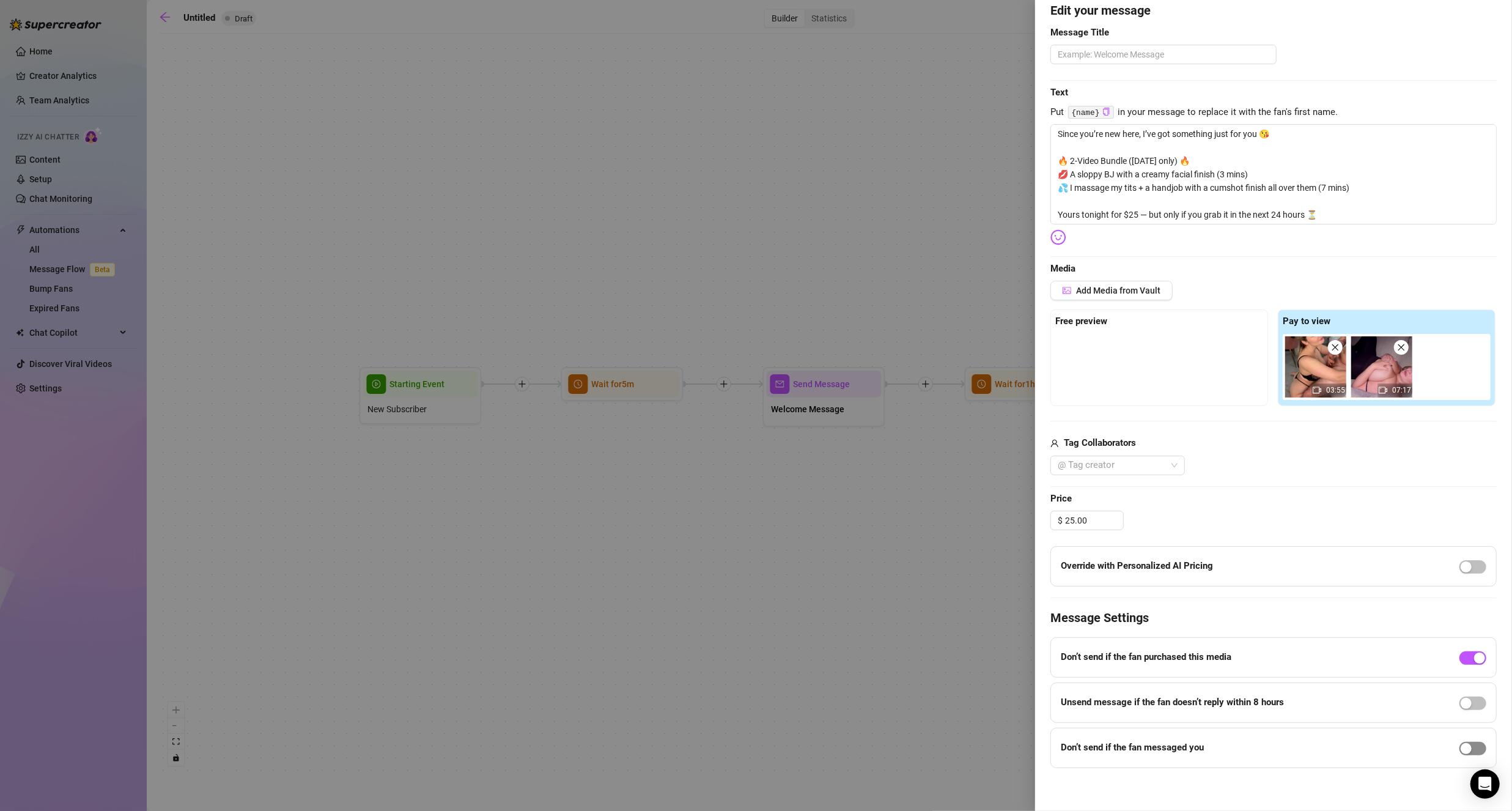
click at [1468, 744] on span "button" at bounding box center [1473, 748] width 27 height 13
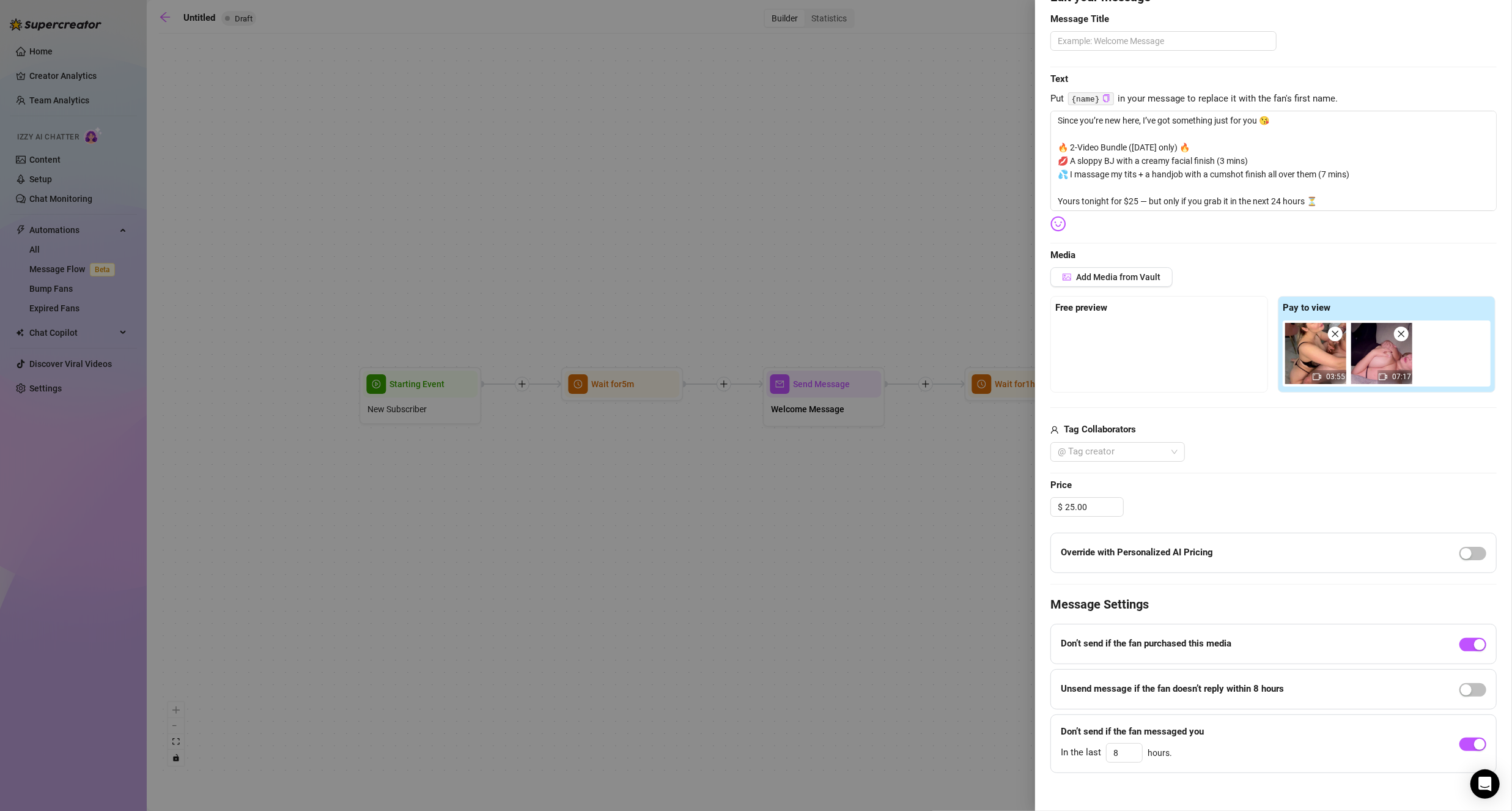
scroll to position [127, 0]
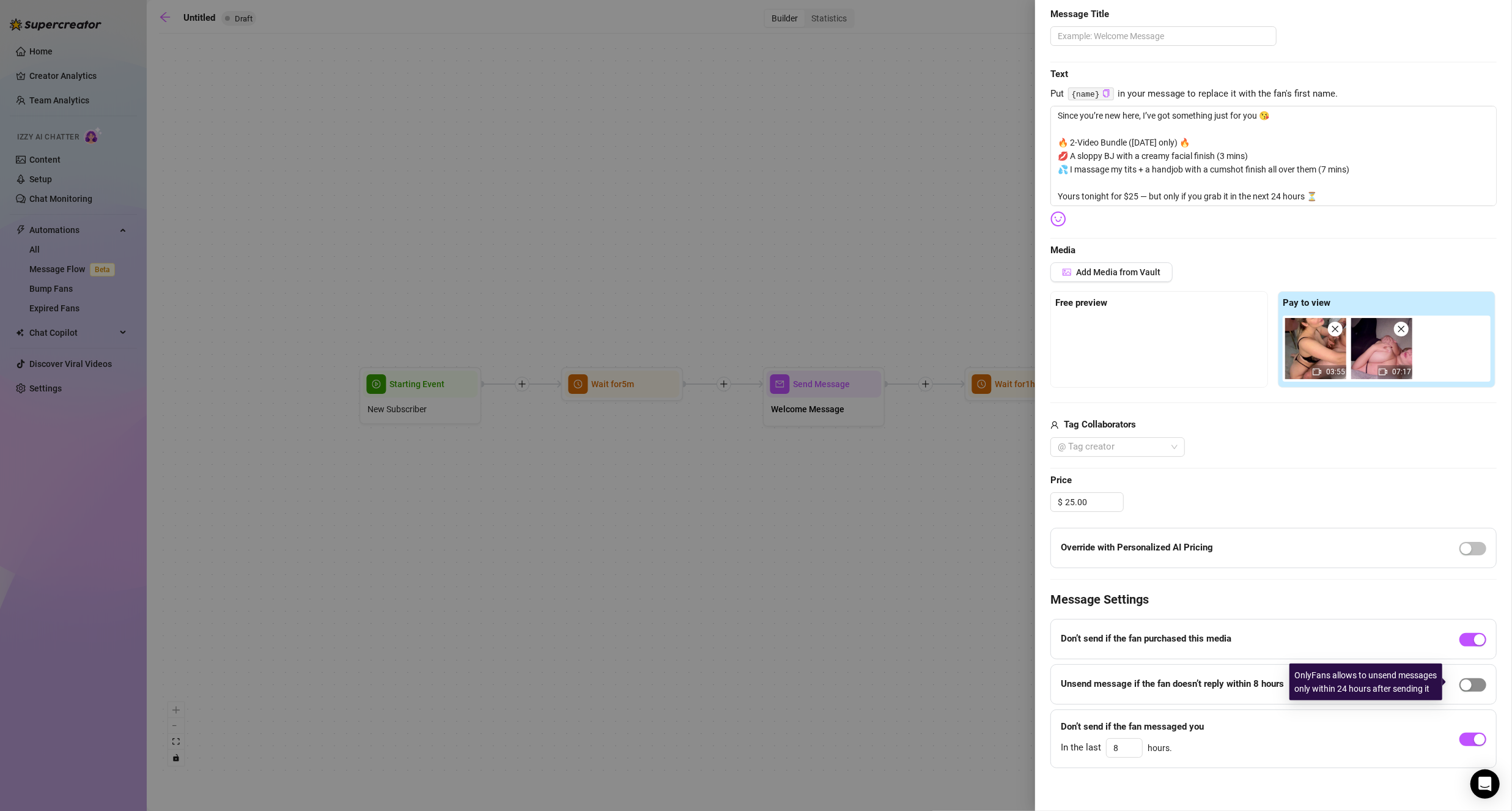
click at [1467, 682] on span "button" at bounding box center [1473, 684] width 27 height 13
click at [1272, 678] on strong "Unsend message if the fan doesn’t reply within 8 hours" at bounding box center [1172, 683] width 223 height 11
drag, startPoint x: 1465, startPoint y: 680, endPoint x: 1454, endPoint y: 679, distance: 11.0
click at [1474, 679] on div "button" at bounding box center [1479, 685] width 11 height 11
click at [1460, 638] on span "button" at bounding box center [1473, 639] width 27 height 13
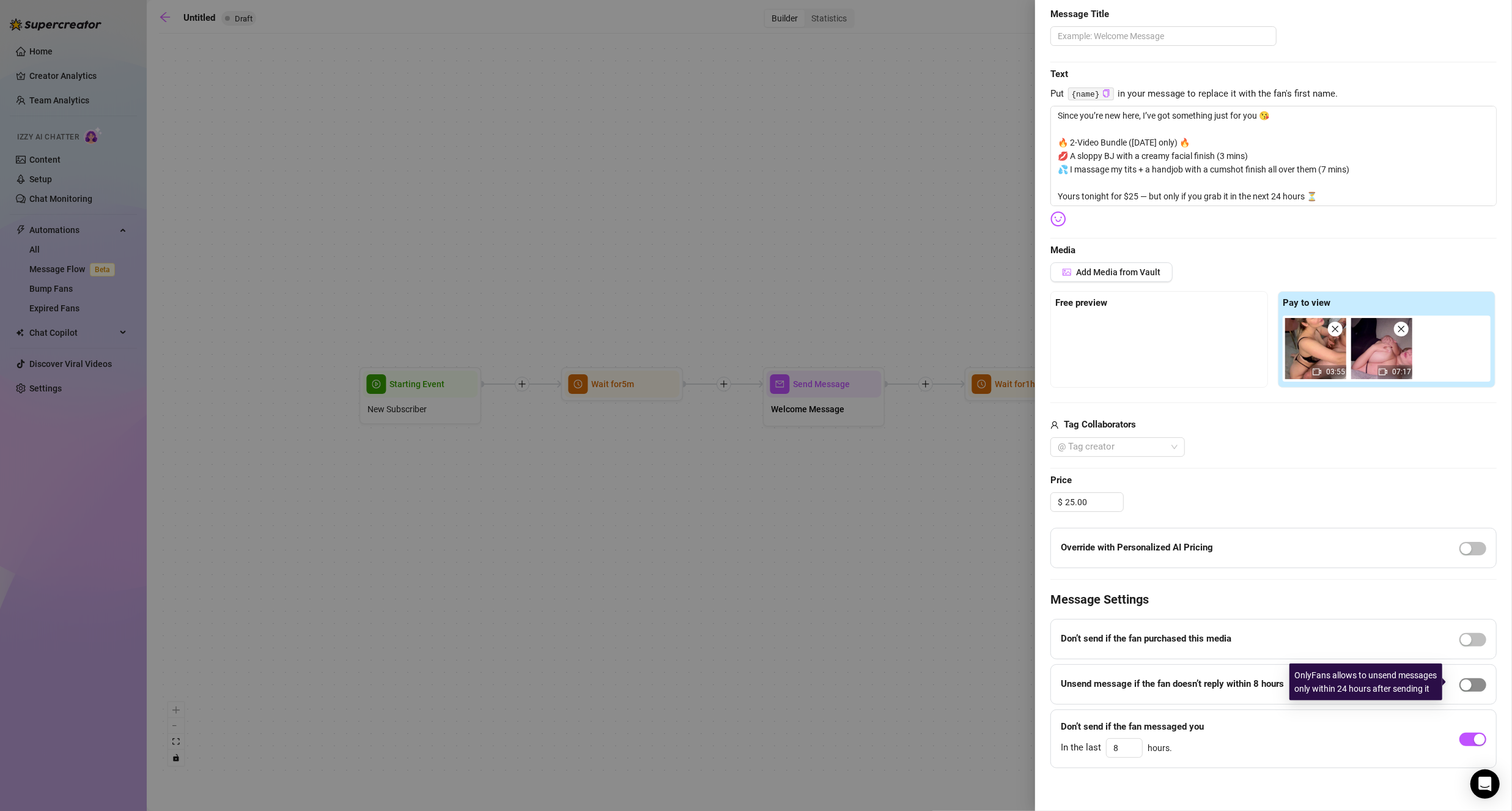
click at [1460, 682] on div "button" at bounding box center [1466, 685] width 11 height 11
drag, startPoint x: 1279, startPoint y: 193, endPoint x: 1273, endPoint y: 195, distance: 6.3
click at [1273, 195] on textarea "Since you’re new here, I’ve got something just for you 😘 🔥 2-Video Bundle ([DAT…" at bounding box center [1274, 155] width 447 height 100
click at [1345, 199] on textarea "Since you’re new here, I’ve got something just for you 😘 🔥 2-Video Bundle ([DAT…" at bounding box center [1274, 155] width 447 height 100
drag, startPoint x: 1175, startPoint y: 142, endPoint x: 1129, endPoint y: 141, distance: 46.0
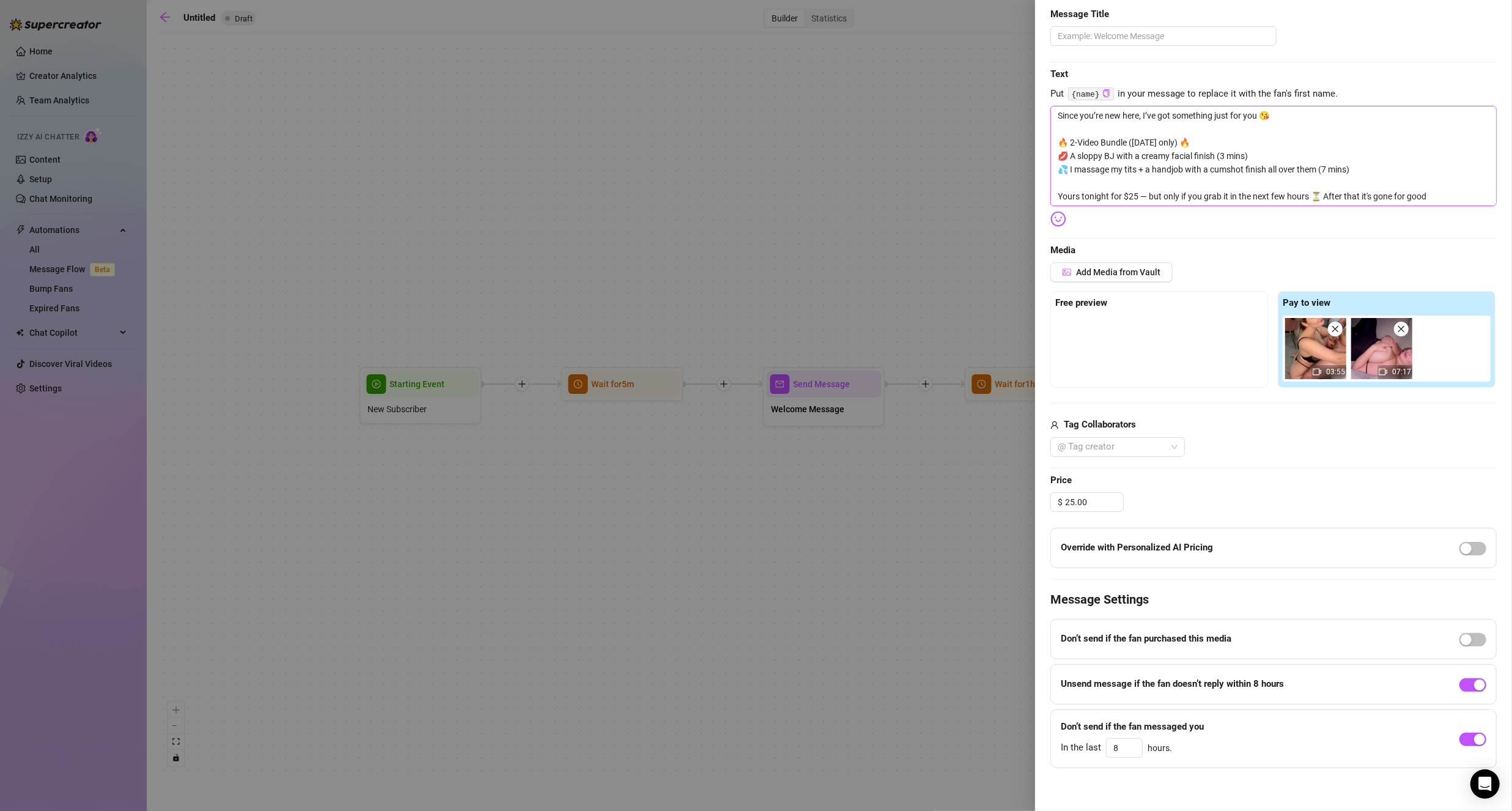
click at [1129, 141] on textarea "Since you’re new here, I’ve got something just for you 😘 🔥 2-Video Bundle ([DAT…" at bounding box center [1274, 155] width 447 height 100
click at [1168, 140] on textarea "Since you’re new here, I’ve got something just for you 😘 🔥 2-Video Bundle 🔥 💋 A…" at bounding box center [1274, 155] width 447 height 100
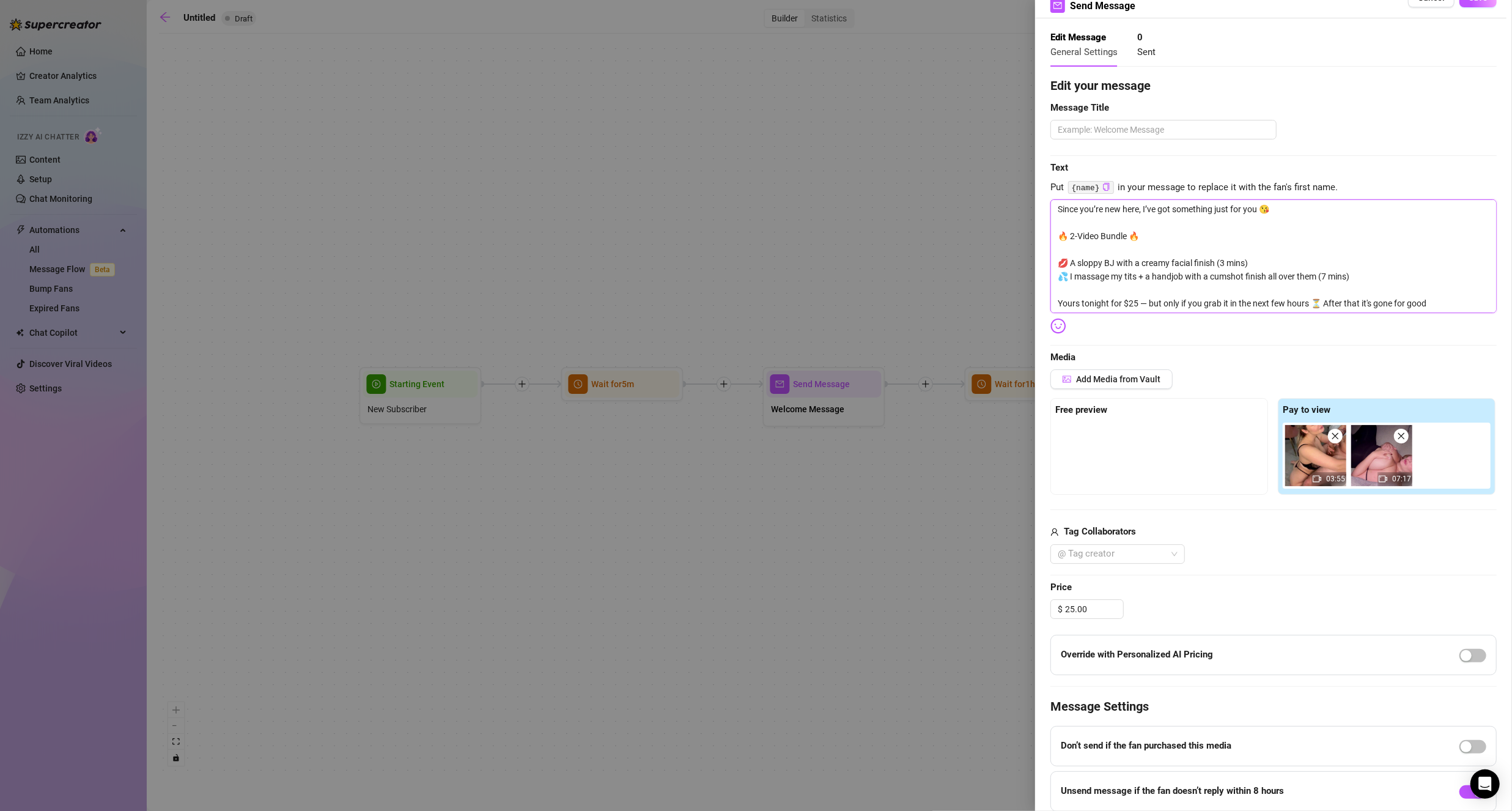
scroll to position [0, 0]
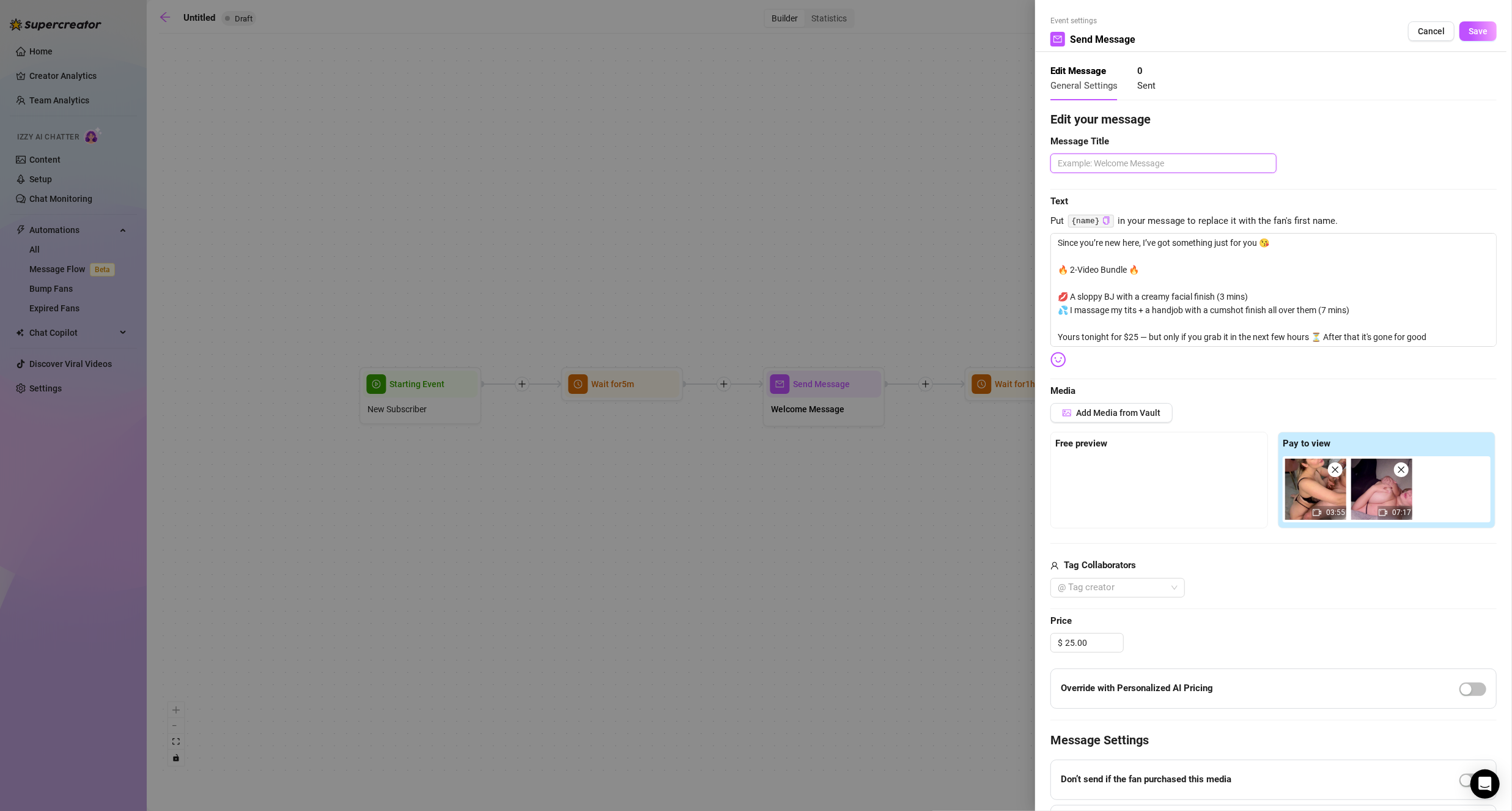
click at [1163, 158] on textarea at bounding box center [1163, 162] width 226 height 19
click at [1474, 31] on span "Save" at bounding box center [1478, 31] width 19 height 10
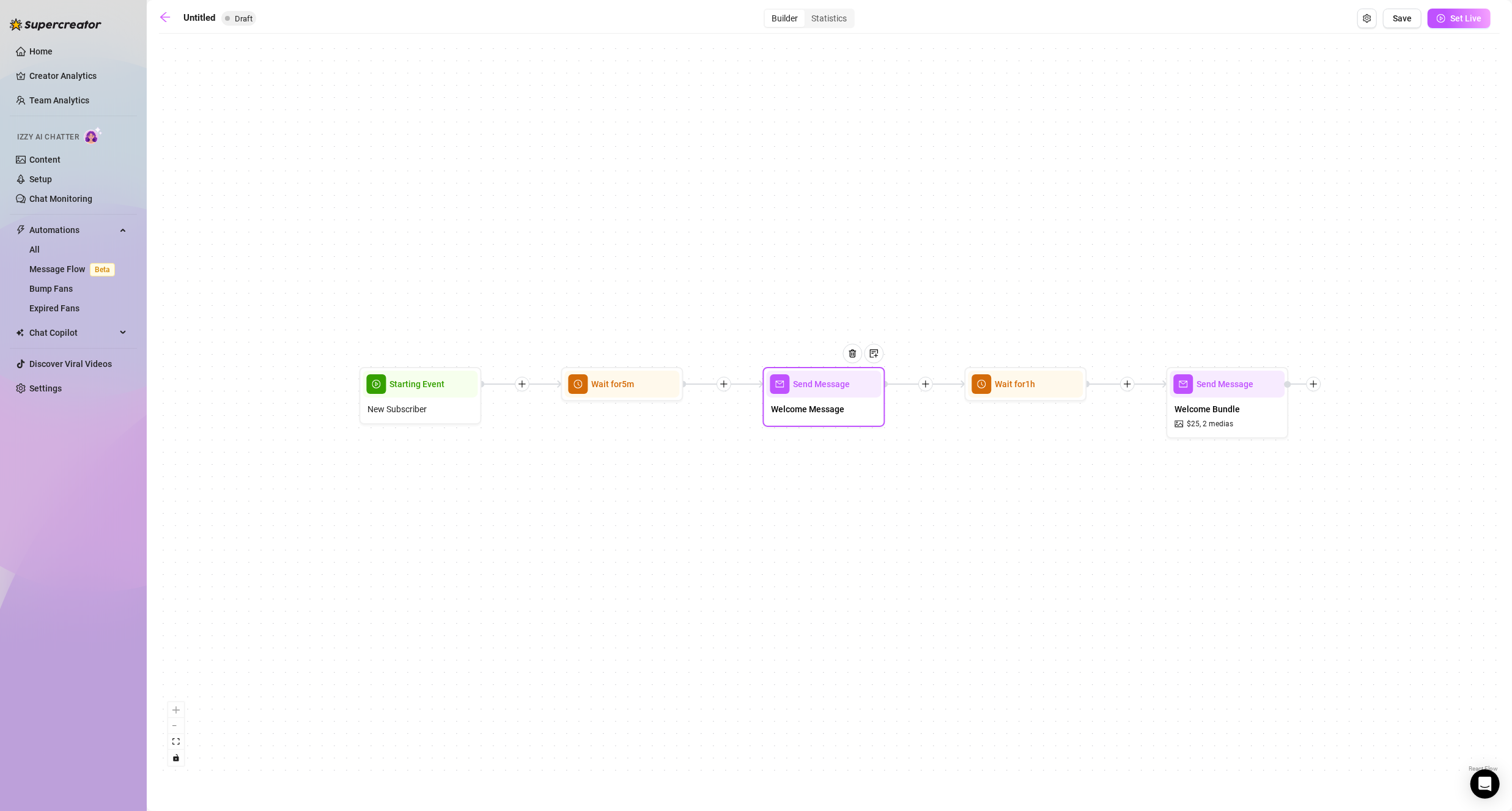
click at [814, 409] on span "Welcome Message" at bounding box center [807, 408] width 73 height 13
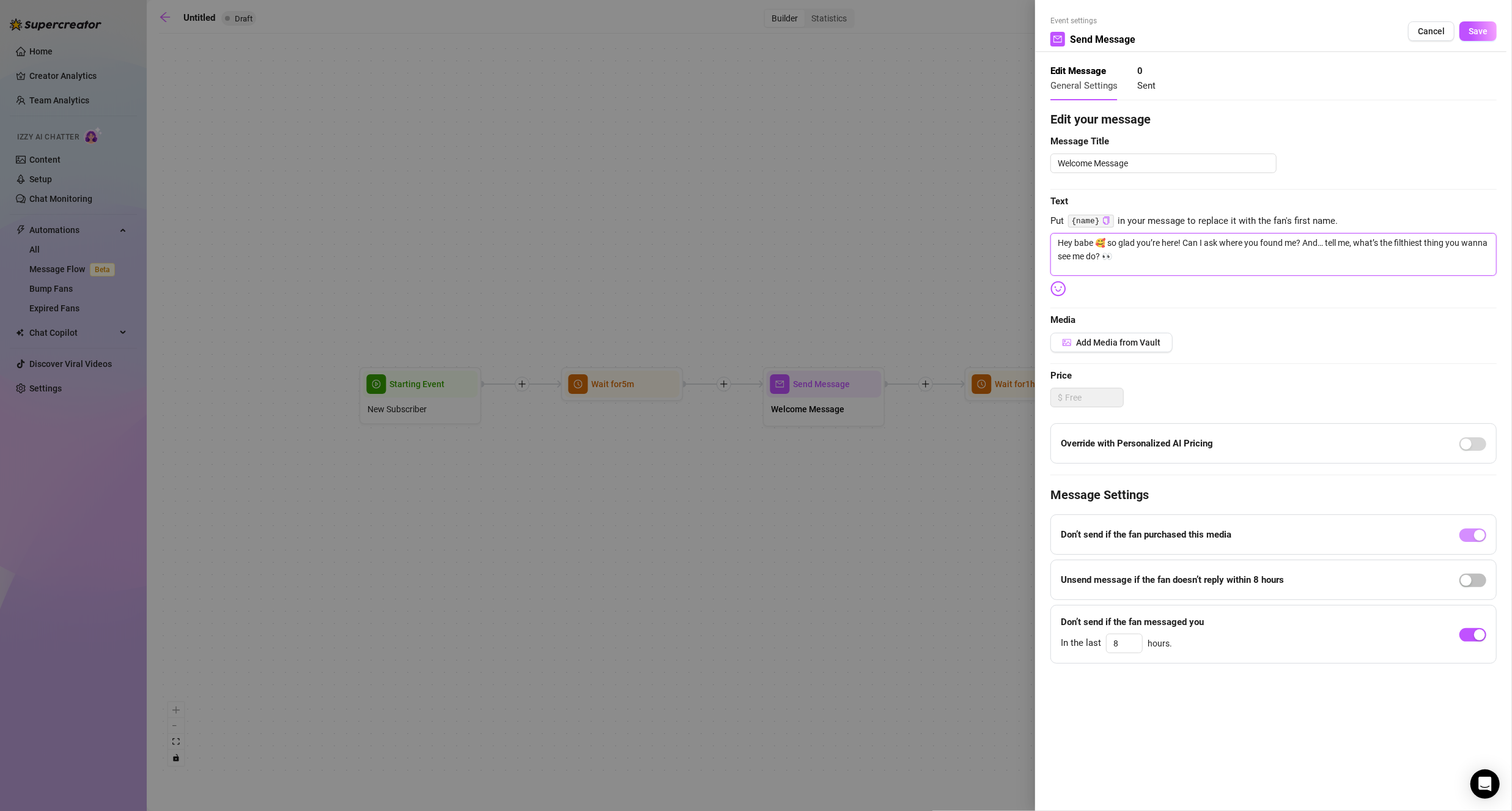
click at [1213, 268] on textarea "Hey babe 🥰 so glad you’re here! Can I ask where you found me? And… tell me, wha…" at bounding box center [1274, 255] width 447 height 43
paste textarea "cutie 🥰 can I ask — where did you find me? 👀 And while you’re here… tell me the…"
click at [1482, 33] on span "Save" at bounding box center [1478, 31] width 19 height 10
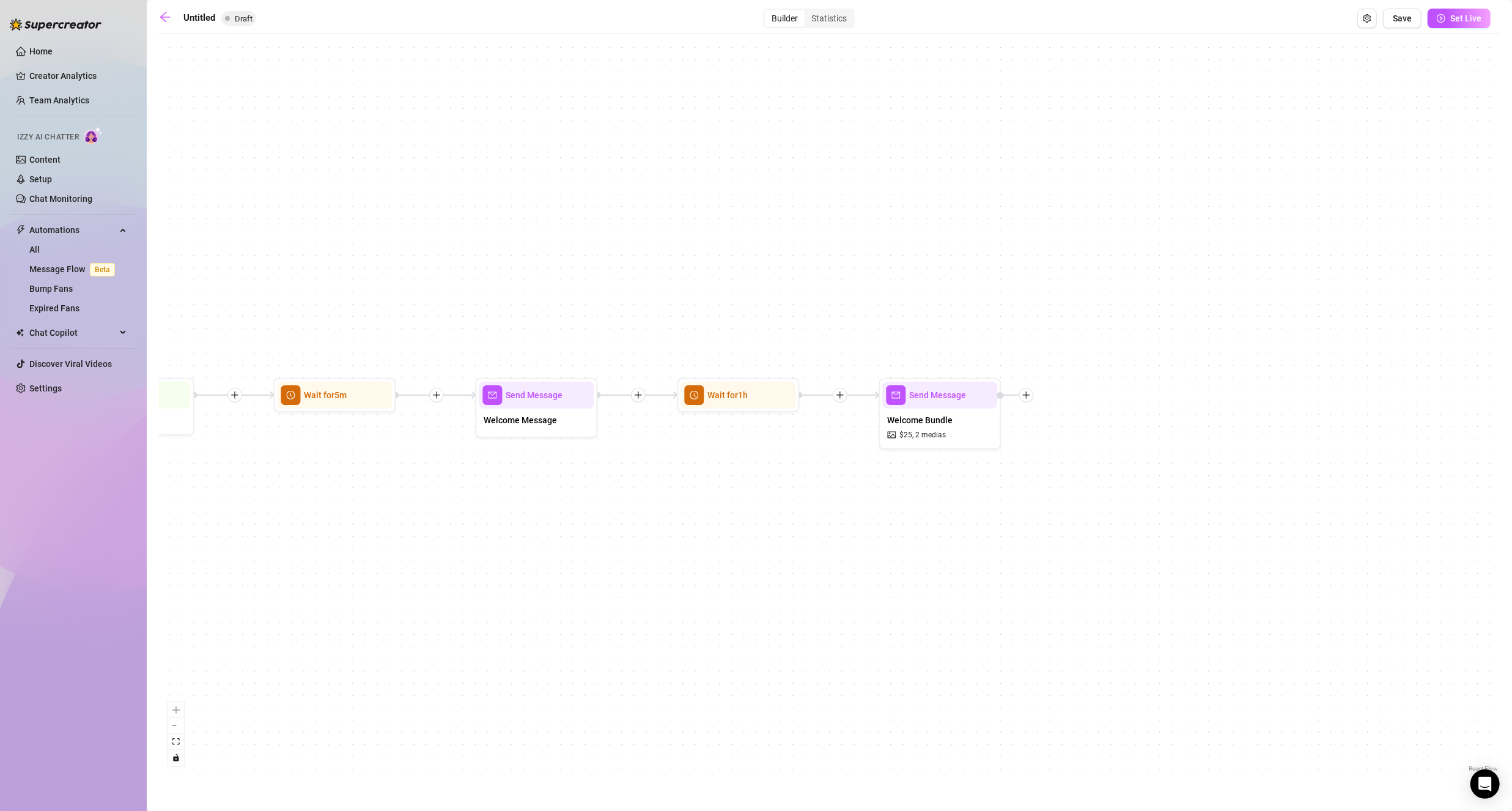
drag, startPoint x: 1038, startPoint y: 513, endPoint x: 871, endPoint y: 527, distance: 167.6
click at [871, 527] on div "Send Message Welcome Bundle $ 25 , 2 medias Wait for 1h Send Message Welcome Me…" at bounding box center [829, 407] width 1340 height 735
click at [1019, 402] on div at bounding box center [1002, 396] width 37 height 15
click at [1011, 398] on icon "plus" at bounding box center [1013, 397] width 9 height 9
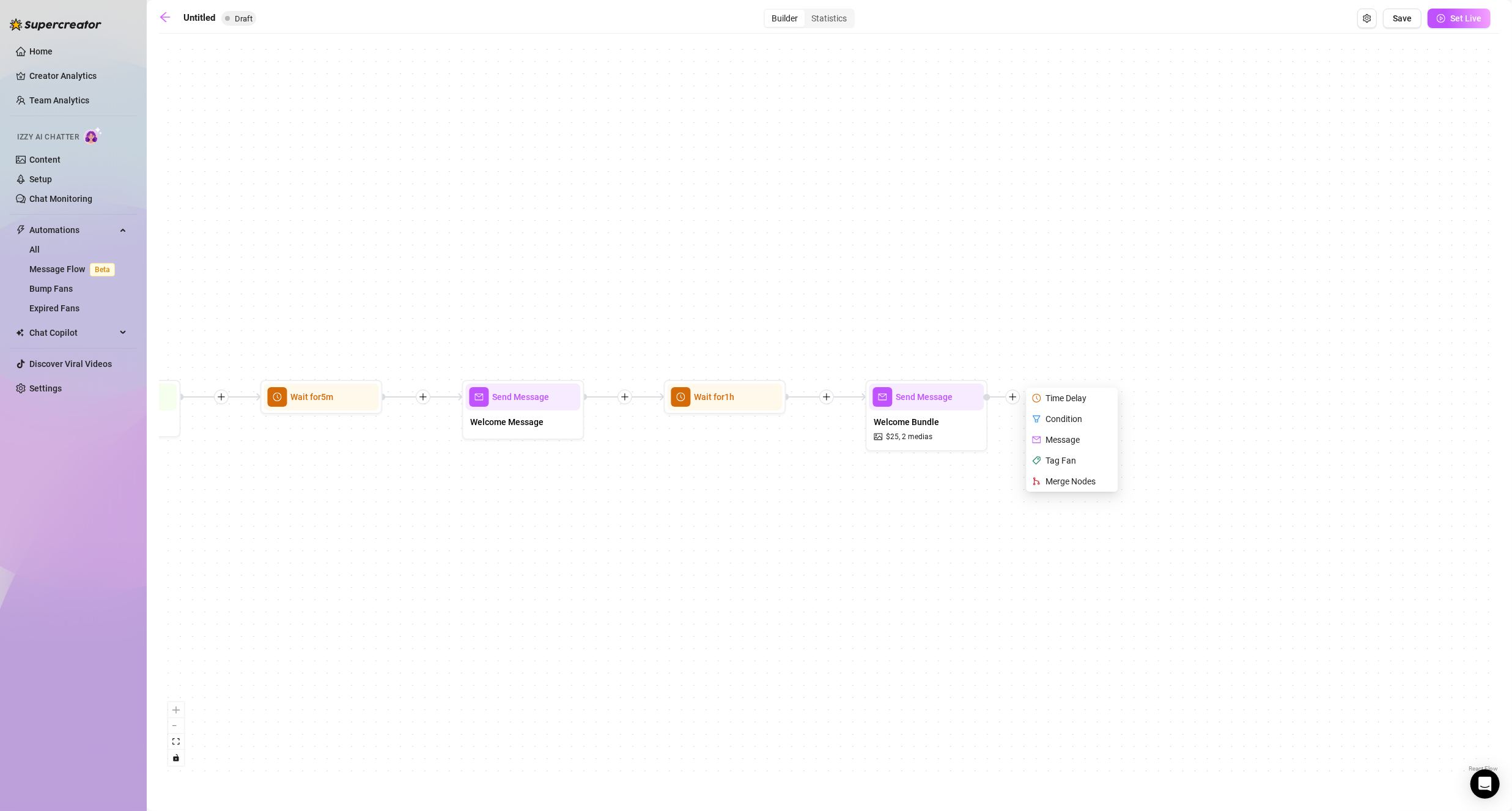
click at [1126, 553] on div "Send Message Welcome Bundle $ 25 , 2 medias Time Delay Condition Message Tag Fa…" at bounding box center [829, 407] width 1340 height 735
click at [1364, 15] on button "Open Exit Rules" at bounding box center [1367, 18] width 20 height 20
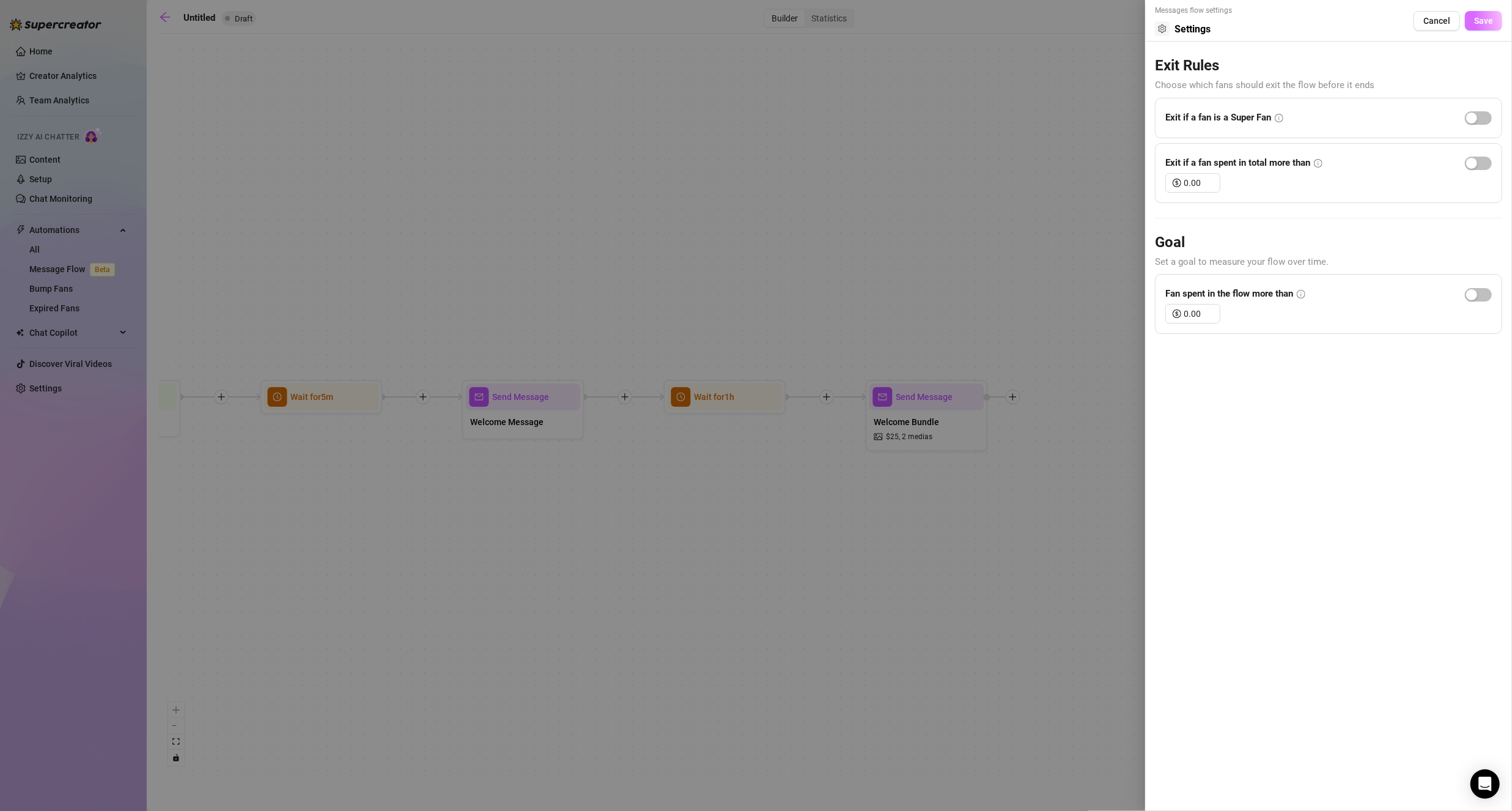
click at [1477, 20] on span "Save" at bounding box center [1483, 21] width 19 height 10
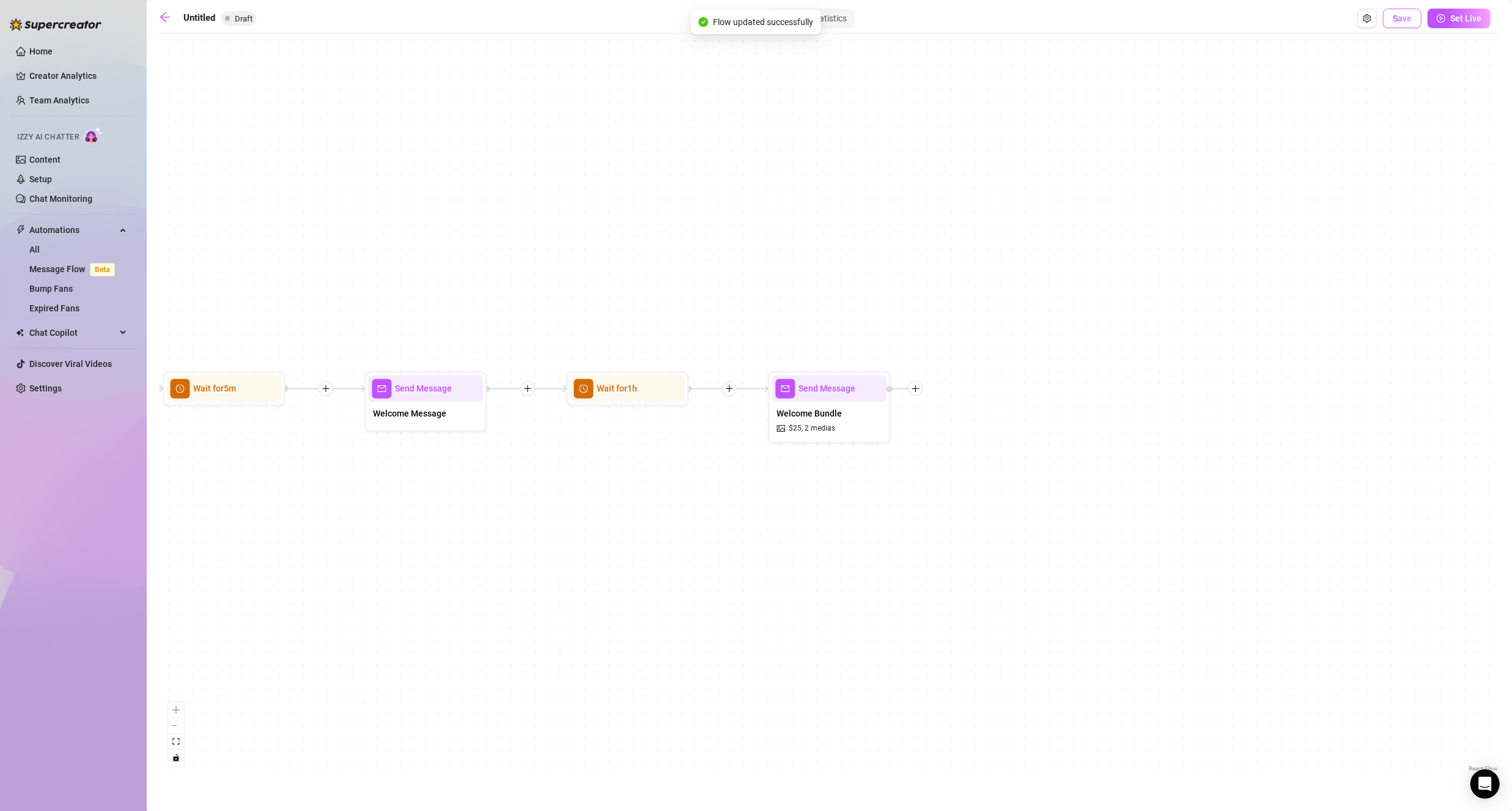
click at [1391, 18] on button "Save" at bounding box center [1402, 18] width 38 height 20
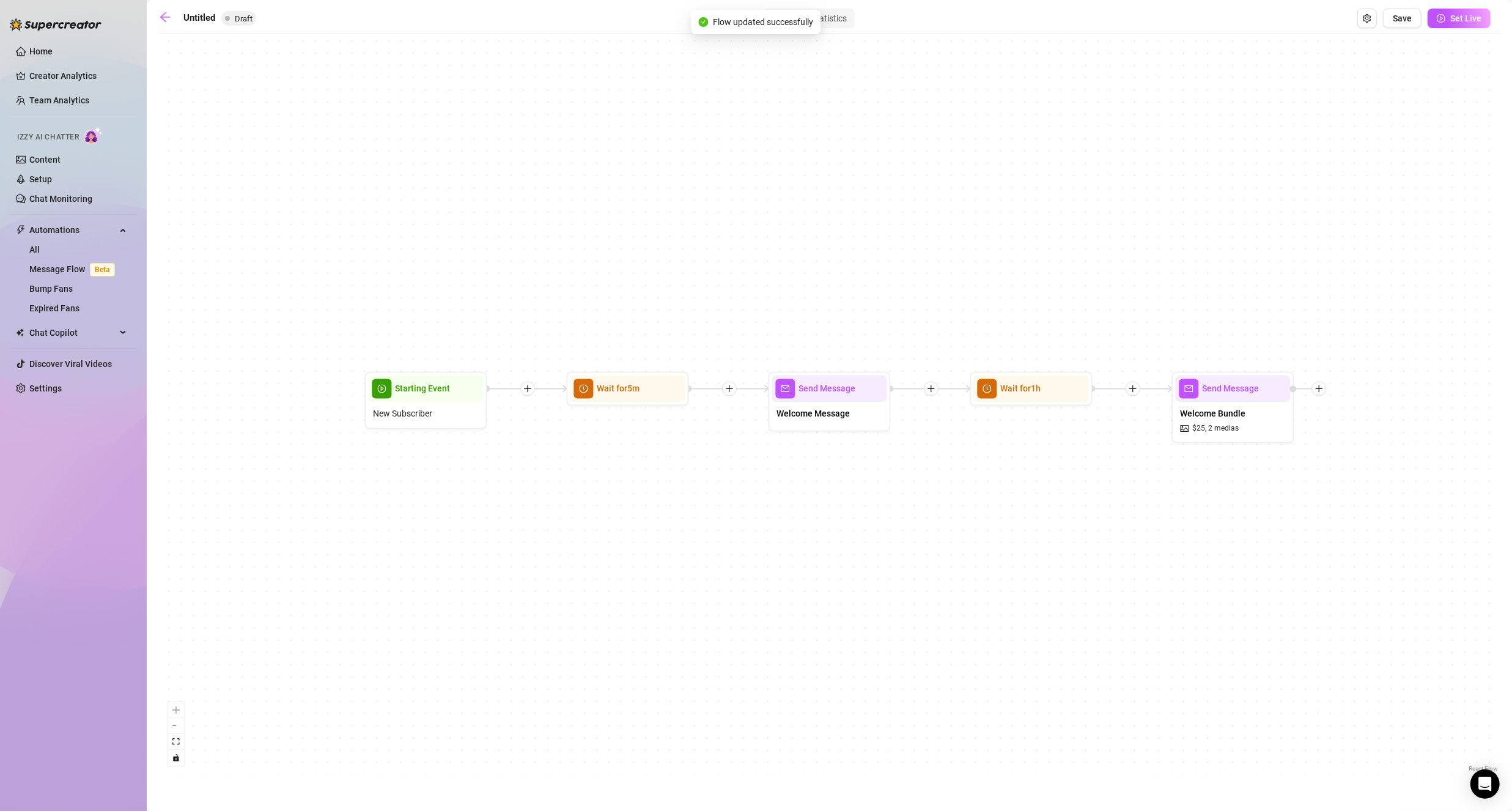
click at [1375, 16] on button "Open Exit Rules" at bounding box center [1367, 18] width 20 height 20
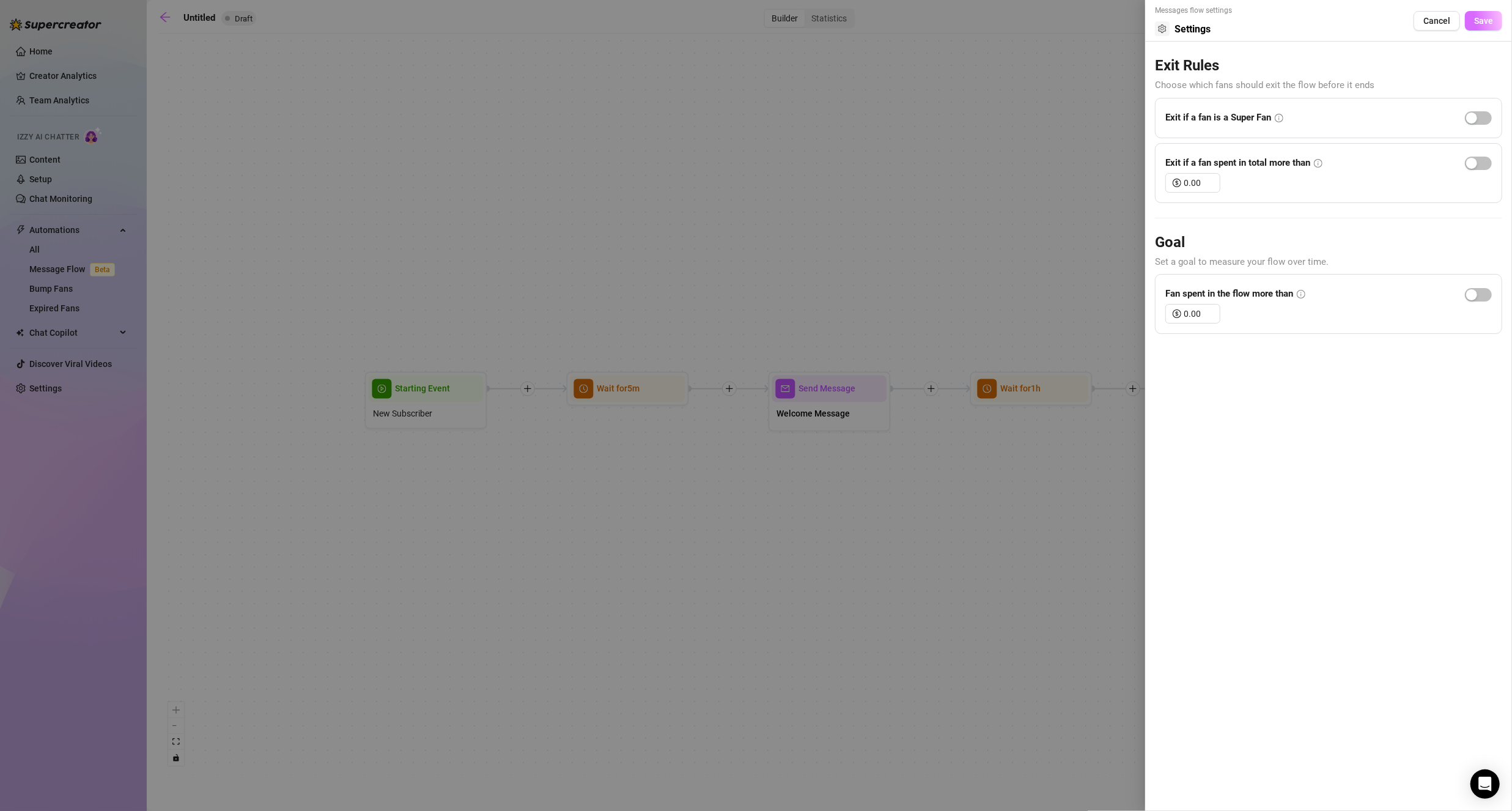
click at [1486, 21] on span "Save" at bounding box center [1483, 21] width 19 height 10
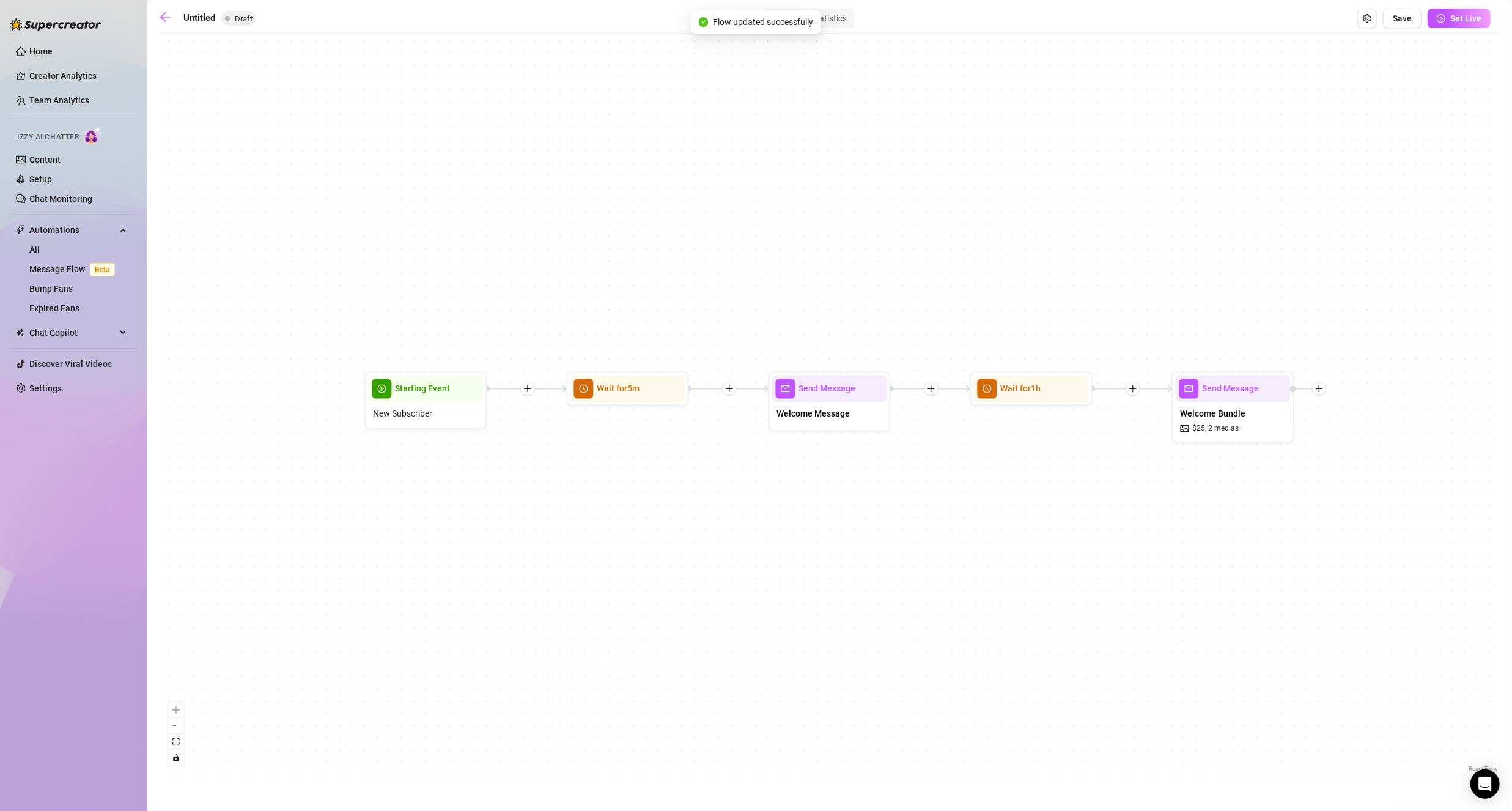
click at [1482, 19] on button "Set Live" at bounding box center [1459, 18] width 63 height 20
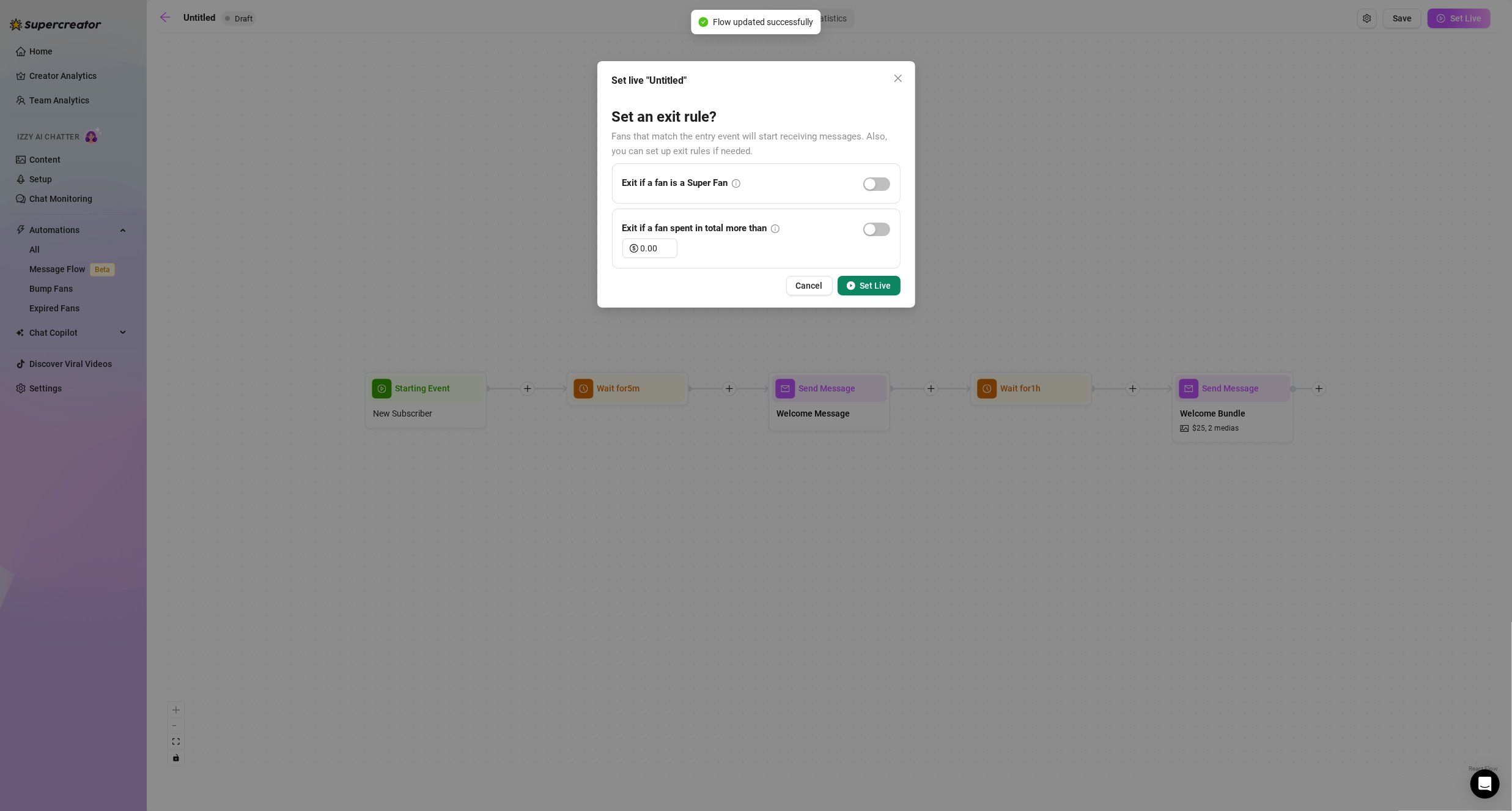
click at [867, 276] on button "Set Live" at bounding box center [869, 286] width 63 height 20
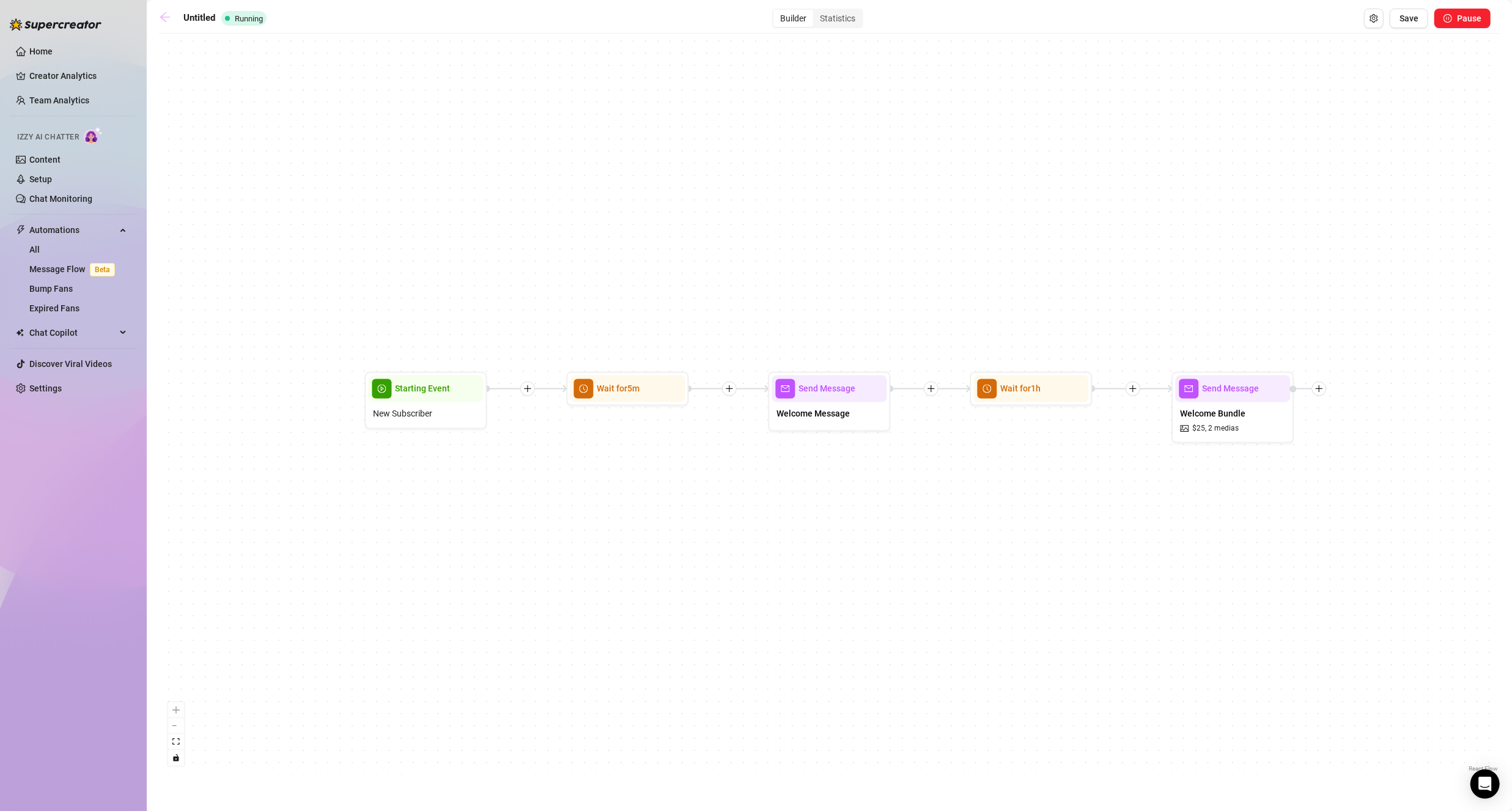
click at [163, 16] on icon "arrow-left" at bounding box center [164, 17] width 12 height 12
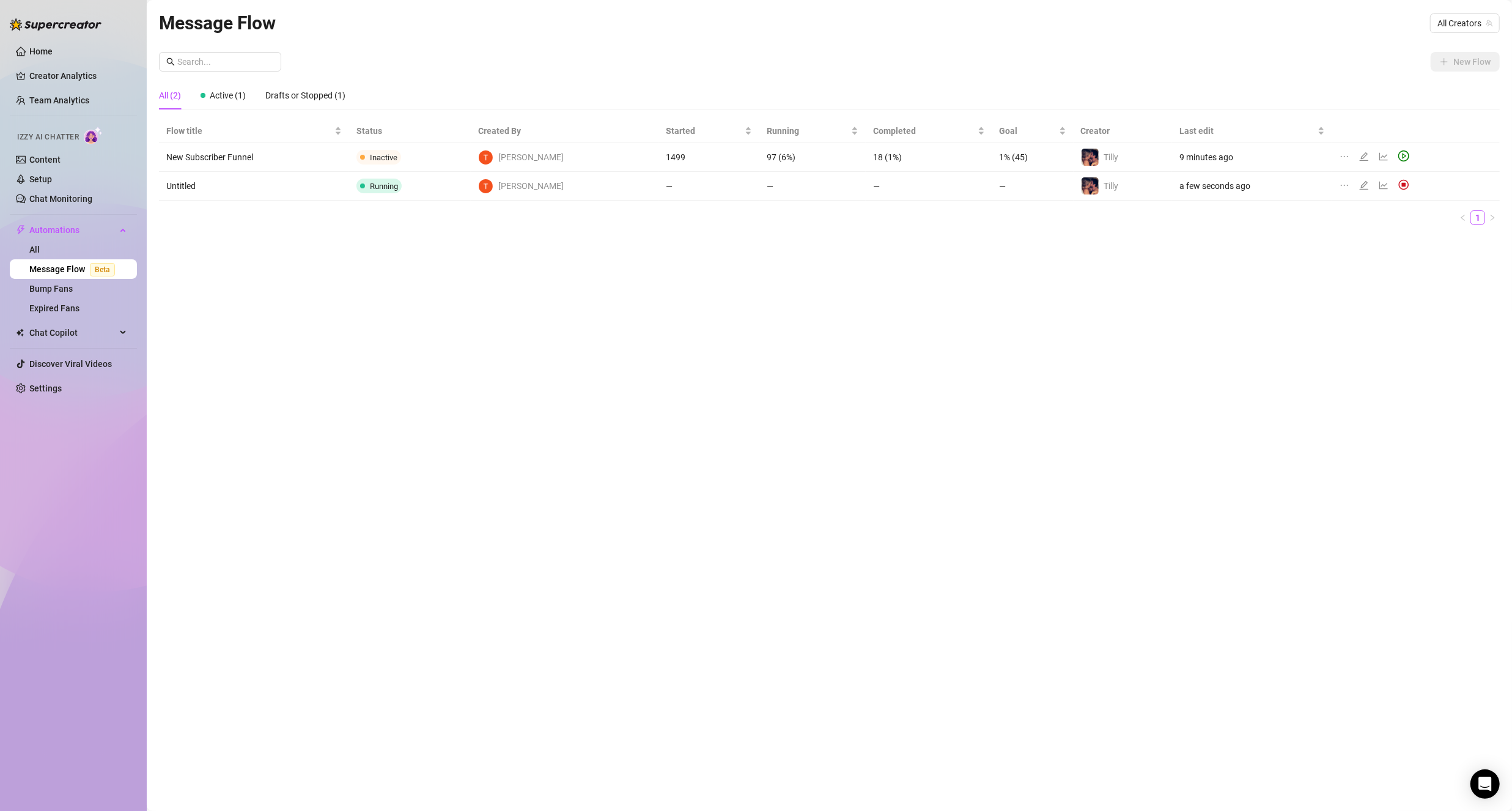
click at [188, 186] on td "Untitled" at bounding box center [254, 186] width 190 height 29
click at [1359, 184] on icon "edit" at bounding box center [1364, 185] width 10 height 10
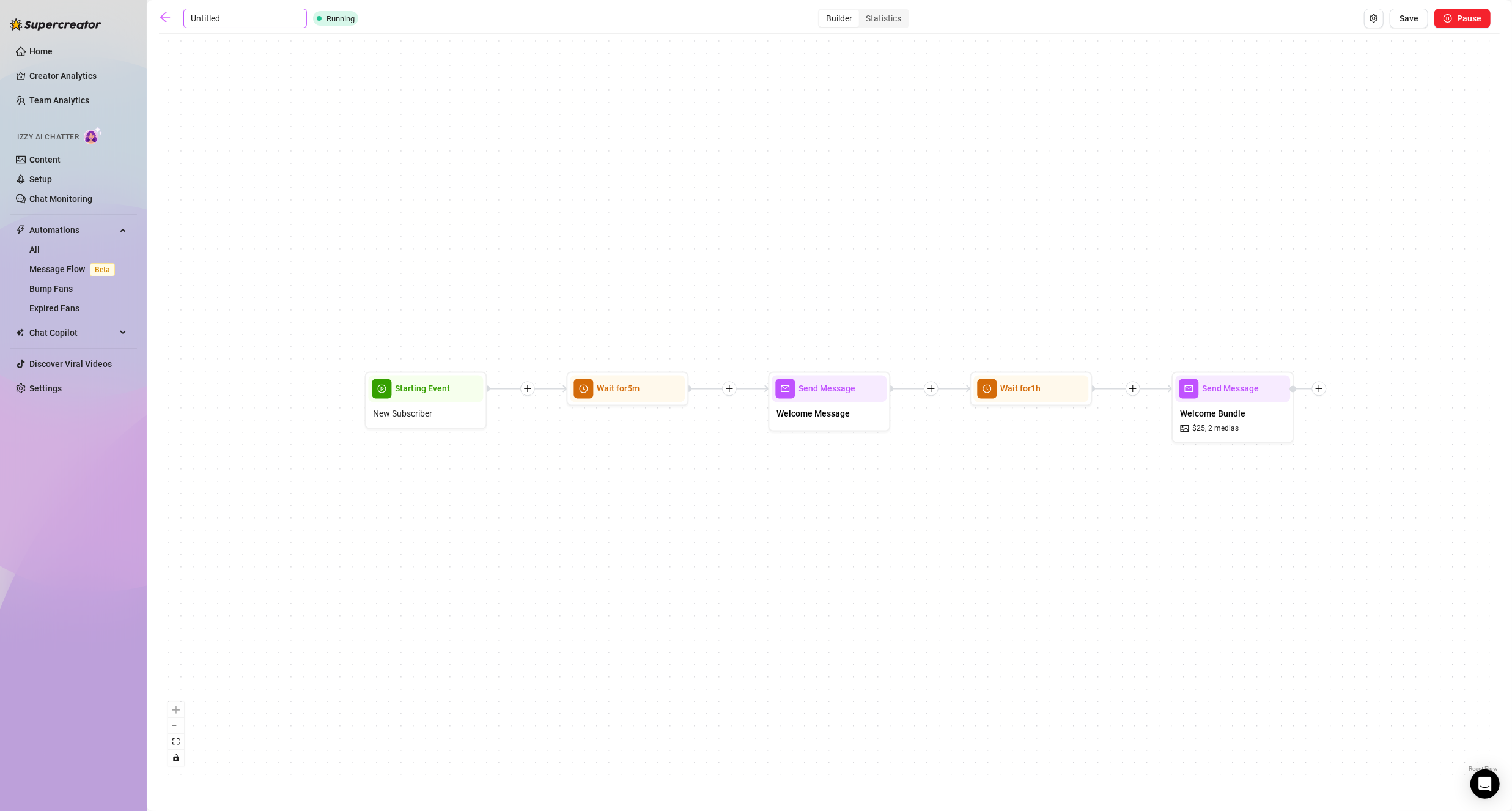
click at [198, 20] on input "Untitled" at bounding box center [245, 18] width 123 height 20
click at [196, 19] on input "Untitled" at bounding box center [245, 18] width 123 height 20
click at [1417, 13] on span "Save" at bounding box center [1409, 18] width 19 height 10
click at [166, 21] on icon "arrow-left" at bounding box center [165, 17] width 10 height 10
